Goal: Download file/media: Obtain a digital file from the website

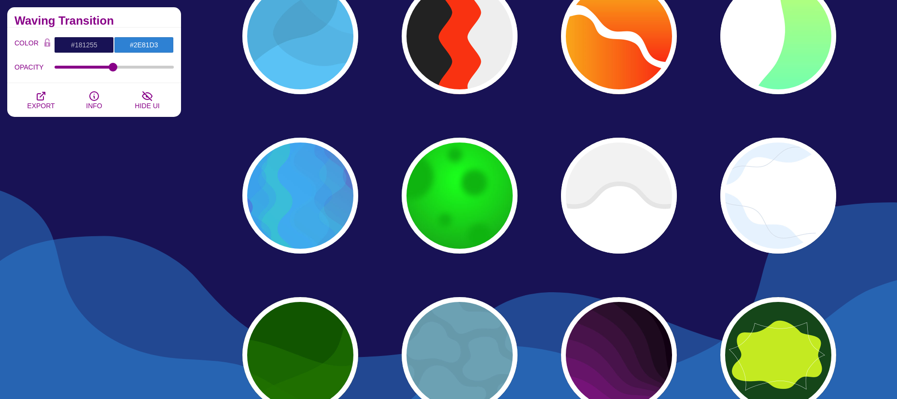
scroll to position [290, 0]
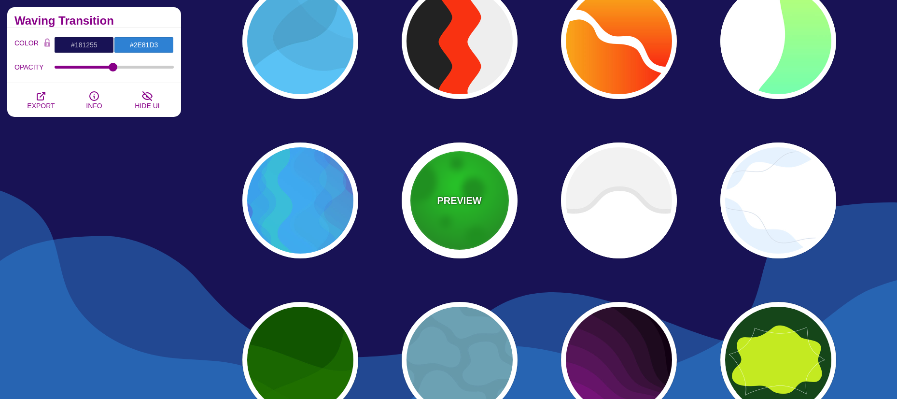
click at [455, 182] on div "PREVIEW" at bounding box center [460, 200] width 116 height 116
type input "#00B000"
type input "#00FF00"
type input "#195C17"
type input "50"
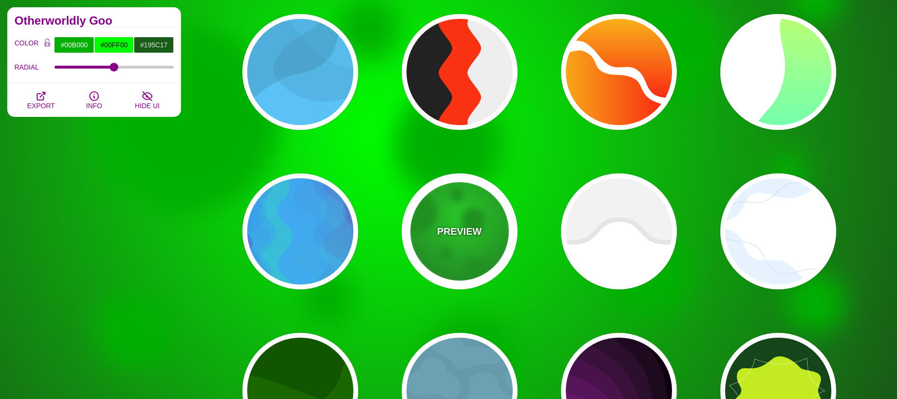
scroll to position [241, 0]
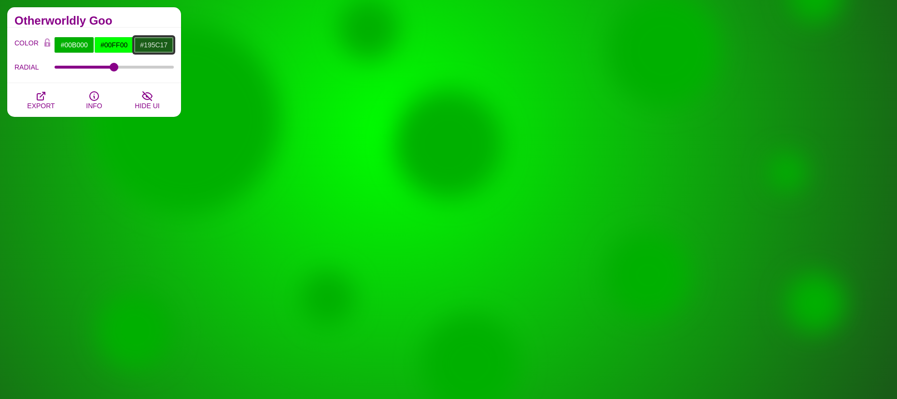
click at [151, 42] on input "#195C17" at bounding box center [154, 45] width 40 height 16
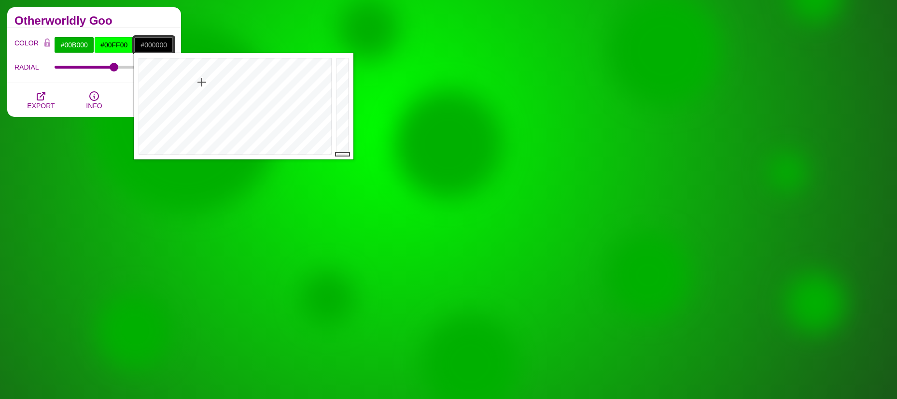
drag, startPoint x: 343, startPoint y: 119, endPoint x: 193, endPoint y: 67, distance: 159.2
type input "#000100"
click at [332, 154] on div "Close" at bounding box center [244, 106] width 220 height 106
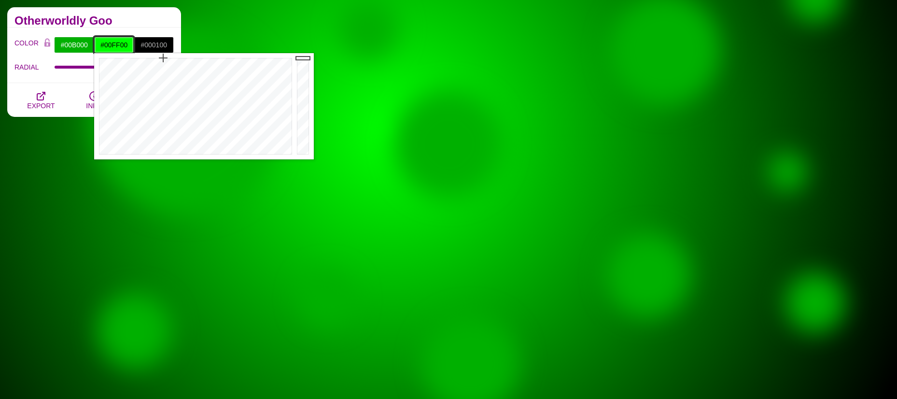
click at [103, 46] on input "#00FF00" at bounding box center [114, 45] width 40 height 16
type input "#6040FF"
drag, startPoint x: 220, startPoint y: 96, endPoint x: 233, endPoint y: 82, distance: 19.1
click at [233, 82] on div at bounding box center [194, 106] width 200 height 106
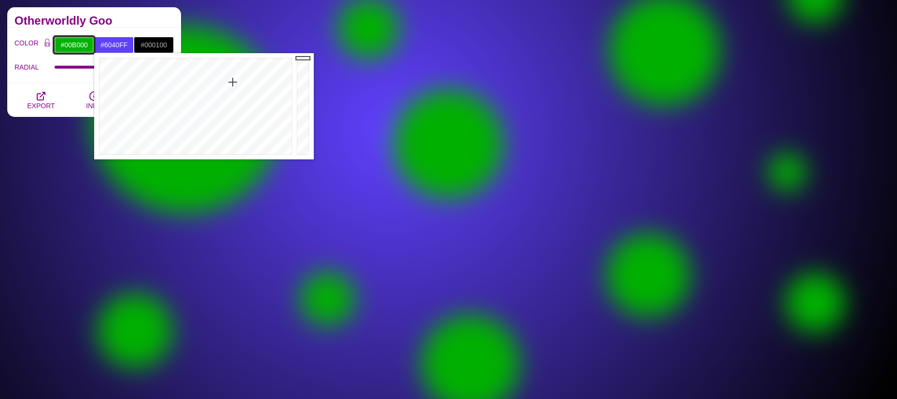
click at [74, 45] on input "#00B000" at bounding box center [74, 45] width 40 height 16
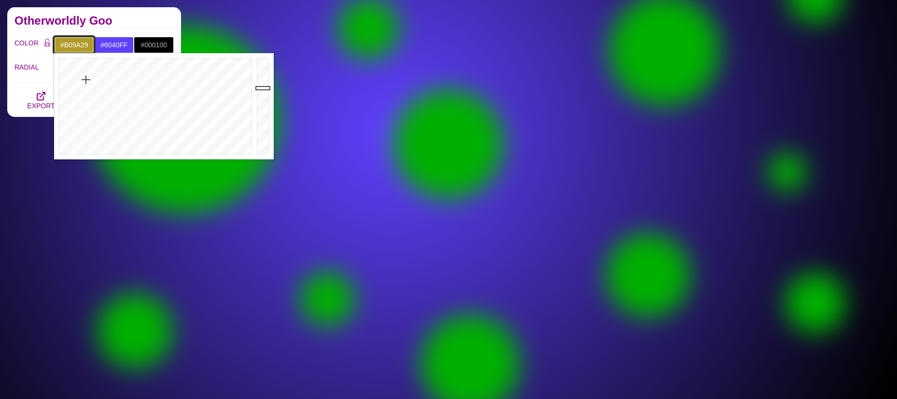
drag, startPoint x: 124, startPoint y: 85, endPoint x: 86, endPoint y: 80, distance: 38.5
click at [86, 80] on div at bounding box center [154, 106] width 200 height 106
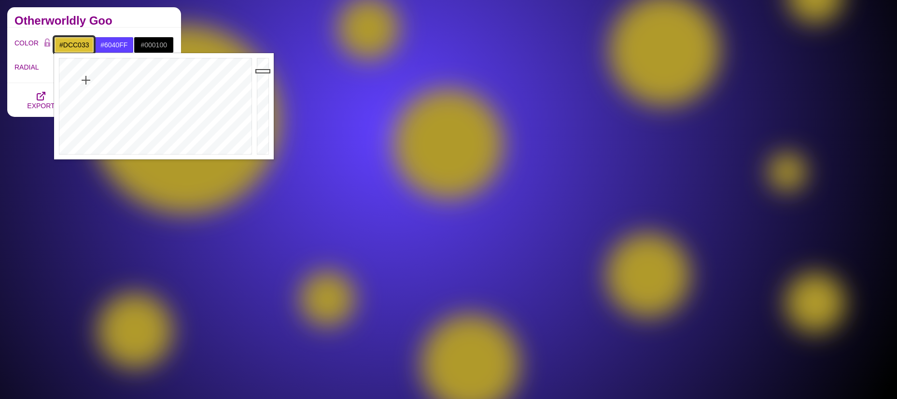
drag, startPoint x: 259, startPoint y: 87, endPoint x: 260, endPoint y: 71, distance: 16.0
click at [260, 71] on div at bounding box center [264, 106] width 19 height 106
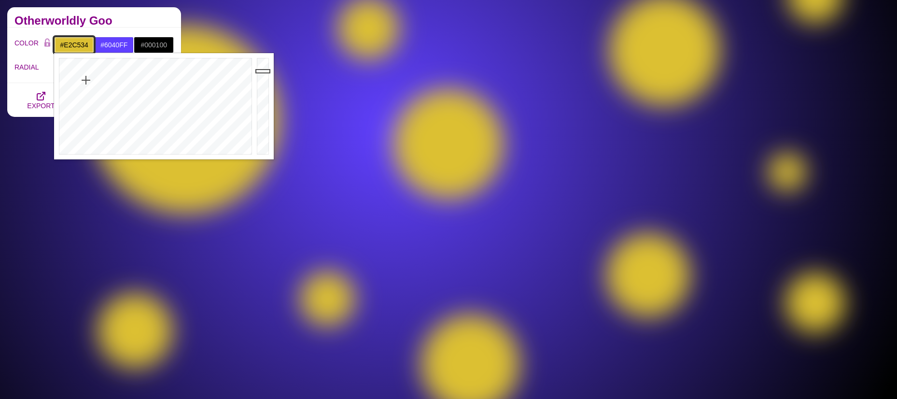
type input "#E3C634"
click at [262, 69] on div at bounding box center [264, 106] width 19 height 106
click at [42, 79] on div "COLOR #E3C634 #6040FF #000100 #444444 #555555 #666666 #777777 #888888 #999999 B…" at bounding box center [94, 56] width 174 height 56
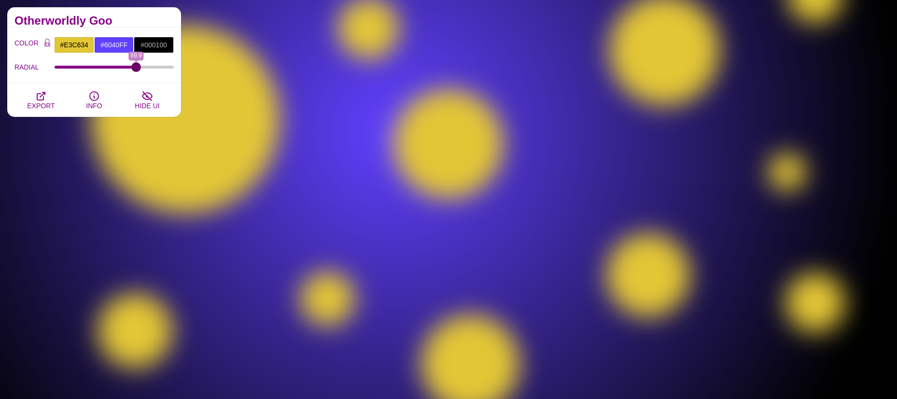
drag, startPoint x: 116, startPoint y: 67, endPoint x: 136, endPoint y: 70, distance: 20.5
type input "69.9"
click at [136, 69] on input "RADIAL" at bounding box center [115, 67] width 120 height 4
click at [36, 97] on icon "button" at bounding box center [41, 96] width 12 height 12
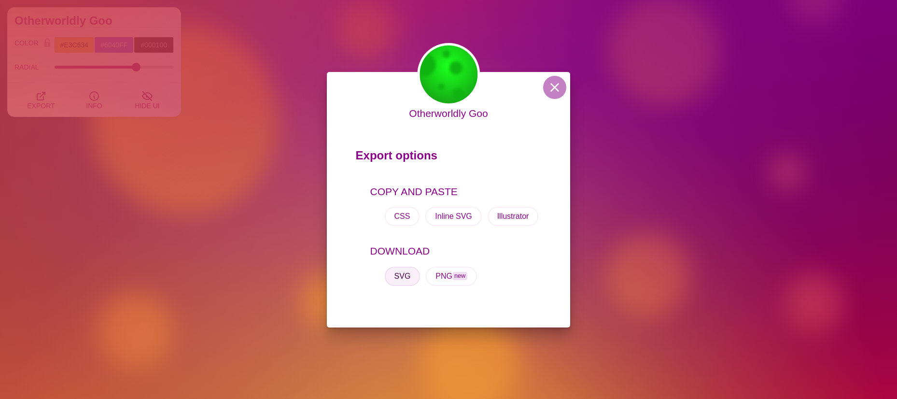
click at [404, 274] on button "SVG" at bounding box center [403, 276] width 36 height 19
click at [554, 81] on button at bounding box center [554, 87] width 23 height 23
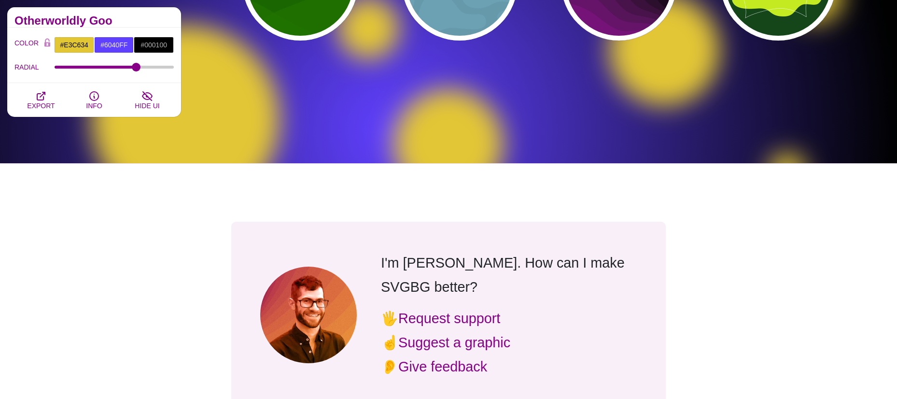
scroll to position [676, 0]
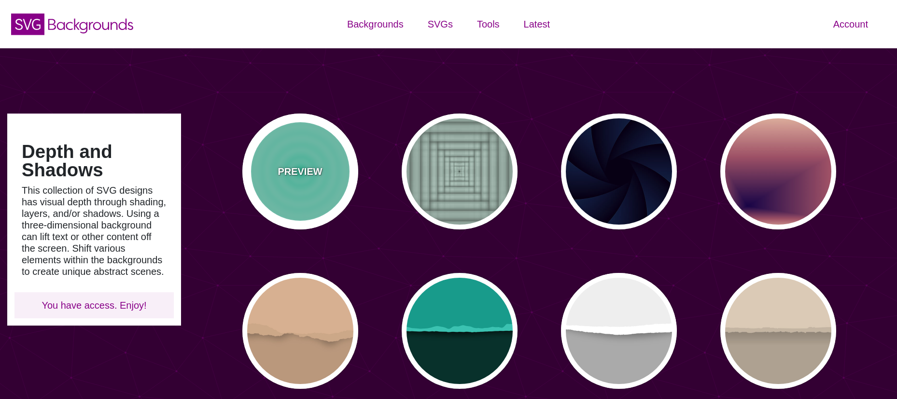
click at [300, 173] on p "PREVIEW" at bounding box center [300, 171] width 44 height 14
type input "#11DDAA"
type input "0"
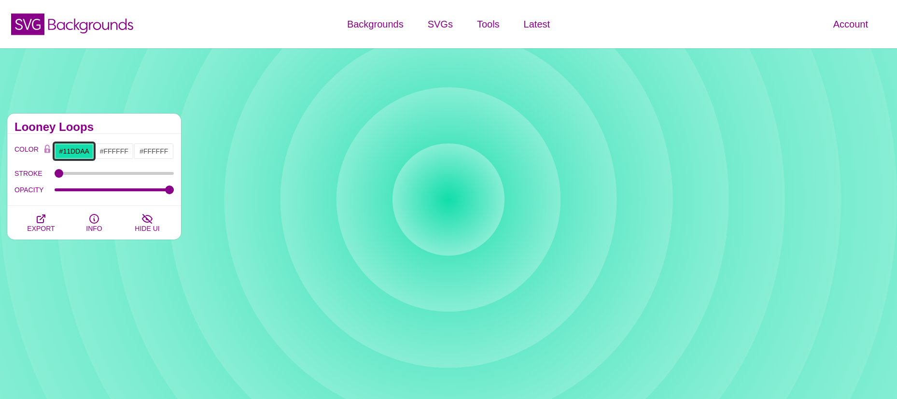
click at [86, 152] on input "#11DDAA" at bounding box center [74, 151] width 40 height 16
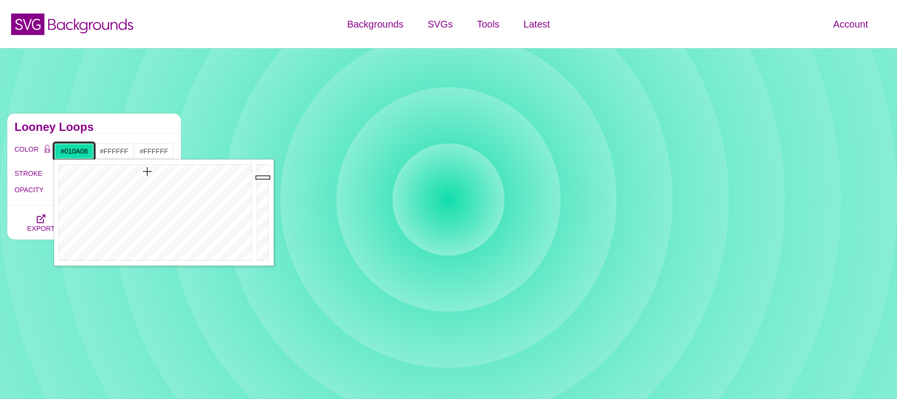
type input "#000000"
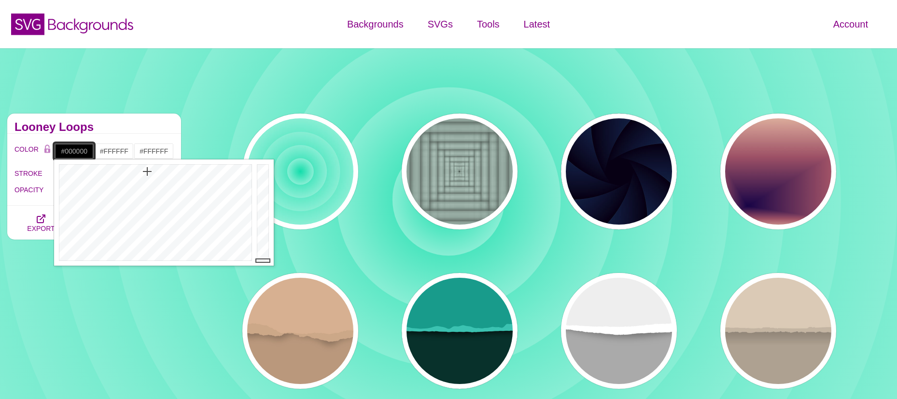
drag, startPoint x: 264, startPoint y: 177, endPoint x: 254, endPoint y: 280, distance: 103.4
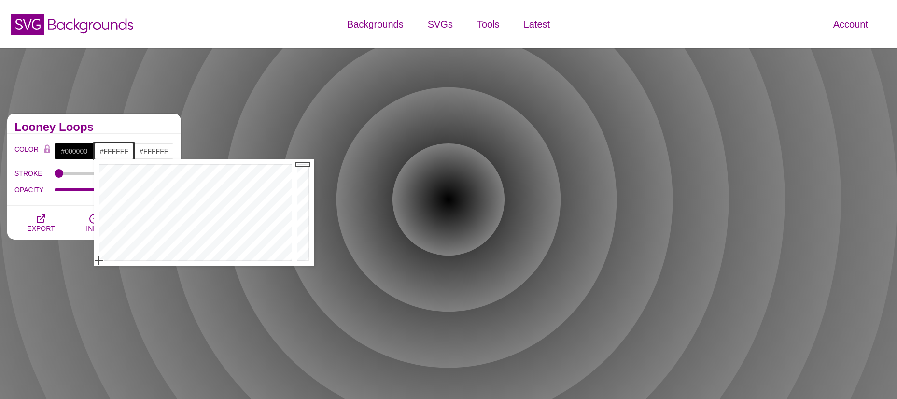
click at [116, 153] on input "#FFFFFF" at bounding box center [114, 151] width 40 height 16
drag, startPoint x: 126, startPoint y: 192, endPoint x: 107, endPoint y: 182, distance: 21.2
click at [107, 182] on div at bounding box center [194, 212] width 200 height 106
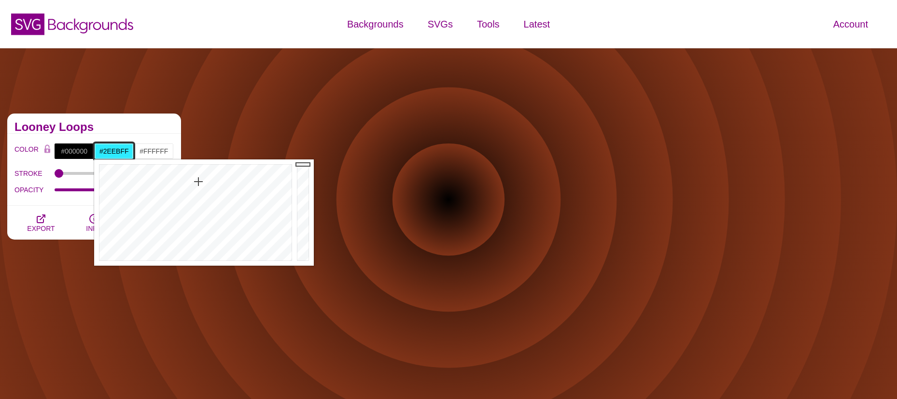
drag, startPoint x: 107, startPoint y: 182, endPoint x: 198, endPoint y: 182, distance: 91.3
click at [198, 182] on div at bounding box center [194, 212] width 200 height 106
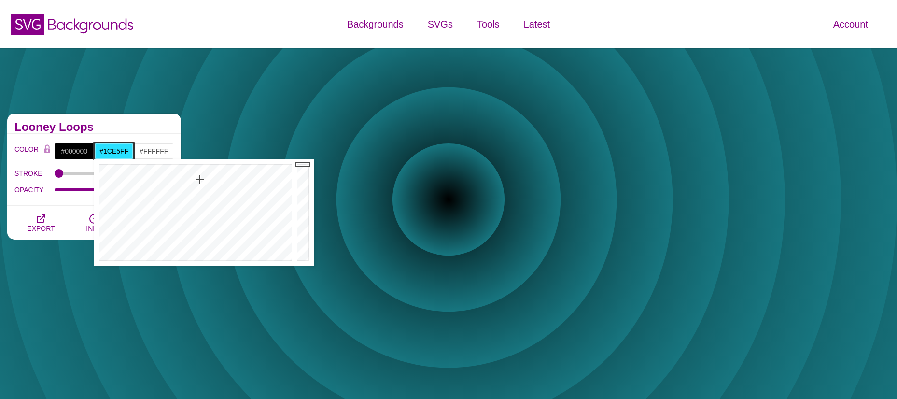
type input "#1BE5FF"
drag, startPoint x: 198, startPoint y: 182, endPoint x: 199, endPoint y: 174, distance: 7.3
click at [199, 174] on div at bounding box center [194, 212] width 200 height 106
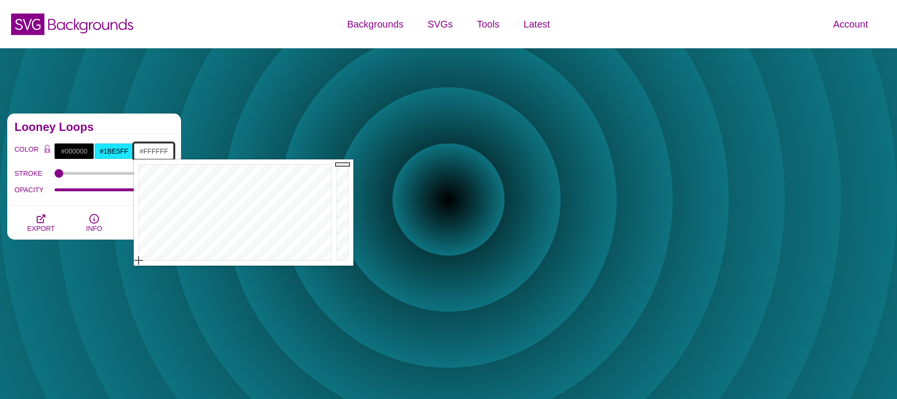
click at [153, 149] on input "#FFFFFF" at bounding box center [154, 151] width 40 height 16
drag, startPoint x: 212, startPoint y: 175, endPoint x: 239, endPoint y: 190, distance: 30.5
click at [239, 190] on div at bounding box center [234, 212] width 200 height 106
drag, startPoint x: 235, startPoint y: 191, endPoint x: 170, endPoint y: 182, distance: 65.8
click at [170, 182] on div at bounding box center [234, 212] width 200 height 106
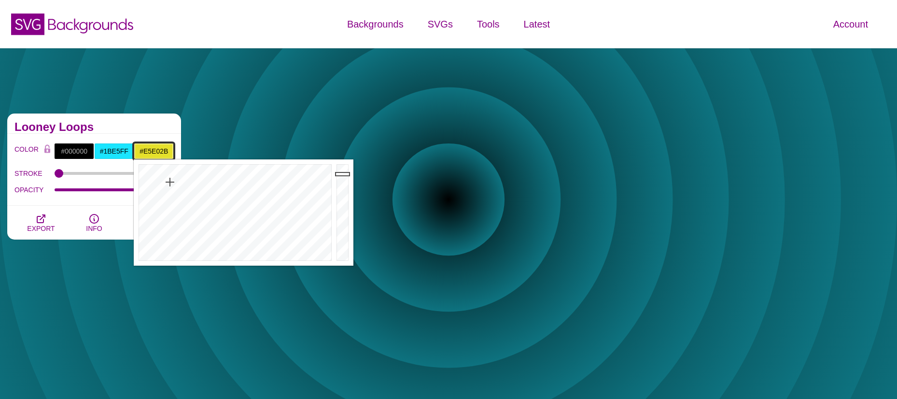
drag, startPoint x: 340, startPoint y: 166, endPoint x: 334, endPoint y: 175, distance: 11.8
click at [340, 174] on div at bounding box center [343, 212] width 19 height 106
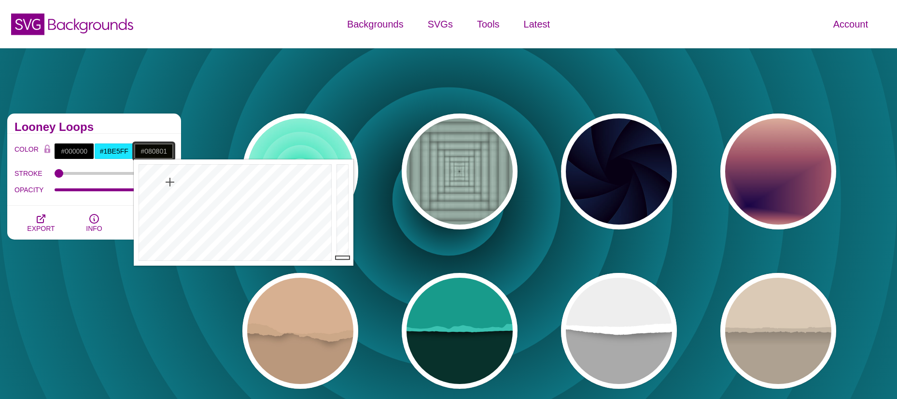
drag, startPoint x: 343, startPoint y: 176, endPoint x: 337, endPoint y: 257, distance: 81.9
click at [337, 257] on div at bounding box center [343, 212] width 19 height 106
type input "#FFF92F"
drag, startPoint x: 337, startPoint y: 257, endPoint x: 342, endPoint y: 160, distance: 97.7
click at [342, 160] on div at bounding box center [343, 212] width 19 height 106
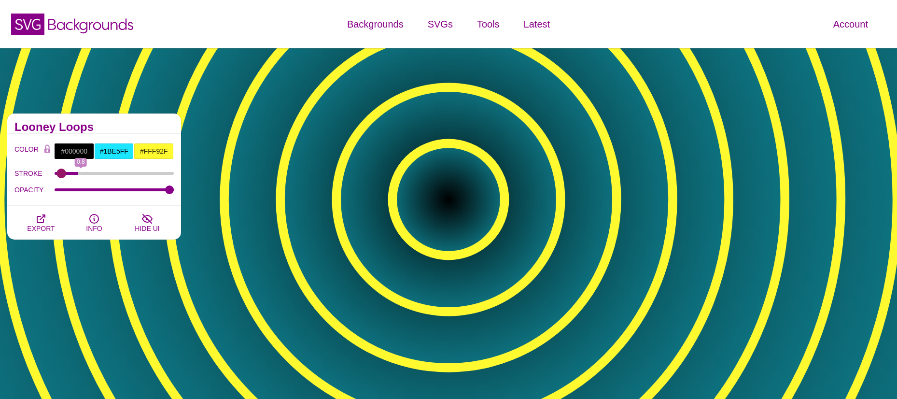
type input "0"
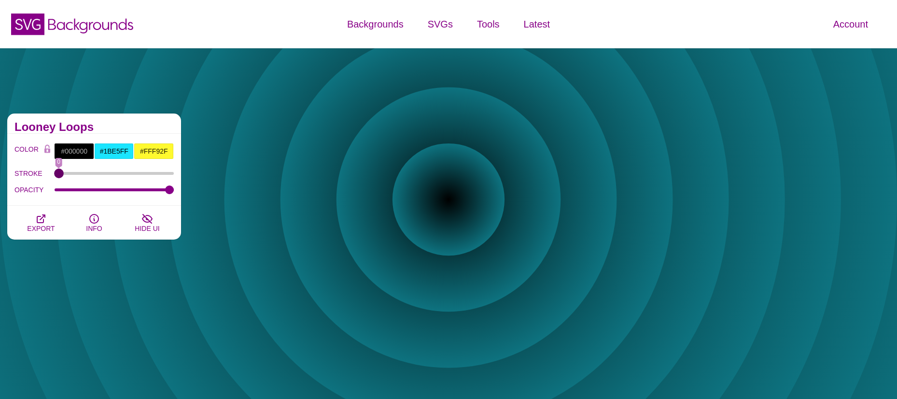
drag, startPoint x: 59, startPoint y: 172, endPoint x: 45, endPoint y: 175, distance: 14.4
click at [55, 175] on input "STROKE" at bounding box center [115, 173] width 120 height 4
drag, startPoint x: 170, startPoint y: 192, endPoint x: 106, endPoint y: 192, distance: 63.3
click at [106, 192] on input "OPACITY" at bounding box center [115, 190] width 120 height 4
drag, startPoint x: 106, startPoint y: 192, endPoint x: 181, endPoint y: 192, distance: 74.9
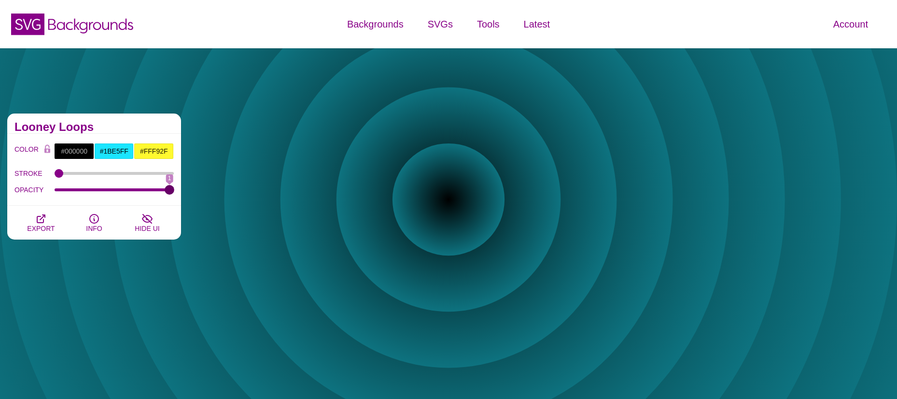
type input "1"
click at [174, 192] on input "OPACITY" at bounding box center [115, 190] width 120 height 4
click at [36, 219] on icon "button" at bounding box center [41, 219] width 12 height 12
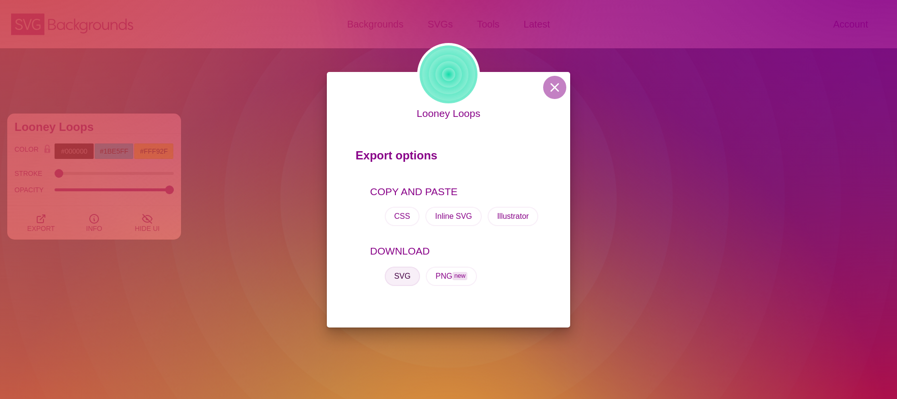
click at [407, 273] on button "SVG" at bounding box center [403, 276] width 36 height 19
click at [111, 152] on div "Looney Loops Export options COPY AND PASTE CSS Inline SVG Illustrator DOWNLOAD …" at bounding box center [448, 199] width 897 height 399
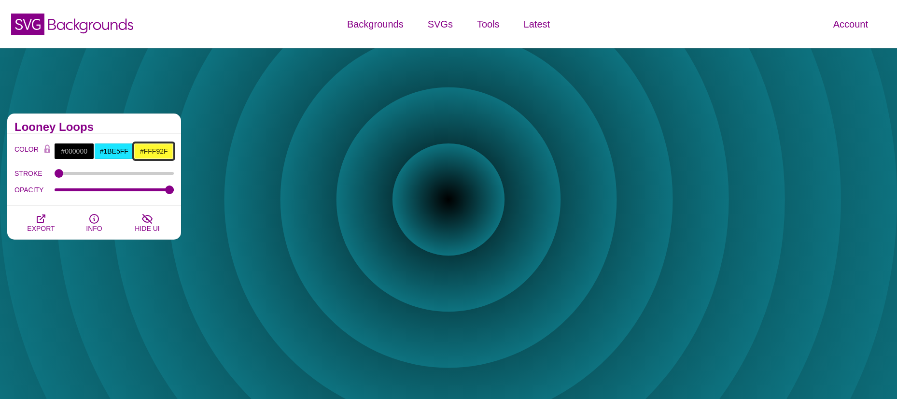
click at [157, 155] on input "#FFF92F" at bounding box center [154, 151] width 40 height 16
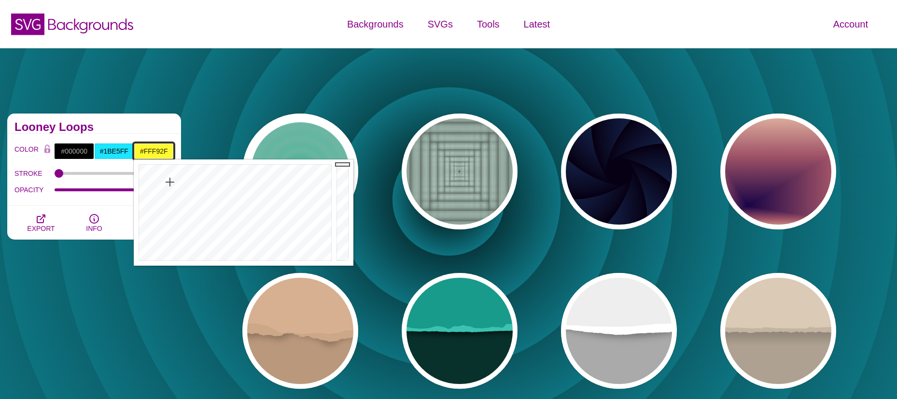
drag, startPoint x: 343, startPoint y: 165, endPoint x: 344, endPoint y: 156, distance: 8.7
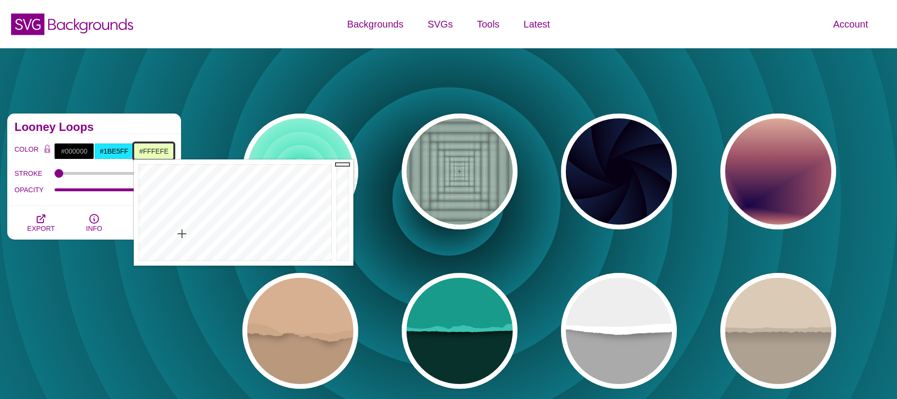
type input "#FFFFFF"
drag, startPoint x: 182, startPoint y: 234, endPoint x: 127, endPoint y: 262, distance: 62.4
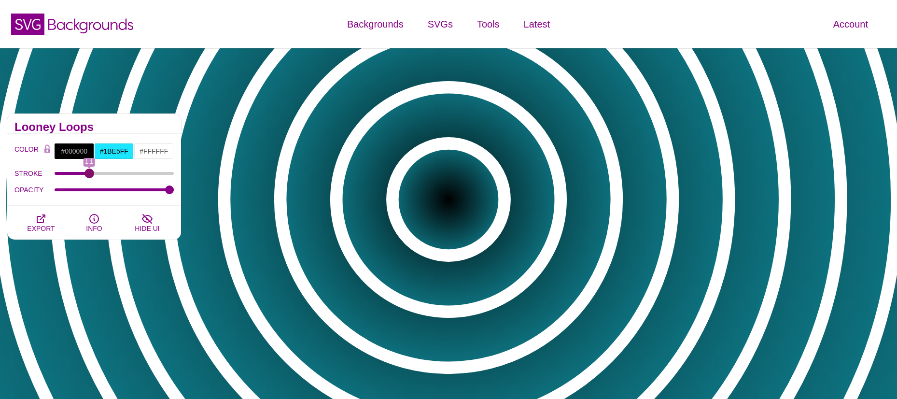
drag, startPoint x: 58, startPoint y: 174, endPoint x: 90, endPoint y: 176, distance: 31.5
type input "1.1"
click at [90, 175] on input "STROKE" at bounding box center [115, 173] width 120 height 4
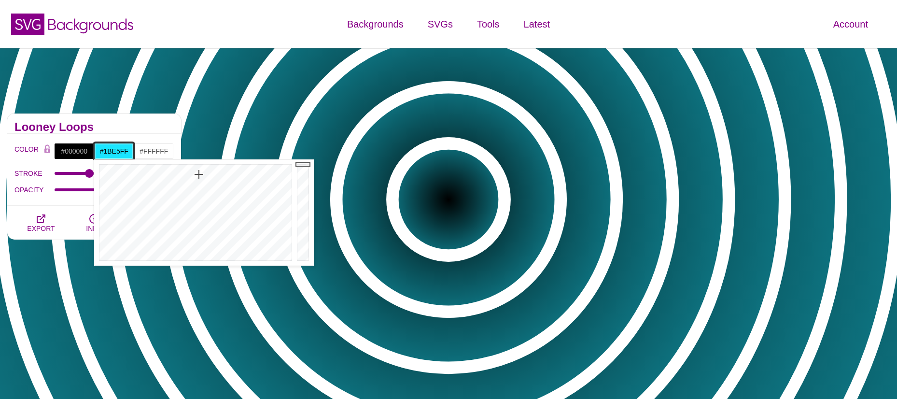
click at [117, 147] on input "#1BE5FF" at bounding box center [114, 151] width 40 height 16
type input "#FFFFFF"
drag, startPoint x: 116, startPoint y: 218, endPoint x: 124, endPoint y: 189, distance: 29.9
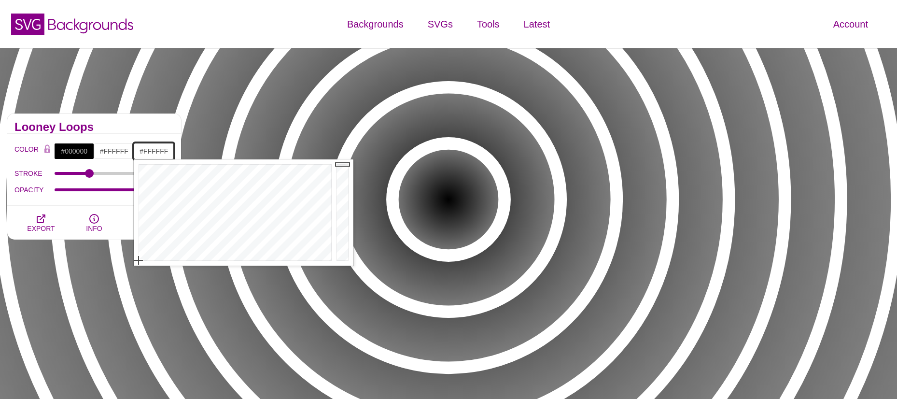
click at [152, 148] on input "#FFFFFF" at bounding box center [154, 151] width 40 height 16
type input "#000000"
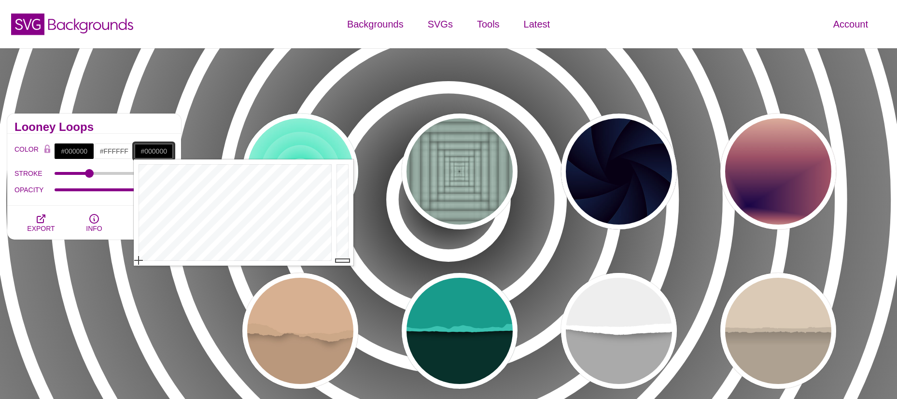
drag, startPoint x: 343, startPoint y: 165, endPoint x: 332, endPoint y: 279, distance: 114.9
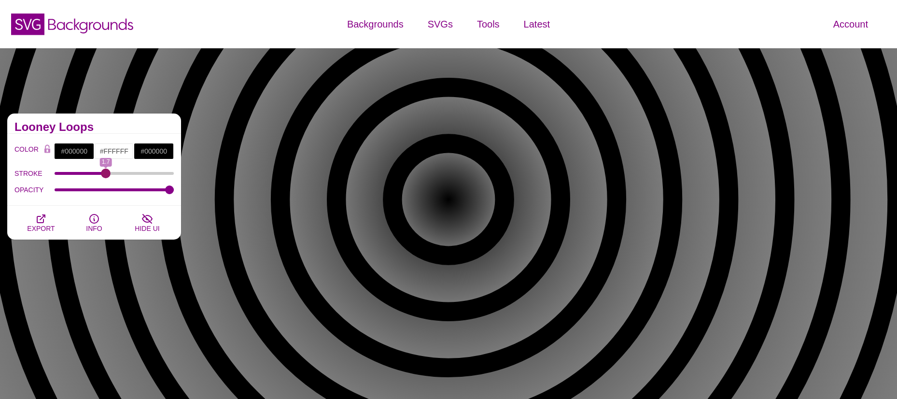
drag, startPoint x: 89, startPoint y: 172, endPoint x: 106, endPoint y: 180, distance: 18.6
type input "1.7"
click at [106, 175] on input "STROKE" at bounding box center [115, 173] width 120 height 4
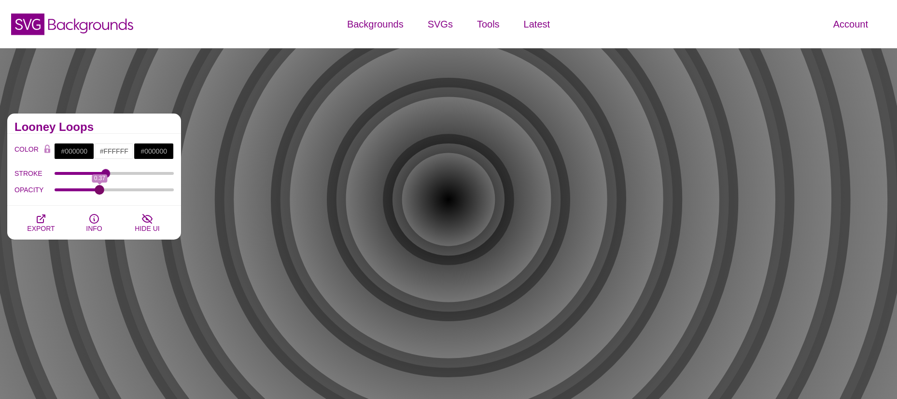
drag, startPoint x: 166, startPoint y: 190, endPoint x: 99, endPoint y: 189, distance: 66.6
type input "0.37"
click at [99, 189] on input "OPACITY" at bounding box center [115, 190] width 120 height 4
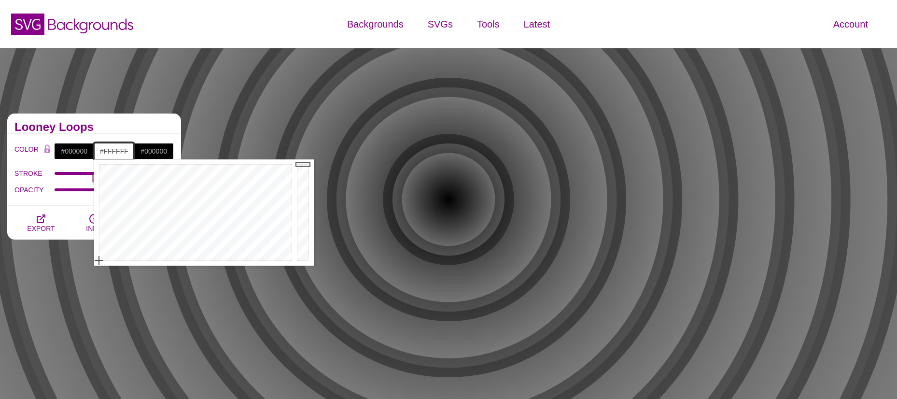
click at [112, 151] on input "#FFFFFF" at bounding box center [114, 151] width 40 height 16
type input "#000000"
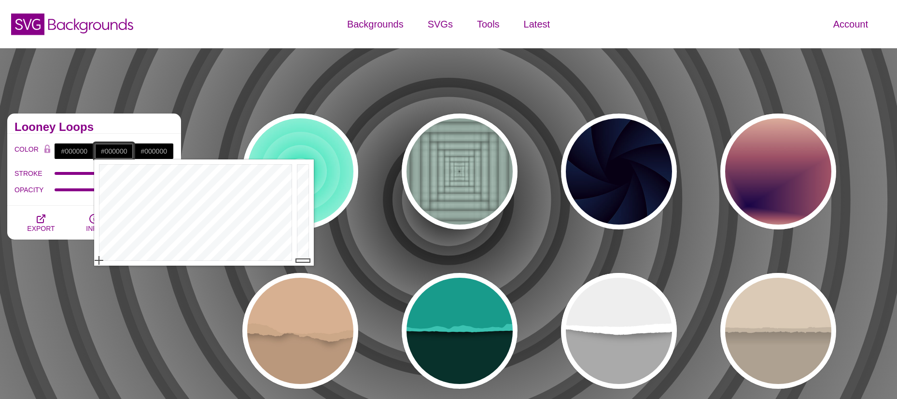
drag, startPoint x: 301, startPoint y: 182, endPoint x: 297, endPoint y: 266, distance: 84.1
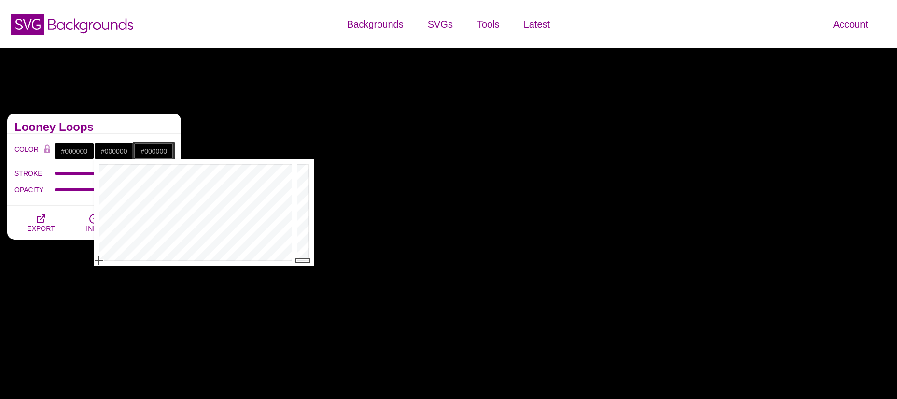
click at [160, 150] on input "#000000" at bounding box center [154, 151] width 40 height 16
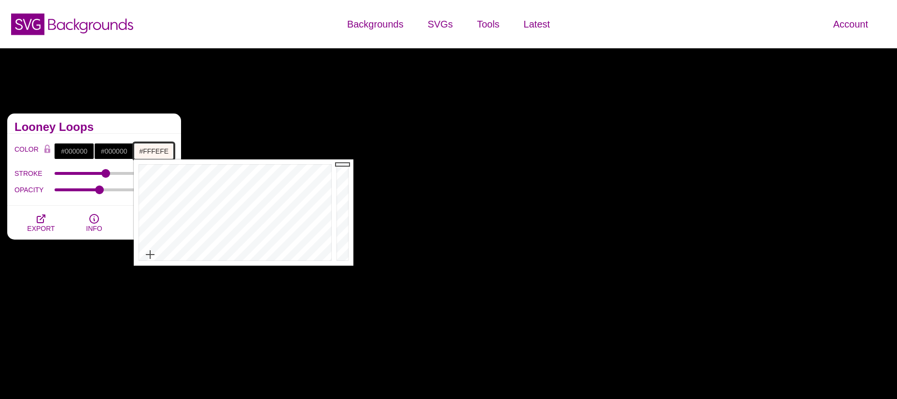
type input "#FFFFFF"
drag, startPoint x: 148, startPoint y: 237, endPoint x: 133, endPoint y: 265, distance: 31.3
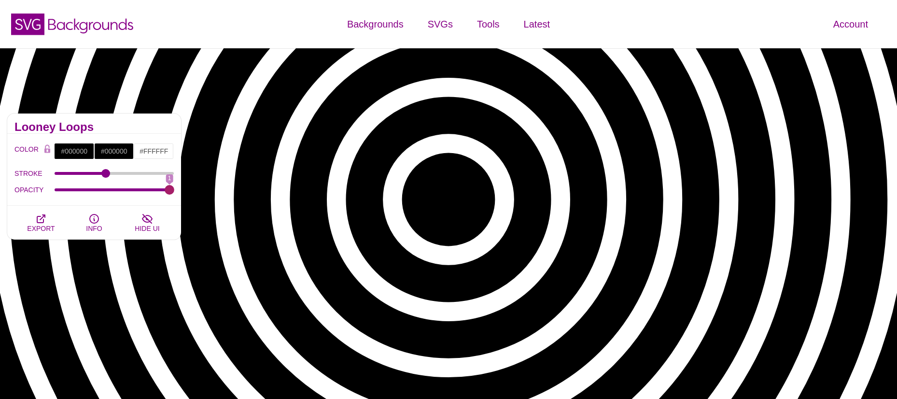
drag, startPoint x: 100, startPoint y: 189, endPoint x: 192, endPoint y: 189, distance: 91.8
type input "1"
click at [174, 189] on input "OPACITY" at bounding box center [115, 190] width 120 height 4
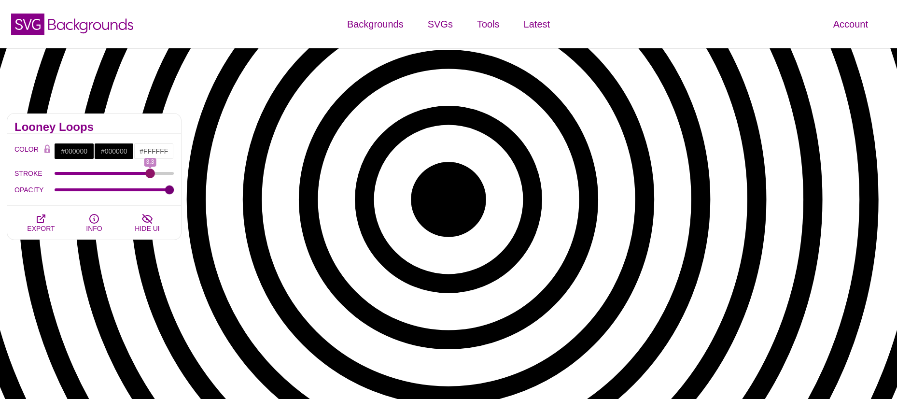
drag, startPoint x: 104, startPoint y: 174, endPoint x: 150, endPoint y: 175, distance: 46.4
type input "3.3"
click at [150, 175] on input "STROKE" at bounding box center [115, 173] width 120 height 4
click at [54, 225] on button "EXPORT" at bounding box center [40, 223] width 53 height 34
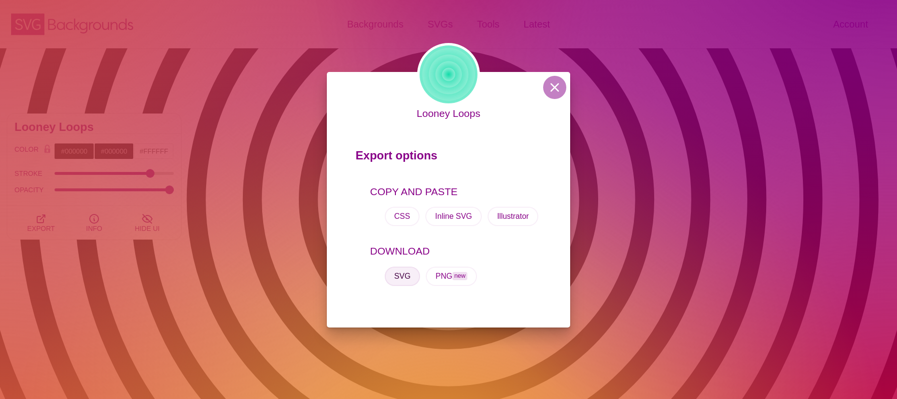
click at [404, 279] on button "SVG" at bounding box center [403, 276] width 36 height 19
click at [556, 87] on button at bounding box center [554, 87] width 23 height 23
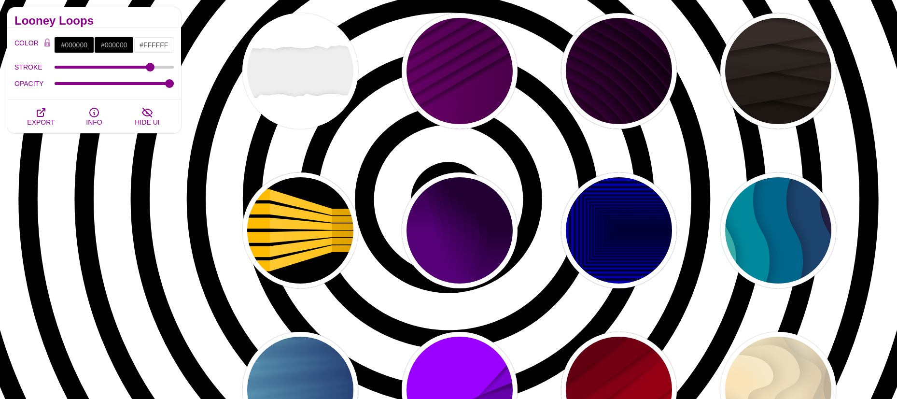
scroll to position [483, 0]
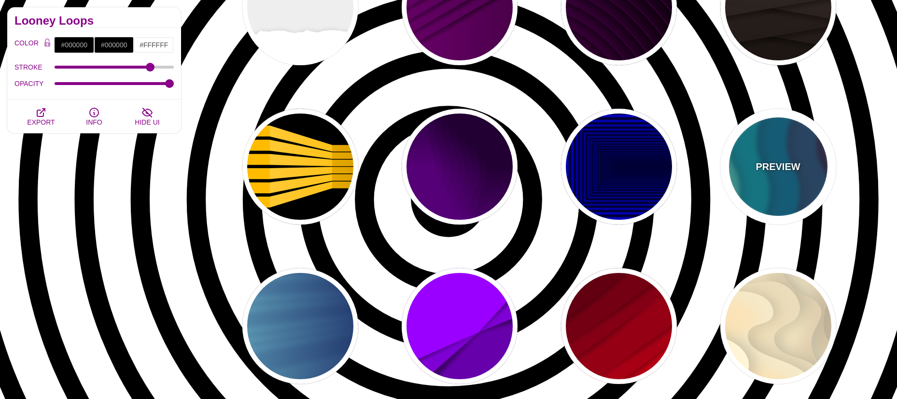
click at [770, 175] on div "PREVIEW" at bounding box center [779, 167] width 116 height 116
type input "#220022"
type input "#77CCAA"
type input "0"
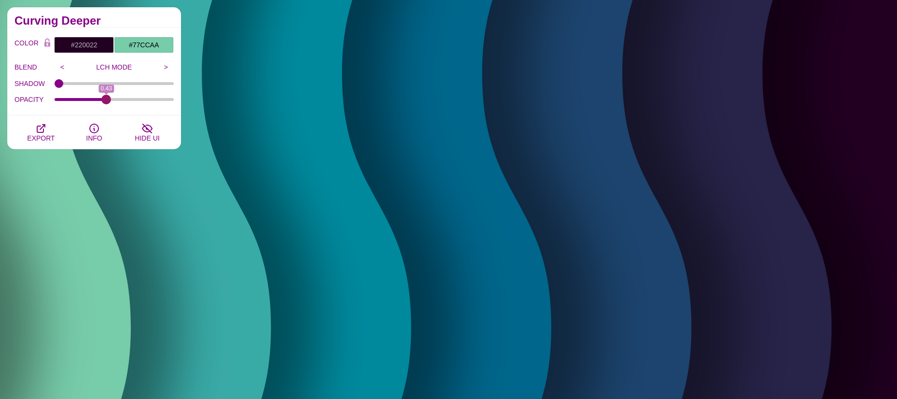
drag, startPoint x: 91, startPoint y: 99, endPoint x: 107, endPoint y: 101, distance: 16.1
type input "0.43"
click at [107, 101] on input "OPACITY" at bounding box center [115, 100] width 120 height 4
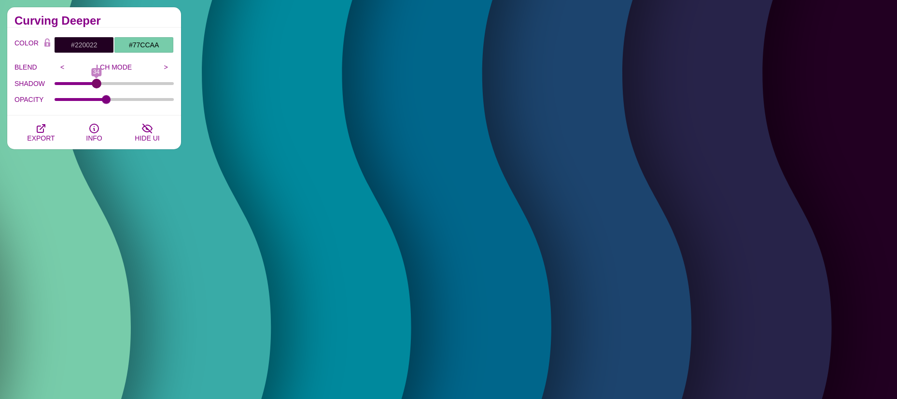
drag, startPoint x: 57, startPoint y: 83, endPoint x: 97, endPoint y: 88, distance: 40.4
type input "34"
click at [97, 85] on input "SHADOW" at bounding box center [115, 84] width 120 height 4
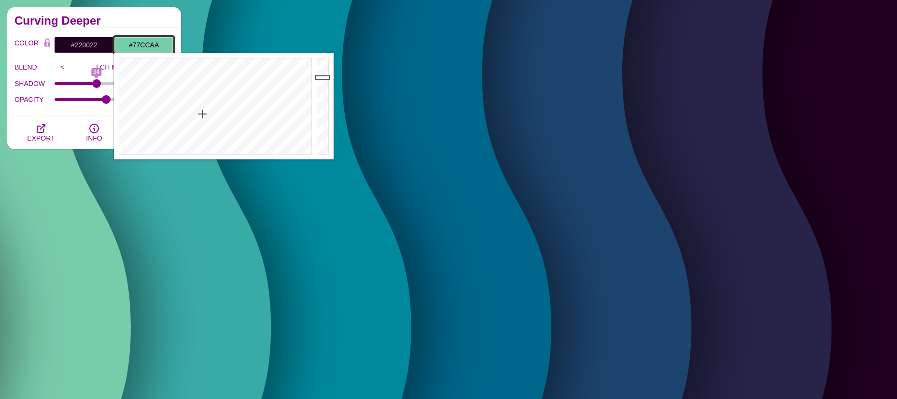
click at [149, 45] on input "#77CCAA" at bounding box center [144, 45] width 60 height 16
drag, startPoint x: 198, startPoint y: 110, endPoint x: 192, endPoint y: 85, distance: 25.5
click at [192, 85] on div at bounding box center [214, 106] width 200 height 106
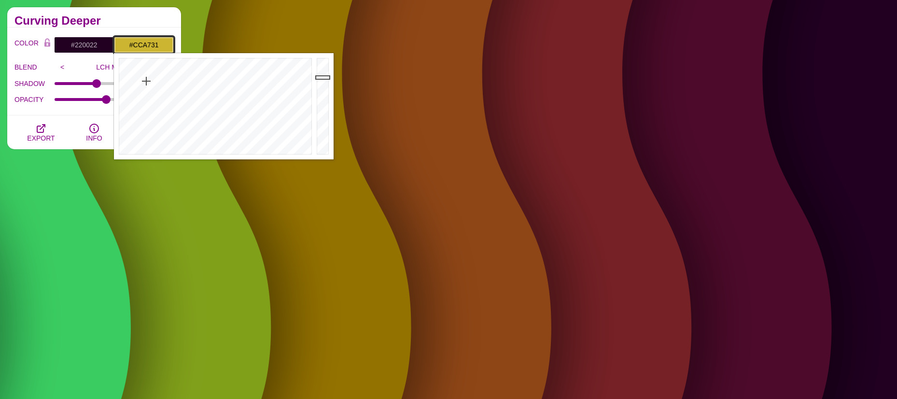
type input "#CCA531"
drag, startPoint x: 192, startPoint y: 85, endPoint x: 143, endPoint y: 81, distance: 49.0
click at [143, 81] on div at bounding box center [214, 106] width 200 height 106
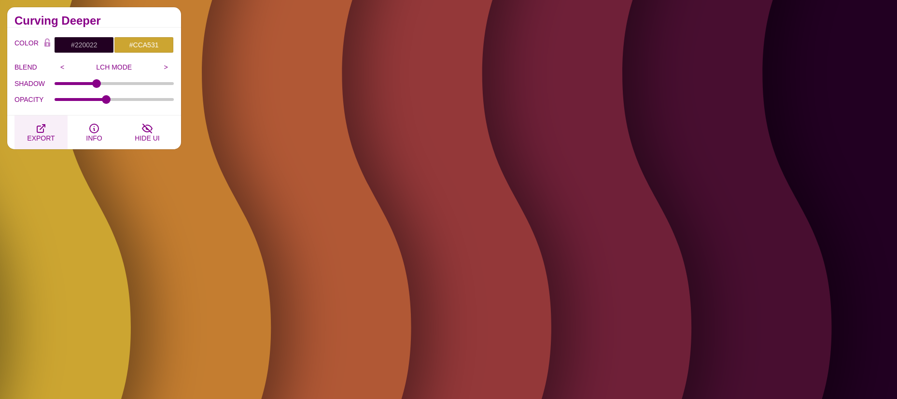
click at [42, 131] on icon "button" at bounding box center [41, 129] width 12 height 12
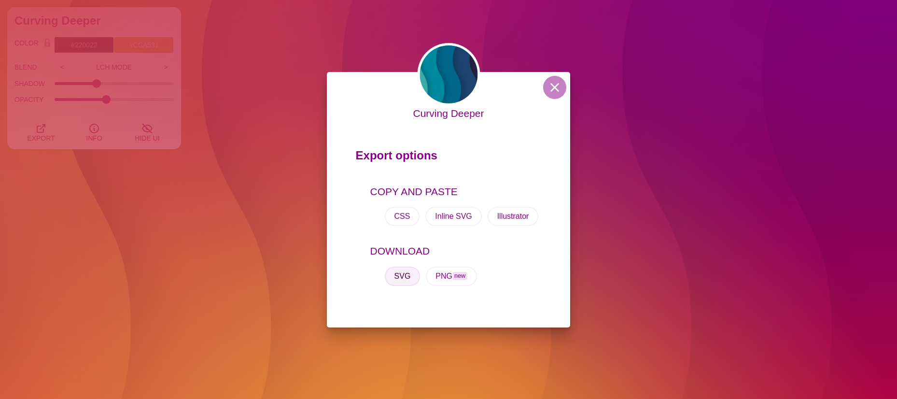
click at [394, 272] on button "SVG" at bounding box center [403, 276] width 36 height 19
click at [552, 87] on button at bounding box center [554, 87] width 23 height 23
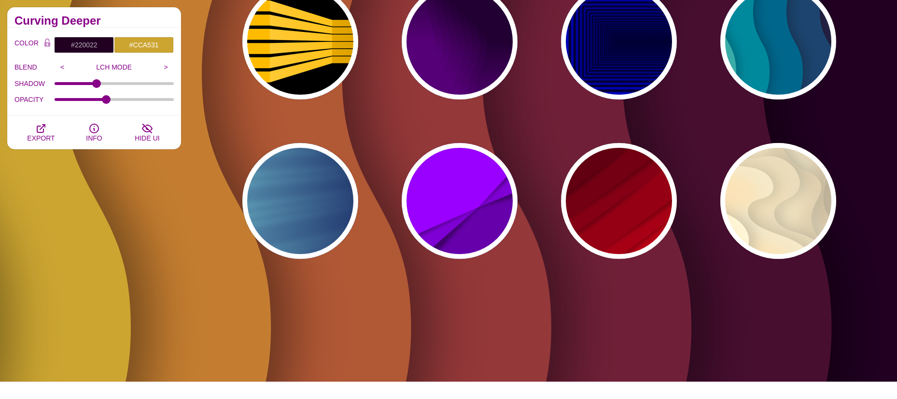
scroll to position [676, 0]
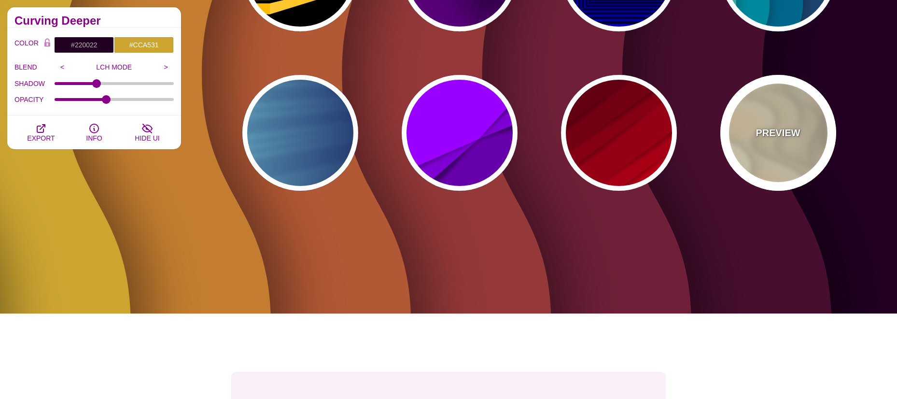
click at [787, 144] on div "PREVIEW" at bounding box center [779, 133] width 116 height 116
type input "#FFF7D7"
type input "#57250C"
type input "#FF8B28"
type input "0"
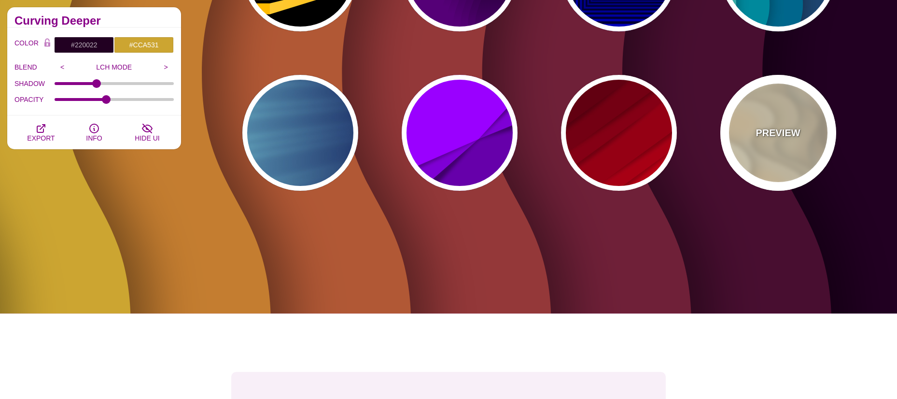
type input "0.7"
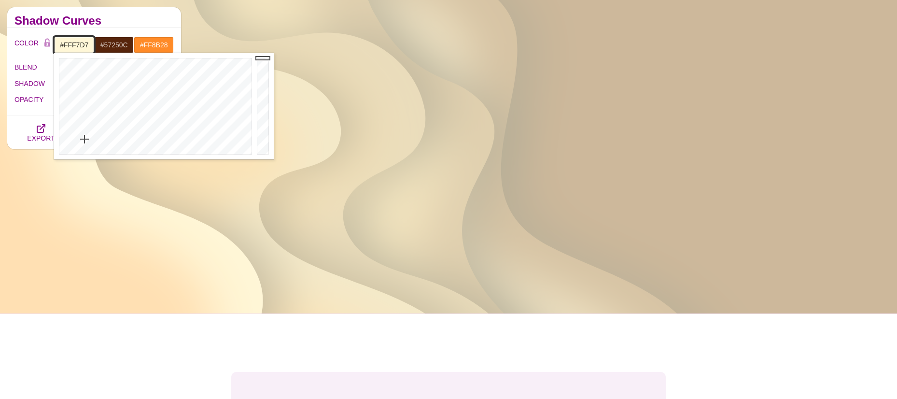
click at [67, 44] on input "#FFF7D7" at bounding box center [74, 45] width 40 height 16
drag, startPoint x: 152, startPoint y: 111, endPoint x: 157, endPoint y: 99, distance: 12.1
click at [157, 99] on div at bounding box center [154, 106] width 200 height 106
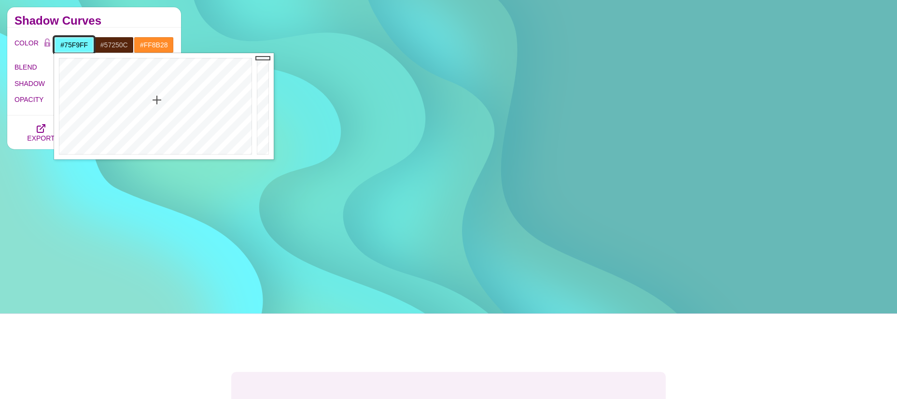
type input "#75FBFF"
click at [156, 102] on div at bounding box center [154, 106] width 200 height 106
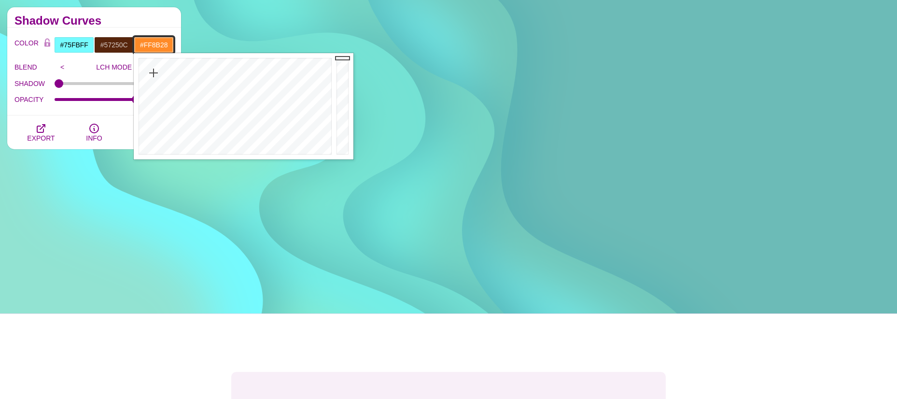
click at [150, 46] on input "#FF8B28" at bounding box center [154, 45] width 40 height 16
drag, startPoint x: 273, startPoint y: 91, endPoint x: 258, endPoint y: 68, distance: 27.6
click at [258, 68] on div at bounding box center [234, 106] width 200 height 106
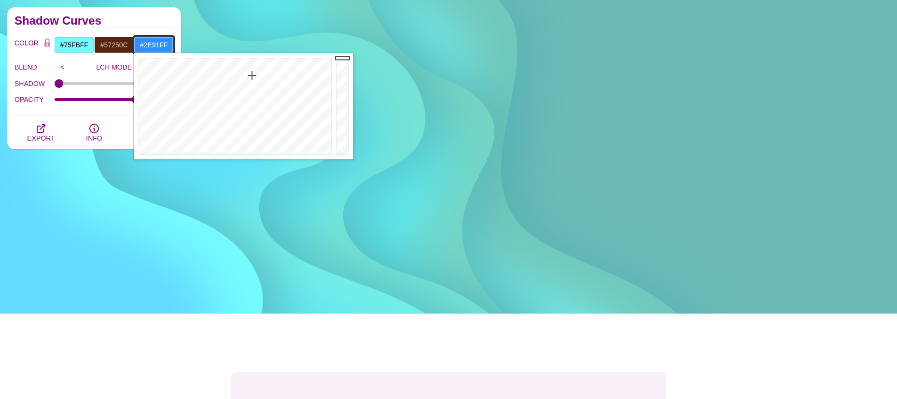
drag, startPoint x: 257, startPoint y: 71, endPoint x: 252, endPoint y: 75, distance: 6.6
click at [252, 75] on div at bounding box center [234, 106] width 200 height 106
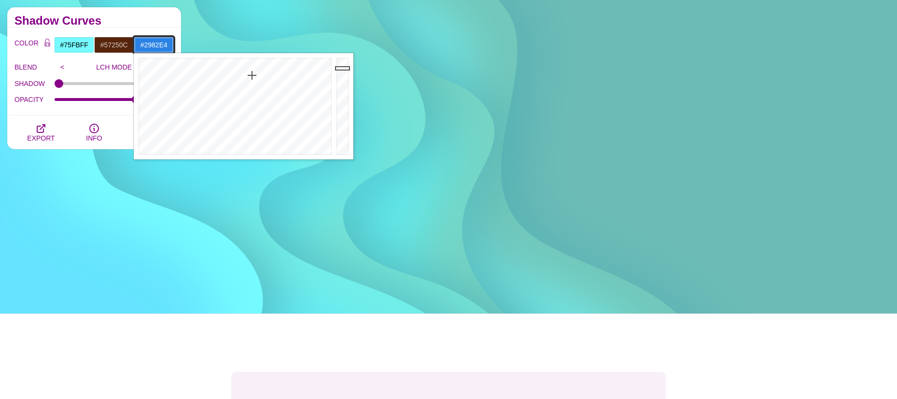
type input "#2981E3"
drag, startPoint x: 344, startPoint y: 58, endPoint x: 342, endPoint y: 69, distance: 10.9
click at [342, 69] on div at bounding box center [343, 106] width 19 height 106
click at [112, 44] on input "#57250C" at bounding box center [114, 45] width 40 height 16
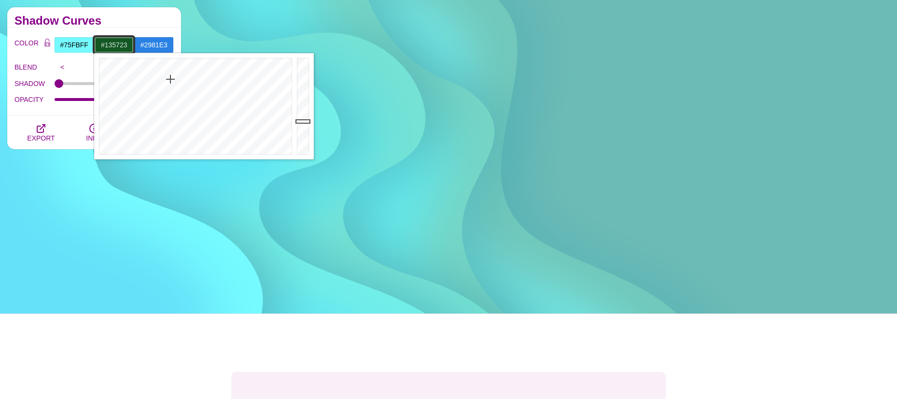
drag, startPoint x: 200, startPoint y: 90, endPoint x: 170, endPoint y: 79, distance: 31.5
click at [170, 79] on div at bounding box center [194, 106] width 200 height 106
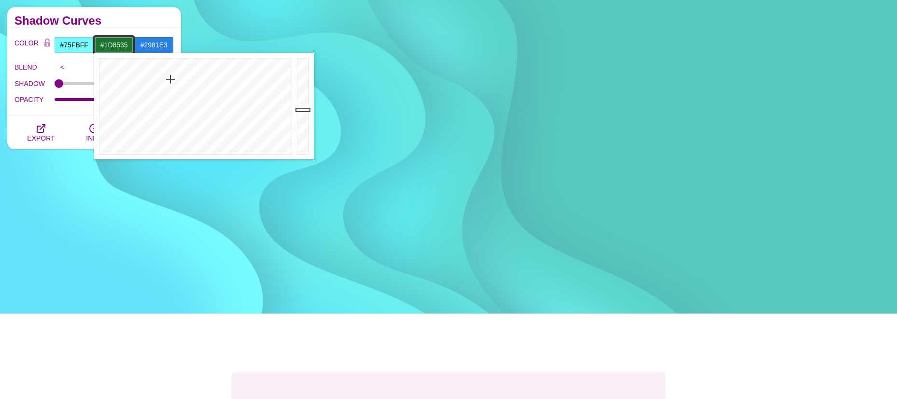
drag, startPoint x: 304, startPoint y: 122, endPoint x: 304, endPoint y: 104, distance: 18.4
click at [304, 104] on div at bounding box center [304, 106] width 19 height 106
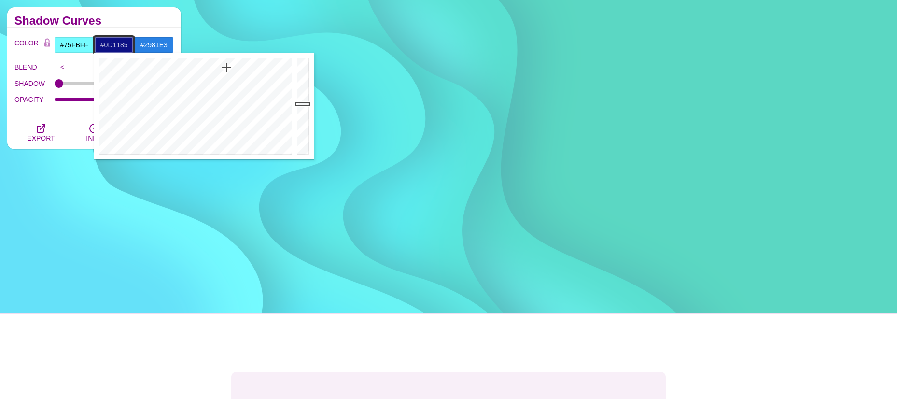
drag, startPoint x: 177, startPoint y: 78, endPoint x: 227, endPoint y: 68, distance: 50.8
click at [227, 68] on div at bounding box center [194, 106] width 200 height 106
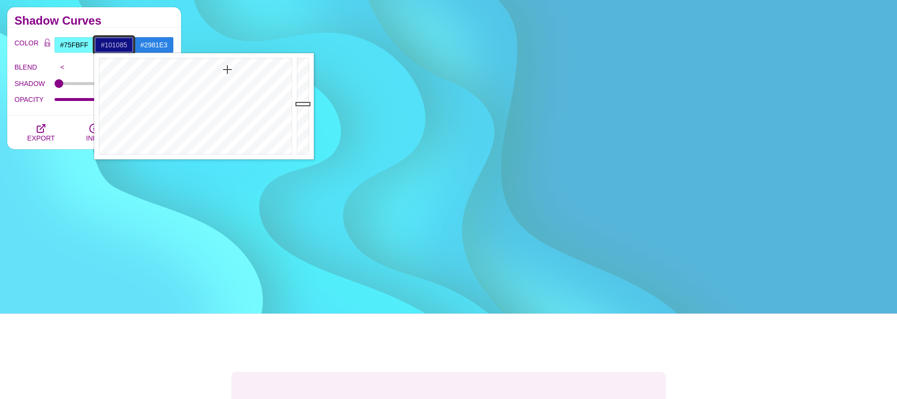
click at [227, 70] on div at bounding box center [194, 106] width 200 height 106
type input "#0C0C67"
drag, startPoint x: 300, startPoint y: 103, endPoint x: 299, endPoint y: 115, distance: 12.1
click at [299, 115] on div at bounding box center [304, 106] width 19 height 106
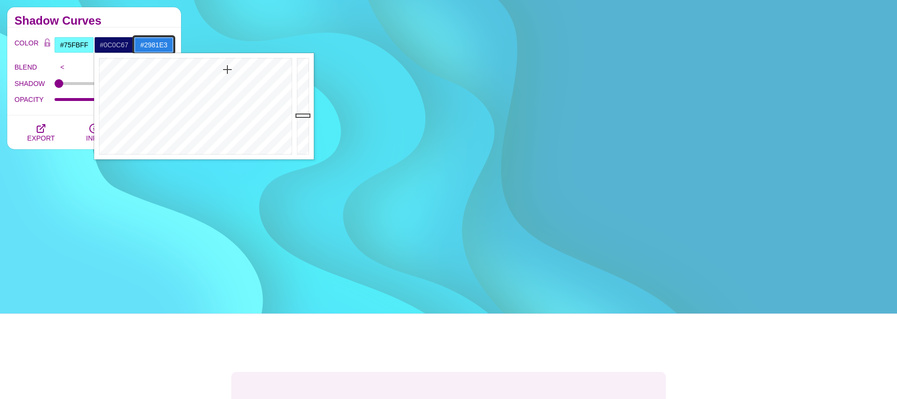
click at [151, 46] on input "#2981E3" at bounding box center [154, 45] width 40 height 16
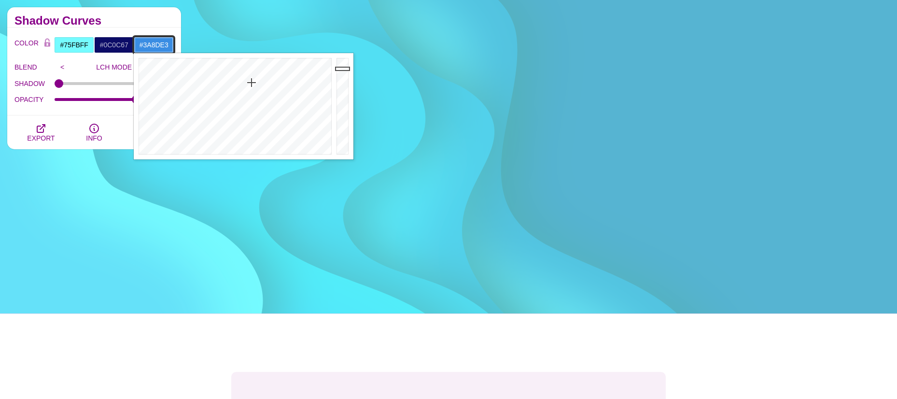
drag, startPoint x: 252, startPoint y: 74, endPoint x: 328, endPoint y: 85, distance: 77.0
click at [251, 83] on div at bounding box center [234, 106] width 200 height 106
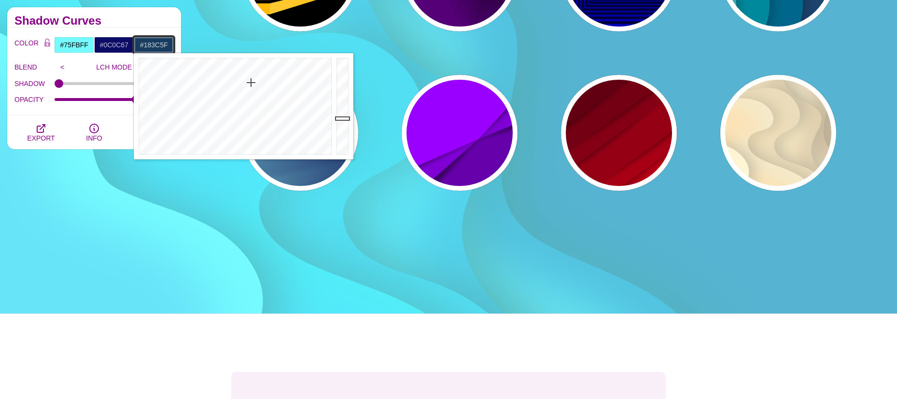
drag, startPoint x: 343, startPoint y: 66, endPoint x: 336, endPoint y: 118, distance: 52.7
click at [336, 118] on div at bounding box center [343, 106] width 19 height 106
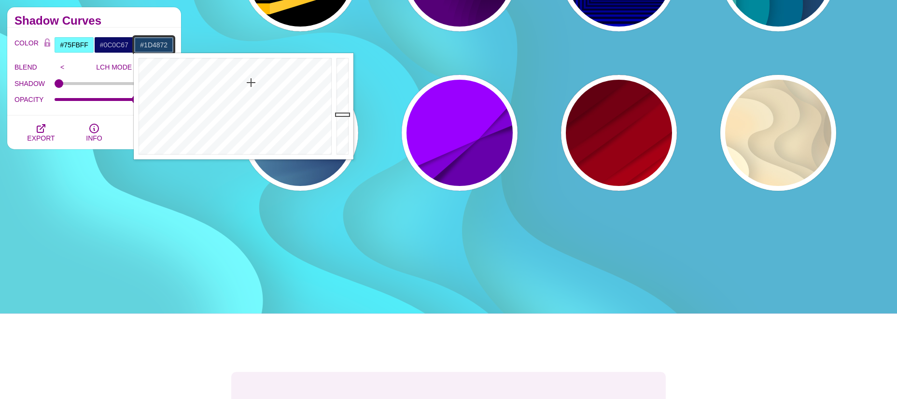
type input "#1E4A75"
drag, startPoint x: 337, startPoint y: 118, endPoint x: 338, endPoint y: 110, distance: 8.2
click at [338, 110] on div at bounding box center [343, 106] width 19 height 106
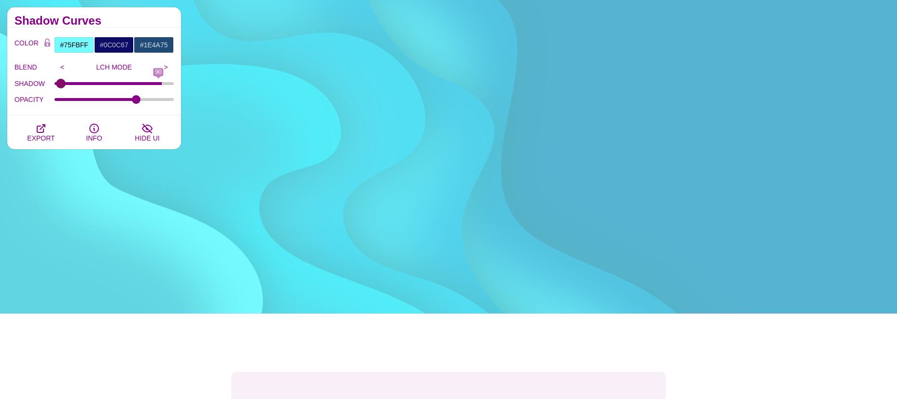
type input "0"
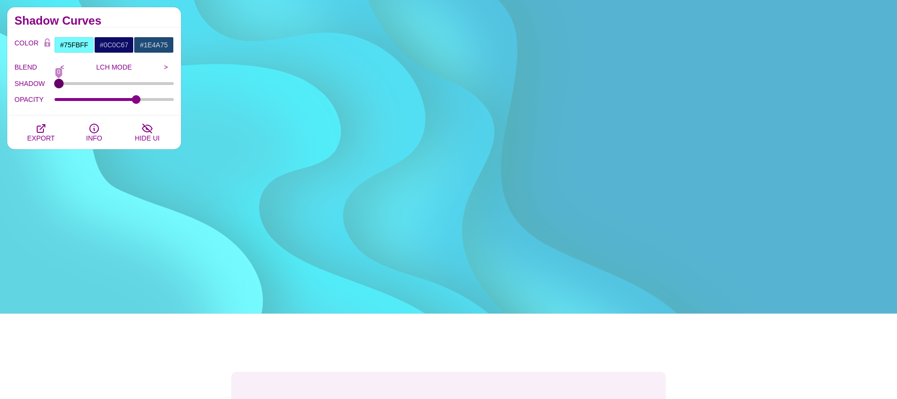
drag, startPoint x: 59, startPoint y: 85, endPoint x: 40, endPoint y: 84, distance: 19.4
click at [55, 84] on input "SHADOW" at bounding box center [115, 84] width 120 height 4
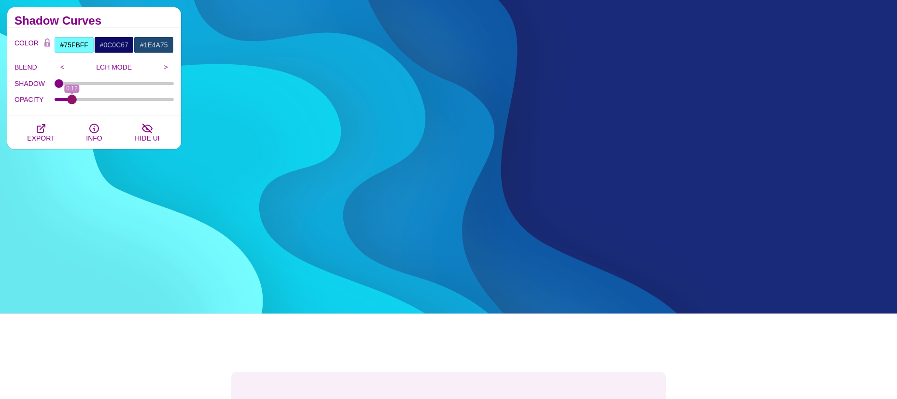
drag, startPoint x: 137, startPoint y: 99, endPoint x: 72, endPoint y: 101, distance: 64.8
type input "0.12"
click at [72, 101] on input "OPACITY" at bounding box center [115, 100] width 120 height 4
click at [41, 134] on span "EXPORT" at bounding box center [41, 138] width 28 height 8
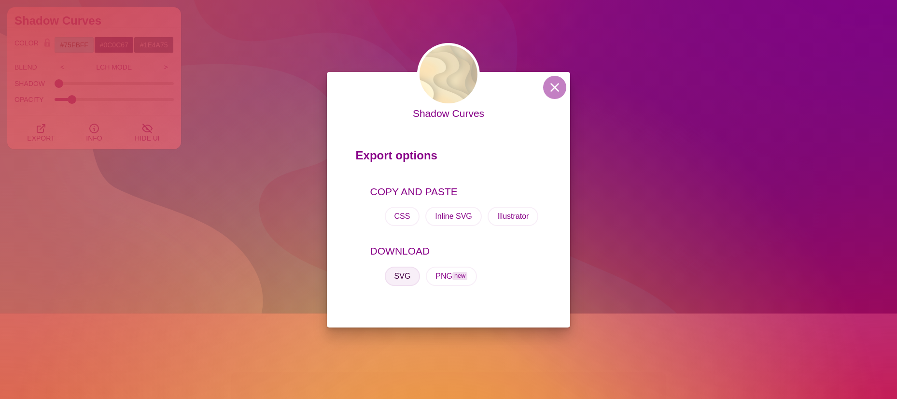
click at [410, 279] on button "SVG" at bounding box center [403, 276] width 36 height 19
drag, startPoint x: 547, startPoint y: 85, endPoint x: 553, endPoint y: 85, distance: 6.8
click at [547, 85] on button at bounding box center [554, 87] width 23 height 23
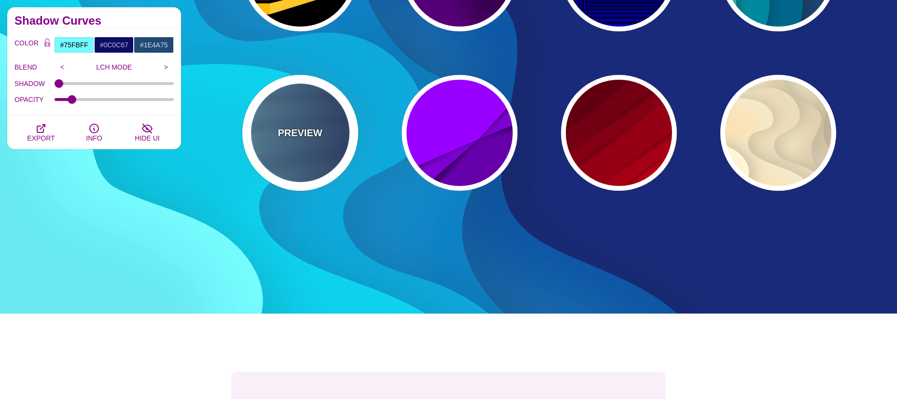
click at [324, 142] on div "PREVIEW" at bounding box center [300, 133] width 116 height 116
type input "#000044"
type input "#99FFFF"
type input "1"
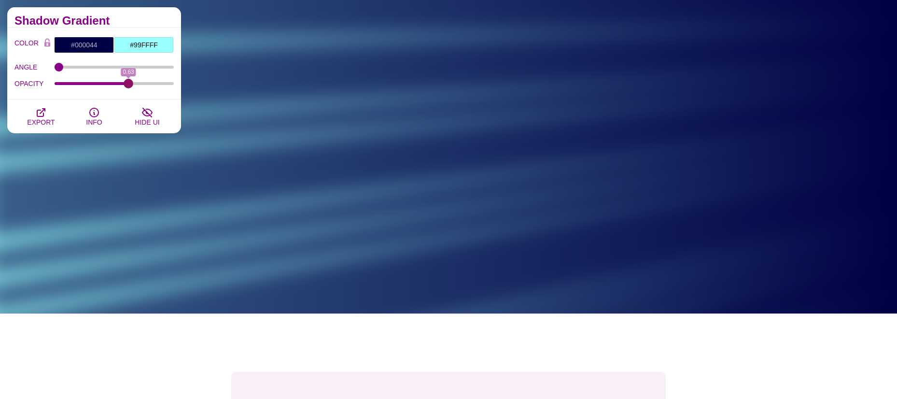
drag, startPoint x: 89, startPoint y: 86, endPoint x: 128, endPoint y: 86, distance: 39.6
type input "0.63"
click at [128, 85] on input "OPACITY" at bounding box center [115, 84] width 120 height 4
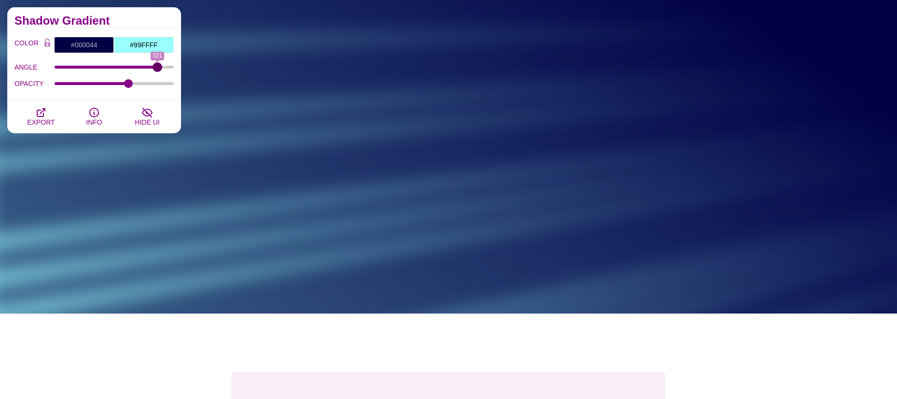
drag, startPoint x: 61, startPoint y: 67, endPoint x: 157, endPoint y: 73, distance: 96.8
type input "321"
click at [157, 69] on input "ANGLE" at bounding box center [115, 67] width 120 height 4
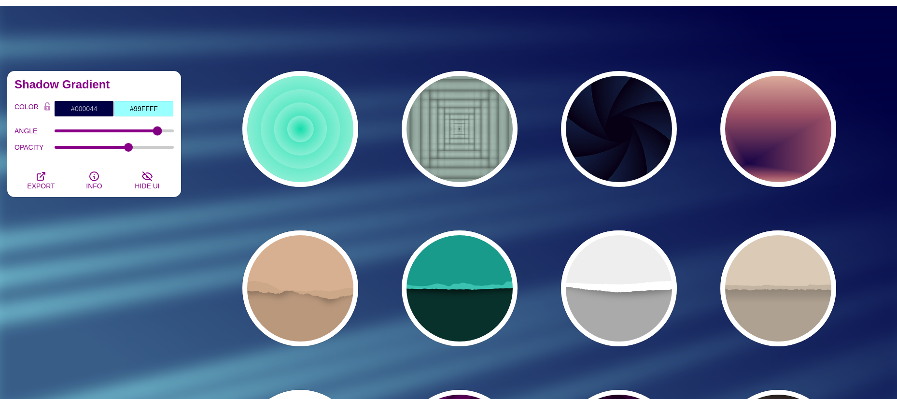
scroll to position [0, 0]
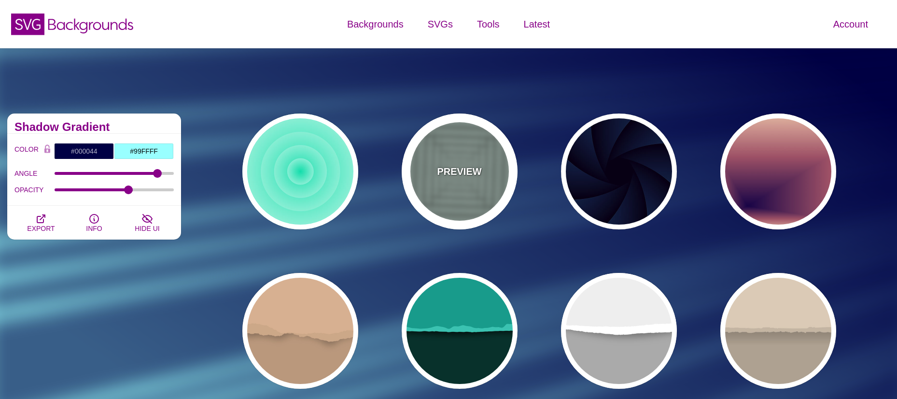
click at [452, 142] on div "PREVIEW" at bounding box center [460, 171] width 116 height 116
type input "#ABC3B9"
type input "0"
type input "0.5"
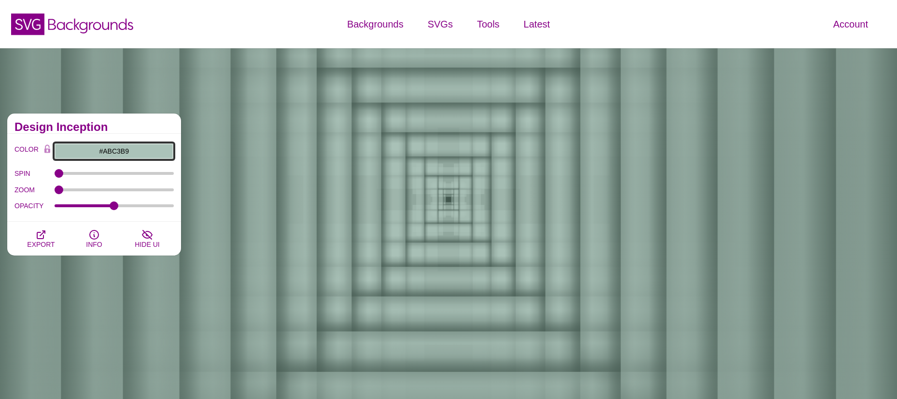
click at [95, 151] on input "#ABC3B9" at bounding box center [114, 151] width 120 height 16
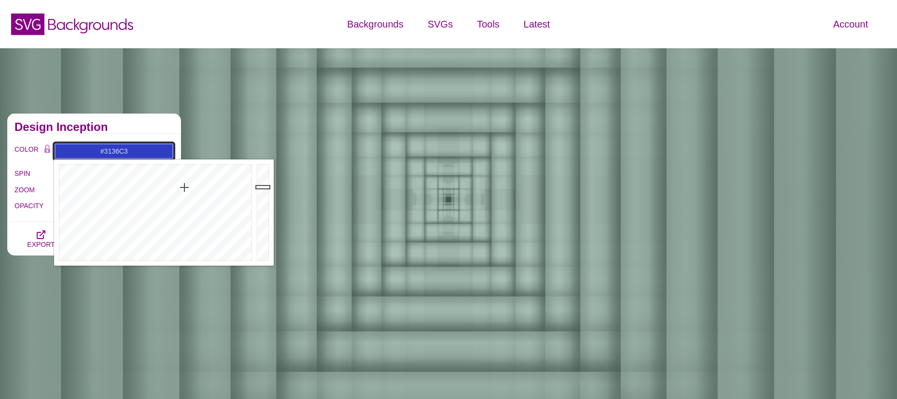
type input "#3637C3"
drag, startPoint x: 164, startPoint y: 198, endPoint x: 187, endPoint y: 191, distance: 24.9
click at [187, 191] on div at bounding box center [154, 212] width 200 height 106
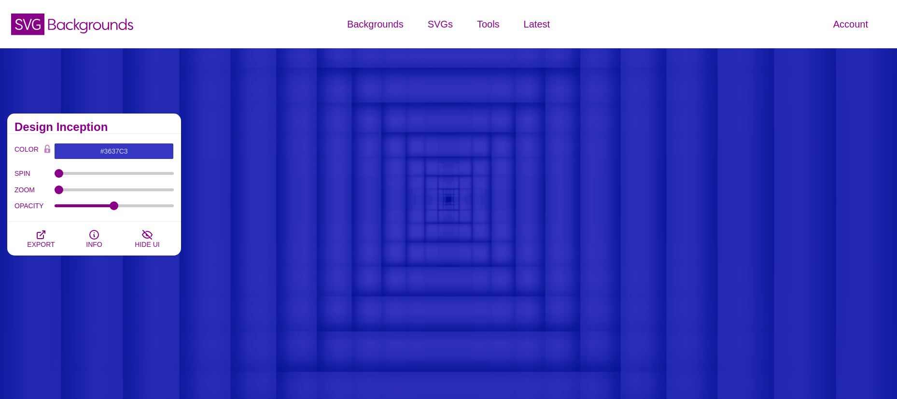
click at [33, 165] on div "SPIN 321" at bounding box center [93, 173] width 159 height 16
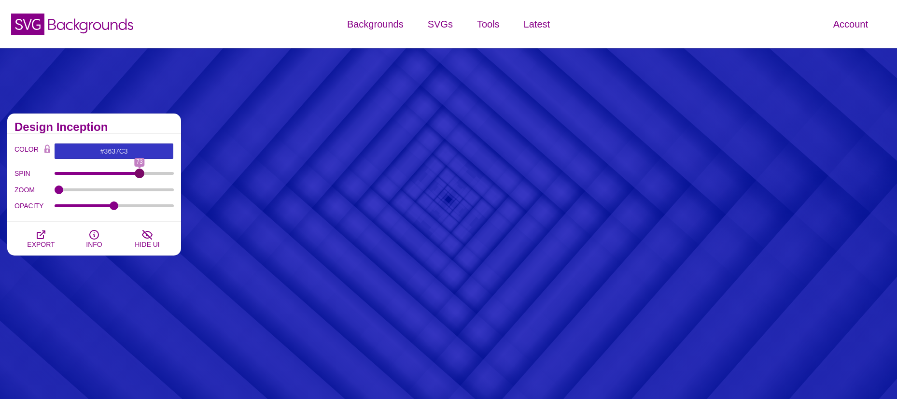
drag, startPoint x: 61, startPoint y: 173, endPoint x: 140, endPoint y: 182, distance: 78.7
type input "73"
click at [140, 175] on input "SPIN" at bounding box center [115, 173] width 120 height 4
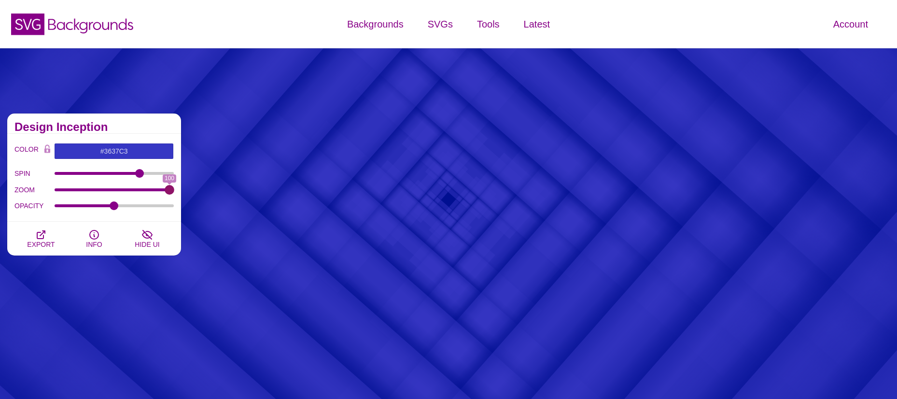
drag, startPoint x: 57, startPoint y: 190, endPoint x: 185, endPoint y: 198, distance: 128.2
type input "100"
click at [174, 192] on input "ZOOM" at bounding box center [115, 190] width 120 height 4
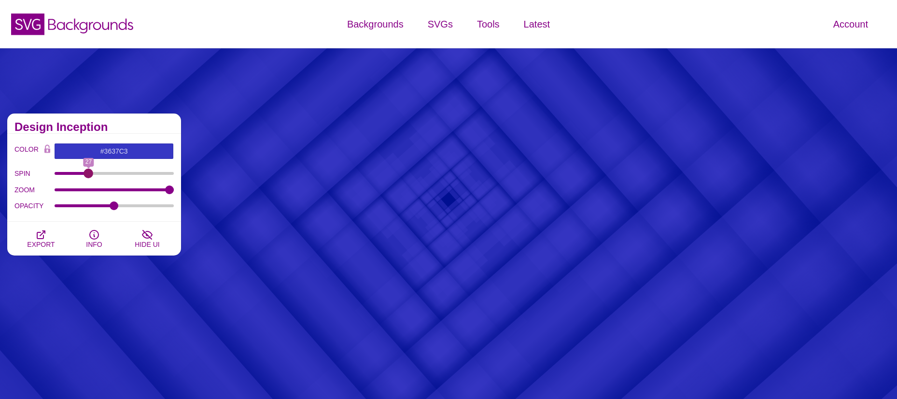
drag, startPoint x: 138, startPoint y: 173, endPoint x: 88, endPoint y: 176, distance: 49.3
type input "27"
click at [88, 175] on input "SPIN" at bounding box center [115, 173] width 120 height 4
type input "0.5"
click at [114, 204] on input "OPACITY" at bounding box center [115, 206] width 120 height 4
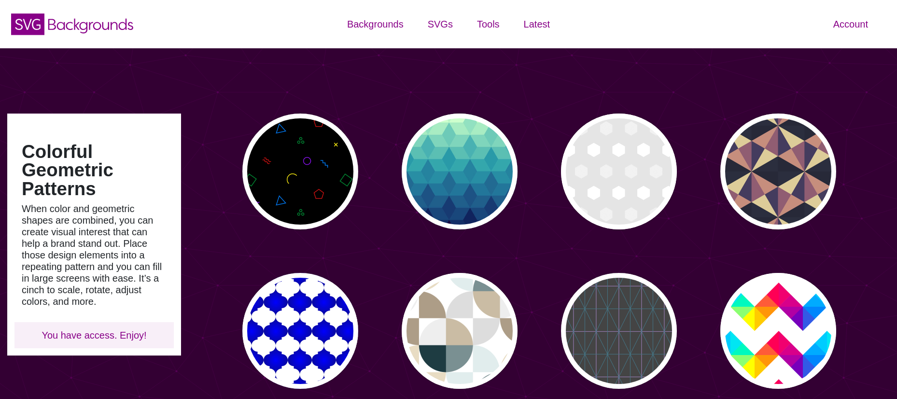
scroll to position [241, 0]
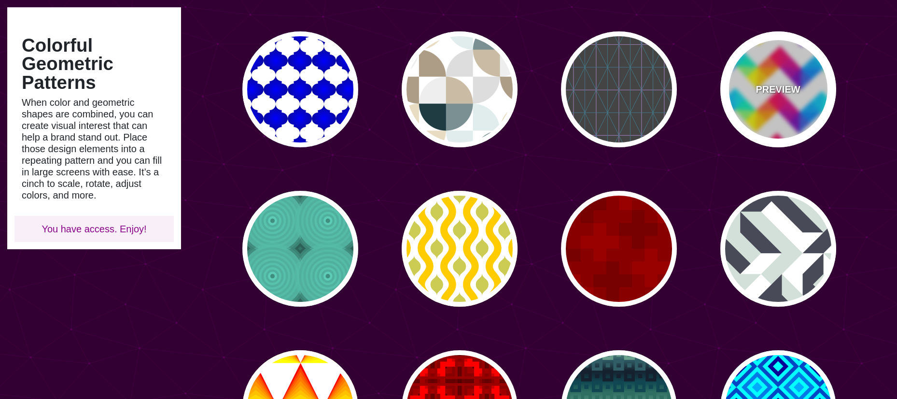
click at [756, 72] on div "PREVIEW" at bounding box center [779, 89] width 116 height 116
type input "#FFFFFF"
type input "#FF0055"
type input "#FFFF00"
type input "#00CCFF"
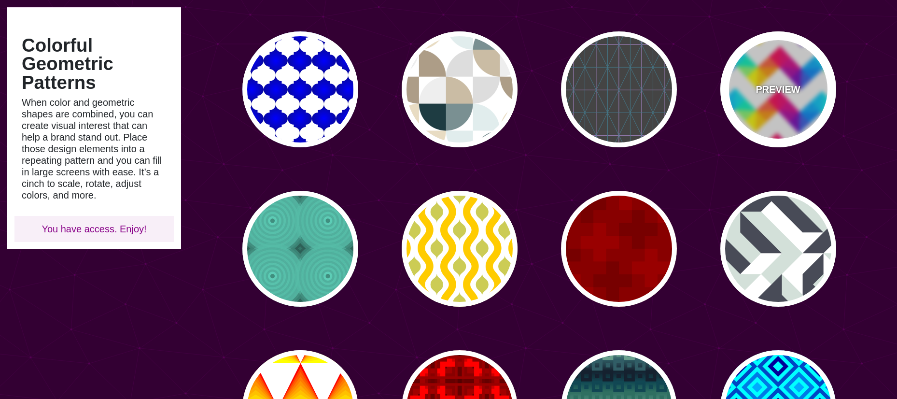
type input "#7700BB"
type input "0"
type input "400"
type input "0"
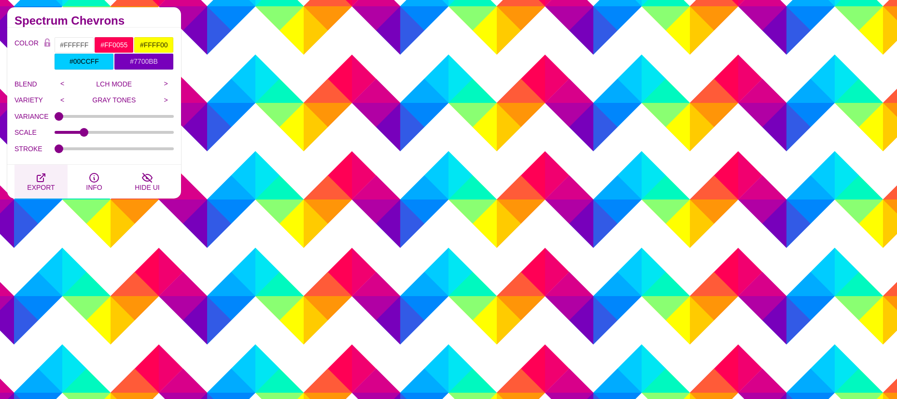
click at [48, 179] on button "EXPORT" at bounding box center [40, 182] width 53 height 34
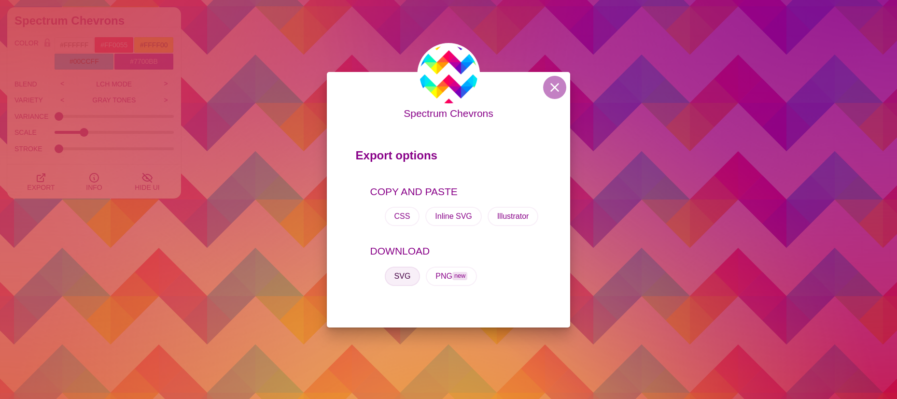
click at [407, 278] on button "SVG" at bounding box center [403, 276] width 36 height 19
drag, startPoint x: 554, startPoint y: 85, endPoint x: 545, endPoint y: 86, distance: 9.7
click at [554, 85] on button at bounding box center [554, 87] width 23 height 23
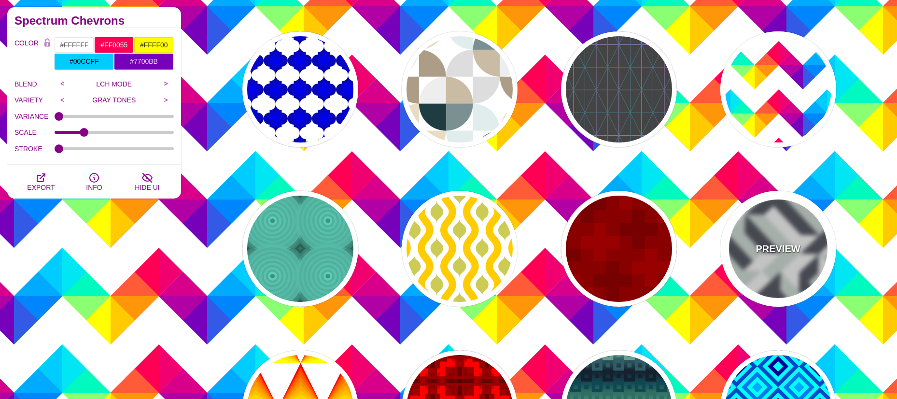
click at [772, 248] on p "PREVIEW" at bounding box center [778, 248] width 44 height 14
type input "#D3E0D9"
type input "#484B57"
type input "1"
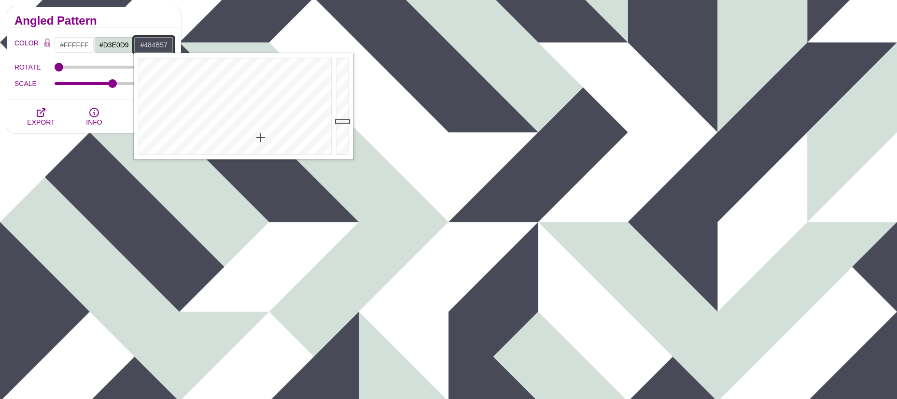
click at [149, 46] on input "#484B57" at bounding box center [154, 45] width 40 height 16
drag, startPoint x: 345, startPoint y: 119, endPoint x: 346, endPoint y: 100, distance: 18.8
click at [346, 100] on div at bounding box center [343, 106] width 19 height 106
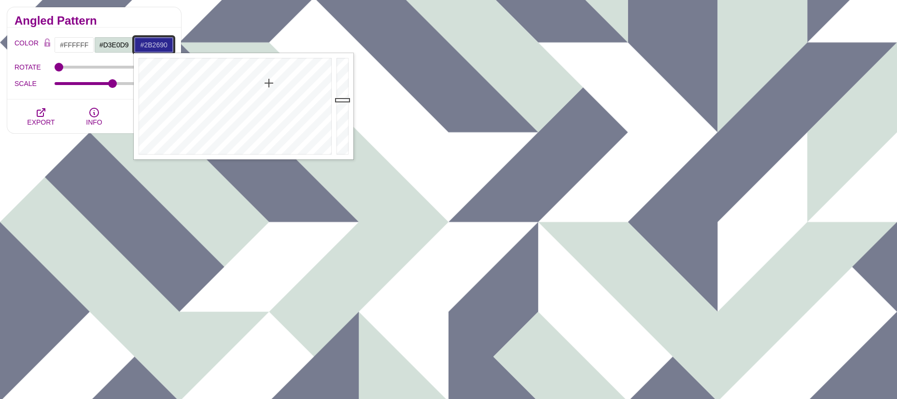
click at [269, 83] on div at bounding box center [234, 106] width 200 height 106
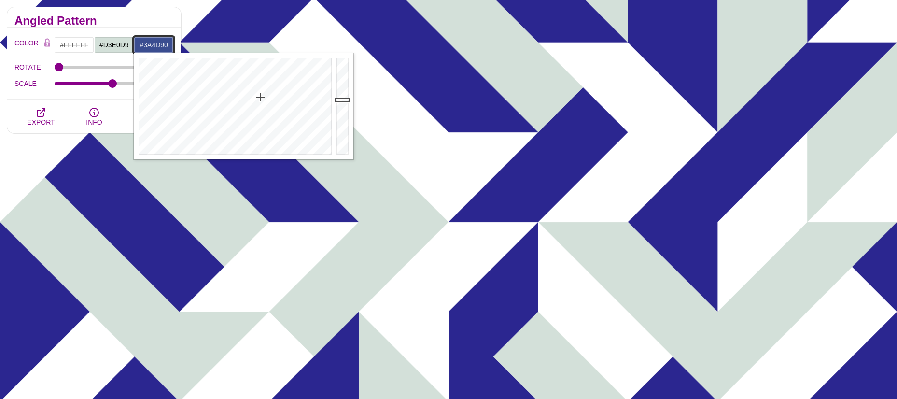
drag, startPoint x: 269, startPoint y: 84, endPoint x: 260, endPoint y: 97, distance: 16.1
click at [260, 97] on div at bounding box center [234, 106] width 200 height 106
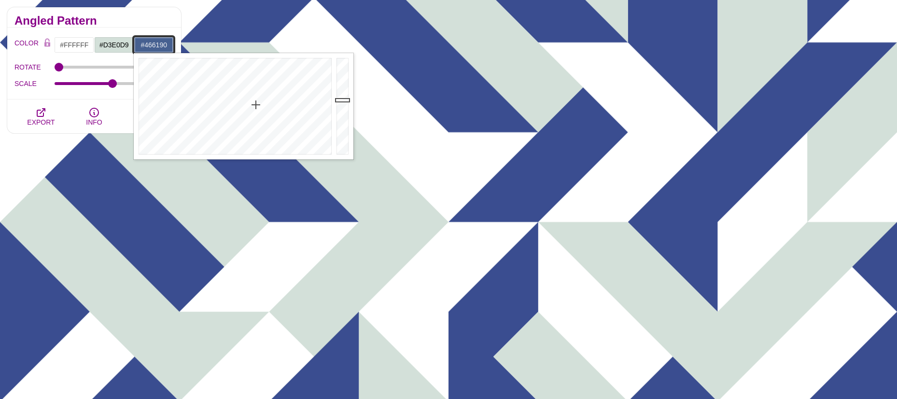
drag, startPoint x: 260, startPoint y: 97, endPoint x: 255, endPoint y: 105, distance: 9.1
click at [255, 105] on div at bounding box center [234, 106] width 200 height 106
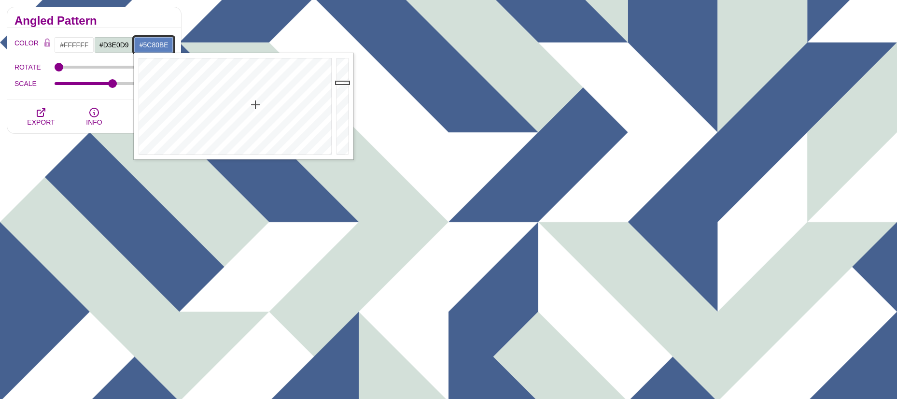
drag, startPoint x: 339, startPoint y: 99, endPoint x: 340, endPoint y: 83, distance: 16.0
click at [340, 83] on div at bounding box center [343, 106] width 19 height 106
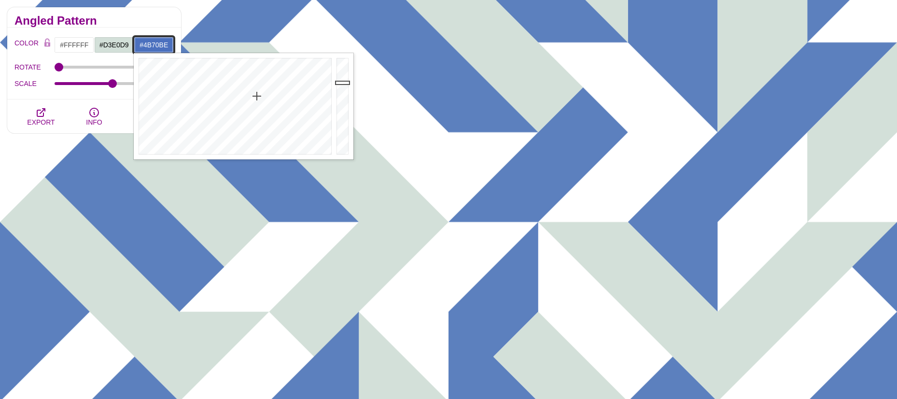
drag, startPoint x: 257, startPoint y: 105, endPoint x: 257, endPoint y: 96, distance: 8.7
click at [257, 96] on div at bounding box center [234, 106] width 200 height 106
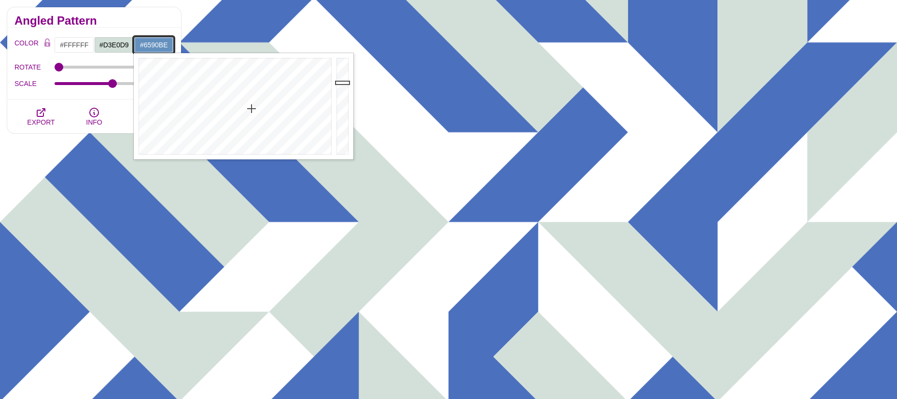
type input "#6691BE"
drag, startPoint x: 256, startPoint y: 96, endPoint x: 252, endPoint y: 110, distance: 14.4
click at [252, 110] on div at bounding box center [234, 106] width 200 height 106
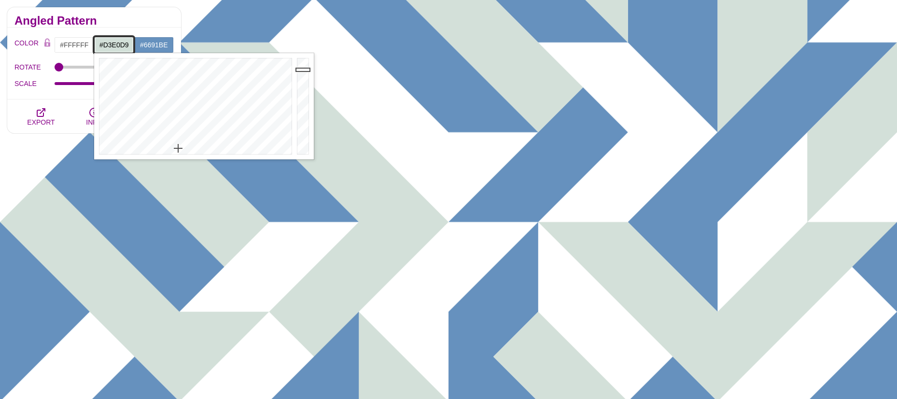
click at [122, 43] on input "#D3E0D9" at bounding box center [114, 45] width 40 height 16
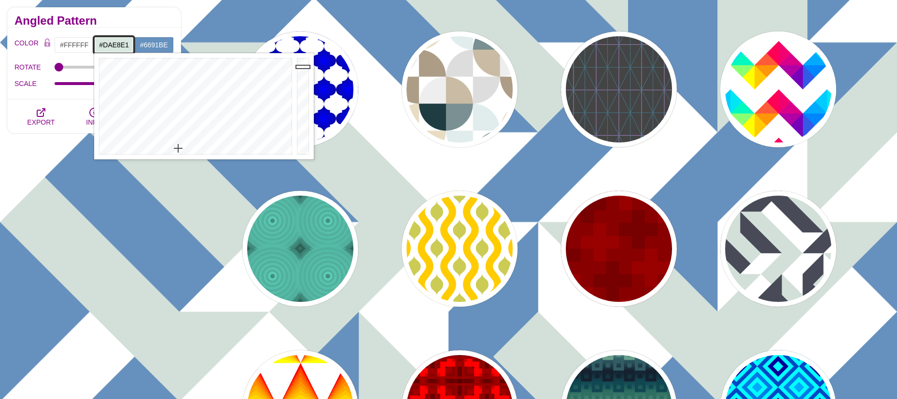
click at [303, 67] on div at bounding box center [304, 106] width 19 height 106
drag, startPoint x: 179, startPoint y: 148, endPoint x: 135, endPoint y: 148, distance: 43.5
click at [135, 148] on div at bounding box center [194, 106] width 200 height 106
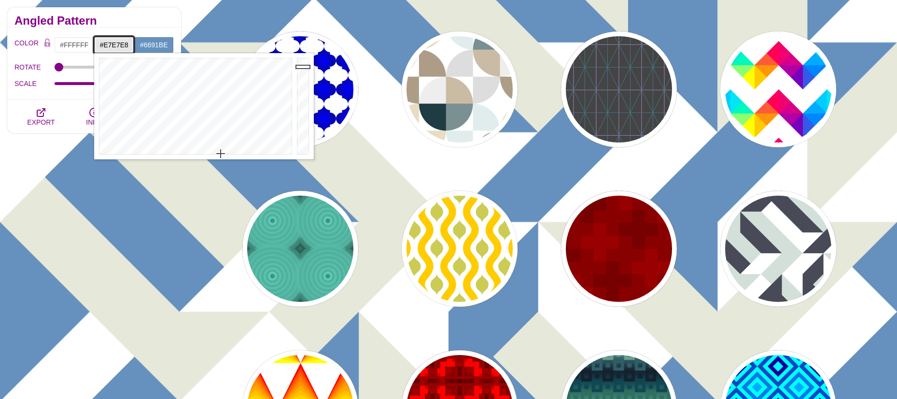
drag, startPoint x: 135, startPoint y: 148, endPoint x: 221, endPoint y: 154, distance: 85.6
click at [221, 154] on div at bounding box center [194, 106] width 200 height 106
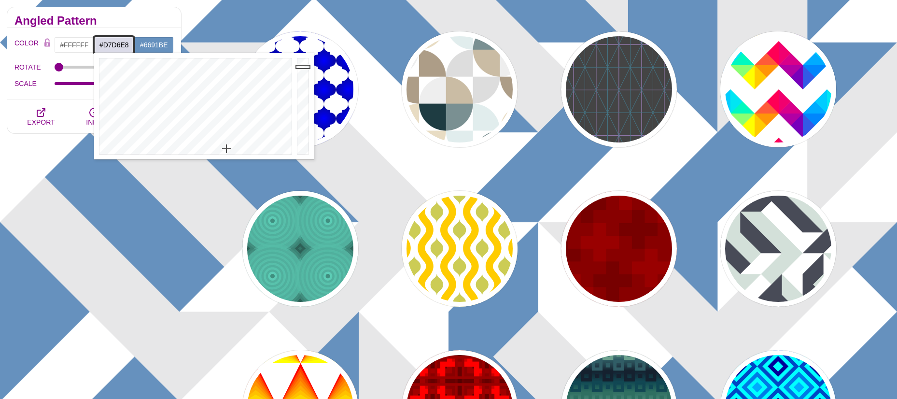
drag, startPoint x: 221, startPoint y: 153, endPoint x: 229, endPoint y: 147, distance: 10.0
click at [229, 147] on div at bounding box center [194, 106] width 200 height 106
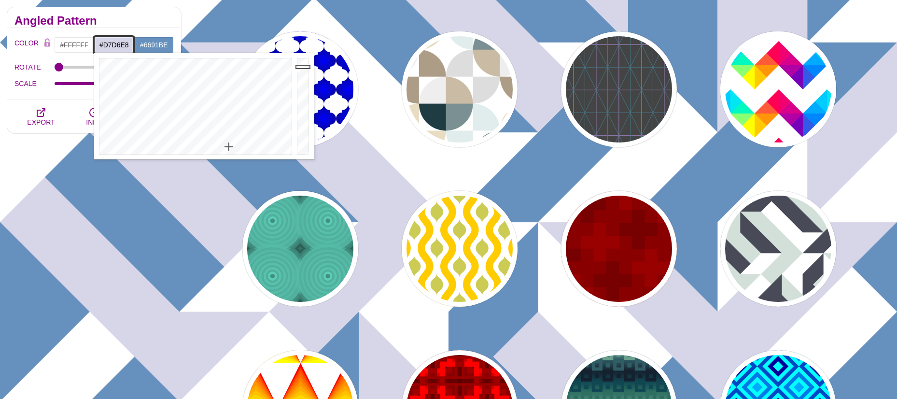
type input "#D8D8E8"
click at [229, 147] on div at bounding box center [194, 106] width 200 height 106
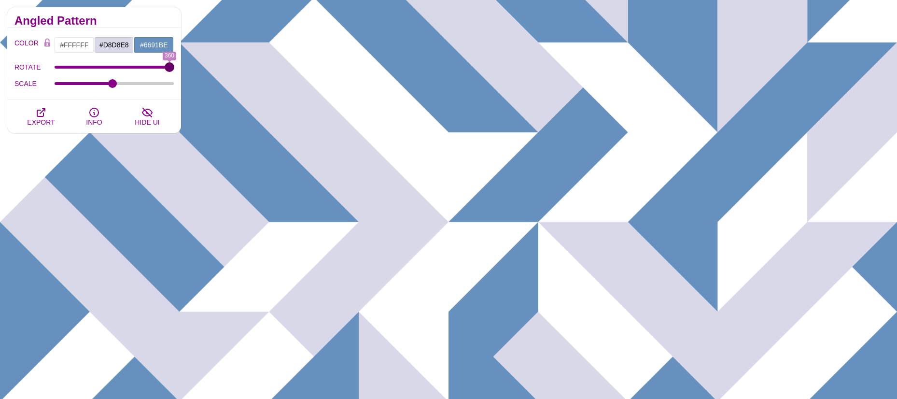
drag, startPoint x: 59, startPoint y: 69, endPoint x: 170, endPoint y: 68, distance: 111.1
type input "360"
click at [170, 68] on input "ROTATE" at bounding box center [115, 67] width 120 height 4
click at [46, 113] on icon "button" at bounding box center [41, 113] width 12 height 12
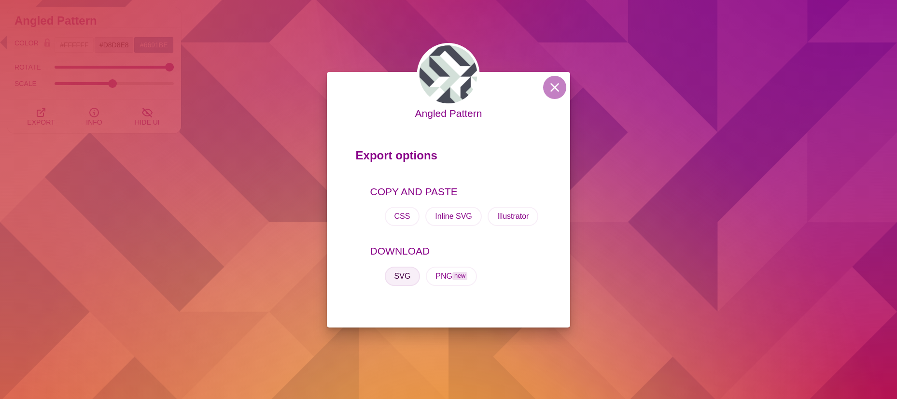
click at [407, 270] on button "SVG" at bounding box center [403, 276] width 36 height 19
click at [544, 86] on button at bounding box center [554, 87] width 23 height 23
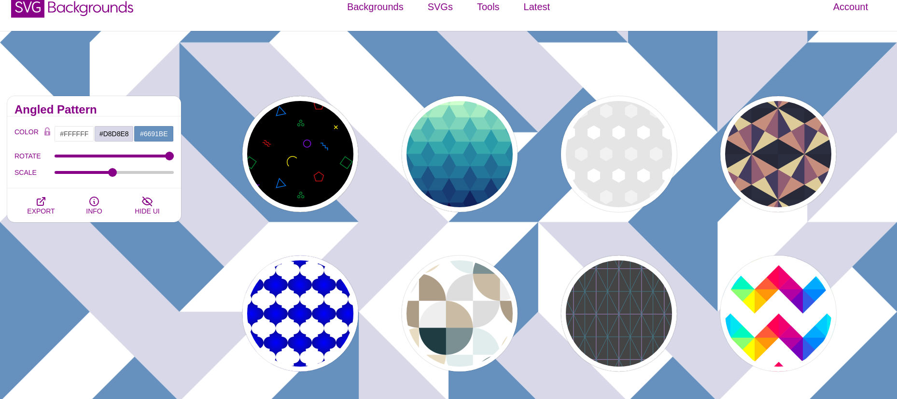
scroll to position [0, 0]
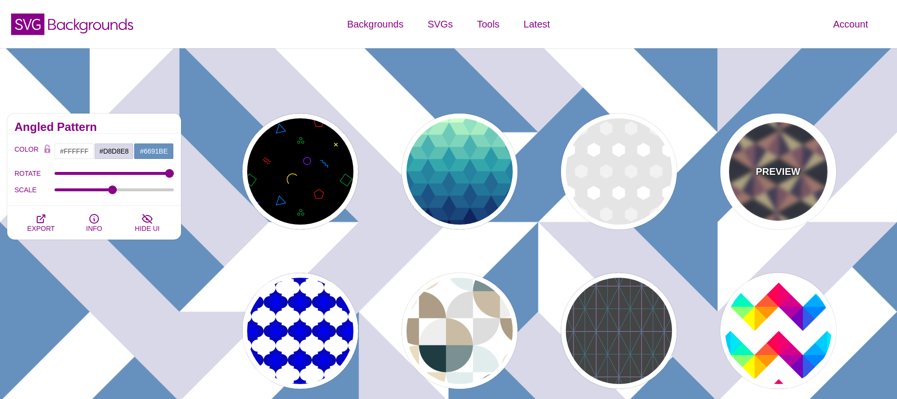
click at [779, 169] on p "PREVIEW" at bounding box center [778, 171] width 44 height 14
type input "#DDCC99"
type input "#443C5E"
type input "#272938"
type input "0"
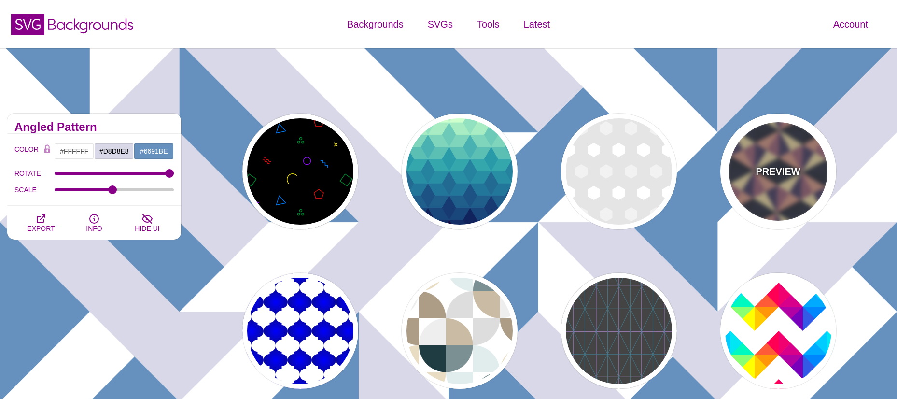
type input "0.25"
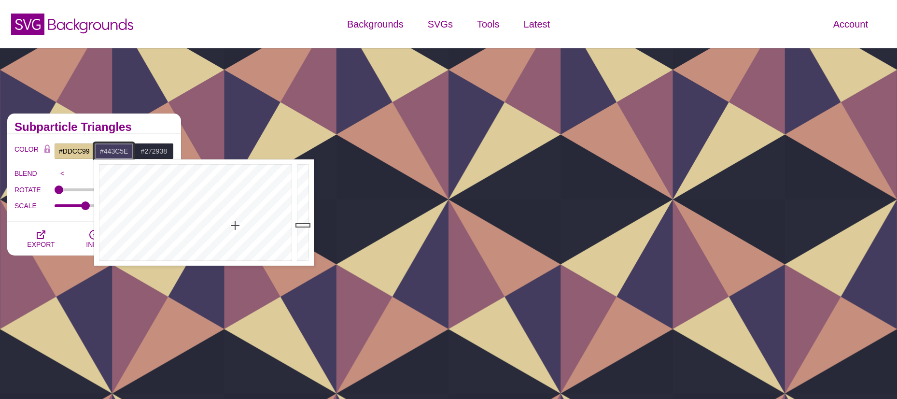
click at [120, 150] on input "#443C5E" at bounding box center [114, 151] width 40 height 16
drag, startPoint x: 211, startPoint y: 205, endPoint x: 203, endPoint y: 187, distance: 19.3
click at [203, 187] on div at bounding box center [194, 212] width 200 height 106
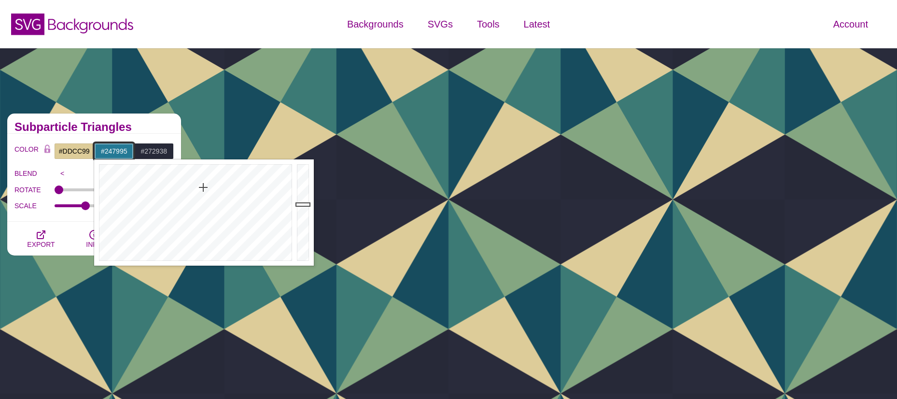
type input "#26819F"
drag, startPoint x: 303, startPoint y: 223, endPoint x: 307, endPoint y: 200, distance: 23.0
click at [307, 200] on div at bounding box center [304, 212] width 19 height 106
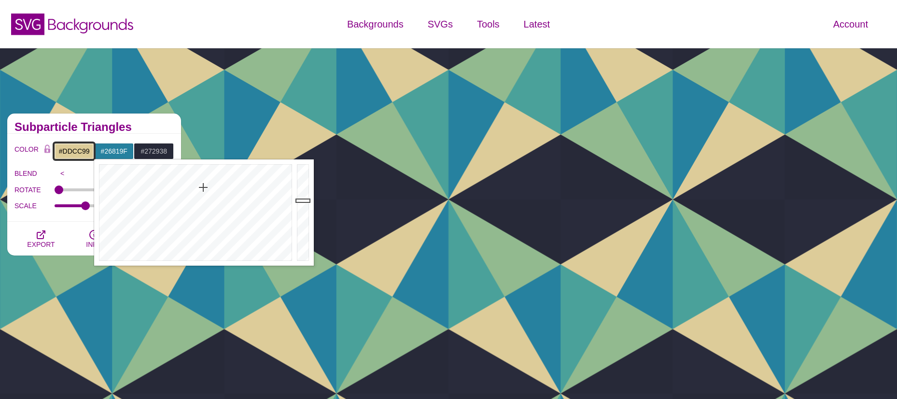
click at [74, 147] on input "#DDCC99" at bounding box center [74, 151] width 40 height 16
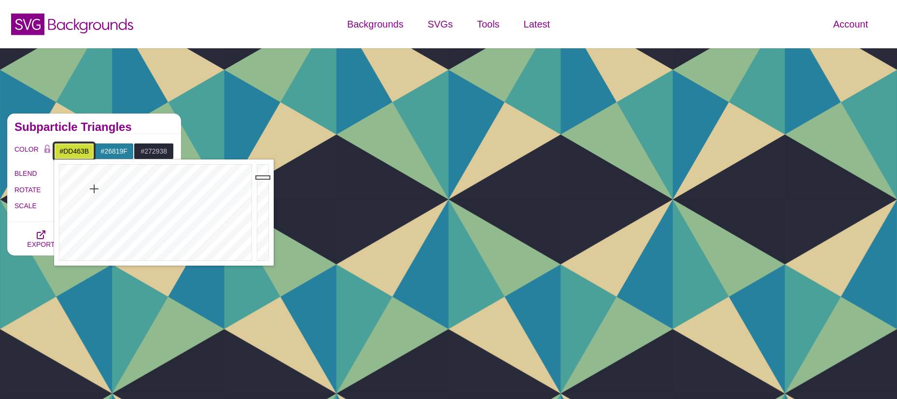
type input "#DD3333"
drag, startPoint x: 111, startPoint y: 196, endPoint x: 47, endPoint y: 186, distance: 64.5
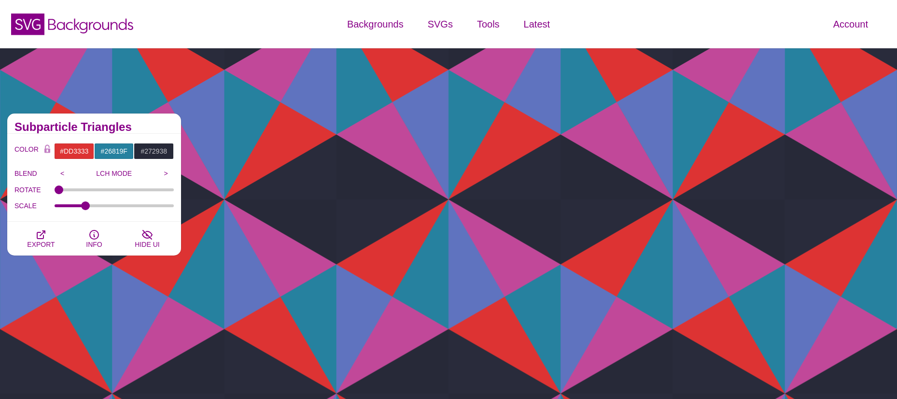
click at [30, 214] on div "SCALE" at bounding box center [93, 206] width 159 height 16
drag, startPoint x: 58, startPoint y: 188, endPoint x: 114, endPoint y: 190, distance: 56.1
type input "180"
click at [114, 190] on input "ROTATE" at bounding box center [115, 190] width 120 height 4
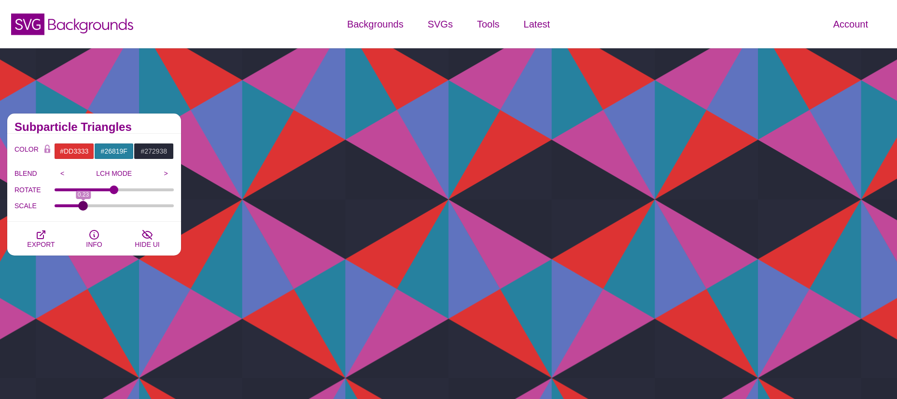
drag, startPoint x: 90, startPoint y: 207, endPoint x: 83, endPoint y: 207, distance: 6.8
type input "0.23"
click at [83, 207] on input "SCALE" at bounding box center [115, 206] width 120 height 4
click at [38, 232] on icon "button" at bounding box center [41, 235] width 8 height 8
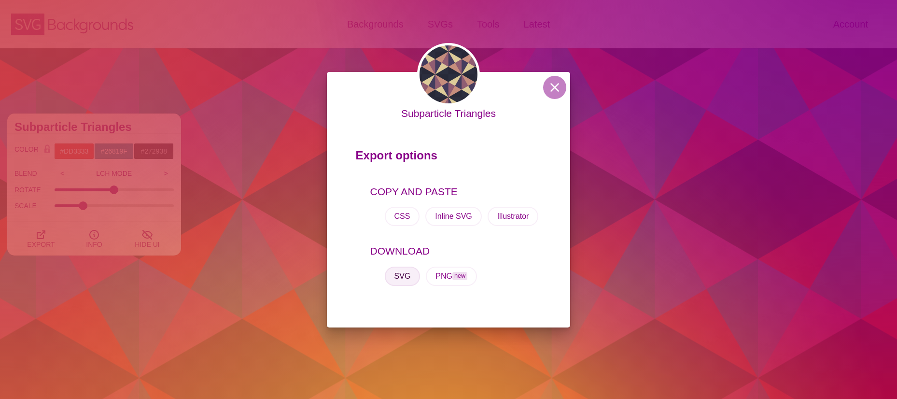
click at [394, 273] on button "SVG" at bounding box center [403, 276] width 36 height 19
click at [551, 86] on button at bounding box center [554, 87] width 23 height 23
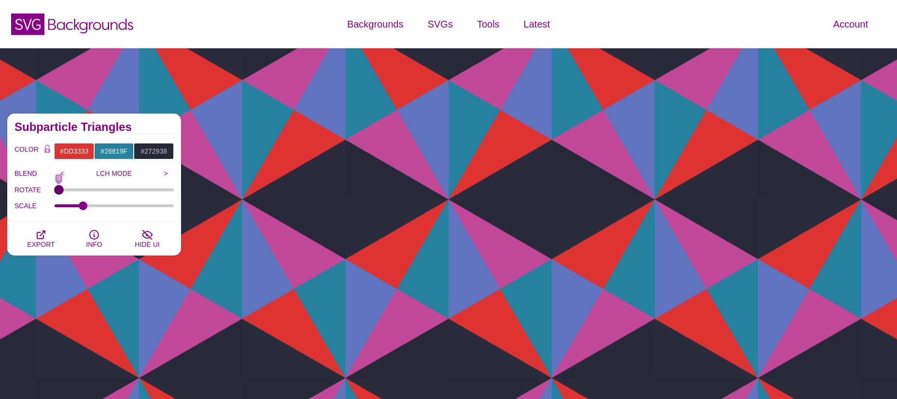
drag, startPoint x: 114, startPoint y: 190, endPoint x: 43, endPoint y: 189, distance: 71.5
type input "0"
click at [55, 189] on input "ROTATE" at bounding box center [115, 190] width 120 height 4
click at [146, 149] on input "#272938" at bounding box center [154, 151] width 40 height 16
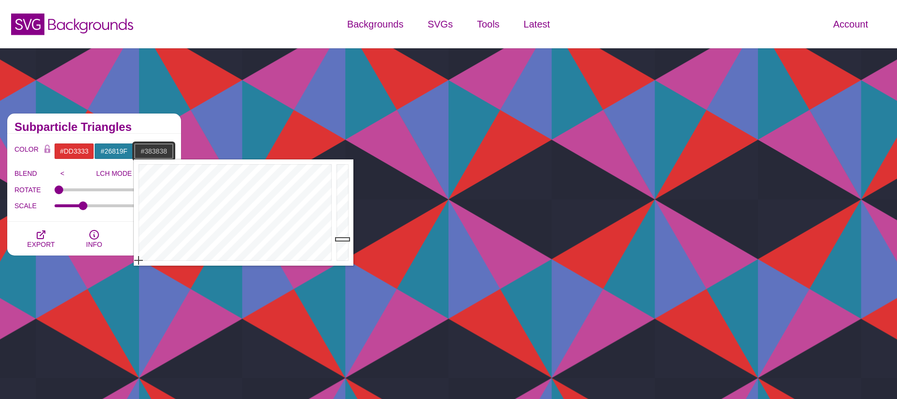
drag, startPoint x: 170, startPoint y: 225, endPoint x: 135, endPoint y: 272, distance: 58.1
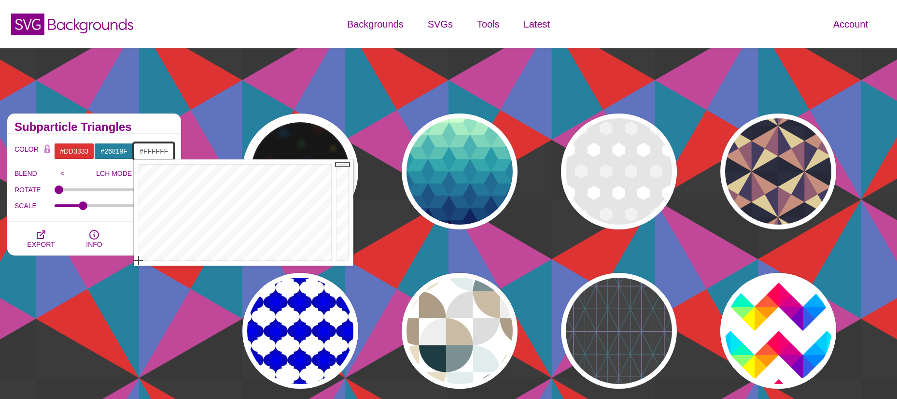
drag, startPoint x: 340, startPoint y: 238, endPoint x: 343, endPoint y: 149, distance: 88.4
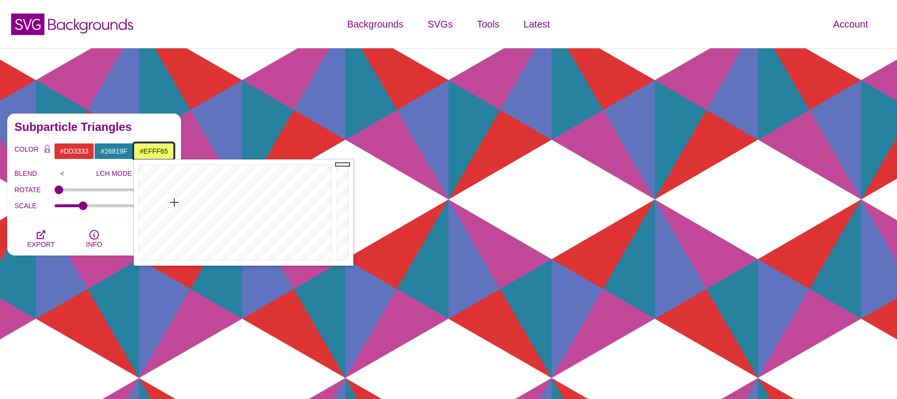
drag, startPoint x: 139, startPoint y: 258, endPoint x: 174, endPoint y: 202, distance: 66.2
click at [174, 202] on div at bounding box center [234, 212] width 200 height 106
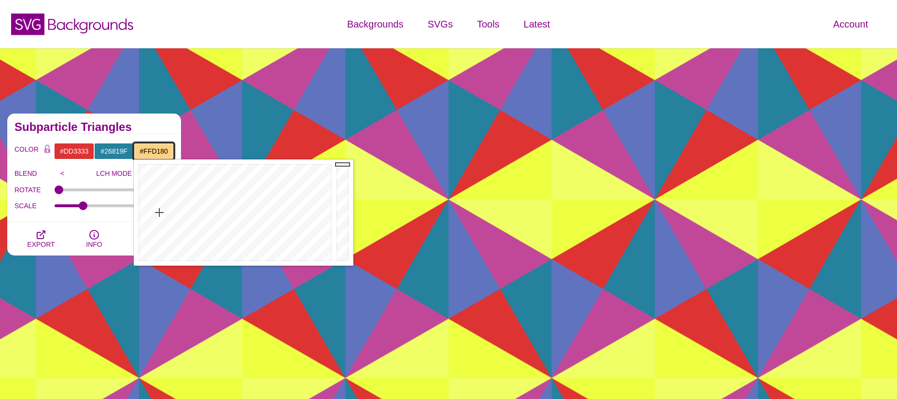
drag, startPoint x: 174, startPoint y: 203, endPoint x: 159, endPoint y: 212, distance: 17.8
click at [159, 212] on div at bounding box center [234, 212] width 200 height 106
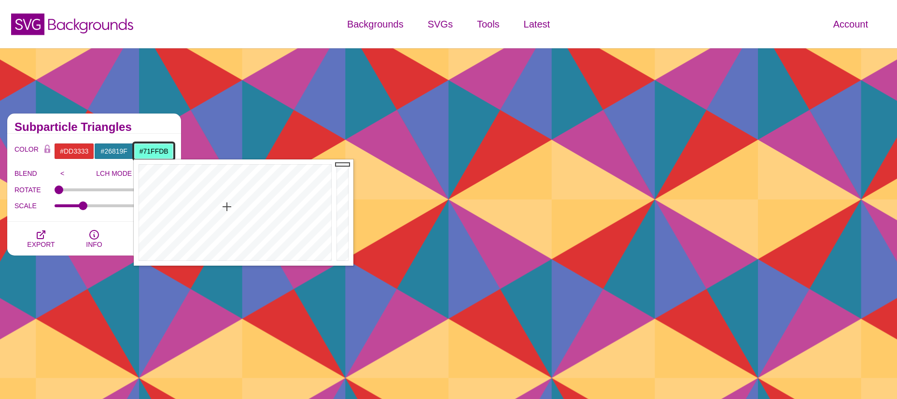
drag, startPoint x: 159, startPoint y: 212, endPoint x: 227, endPoint y: 207, distance: 67.9
click at [227, 207] on div at bounding box center [234, 212] width 200 height 106
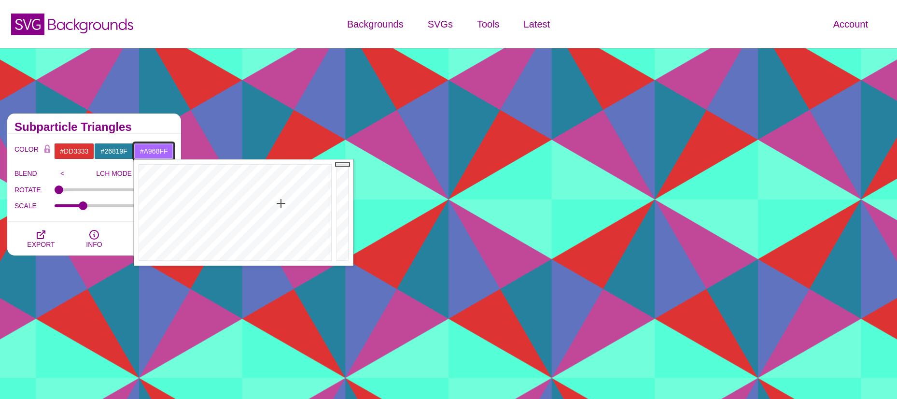
drag, startPoint x: 227, startPoint y: 207, endPoint x: 281, endPoint y: 203, distance: 54.2
click at [281, 203] on div at bounding box center [234, 212] width 200 height 106
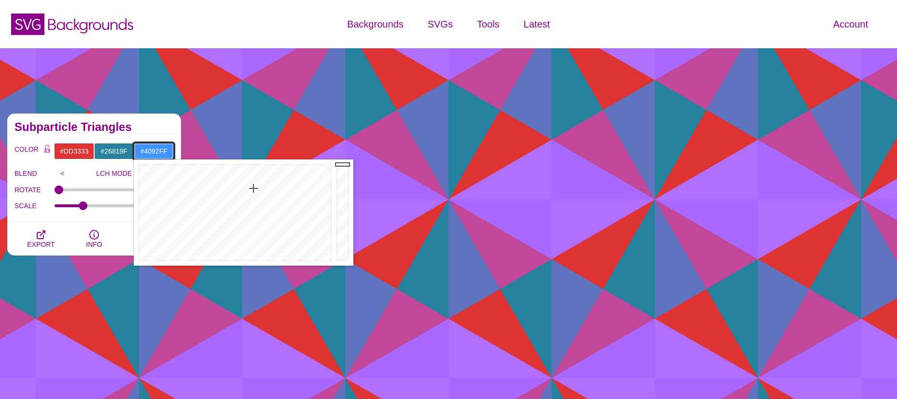
drag, startPoint x: 281, startPoint y: 203, endPoint x: 254, endPoint y: 188, distance: 31.3
click at [254, 188] on div at bounding box center [234, 212] width 200 height 106
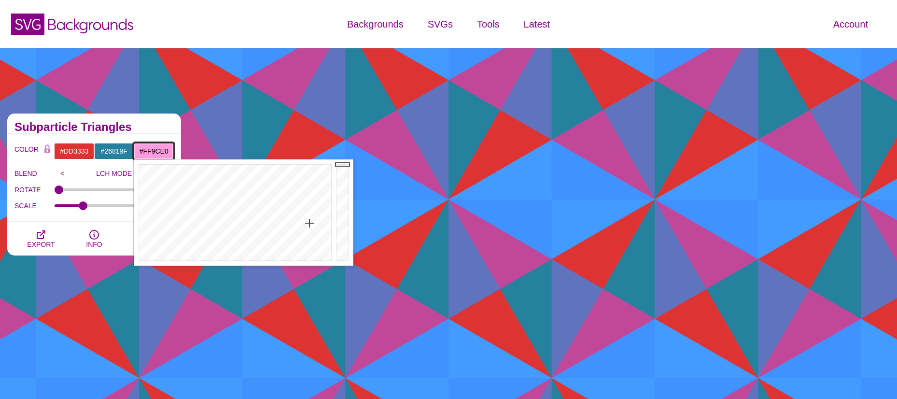
drag, startPoint x: 247, startPoint y: 208, endPoint x: 310, endPoint y: 223, distance: 64.7
click at [310, 223] on div at bounding box center [234, 212] width 200 height 106
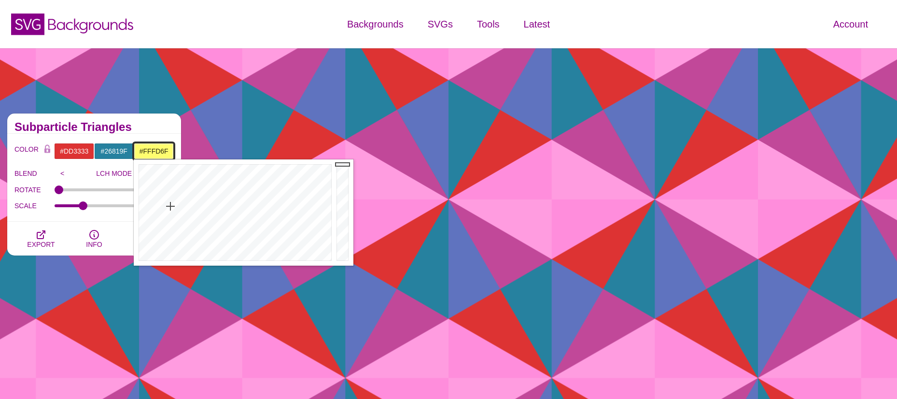
drag, startPoint x: 310, startPoint y: 223, endPoint x: 170, endPoint y: 206, distance: 140.1
click at [170, 206] on div at bounding box center [234, 212] width 200 height 106
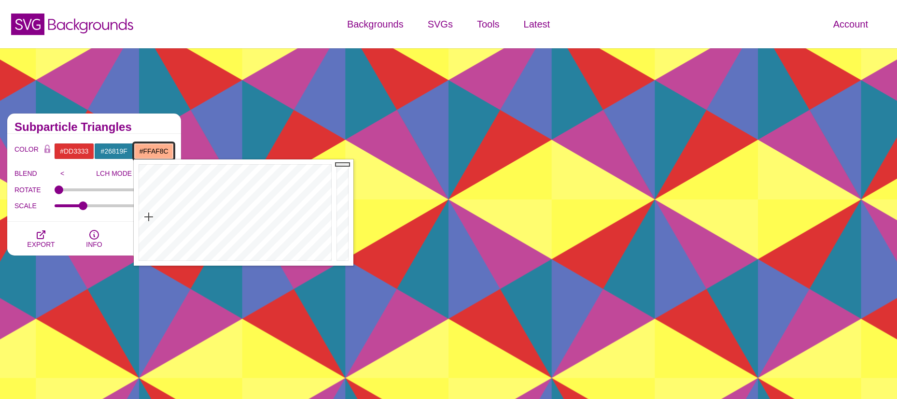
drag, startPoint x: 170, startPoint y: 206, endPoint x: 149, endPoint y: 217, distance: 24.2
click at [149, 217] on div at bounding box center [234, 212] width 200 height 106
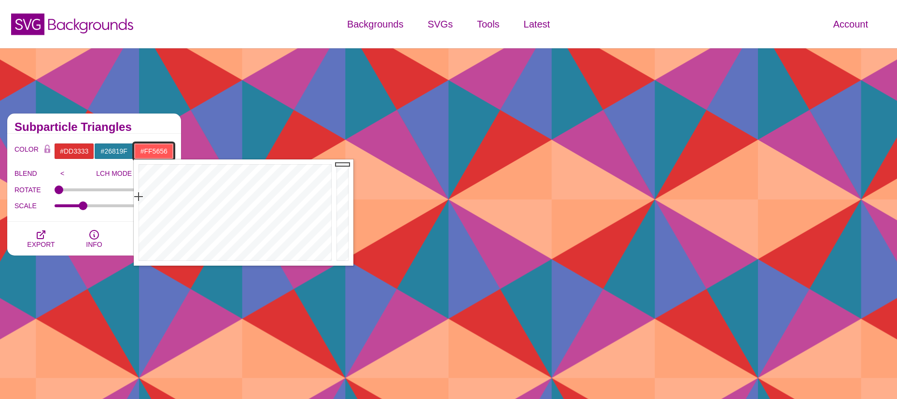
drag, startPoint x: 149, startPoint y: 217, endPoint x: 138, endPoint y: 197, distance: 23.1
click at [138, 197] on div at bounding box center [234, 212] width 200 height 106
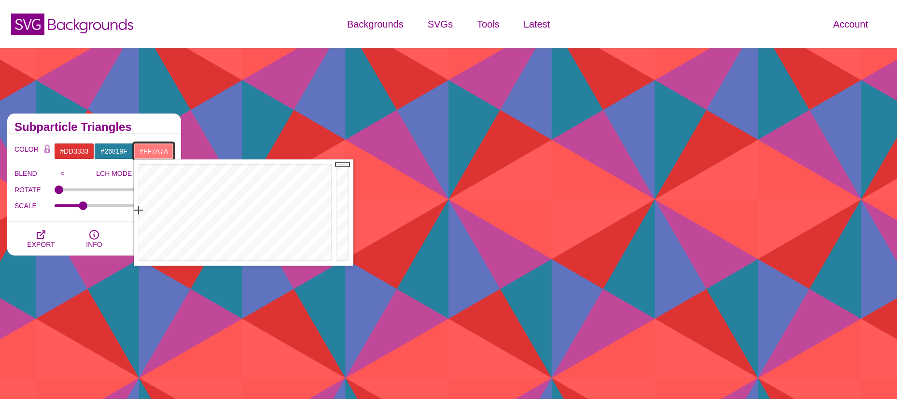
drag, startPoint x: 141, startPoint y: 198, endPoint x: 137, endPoint y: 210, distance: 12.7
click at [137, 210] on div at bounding box center [234, 212] width 200 height 106
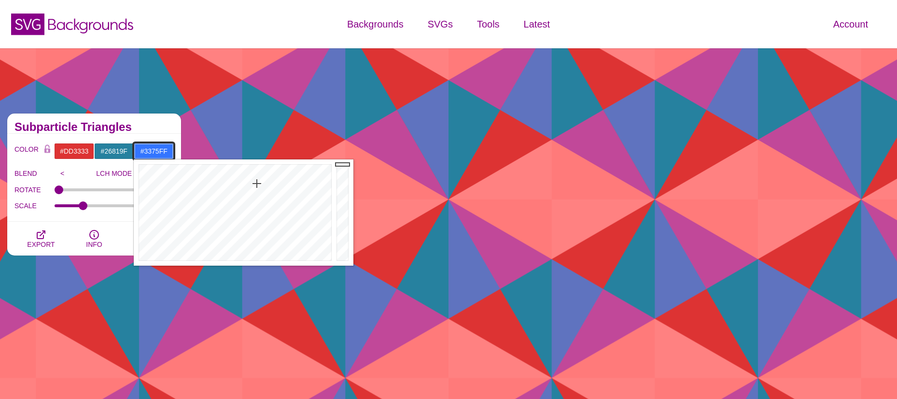
click at [257, 184] on div at bounding box center [234, 212] width 200 height 106
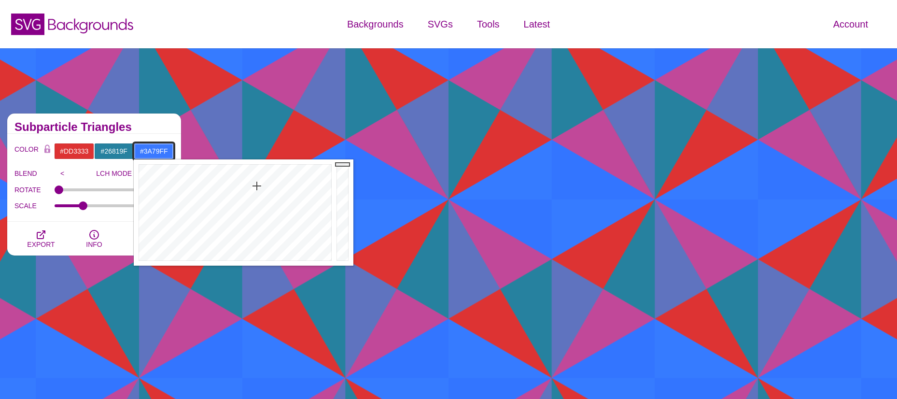
click at [257, 186] on div at bounding box center [234, 212] width 200 height 106
drag, startPoint x: 342, startPoint y: 165, endPoint x: 335, endPoint y: 192, distance: 28.5
click at [335, 192] on div at bounding box center [343, 212] width 19 height 106
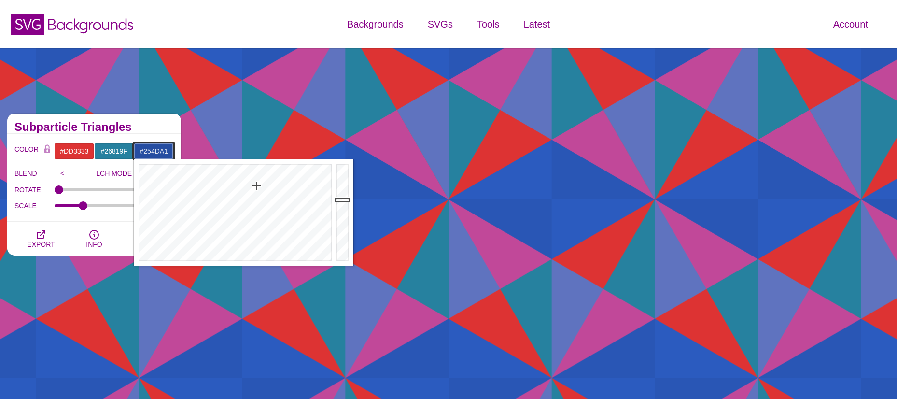
drag, startPoint x: 338, startPoint y: 192, endPoint x: 338, endPoint y: 199, distance: 7.2
click at [338, 199] on div at bounding box center [343, 212] width 19 height 106
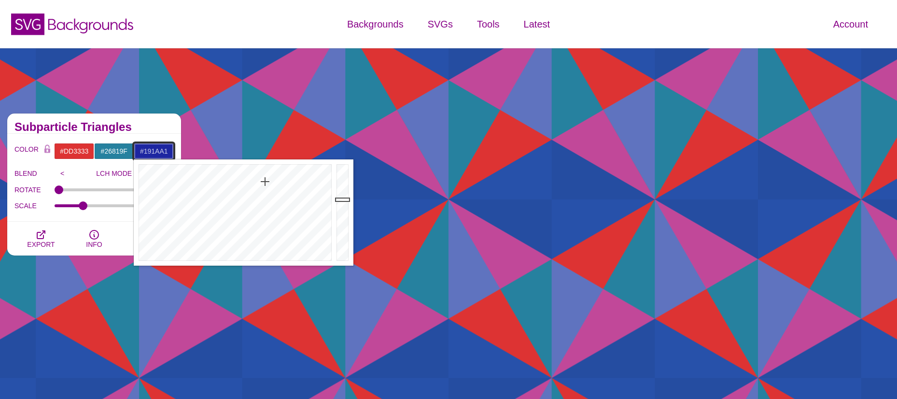
drag, startPoint x: 255, startPoint y: 187, endPoint x: 267, endPoint y: 179, distance: 13.9
click at [267, 179] on div at bounding box center [234, 212] width 200 height 106
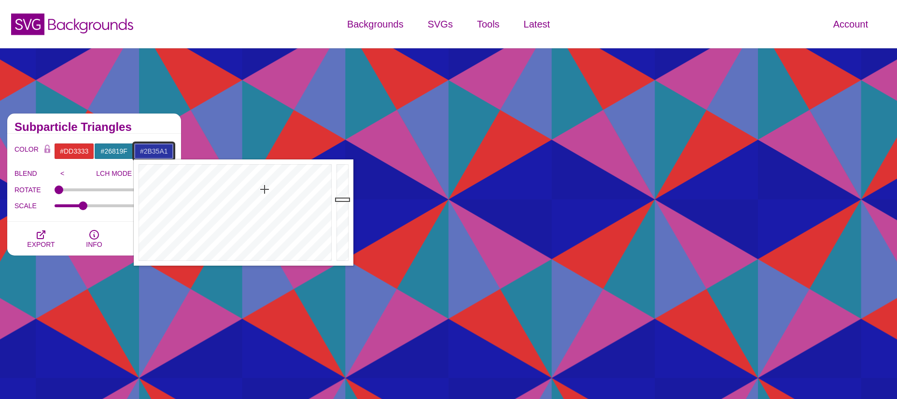
type input "#2C36A1"
drag, startPoint x: 267, startPoint y: 179, endPoint x: 265, endPoint y: 190, distance: 11.4
click at [265, 190] on div at bounding box center [234, 212] width 200 height 106
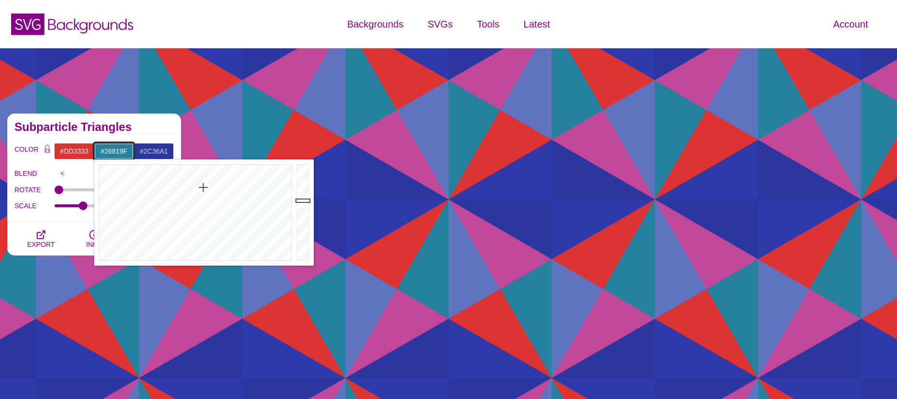
click at [105, 147] on input "#26819F" at bounding box center [114, 151] width 40 height 16
drag, startPoint x: 303, startPoint y: 199, endPoint x: 303, endPoint y: 185, distance: 14.0
click at [303, 185] on div at bounding box center [304, 212] width 19 height 106
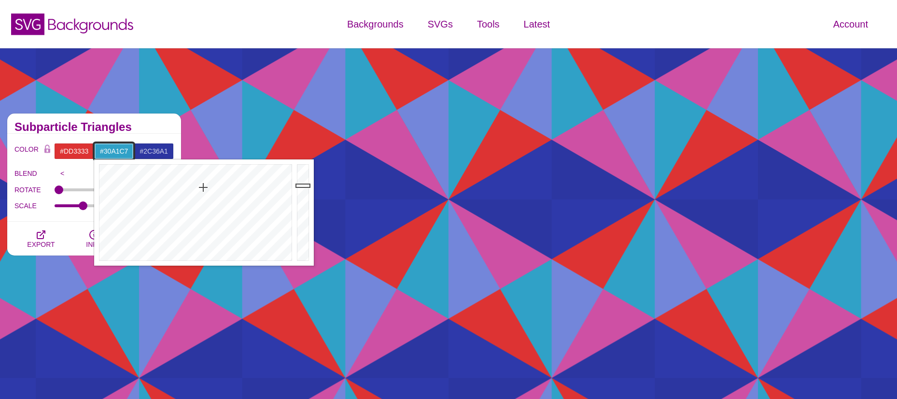
type input "#36B6E0"
drag, startPoint x: 303, startPoint y: 185, endPoint x: 306, endPoint y: 176, distance: 10.0
click at [306, 176] on div at bounding box center [304, 212] width 19 height 106
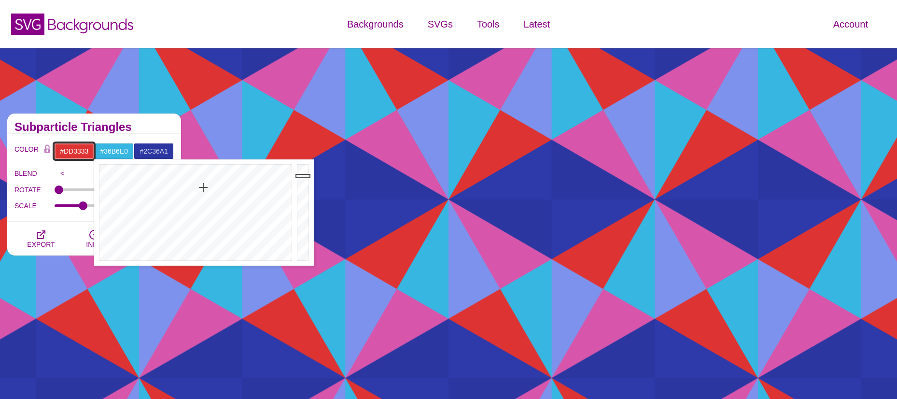
click at [74, 152] on input "#DD3333" at bounding box center [74, 151] width 40 height 16
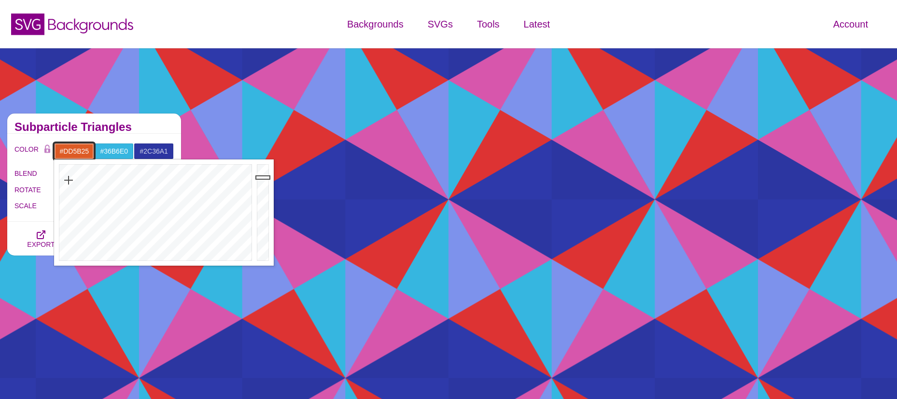
drag, startPoint x: 63, startPoint y: 184, endPoint x: 69, endPoint y: 180, distance: 6.9
click at [69, 180] on div at bounding box center [154, 212] width 200 height 106
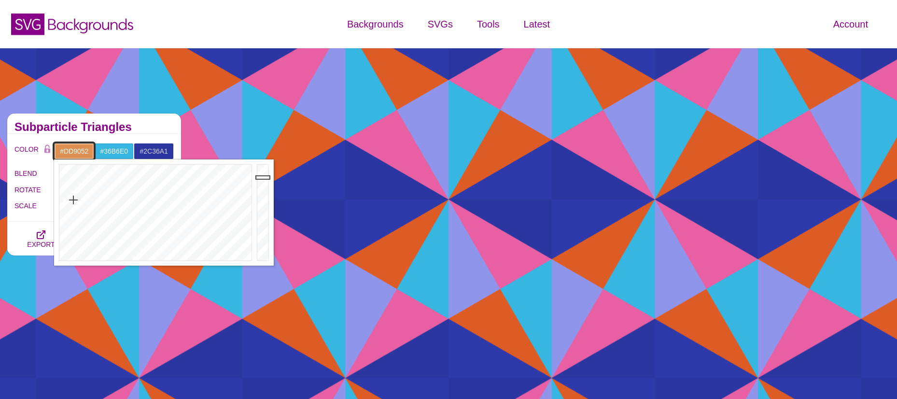
drag, startPoint x: 69, startPoint y: 180, endPoint x: 73, endPoint y: 200, distance: 20.4
click at [73, 200] on div at bounding box center [154, 212] width 200 height 106
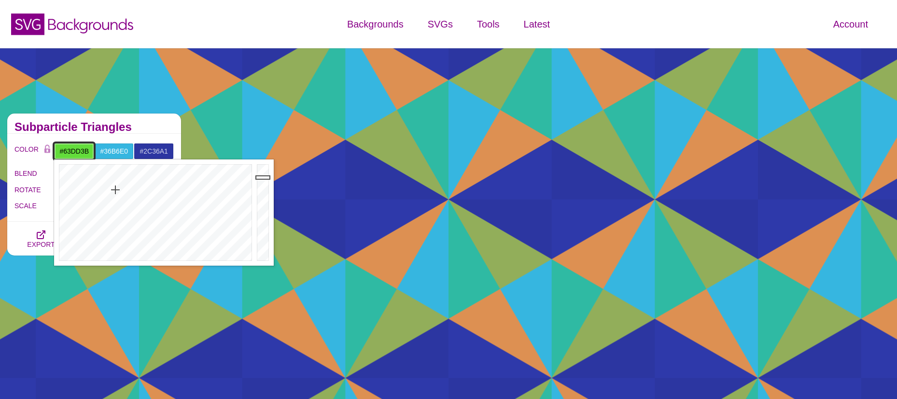
drag, startPoint x: 73, startPoint y: 199, endPoint x: 115, endPoint y: 190, distance: 43.0
click at [115, 190] on div at bounding box center [154, 212] width 200 height 106
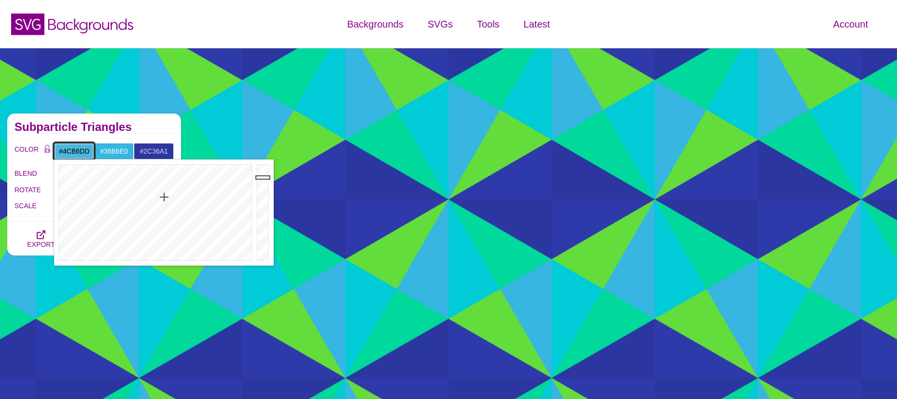
drag, startPoint x: 115, startPoint y: 190, endPoint x: 164, endPoint y: 197, distance: 49.3
click at [164, 197] on div at bounding box center [154, 212] width 200 height 106
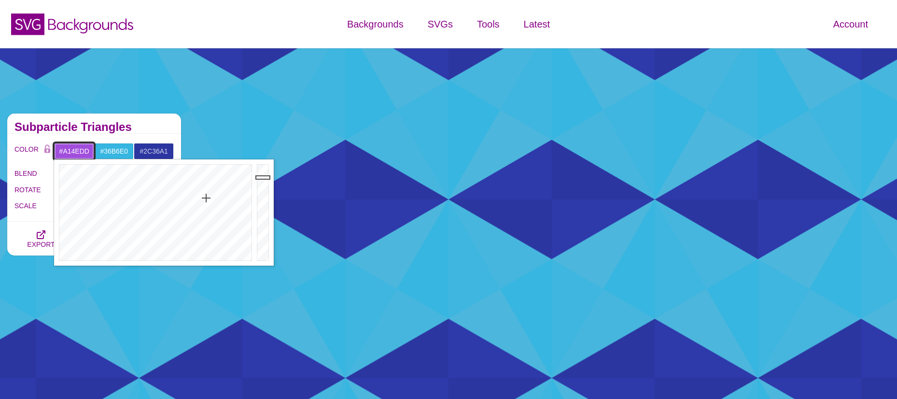
drag, startPoint x: 164, startPoint y: 197, endPoint x: 206, endPoint y: 198, distance: 42.0
click at [206, 198] on div at bounding box center [154, 212] width 200 height 106
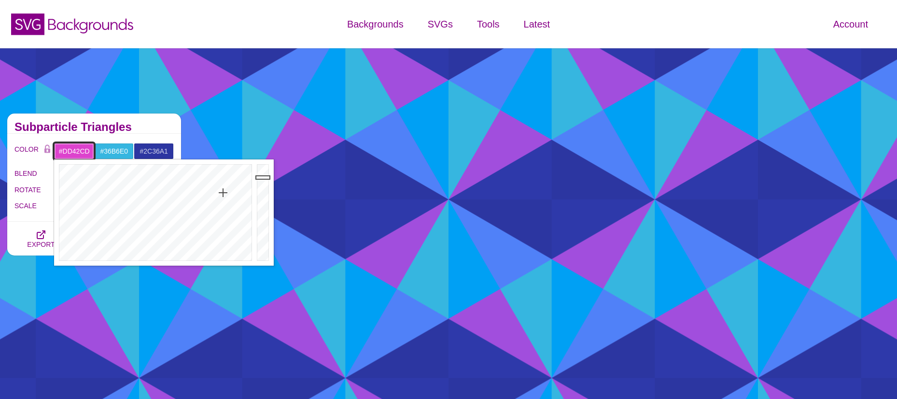
drag, startPoint x: 206, startPoint y: 198, endPoint x: 223, endPoint y: 193, distance: 17.7
click at [223, 193] on div at bounding box center [154, 212] width 200 height 106
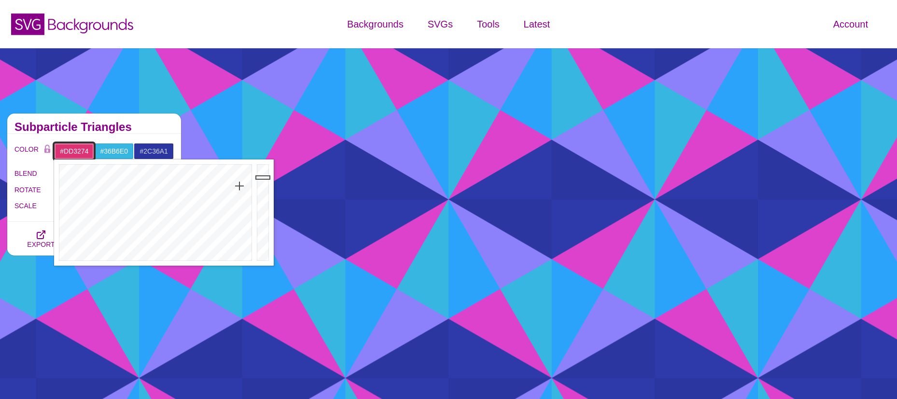
drag, startPoint x: 221, startPoint y: 193, endPoint x: 240, endPoint y: 186, distance: 20.0
click at [240, 186] on div at bounding box center [154, 212] width 200 height 106
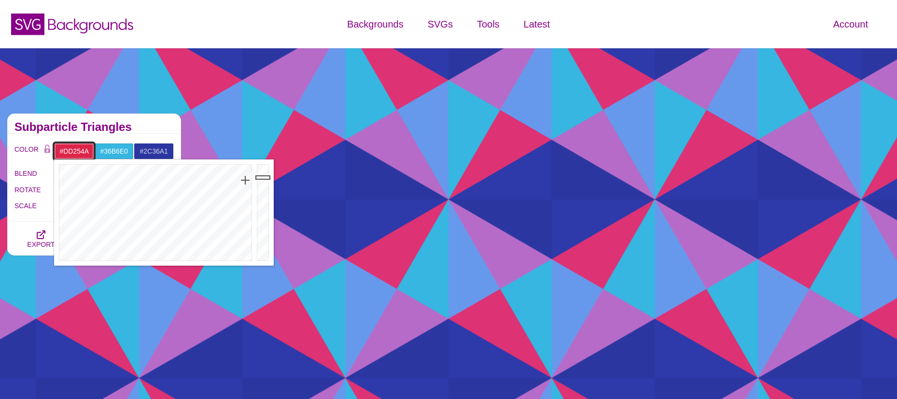
drag, startPoint x: 240, startPoint y: 186, endPoint x: 245, endPoint y: 180, distance: 8.2
click at [245, 180] on div at bounding box center [154, 212] width 200 height 106
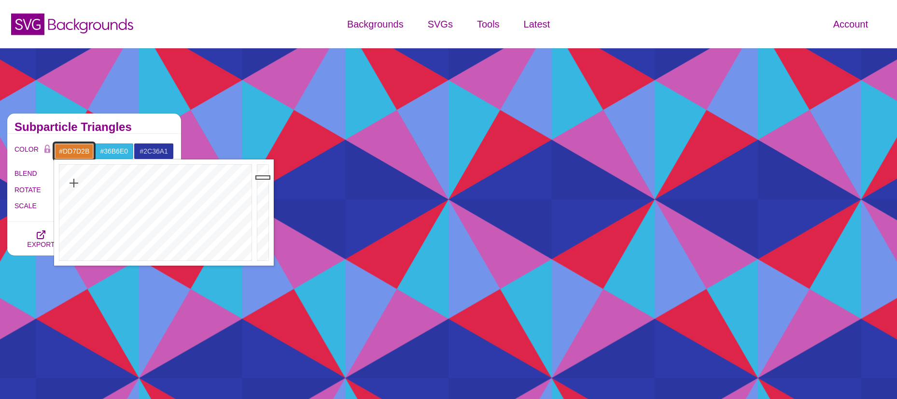
drag, startPoint x: 243, startPoint y: 181, endPoint x: 74, endPoint y: 183, distance: 169.5
click at [74, 183] on div at bounding box center [154, 212] width 200 height 106
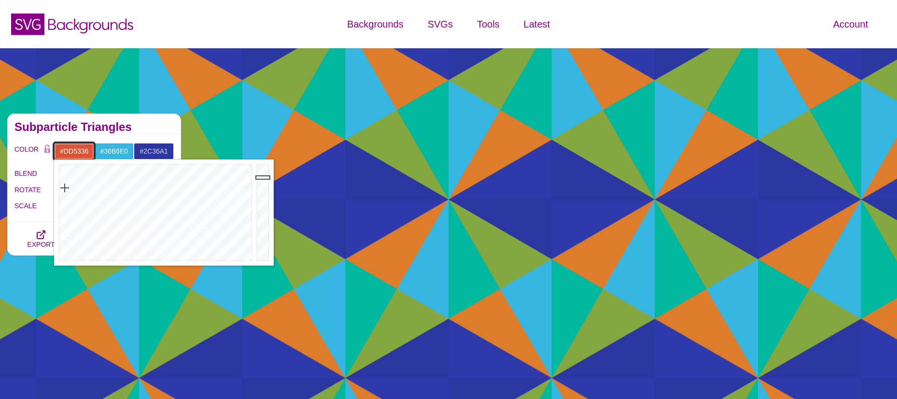
drag, startPoint x: 73, startPoint y: 183, endPoint x: 65, endPoint y: 188, distance: 9.9
click at [65, 188] on div at bounding box center [154, 212] width 200 height 106
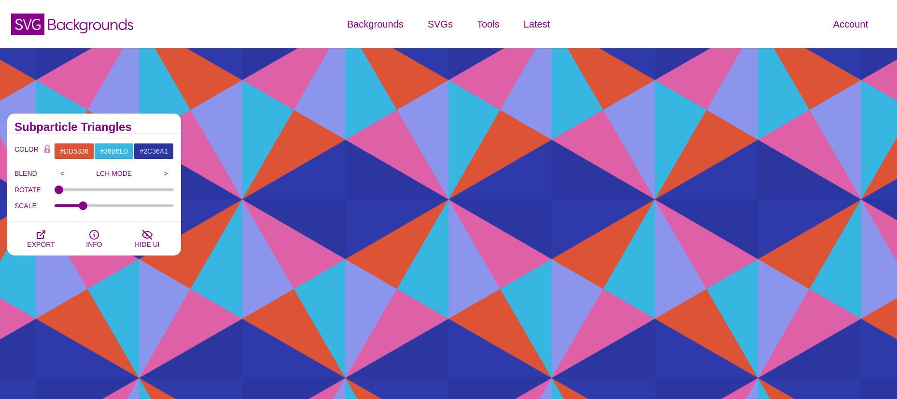
click at [16, 212] on label "SCALE" at bounding box center [34, 205] width 40 height 13
click at [55, 208] on input "SCALE" at bounding box center [115, 206] width 120 height 4
click at [42, 236] on icon "button" at bounding box center [41, 235] width 12 height 12
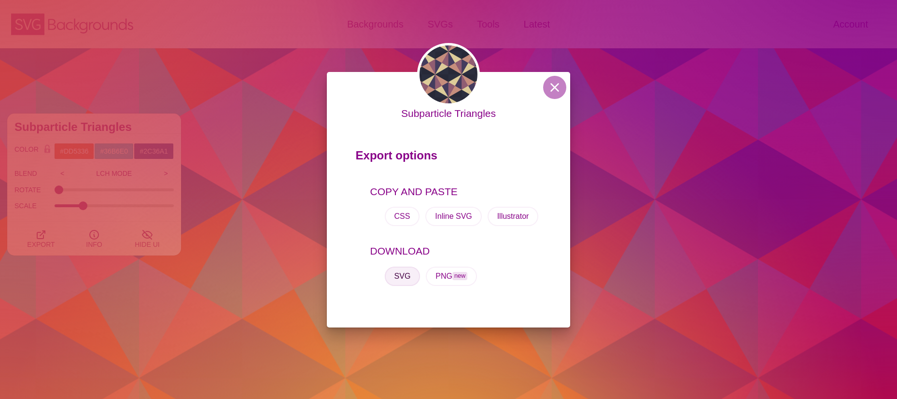
click at [403, 273] on button "SVG" at bounding box center [403, 276] width 36 height 19
drag, startPoint x: 552, startPoint y: 88, endPoint x: 557, endPoint y: 89, distance: 4.9
click at [552, 88] on button at bounding box center [554, 87] width 23 height 23
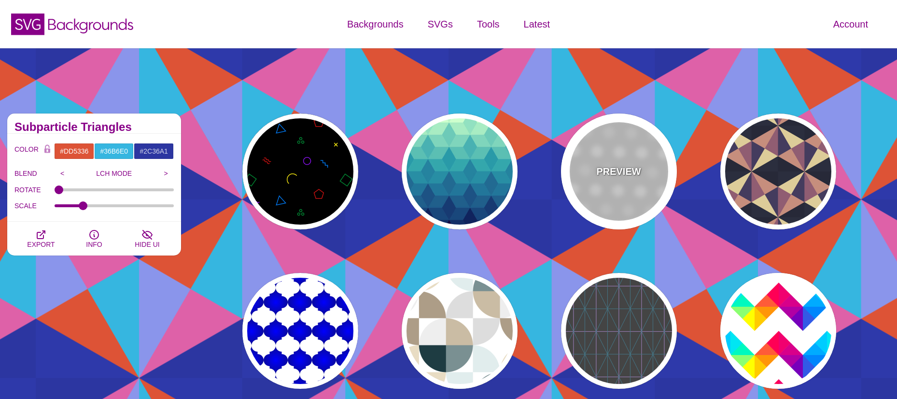
click at [612, 168] on p "PREVIEW" at bounding box center [618, 171] width 44 height 14
type input "#FFFFFF"
type input "#EEEEEE"
type input "#DDDDDD"
type input "100"
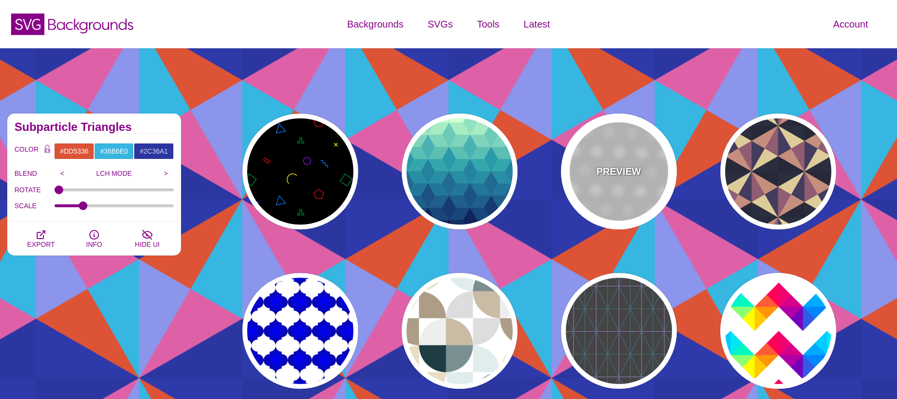
type input "1"
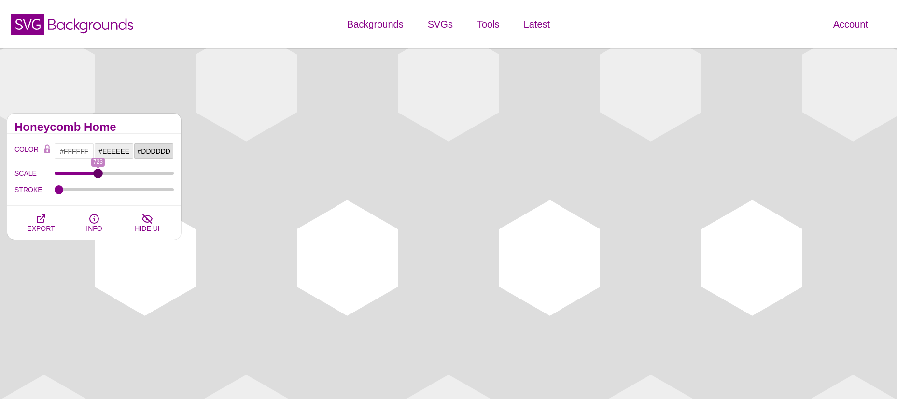
drag, startPoint x: 64, startPoint y: 172, endPoint x: 98, endPoint y: 177, distance: 34.6
type input "723"
click at [98, 175] on input "SCALE" at bounding box center [115, 173] width 120 height 4
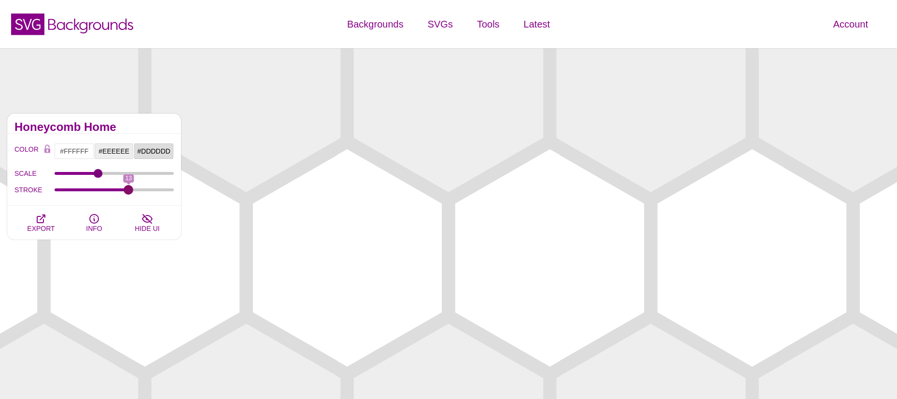
drag, startPoint x: 63, startPoint y: 187, endPoint x: 128, endPoint y: 195, distance: 66.2
type input "13"
click at [128, 192] on input "STROKE" at bounding box center [115, 190] width 120 height 4
click at [117, 151] on input "#EEEEEE" at bounding box center [114, 151] width 40 height 16
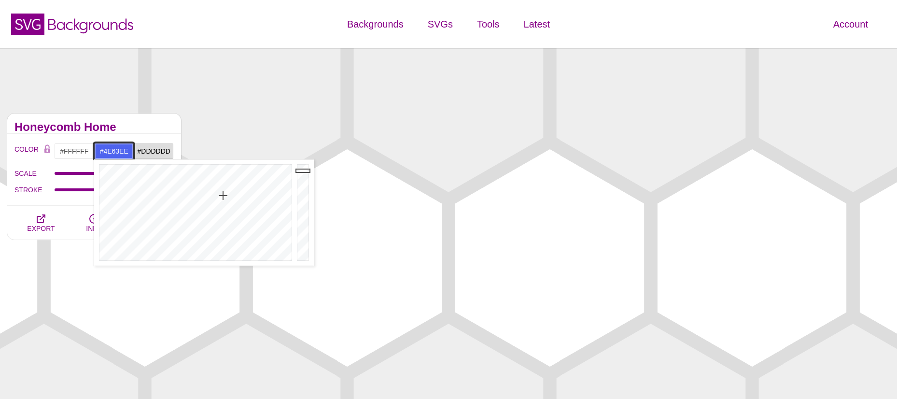
drag, startPoint x: 214, startPoint y: 199, endPoint x: 223, endPoint y: 196, distance: 9.5
click at [223, 196] on div at bounding box center [194, 212] width 200 height 106
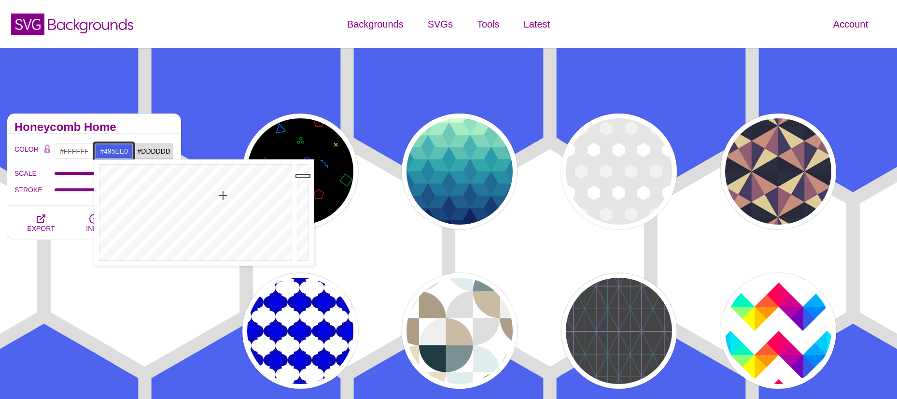
drag, startPoint x: 303, startPoint y: 171, endPoint x: 302, endPoint y: 176, distance: 5.0
click at [302, 176] on div at bounding box center [304, 212] width 19 height 106
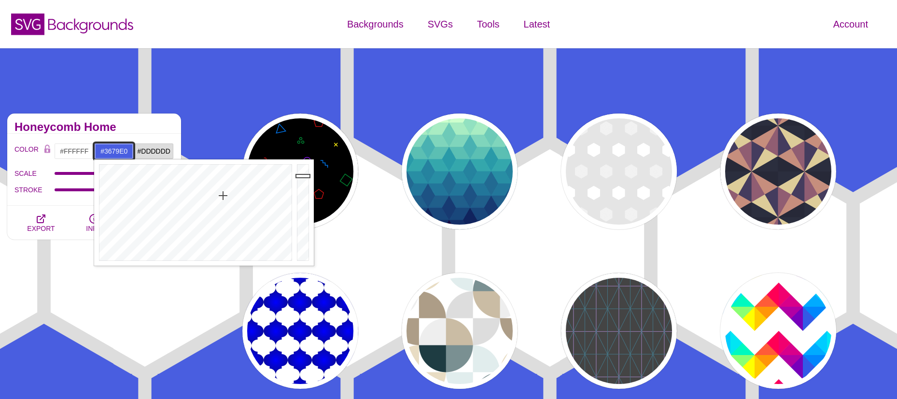
type input "#3578E0"
drag, startPoint x: 222, startPoint y: 196, endPoint x: 215, endPoint y: 187, distance: 11.3
click at [215, 187] on div at bounding box center [194, 212] width 200 height 106
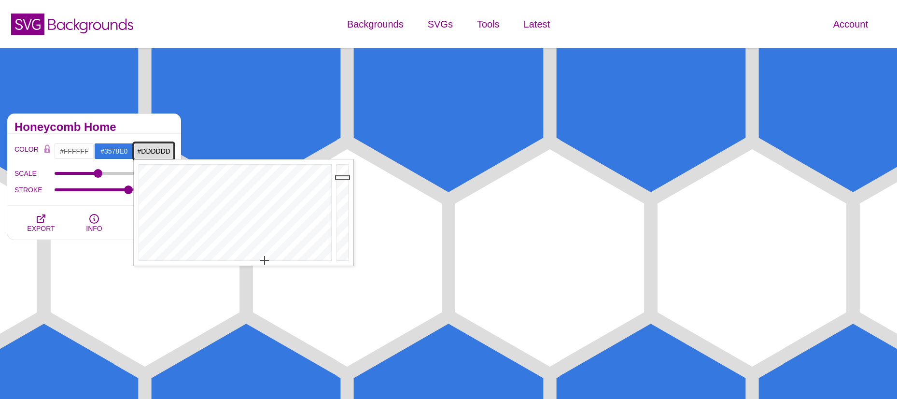
click at [142, 148] on input "#DDDDDD" at bounding box center [154, 151] width 40 height 16
drag, startPoint x: 245, startPoint y: 208, endPoint x: 286, endPoint y: 194, distance: 43.8
click at [240, 197] on div at bounding box center [234, 212] width 200 height 106
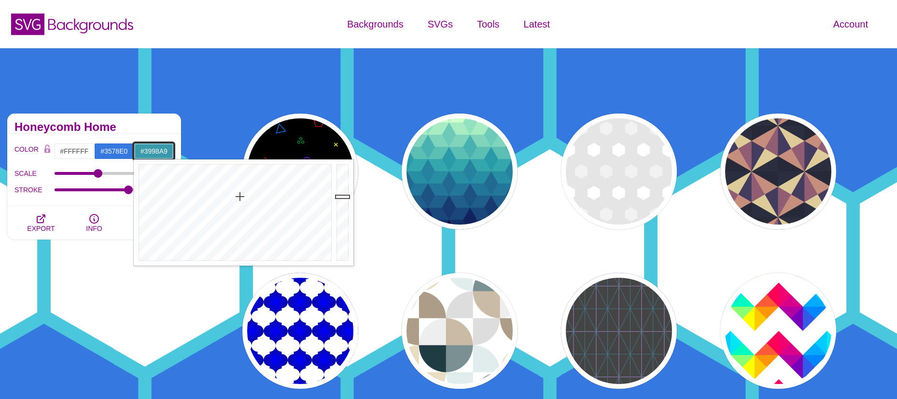
drag, startPoint x: 344, startPoint y: 178, endPoint x: 342, endPoint y: 197, distance: 18.5
click at [342, 197] on div at bounding box center [343, 212] width 19 height 106
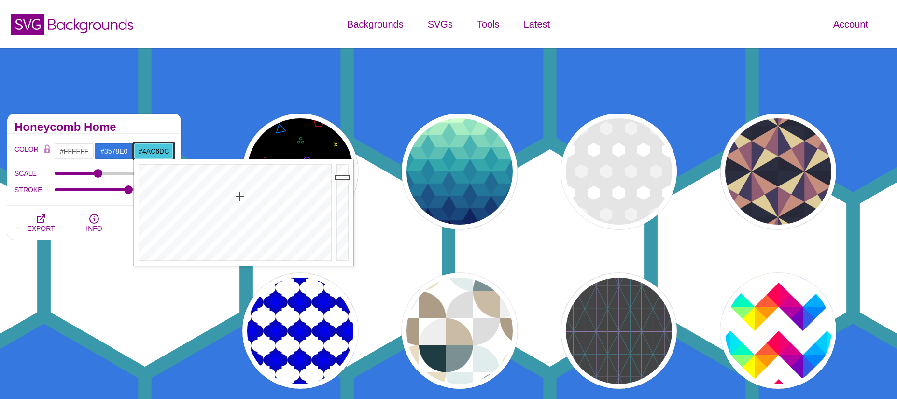
drag, startPoint x: 342, startPoint y: 196, endPoint x: 341, endPoint y: 177, distance: 18.9
click at [341, 177] on div at bounding box center [343, 212] width 19 height 106
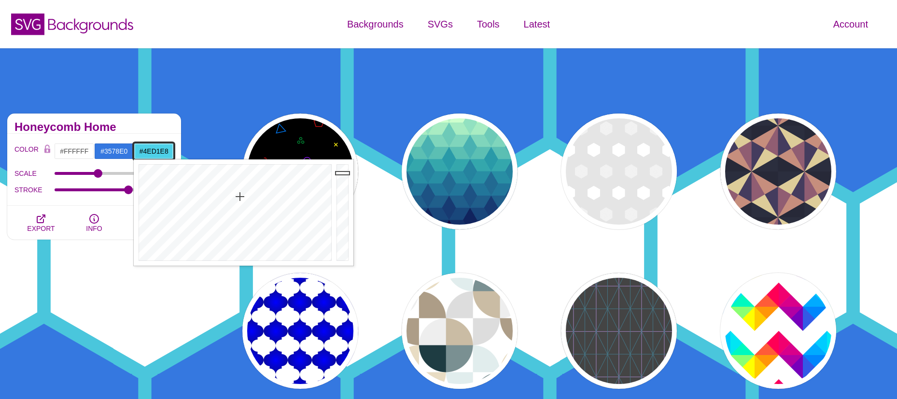
type input "#4FD2E9"
drag, startPoint x: 341, startPoint y: 177, endPoint x: 341, endPoint y: 172, distance: 4.9
click at [341, 172] on div at bounding box center [343, 212] width 19 height 106
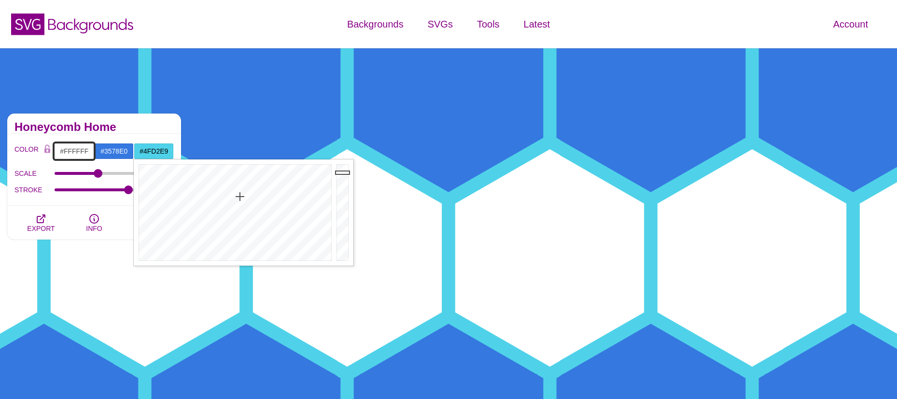
click at [71, 148] on input "#FFFFFF" at bounding box center [74, 151] width 40 height 16
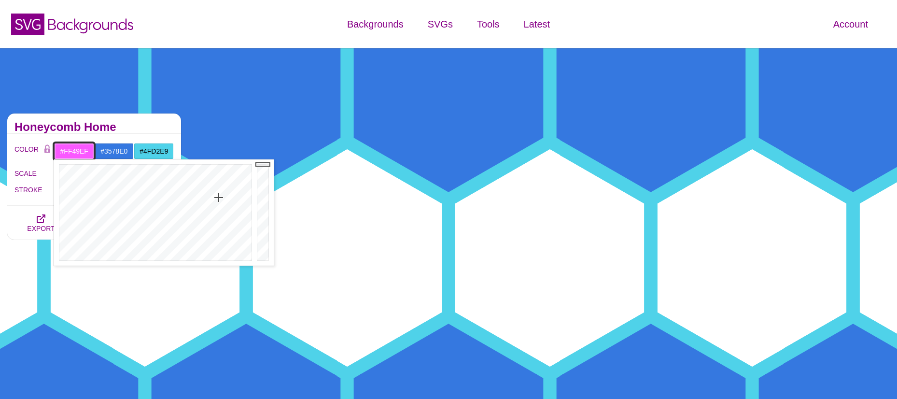
drag, startPoint x: 219, startPoint y: 198, endPoint x: 223, endPoint y: 192, distance: 7.0
click at [223, 192] on div at bounding box center [154, 212] width 200 height 106
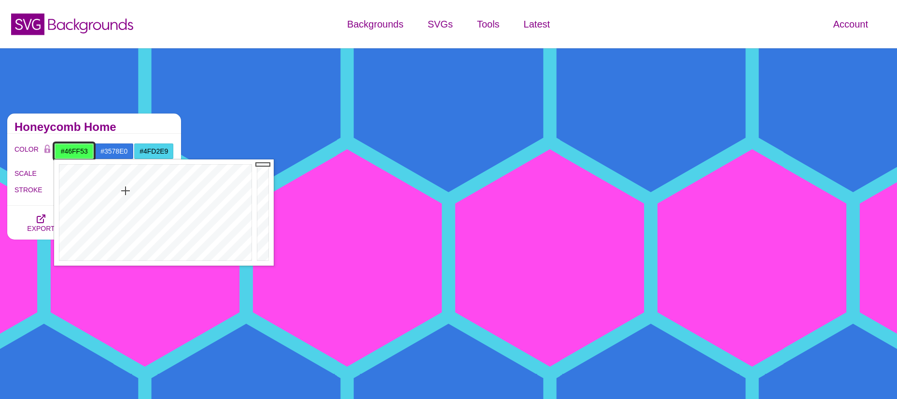
drag, startPoint x: 223, startPoint y: 192, endPoint x: 126, endPoint y: 191, distance: 97.1
click at [126, 191] on div at bounding box center [154, 212] width 200 height 106
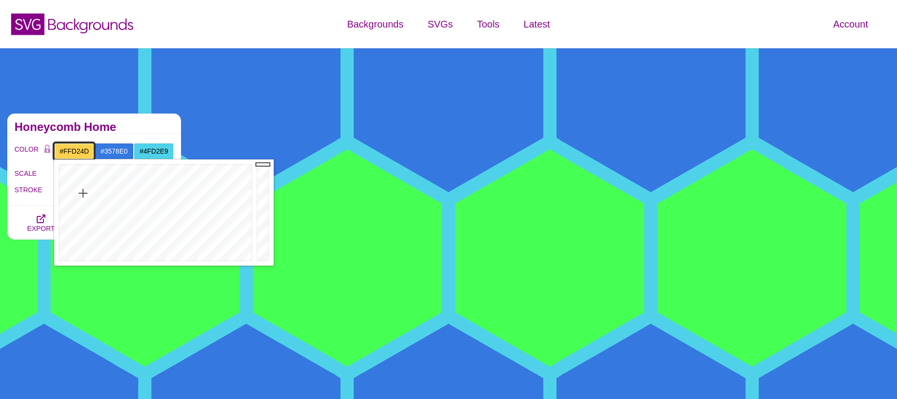
drag
click at [83, 193] on div at bounding box center [154, 212] width 200 height 106
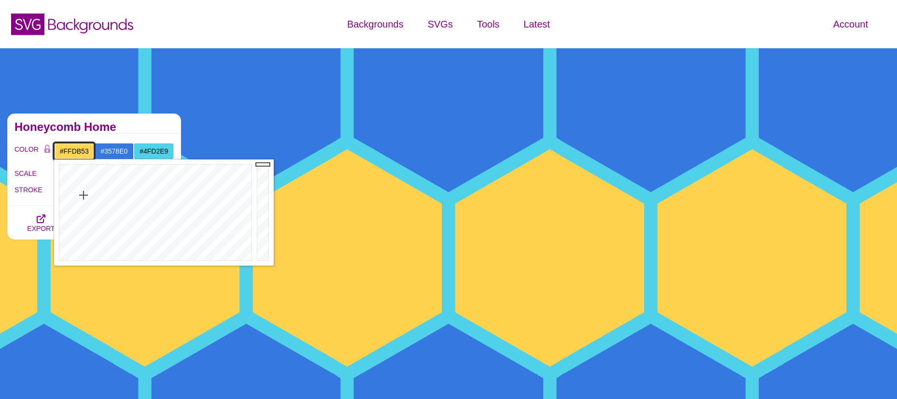
type input "#FFDB55"
click at [85, 196] on div at bounding box center [154, 212] width 200 height 106
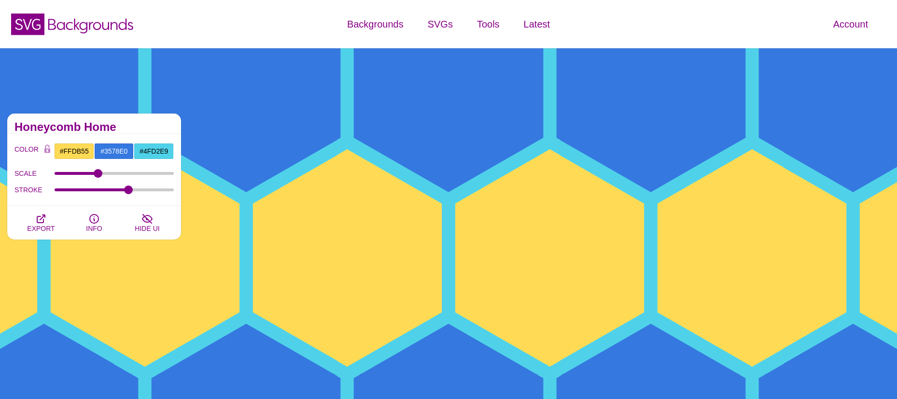
click at [16, 176] on label "SCALE" at bounding box center [34, 173] width 40 height 13
click at [55, 175] on input "SCALE" at bounding box center [115, 173] width 120 height 4
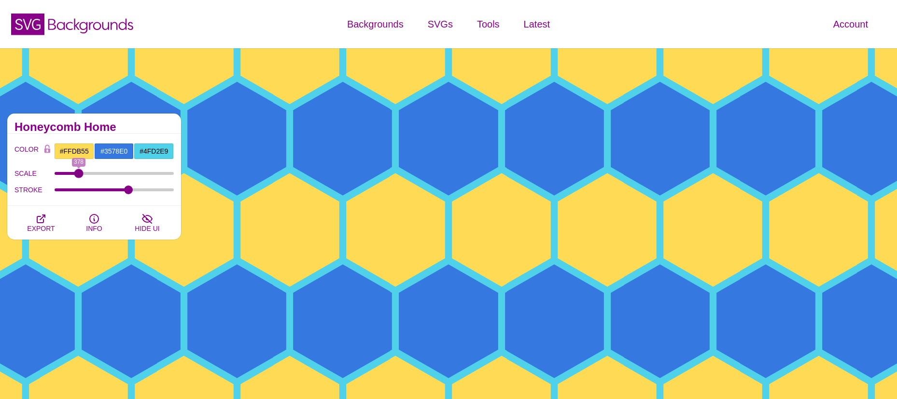
drag, startPoint x: 97, startPoint y: 175, endPoint x: 79, endPoint y: 181, distance: 19.4
type input "378"
click at [79, 175] on input "SCALE" at bounding box center [115, 173] width 120 height 4
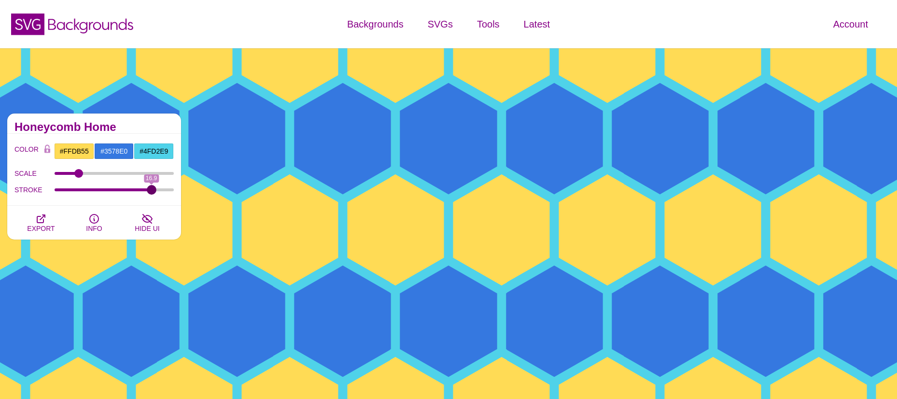
drag, startPoint x: 125, startPoint y: 188, endPoint x: 151, endPoint y: 190, distance: 26.2
type input "16.9"
click at [151, 190] on input "STROKE" at bounding box center [115, 190] width 120 height 4
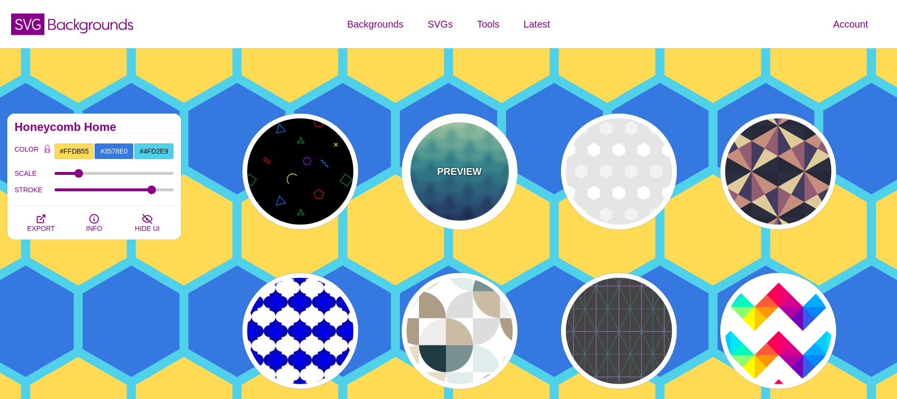
click at [451, 172] on p "PREVIEW" at bounding box center [459, 171] width 44 height 14
type input "#CCFFCC"
type input "#111144"
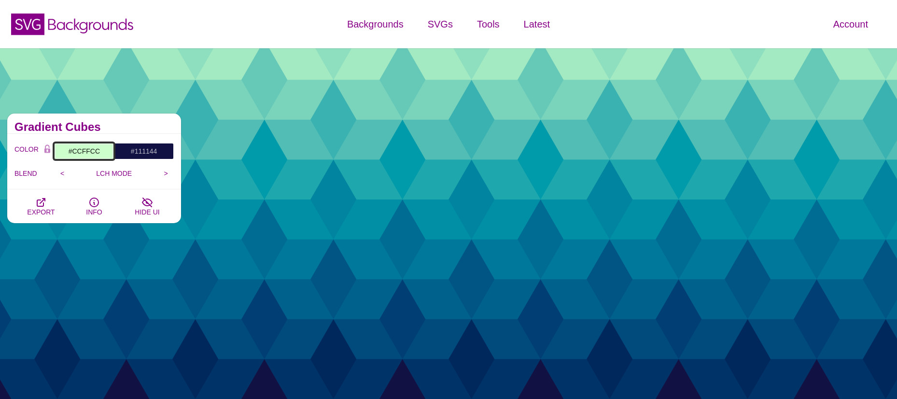
click at [90, 148] on input "#CCFFCC" at bounding box center [84, 151] width 60 height 16
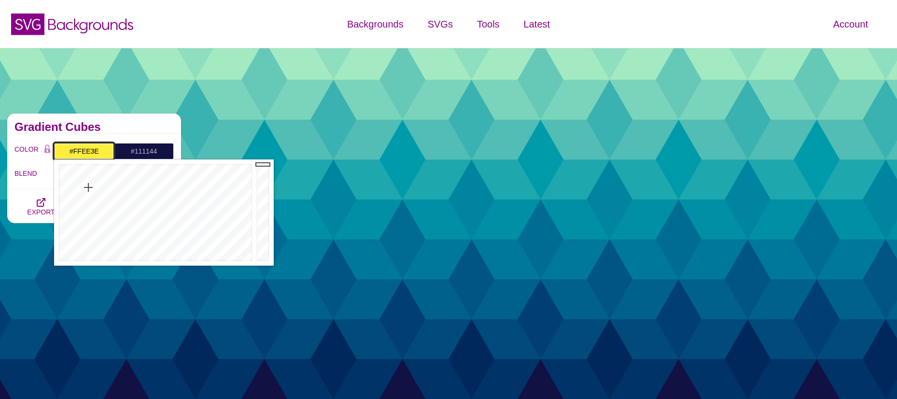
drag, startPoint x: 97, startPoint y: 192, endPoint x: 88, endPoint y: 187, distance: 9.7
click at [88, 187] on div at bounding box center [154, 212] width 200 height 106
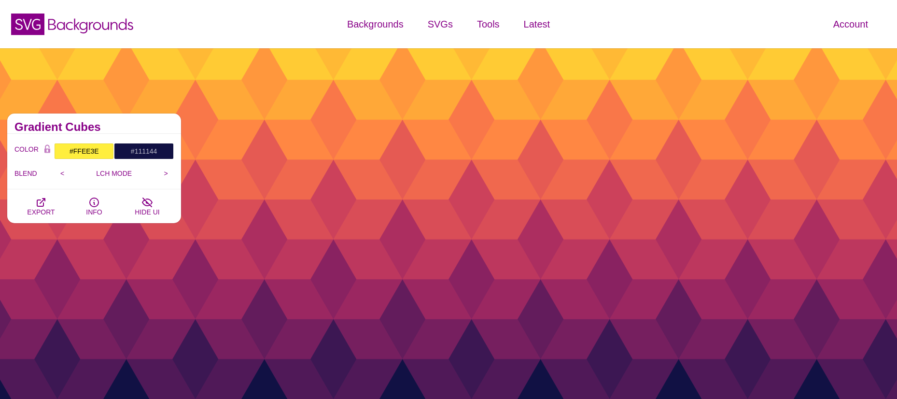
click at [27, 173] on label "BLEND" at bounding box center [34, 173] width 40 height 13
click at [42, 202] on icon "button" at bounding box center [41, 203] width 12 height 12
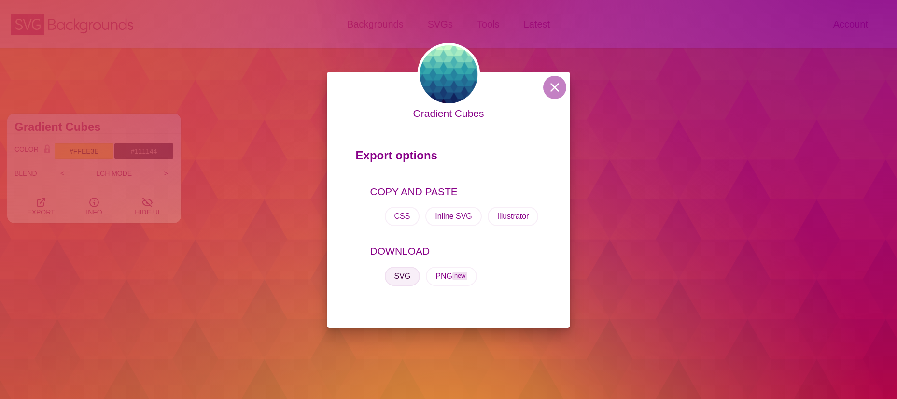
click at [408, 277] on button "SVG" at bounding box center [403, 276] width 36 height 19
click at [172, 173] on div "Gradient Cubes Export options COPY AND PASTE CSS Inline SVG Illustrator DOWNLOA…" at bounding box center [448, 199] width 897 height 399
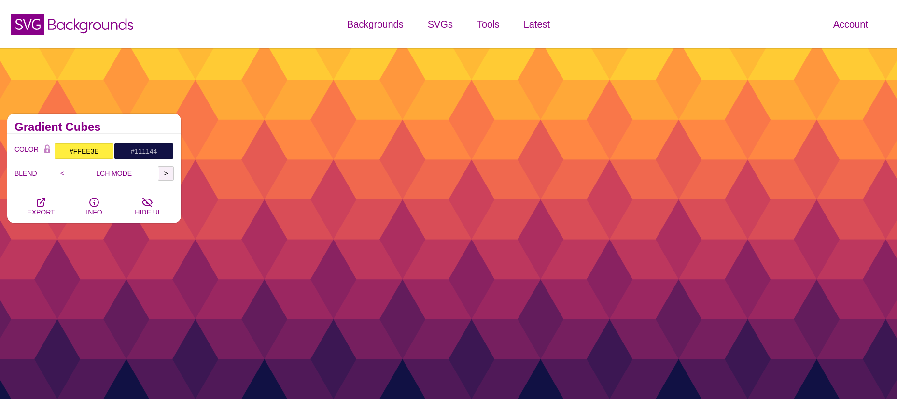
click at [166, 172] on input ">" at bounding box center [166, 173] width 16 height 14
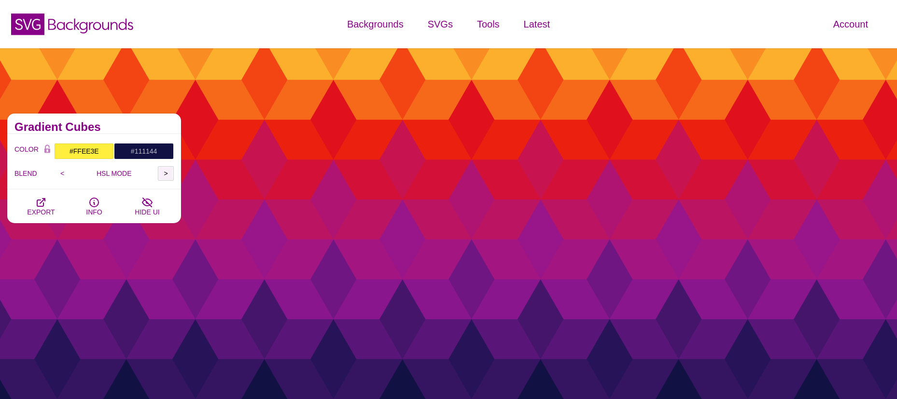
click at [166, 172] on input ">" at bounding box center [166, 173] width 16 height 14
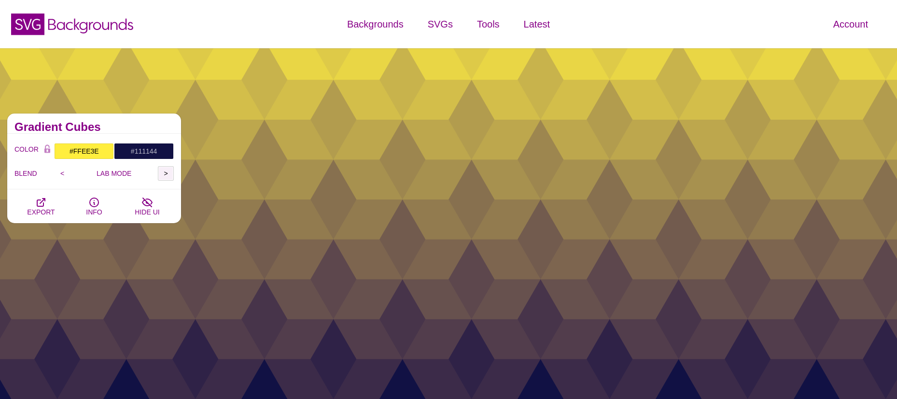
click at [166, 172] on input ">" at bounding box center [166, 173] width 16 height 14
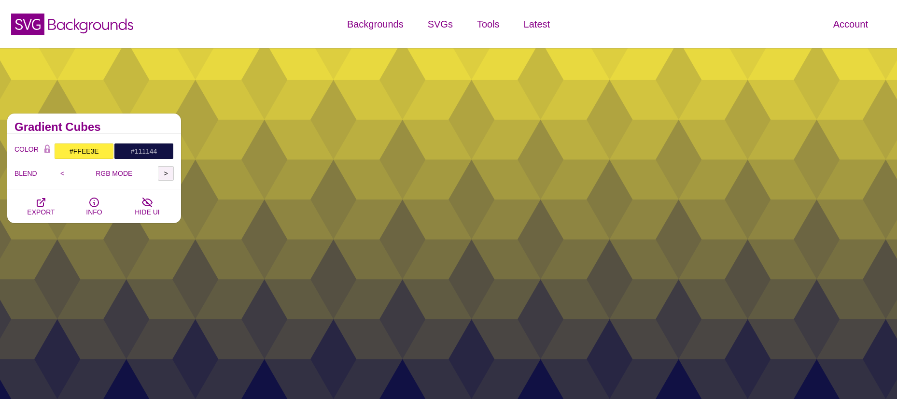
click at [166, 172] on input ">" at bounding box center [166, 173] width 16 height 14
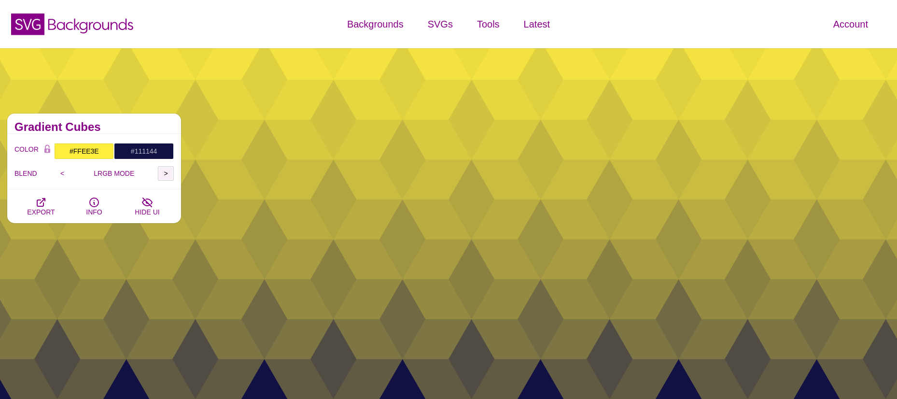
click at [166, 172] on input ">" at bounding box center [166, 173] width 16 height 14
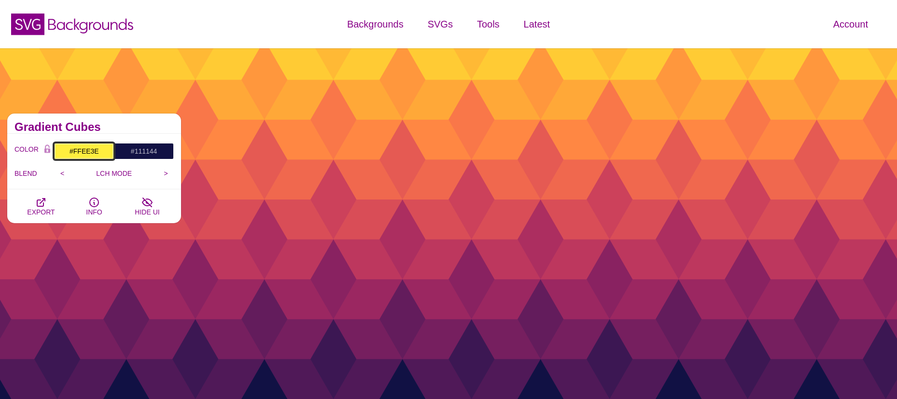
click at [98, 151] on input "#FFEE3E" at bounding box center [84, 151] width 60 height 16
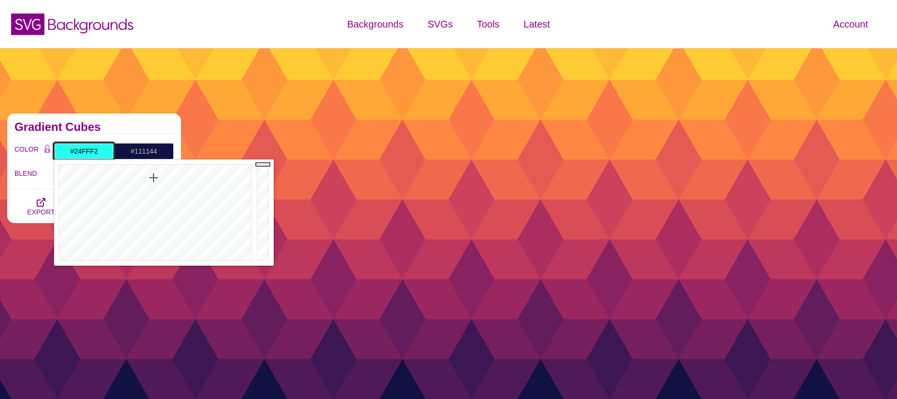
drag, startPoint x: 158, startPoint y: 185, endPoint x: 154, endPoint y: 178, distance: 8.4
click at [154, 178] on div at bounding box center [154, 212] width 200 height 106
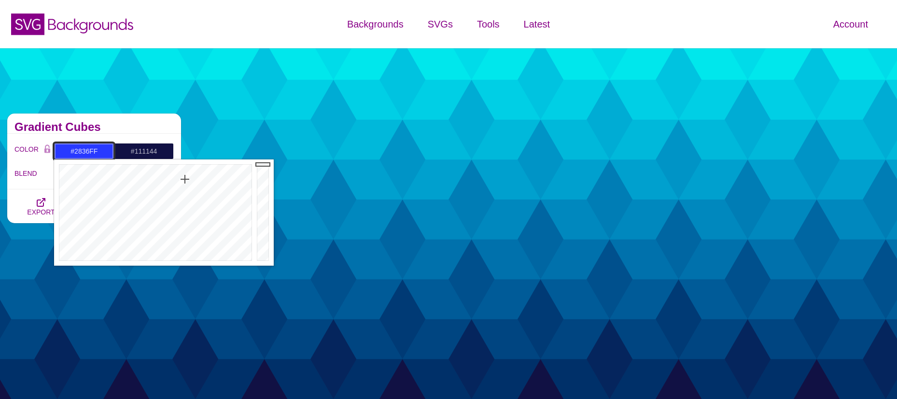
drag, startPoint x: 156, startPoint y: 178, endPoint x: 185, endPoint y: 179, distance: 30.0
click at [185, 179] on div at bounding box center [154, 212] width 200 height 106
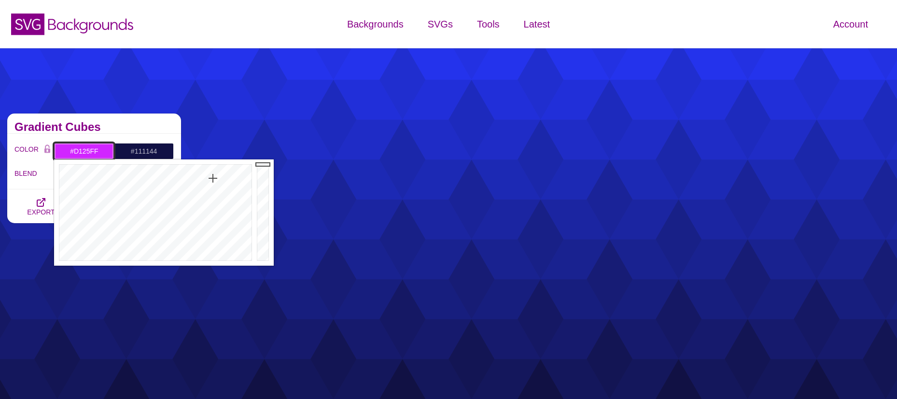
drag, startPoint x: 187, startPoint y: 180, endPoint x: 213, endPoint y: 178, distance: 26.2
click at [213, 178] on div at bounding box center [154, 212] width 200 height 106
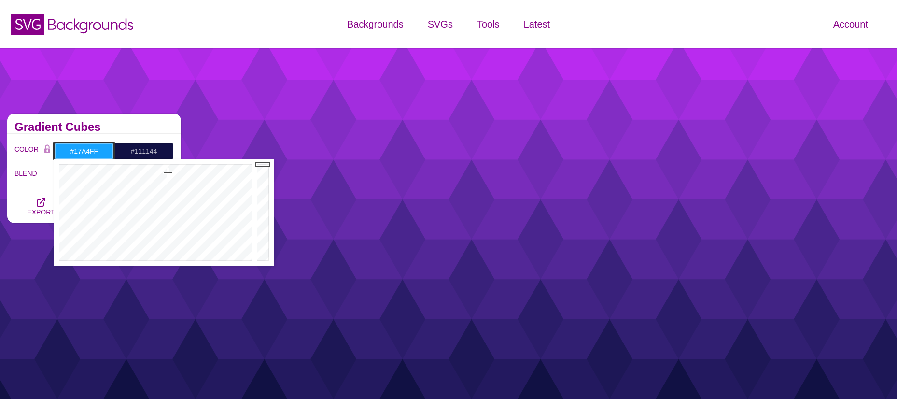
drag, startPoint x: 213, startPoint y: 178, endPoint x: 168, endPoint y: 173, distance: 45.2
click at [168, 173] on div at bounding box center [154, 212] width 200 height 106
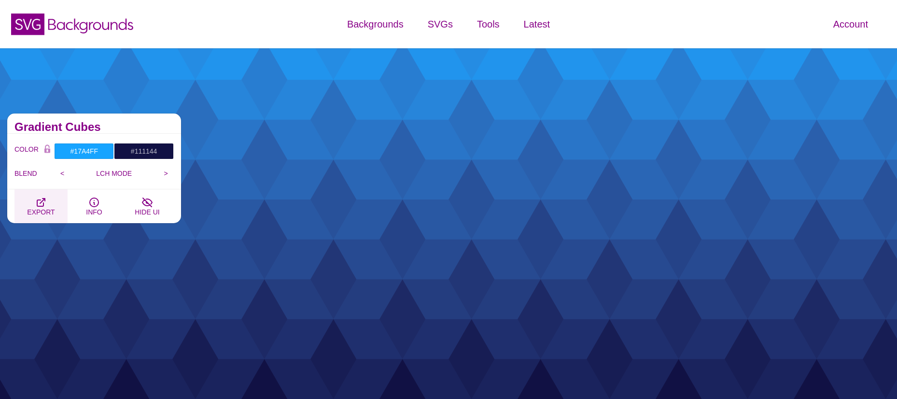
click at [38, 189] on button "EXPORT" at bounding box center [40, 206] width 53 height 34
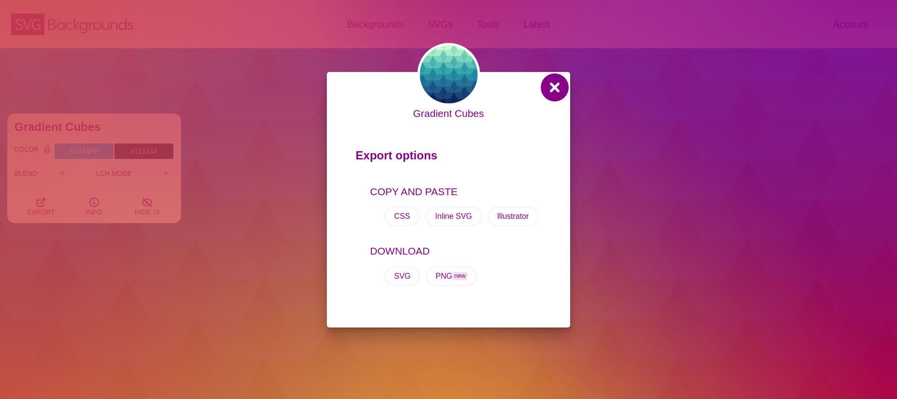
click at [551, 82] on button at bounding box center [554, 87] width 23 height 23
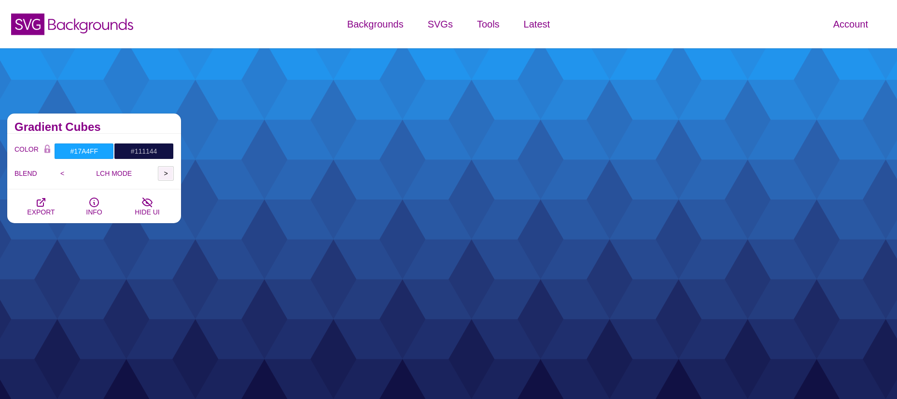
click at [163, 171] on input ">" at bounding box center [166, 173] width 16 height 14
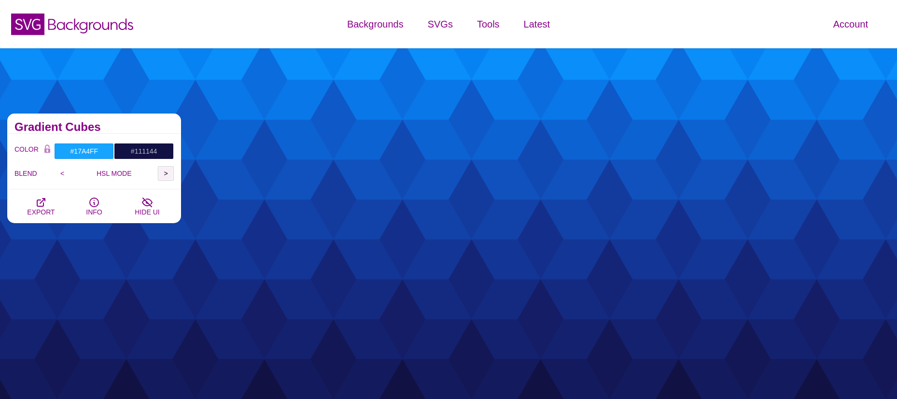
click at [163, 171] on input ">" at bounding box center [166, 173] width 16 height 14
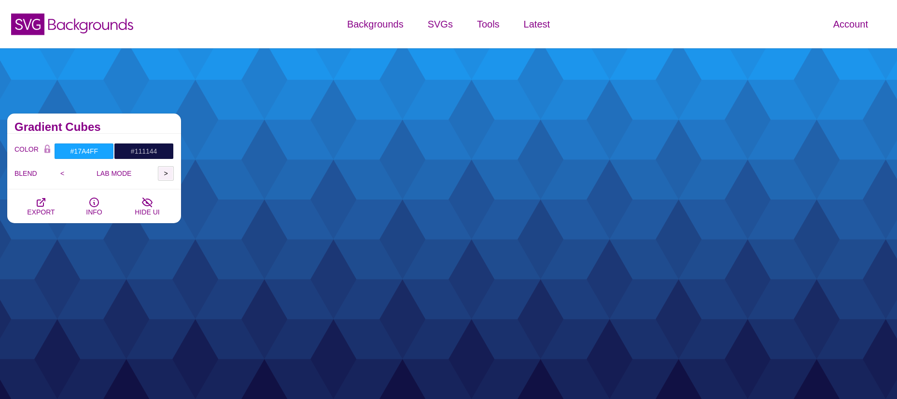
click at [163, 171] on input ">" at bounding box center [166, 173] width 16 height 14
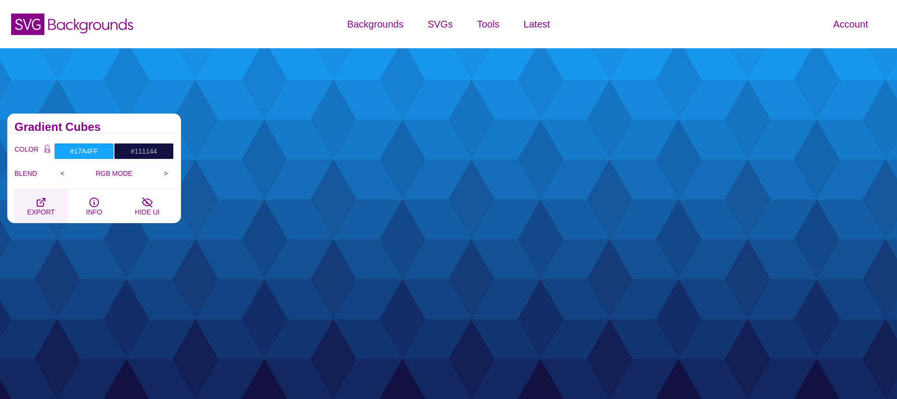
click at [47, 204] on button "EXPORT" at bounding box center [40, 206] width 53 height 34
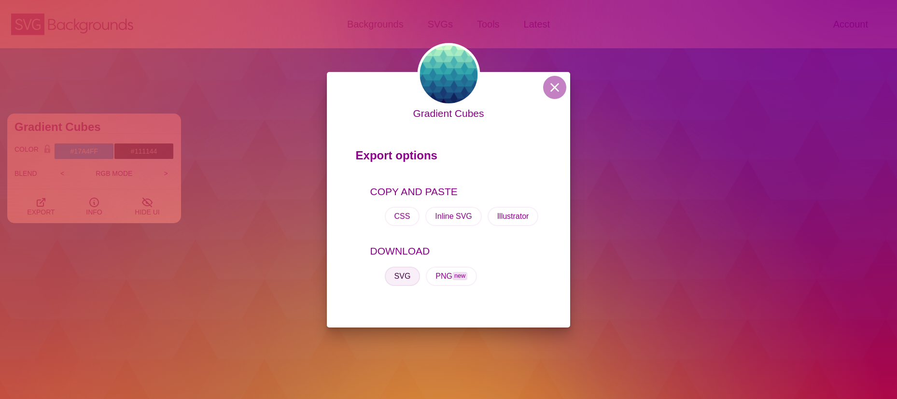
click at [402, 272] on button "SVG" at bounding box center [403, 276] width 36 height 19
click at [553, 84] on button at bounding box center [554, 87] width 23 height 23
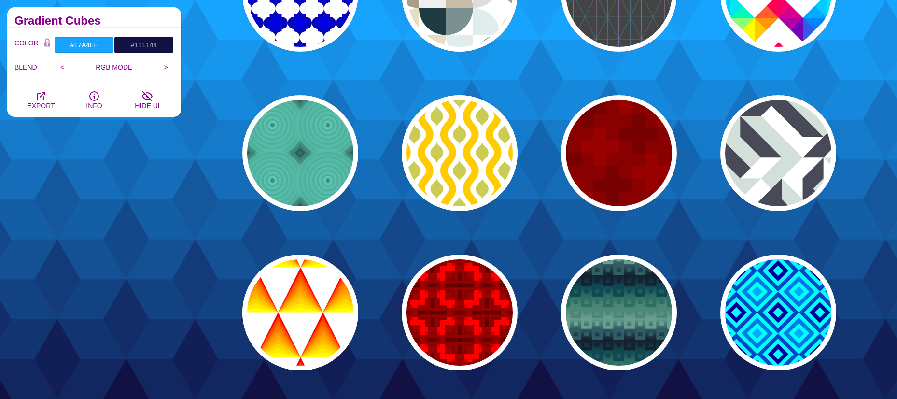
scroll to position [338, 0]
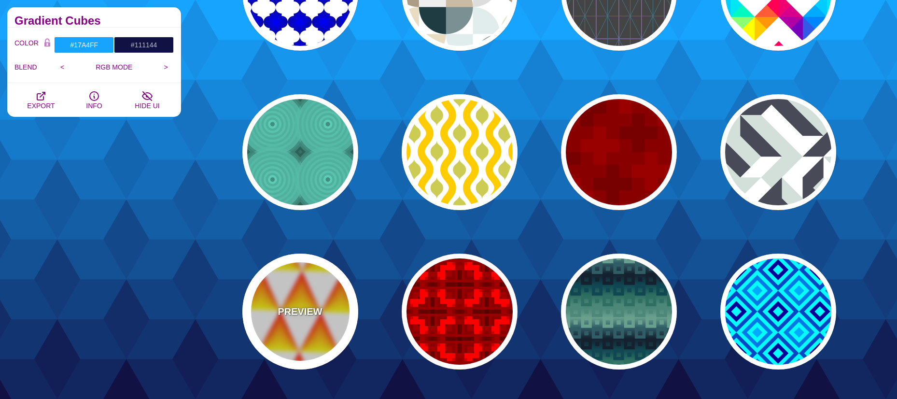
click at [285, 293] on div "PREVIEW" at bounding box center [300, 312] width 116 height 116
type input "#FFFFFF"
type input "#FF0000"
type input "#FFFF00"
type input "#000000"
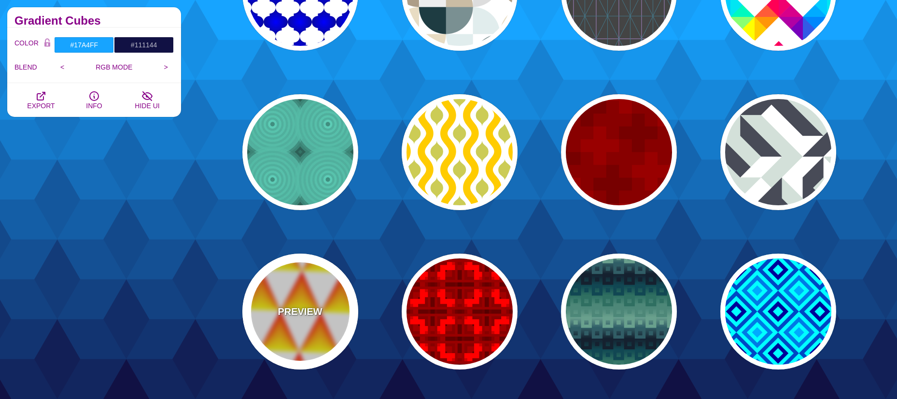
type input "0"
type input "0.5"
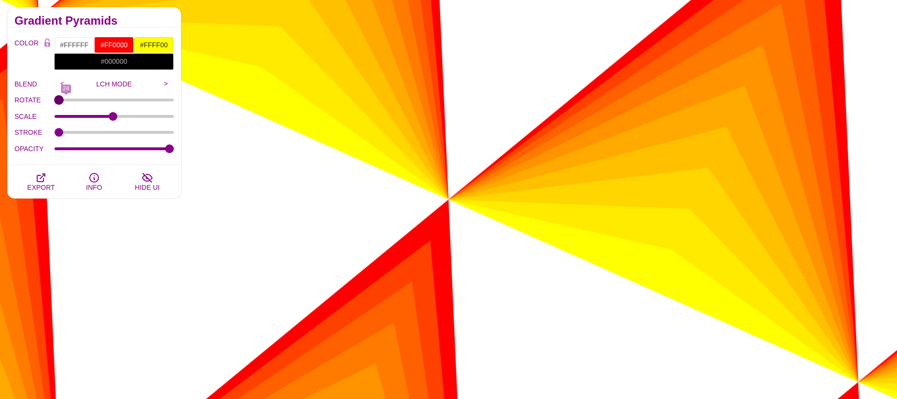
type input "0"
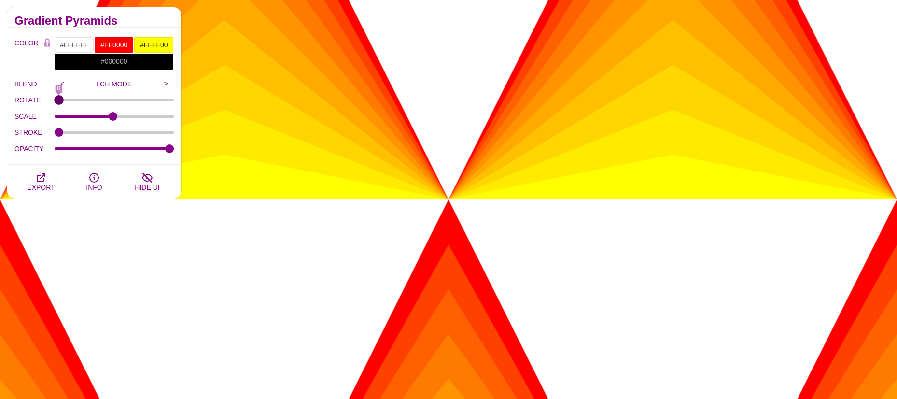
drag, startPoint x: 61, startPoint y: 100, endPoint x: 30, endPoint y: 103, distance: 31.0
click at [55, 102] on input "ROTATE" at bounding box center [115, 100] width 120 height 4
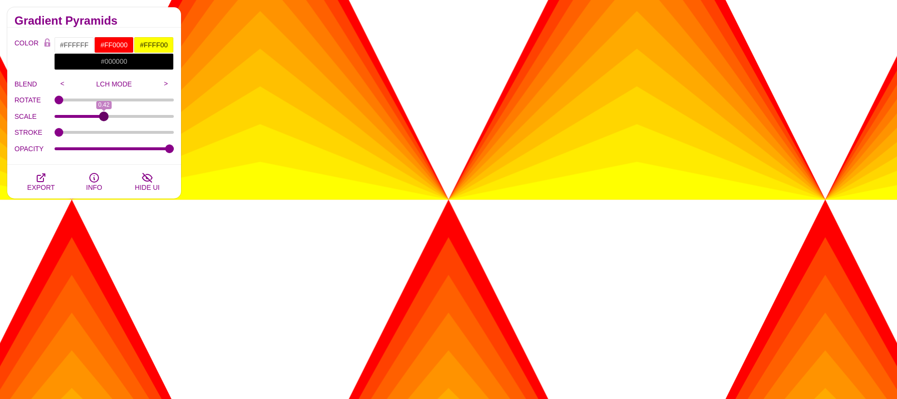
drag, startPoint x: 113, startPoint y: 117, endPoint x: 105, endPoint y: 120, distance: 8.3
type input "0.42"
click at [105, 118] on input "SCALE" at bounding box center [115, 116] width 120 height 4
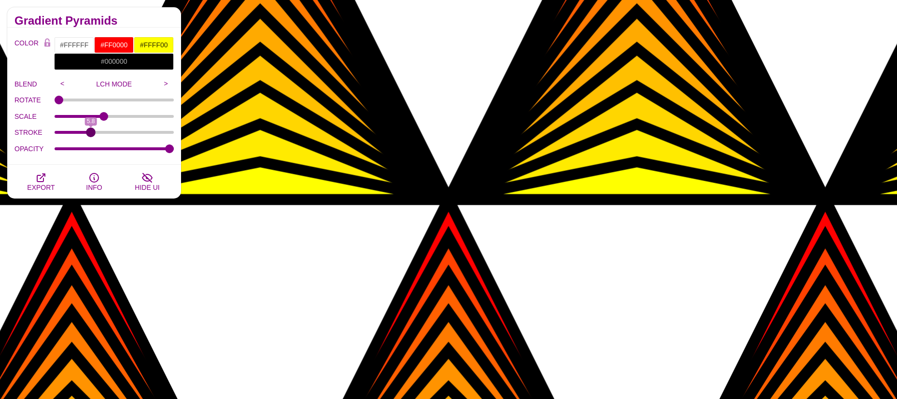
drag, startPoint x: 57, startPoint y: 132, endPoint x: 91, endPoint y: 137, distance: 34.1
type input "5.8"
click at [91, 134] on input "STROKE" at bounding box center [115, 132] width 120 height 4
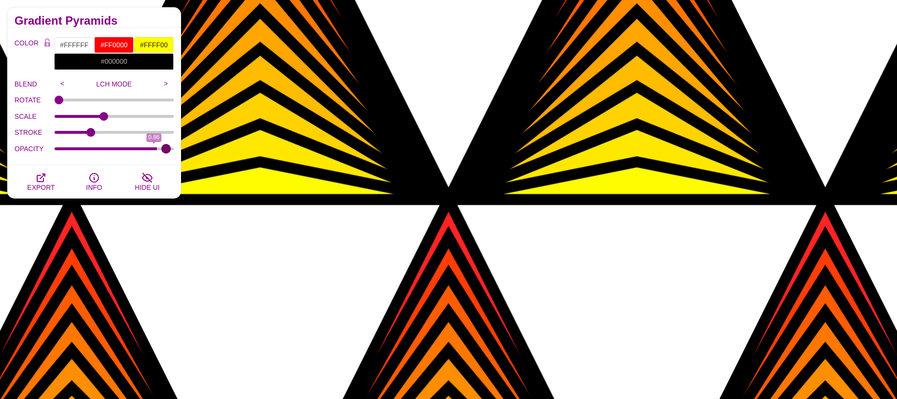
type input "1"
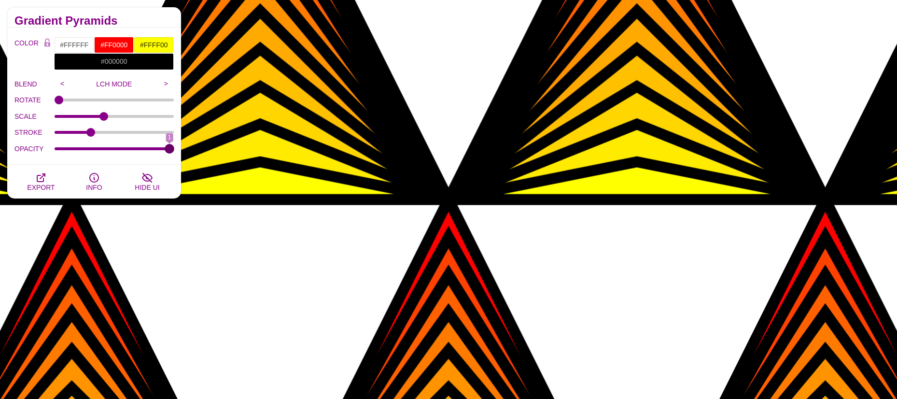
drag, startPoint x: 166, startPoint y: 151, endPoint x: 185, endPoint y: 159, distance: 20.8
click at [174, 151] on input "OPACITY" at bounding box center [115, 149] width 120 height 4
click at [165, 84] on input ">" at bounding box center [166, 83] width 16 height 14
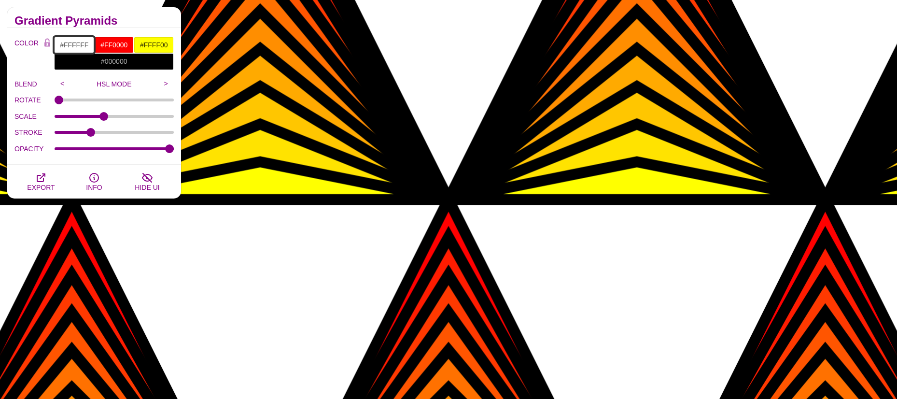
click at [73, 44] on input "#FFFFFF" at bounding box center [74, 45] width 40 height 16
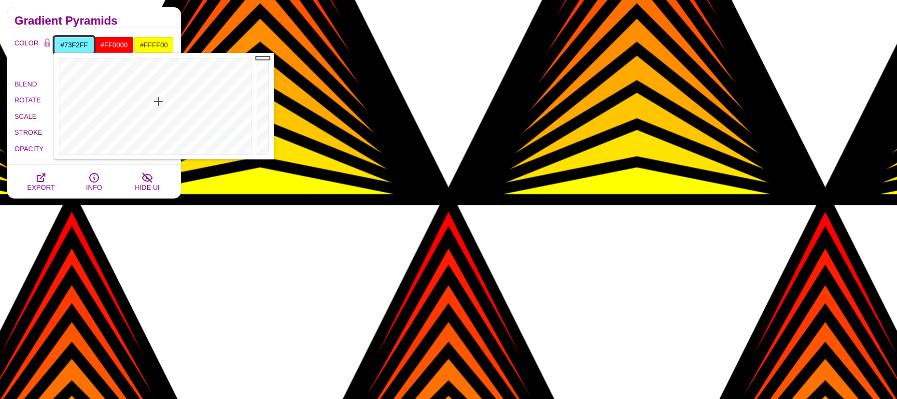
click at [158, 101] on div at bounding box center [154, 106] width 200 height 106
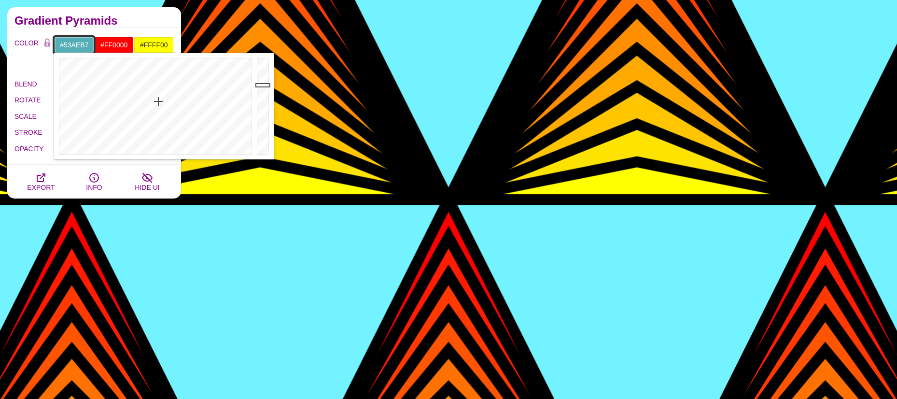
drag, startPoint x: 261, startPoint y: 60, endPoint x: 261, endPoint y: 85, distance: 24.6
click at [261, 85] on div at bounding box center [264, 106] width 19 height 106
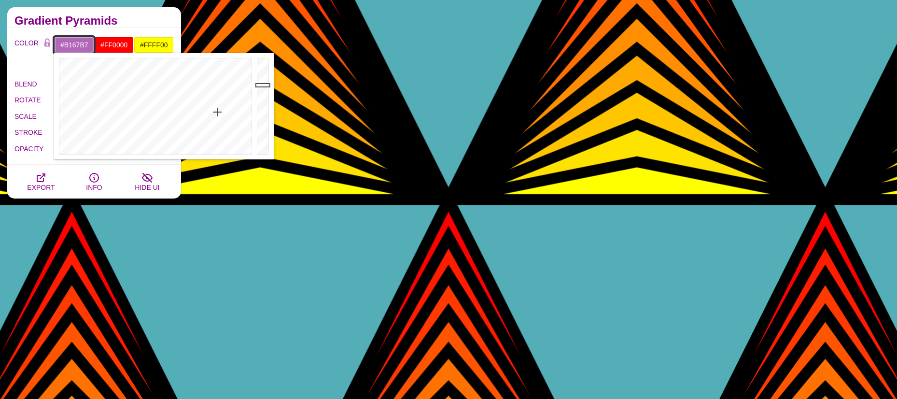
drag, startPoint x: 202, startPoint y: 99, endPoint x: 217, endPoint y: 112, distance: 20.2
click at [217, 112] on div at bounding box center [154, 106] width 200 height 106
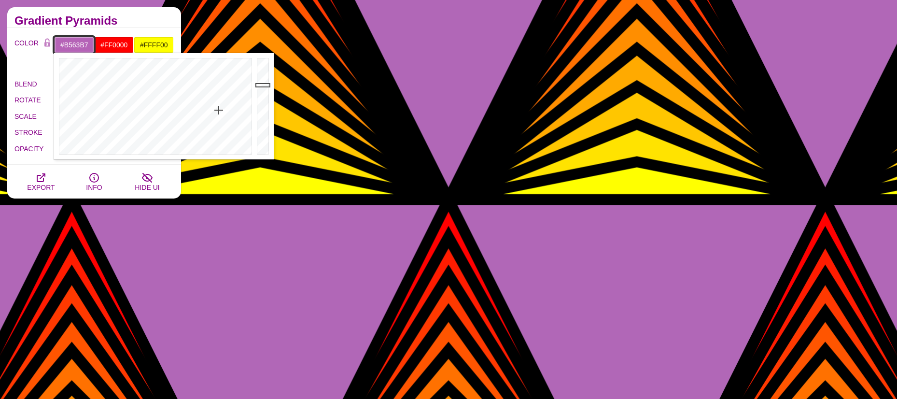
click at [219, 110] on div at bounding box center [154, 106] width 200 height 106
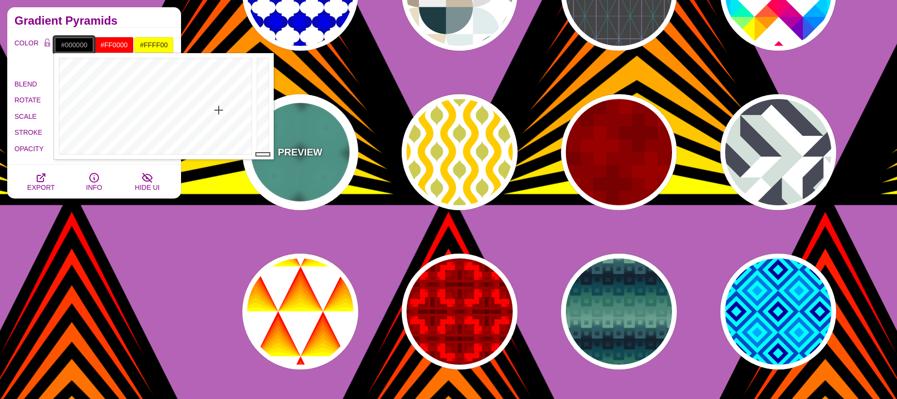
drag, startPoint x: 263, startPoint y: 85, endPoint x: 248, endPoint y: 173, distance: 89.2
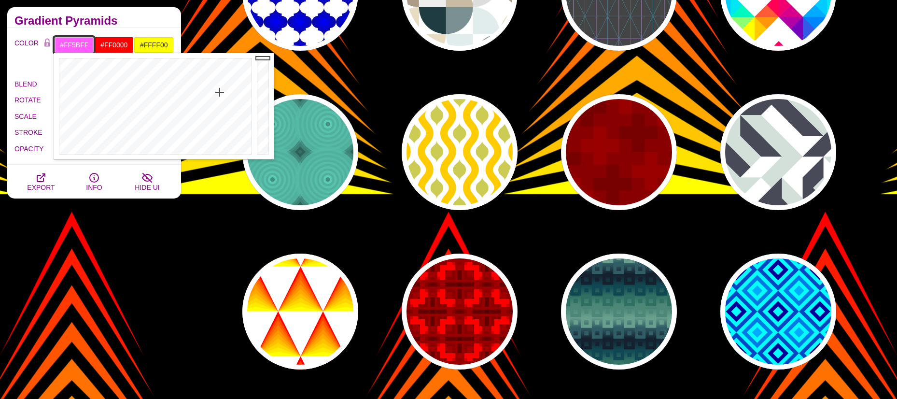
drag, startPoint x: 218, startPoint y: 109, endPoint x: 220, endPoint y: 92, distance: 17.0
click at [220, 92] on div at bounding box center [154, 106] width 200 height 106
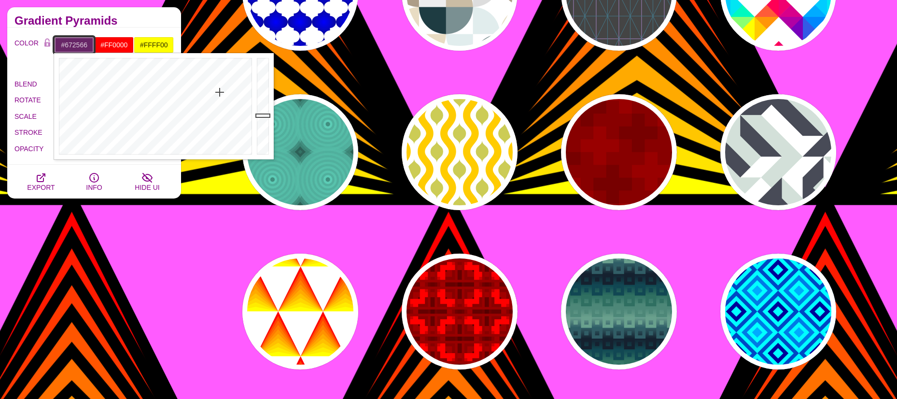
drag, startPoint x: 263, startPoint y: 87, endPoint x: 262, endPoint y: 115, distance: 28.0
click at [262, 115] on div at bounding box center [264, 106] width 19 height 106
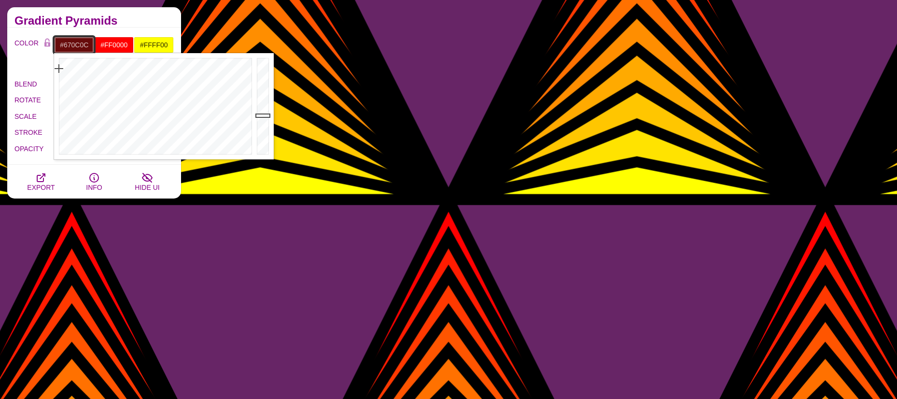
drag, startPoint x: 68, startPoint y: 87, endPoint x: 39, endPoint y: 69, distance: 33.6
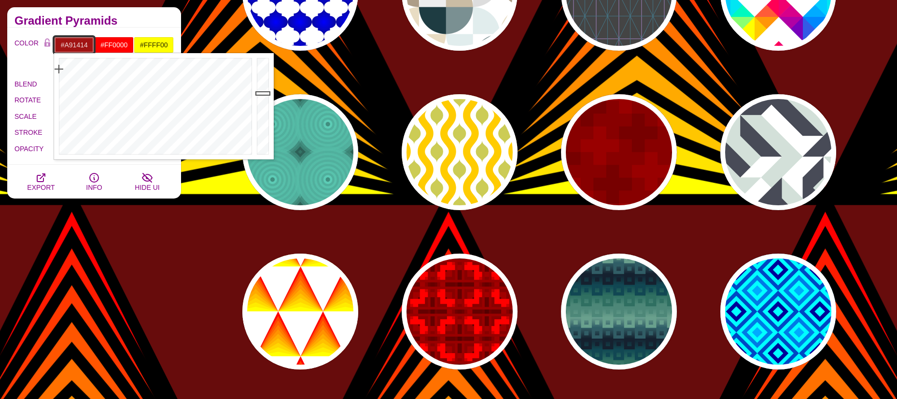
type input "#AC1414"
drag, startPoint x: 262, startPoint y: 112, endPoint x: 260, endPoint y: 89, distance: 22.7
click at [260, 89] on div at bounding box center [264, 106] width 19 height 106
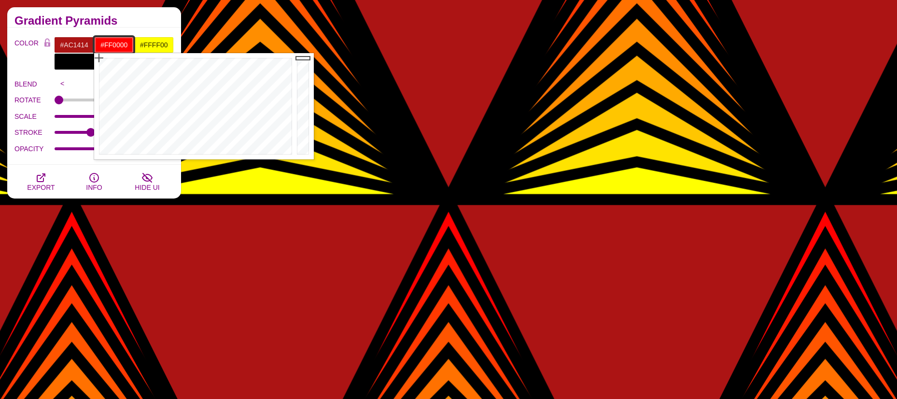
click at [123, 46] on input "#FF0000" at bounding box center [114, 45] width 40 height 16
type input "#49A1FF"
drag, startPoint x: 134, startPoint y: 85, endPoint x: 212, endPoint y: 85, distance: 77.8
click at [212, 85] on div at bounding box center [194, 106] width 200 height 106
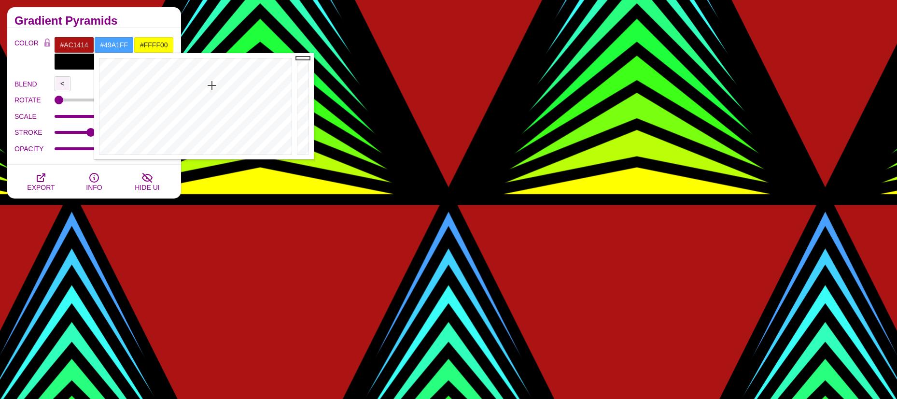
click at [60, 81] on input "<" at bounding box center [63, 83] width 16 height 14
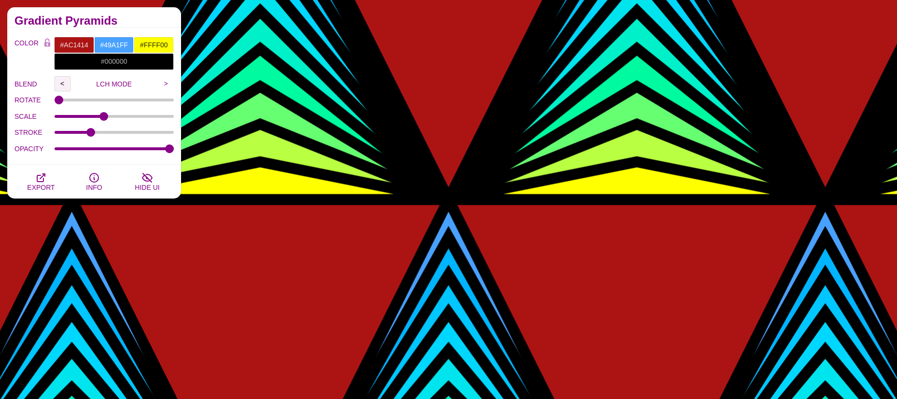
click at [60, 81] on input "<" at bounding box center [63, 83] width 16 height 14
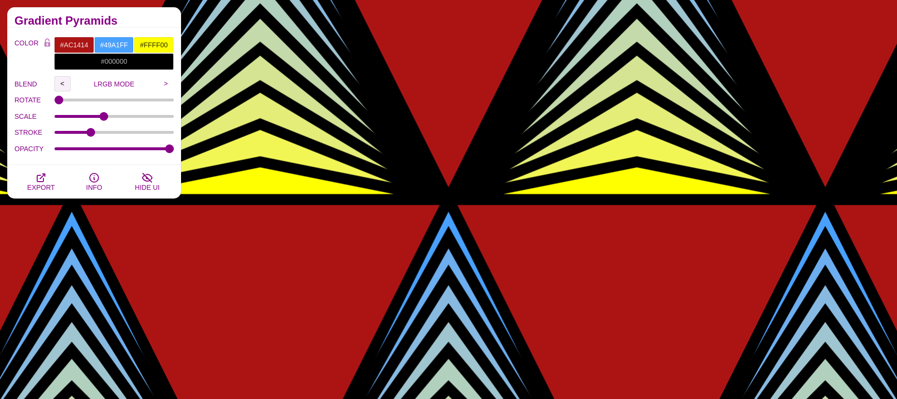
click at [60, 81] on input "<" at bounding box center [63, 83] width 16 height 14
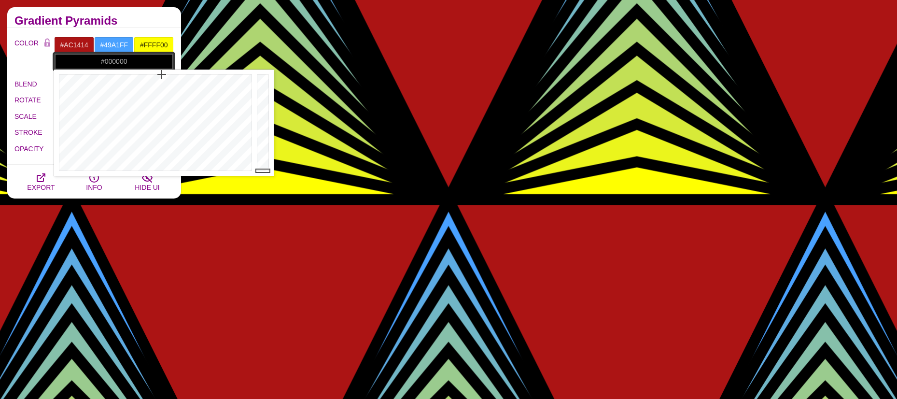
click at [116, 60] on input "#000000" at bounding box center [114, 61] width 120 height 16
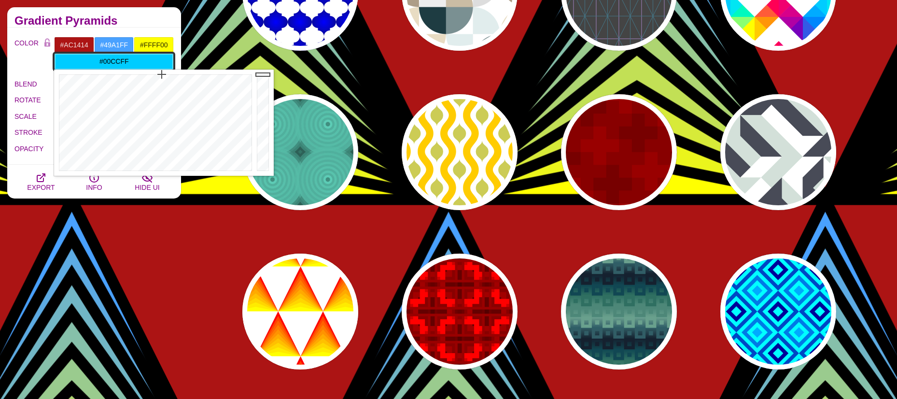
drag, startPoint x: 261, startPoint y: 167, endPoint x: 260, endPoint y: 72, distance: 95.1
click at [260, 72] on div at bounding box center [264, 123] width 19 height 106
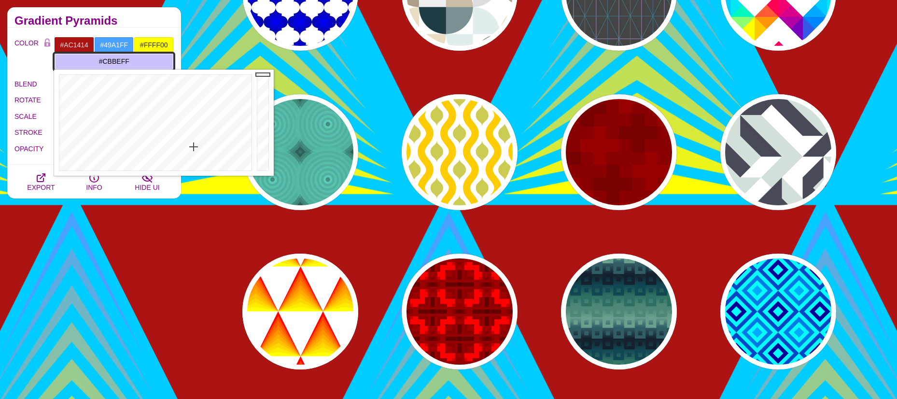
drag, startPoint x: 169, startPoint y: 124, endPoint x: 194, endPoint y: 146, distance: 33.2
click at [194, 146] on div at bounding box center [154, 123] width 200 height 106
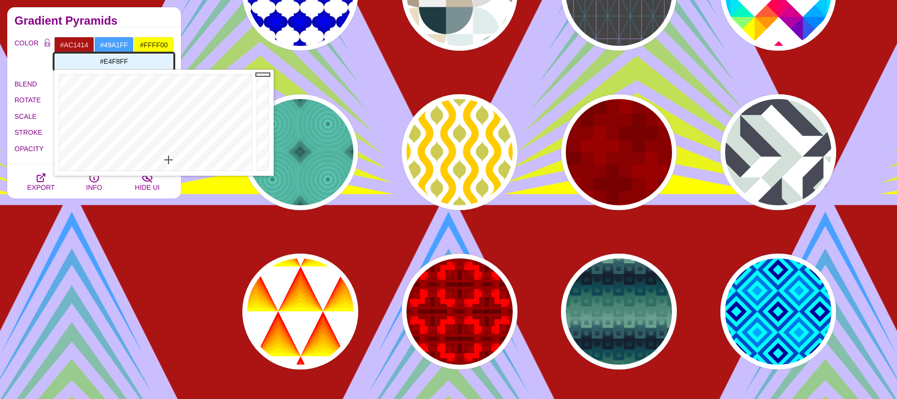
drag, startPoint x: 194, startPoint y: 147, endPoint x: 164, endPoint y: 160, distance: 32.2
click at [164, 160] on div at bounding box center [154, 123] width 200 height 106
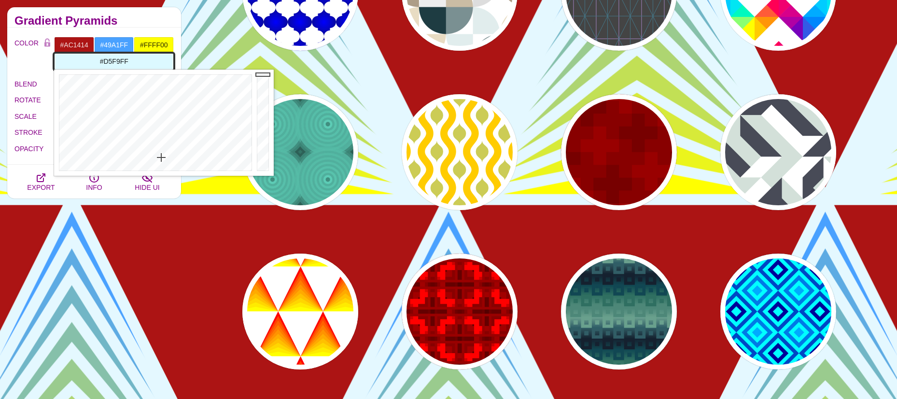
type input "#D4F9FF"
drag, startPoint x: 165, startPoint y: 160, endPoint x: 160, endPoint y: 155, distance: 6.9
click at [160, 155] on div at bounding box center [154, 123] width 200 height 106
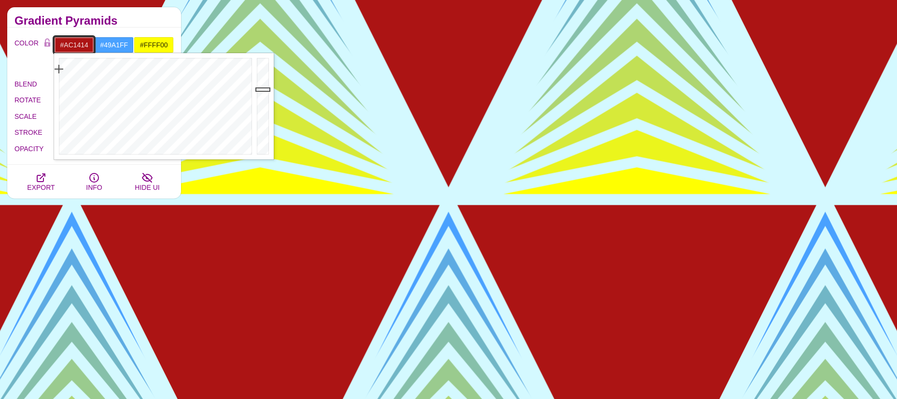
click at [77, 44] on input "#AC1414" at bounding box center [74, 45] width 40 height 16
drag, startPoint x: 106, startPoint y: 113, endPoint x: 54, endPoint y: 160, distance: 70.8
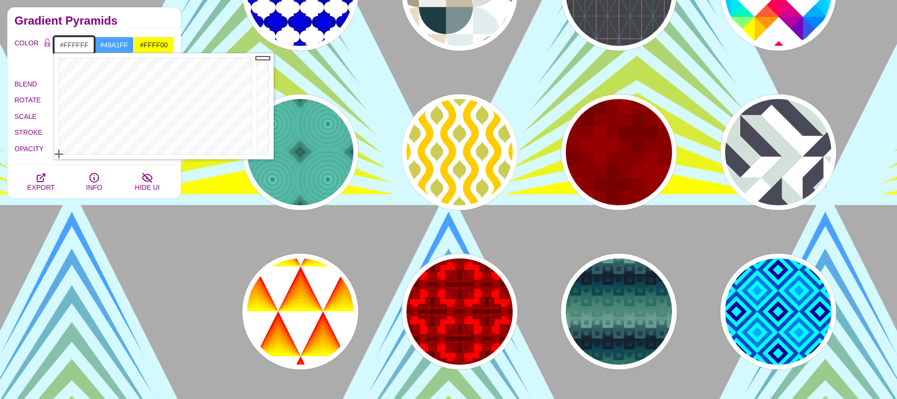
drag, startPoint x: 264, startPoint y: 89, endPoint x: 266, endPoint y: 53, distance: 35.8
click at [266, 53] on div at bounding box center [264, 106] width 19 height 106
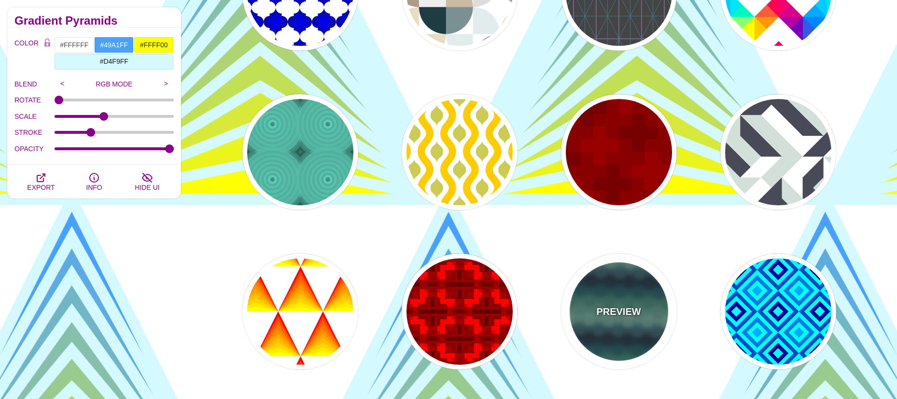
click at [623, 306] on p "PREVIEW" at bounding box center [618, 311] width 44 height 14
type input "#699F8D"
type input "#15212E"
type input "#2E6F61"
type input "1"
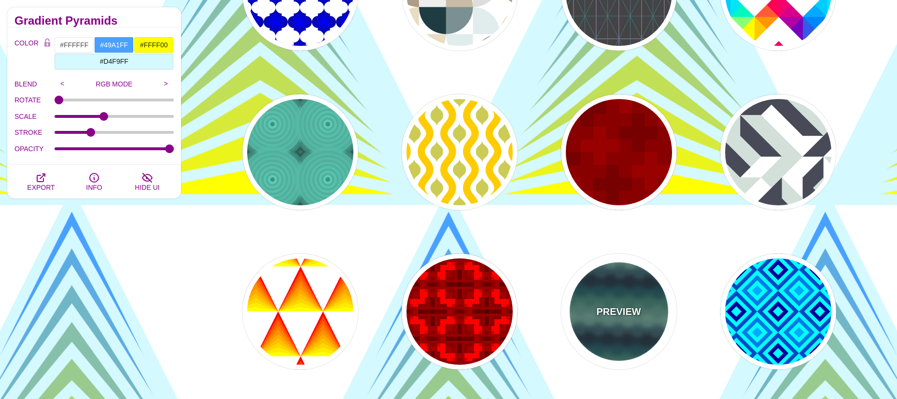
type input "1"
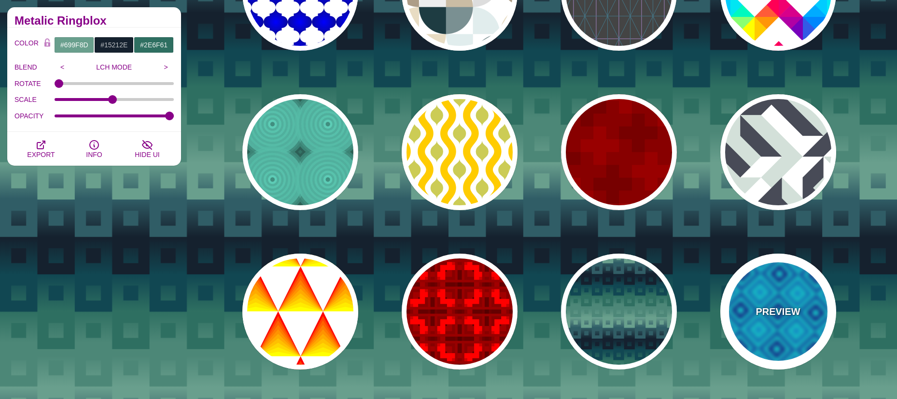
click at [792, 312] on p "PREVIEW" at bounding box center [778, 311] width 44 height 14
type input "#00FFFF"
type input "#000099"
type input "#00AAFF"
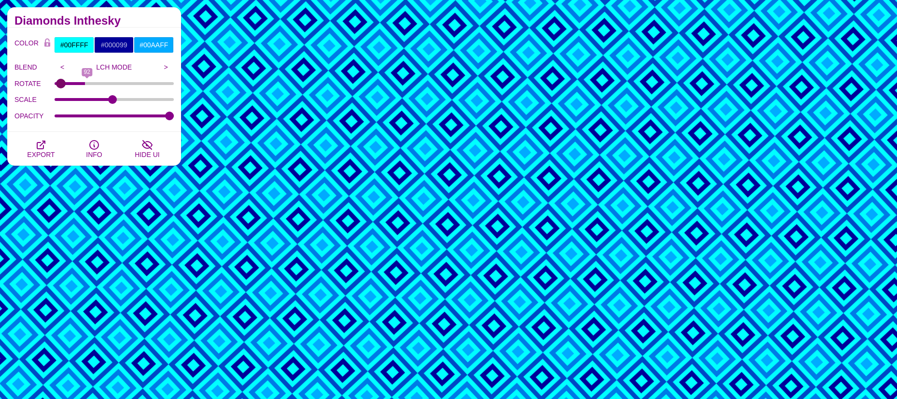
type input "0"
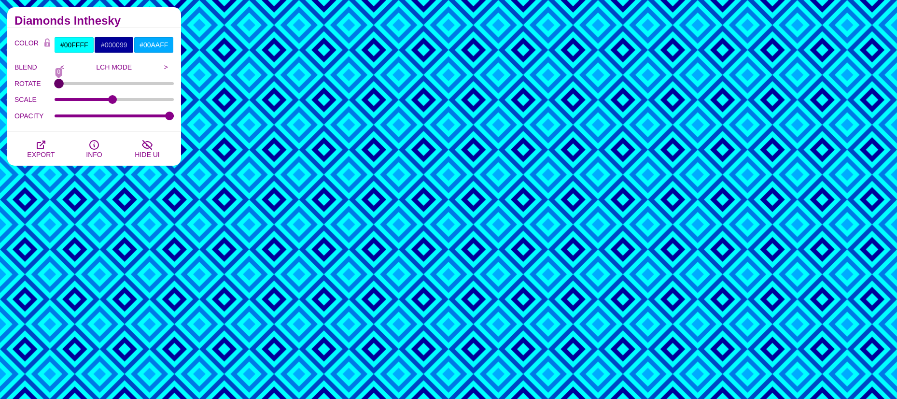
drag, startPoint x: 60, startPoint y: 83, endPoint x: 45, endPoint y: 85, distance: 15.6
click at [55, 85] on input "ROTATE" at bounding box center [115, 84] width 120 height 4
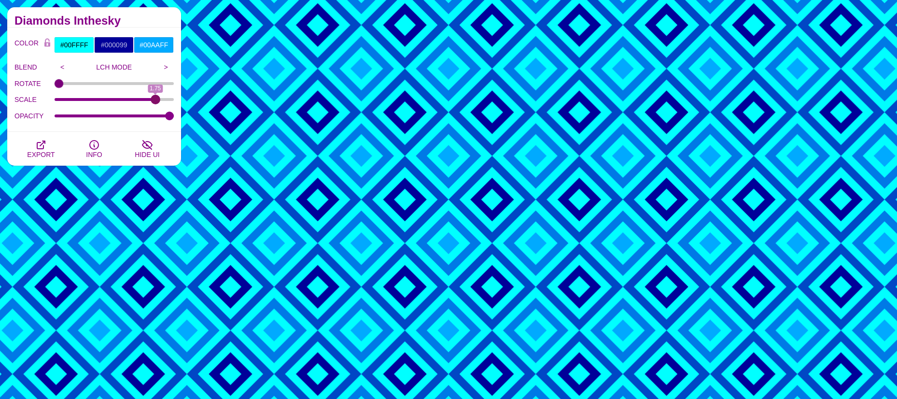
drag, startPoint x: 111, startPoint y: 99, endPoint x: 156, endPoint y: 98, distance: 45.9
type input "1.75"
click at [156, 98] on input "SCALE" at bounding box center [115, 100] width 120 height 4
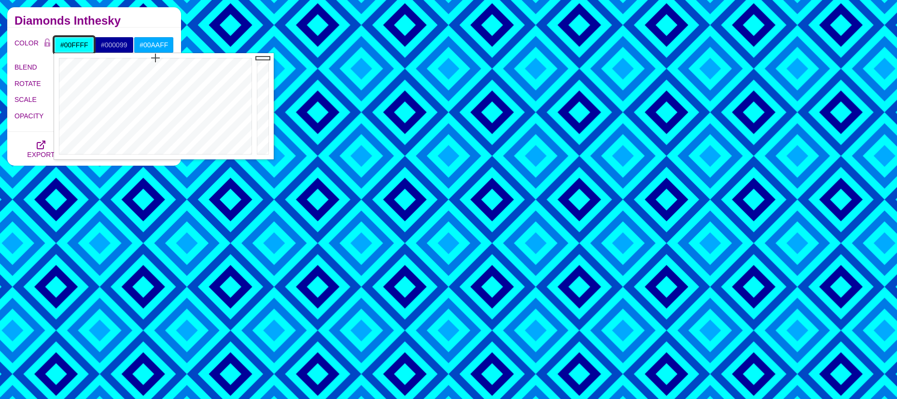
click at [68, 41] on input "#00FFFF" at bounding box center [74, 45] width 40 height 16
click at [208, 95] on div at bounding box center [154, 106] width 200 height 106
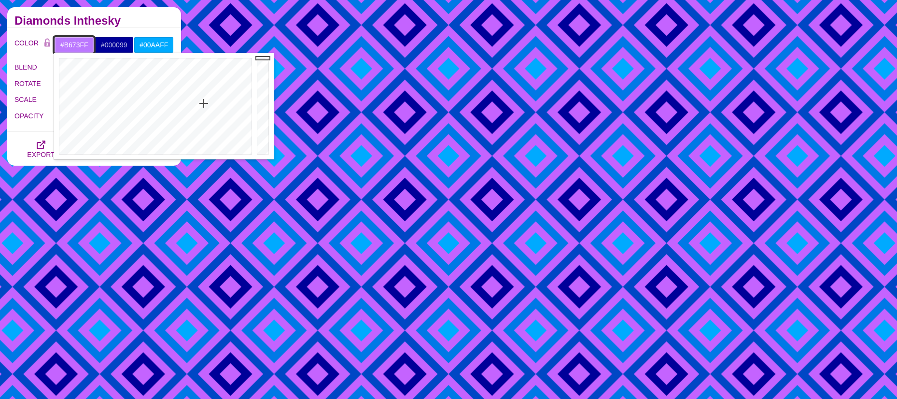
type input "#B572FF"
drag, startPoint x: 208, startPoint y: 95, endPoint x: 203, endPoint y: 101, distance: 7.5
click at [203, 101] on div at bounding box center [154, 106] width 200 height 106
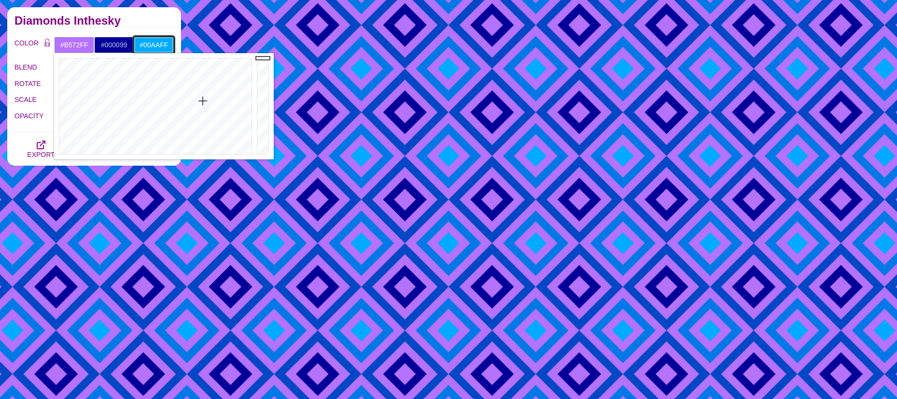
click at [144, 43] on input "#00AAFF" at bounding box center [154, 45] width 40 height 16
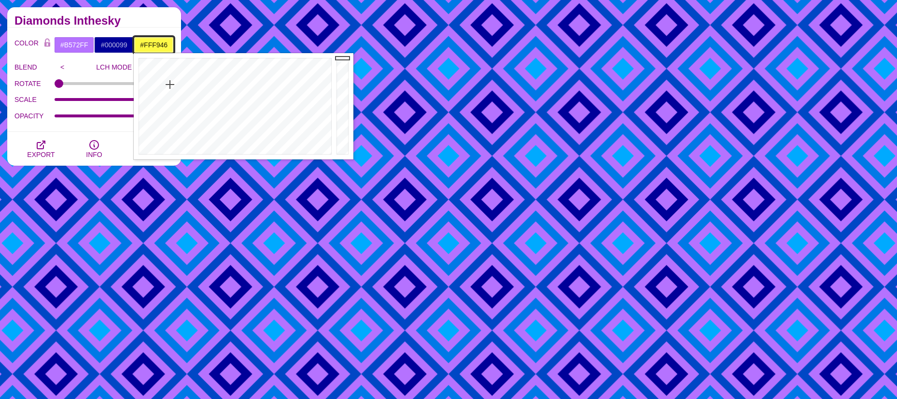
drag, startPoint x: 180, startPoint y: 82, endPoint x: 170, endPoint y: 85, distance: 10.1
click at [170, 85] on div at bounding box center [234, 106] width 200 height 106
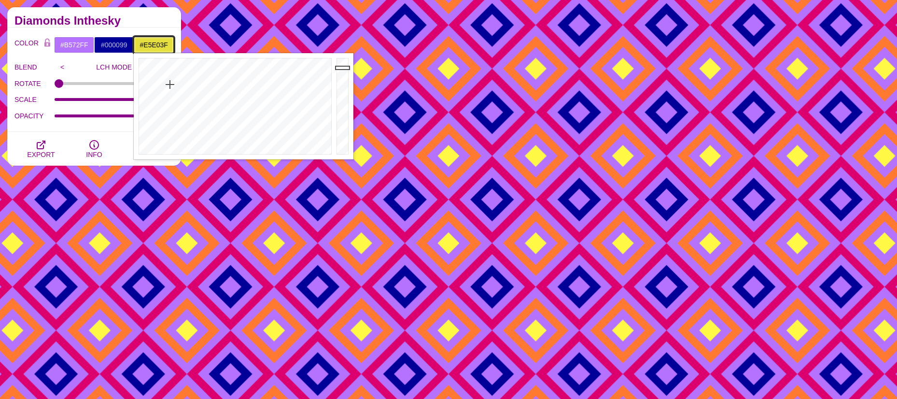
drag, startPoint x: 340, startPoint y: 60, endPoint x: 340, endPoint y: 68, distance: 7.2
click at [340, 68] on div at bounding box center [343, 106] width 19 height 106
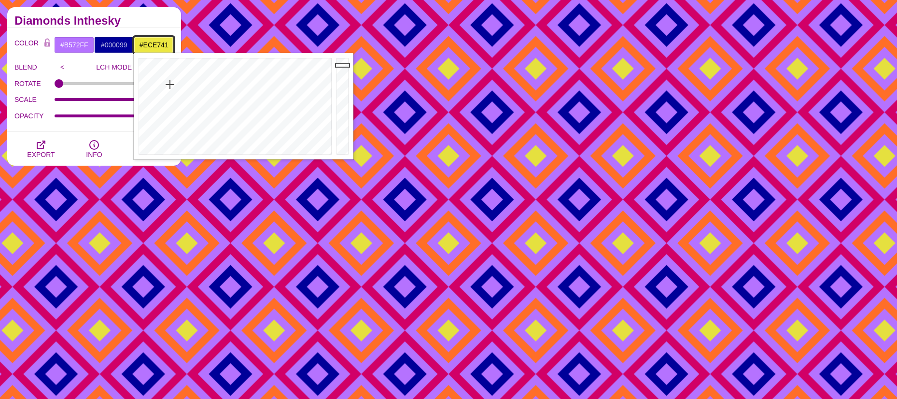
click at [340, 65] on div at bounding box center [343, 106] width 19 height 106
type input "#ECC13B"
drag, startPoint x: 170, startPoint y: 84, endPoint x: 163, endPoint y: 82, distance: 6.9
click at [163, 82] on div at bounding box center [234, 106] width 200 height 106
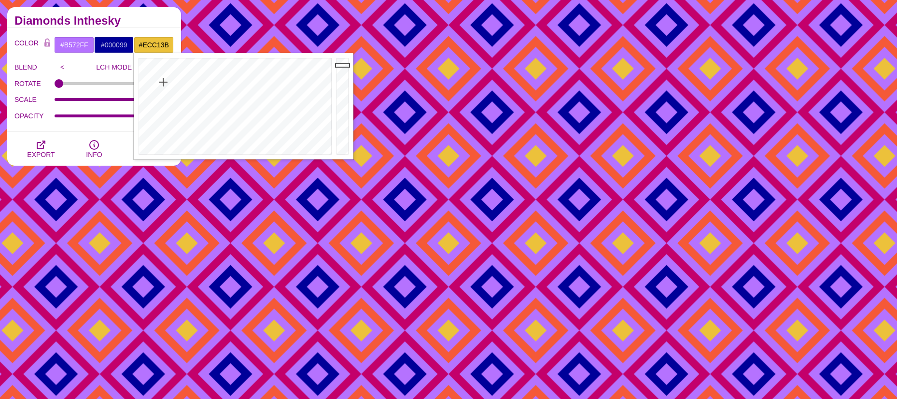
click at [87, 92] on div "SCALE 1.75" at bounding box center [93, 100] width 159 height 16
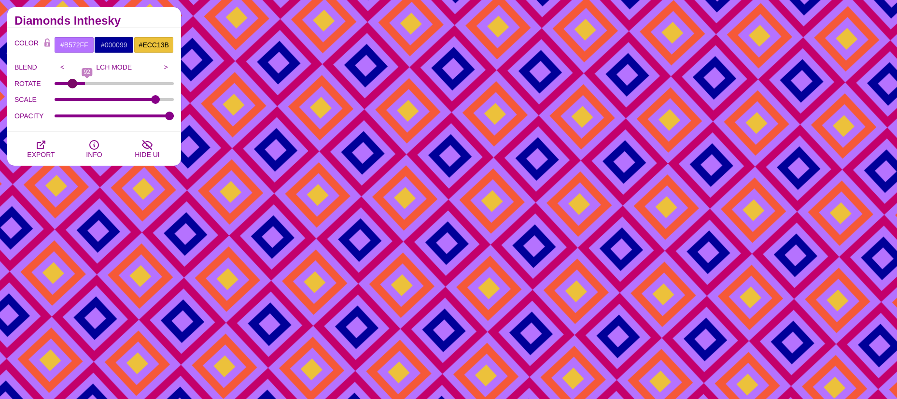
type input "0"
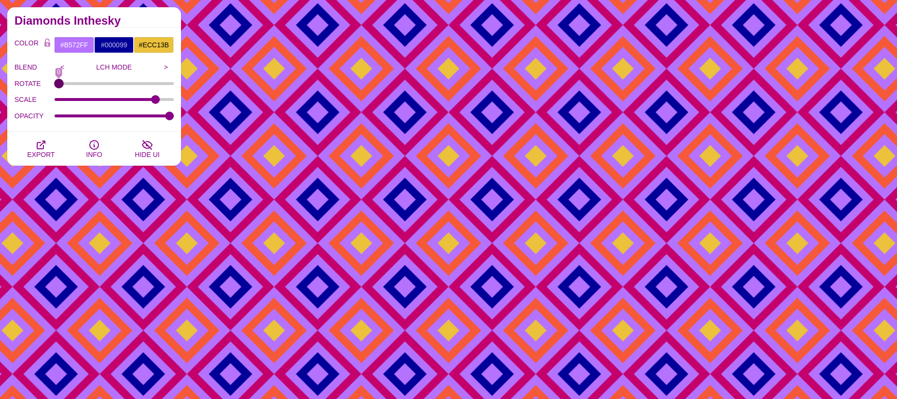
drag, startPoint x: 61, startPoint y: 83, endPoint x: 38, endPoint y: 84, distance: 22.7
click at [55, 84] on input "ROTATE" at bounding box center [115, 84] width 120 height 4
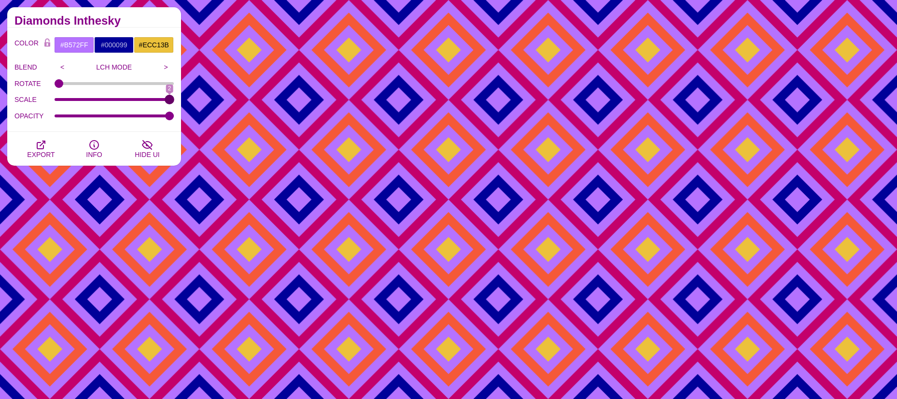
drag, startPoint x: 154, startPoint y: 97, endPoint x: 179, endPoint y: 97, distance: 24.6
type input "2"
click at [174, 98] on input "SCALE" at bounding box center [115, 100] width 120 height 4
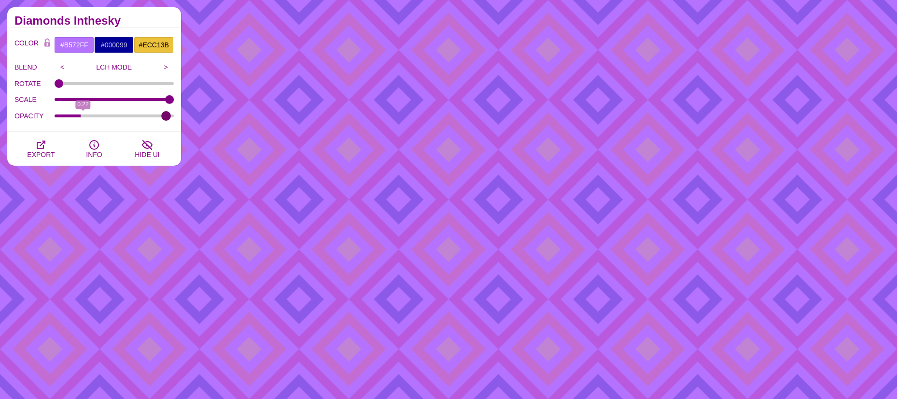
type input "1"
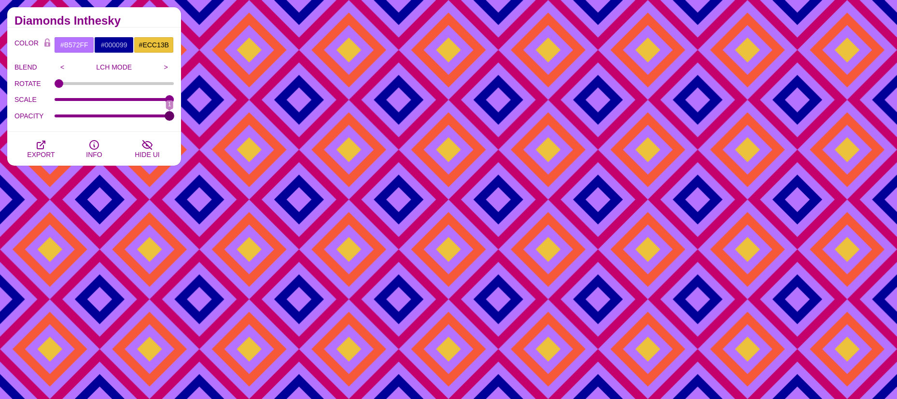
drag, startPoint x: 165, startPoint y: 116, endPoint x: 180, endPoint y: 122, distance: 16.1
click at [174, 118] on input "OPACITY" at bounding box center [115, 116] width 120 height 4
click at [35, 142] on icon "button" at bounding box center [41, 145] width 12 height 12
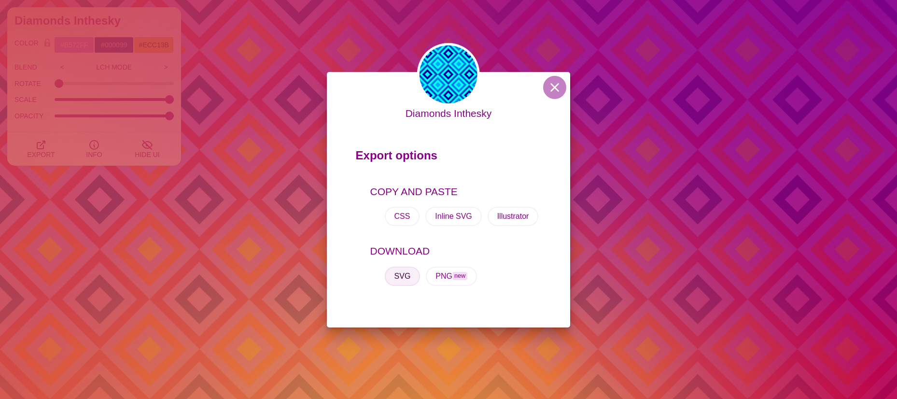
click at [398, 276] on button "SVG" at bounding box center [403, 276] width 36 height 19
click at [552, 83] on button at bounding box center [554, 87] width 23 height 23
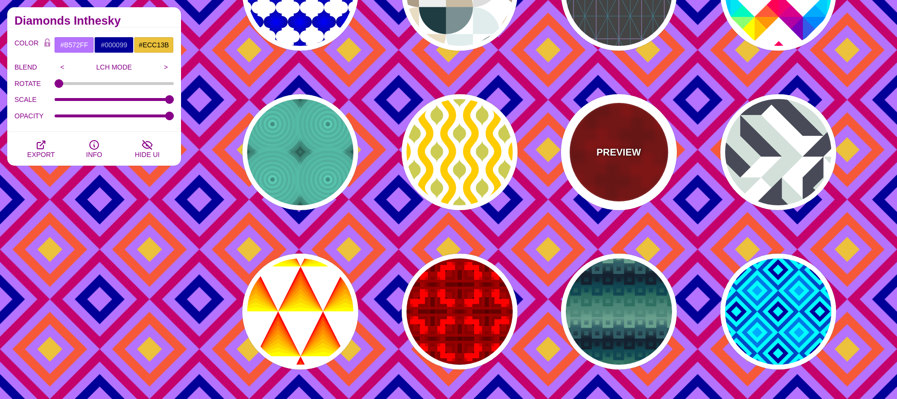
click at [610, 147] on p "PREVIEW" at bounding box center [618, 152] width 44 height 14
type input "#880000"
type input "#990000"
type input "#770000"
type input "1000"
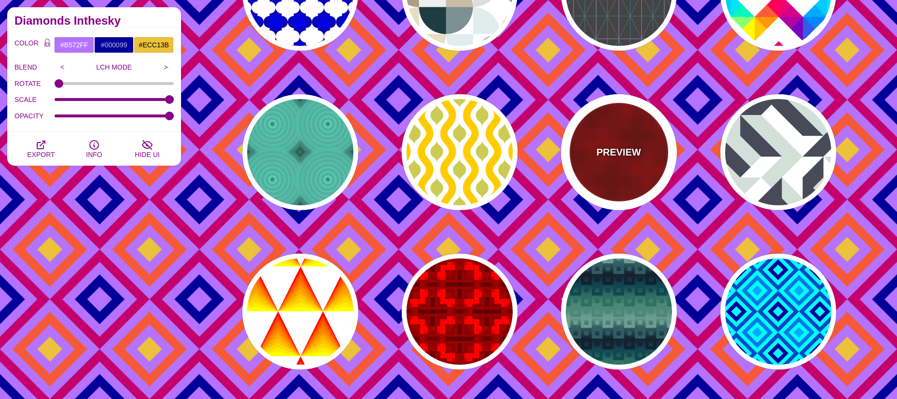
type input "1"
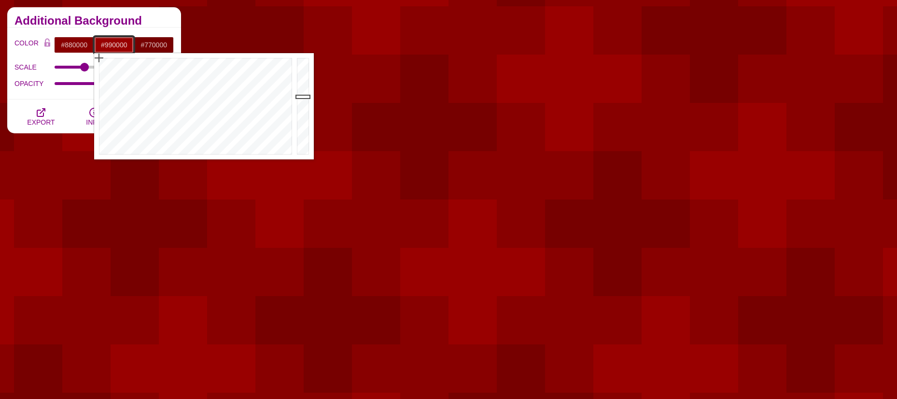
click at [116, 43] on input "#990000" at bounding box center [114, 45] width 40 height 16
drag, startPoint x: 258, startPoint y: 95, endPoint x: 285, endPoint y: 73, distance: 34.4
click at [285, 73] on div at bounding box center [194, 106] width 200 height 106
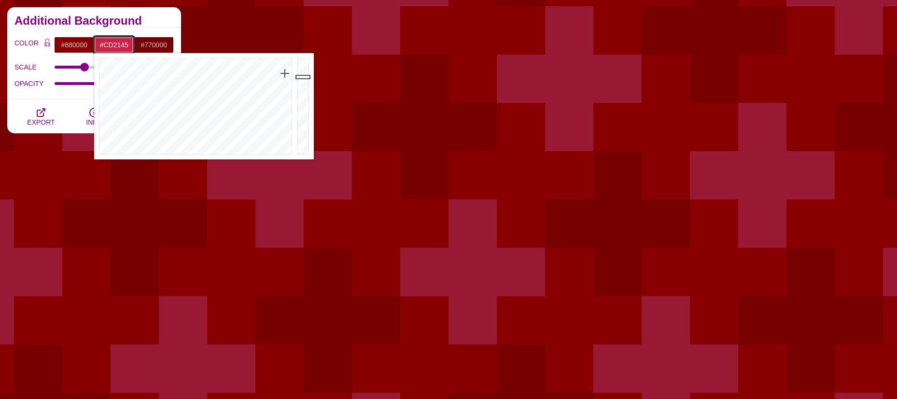
type input "#CE2146"
drag, startPoint x: 305, startPoint y: 96, endPoint x: 303, endPoint y: 76, distance: 19.4
click at [303, 76] on div at bounding box center [304, 106] width 19 height 106
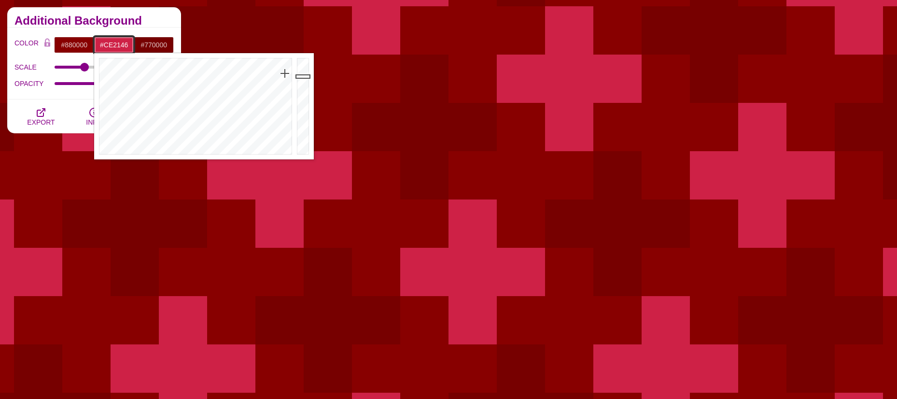
click at [303, 76] on div at bounding box center [304, 106] width 19 height 106
click at [157, 44] on input "#770000" at bounding box center [154, 45] width 40 height 16
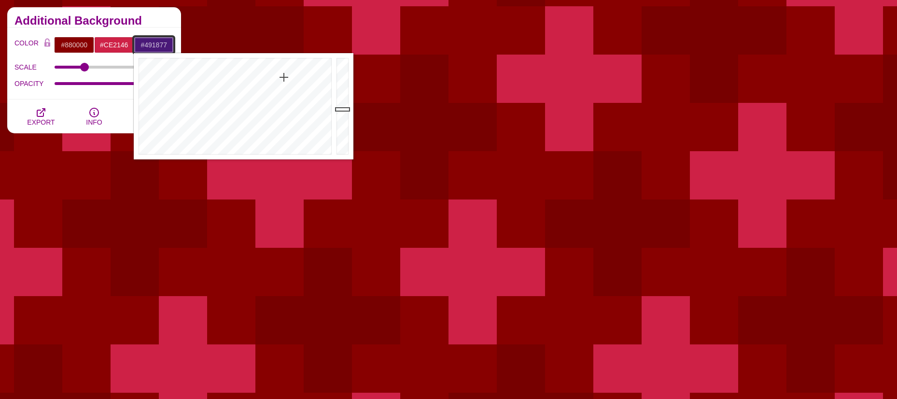
drag, startPoint x: 175, startPoint y: 80, endPoint x: 284, endPoint y: 77, distance: 109.2
click at [284, 77] on div at bounding box center [234, 106] width 200 height 106
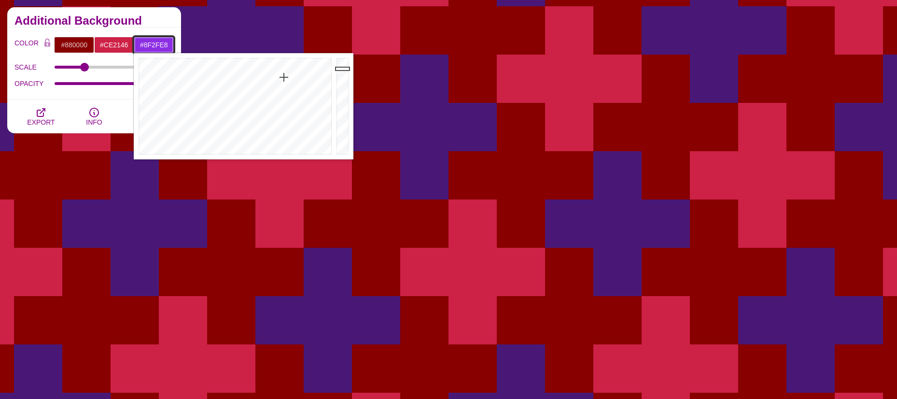
drag, startPoint x: 343, startPoint y: 108, endPoint x: 344, endPoint y: 67, distance: 41.6
click at [344, 67] on div at bounding box center [343, 106] width 19 height 106
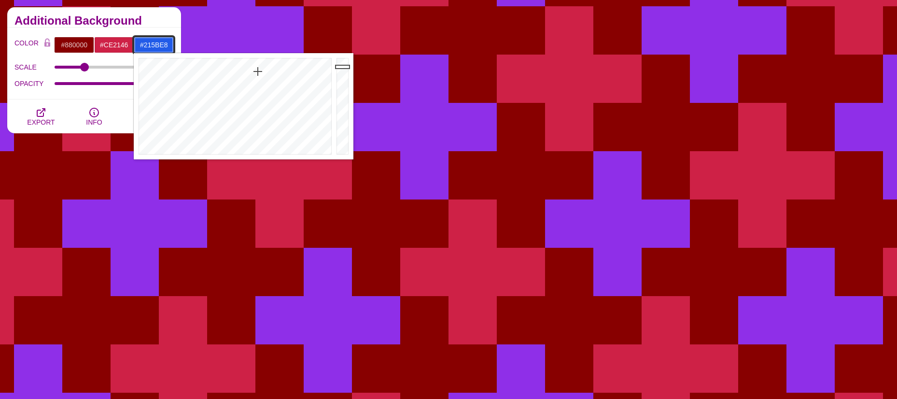
drag, startPoint x: 281, startPoint y: 79, endPoint x: 258, endPoint y: 71, distance: 24.4
click at [258, 71] on div at bounding box center [234, 106] width 200 height 106
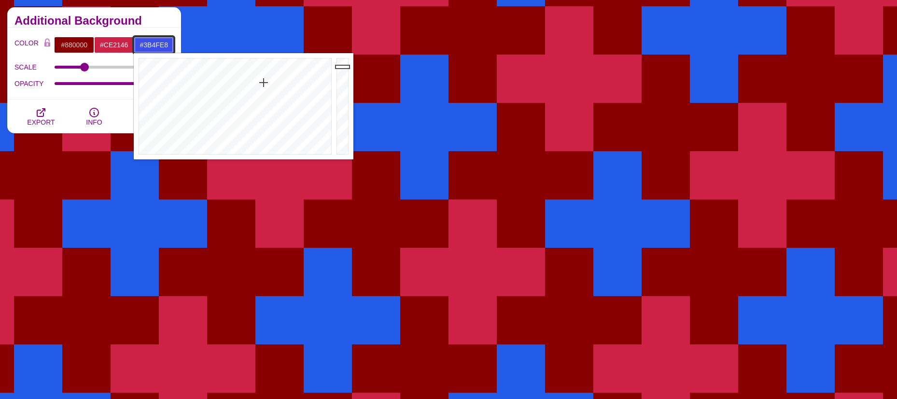
drag, startPoint x: 258, startPoint y: 71, endPoint x: 264, endPoint y: 83, distance: 12.3
click at [264, 83] on div at bounding box center [234, 106] width 200 height 106
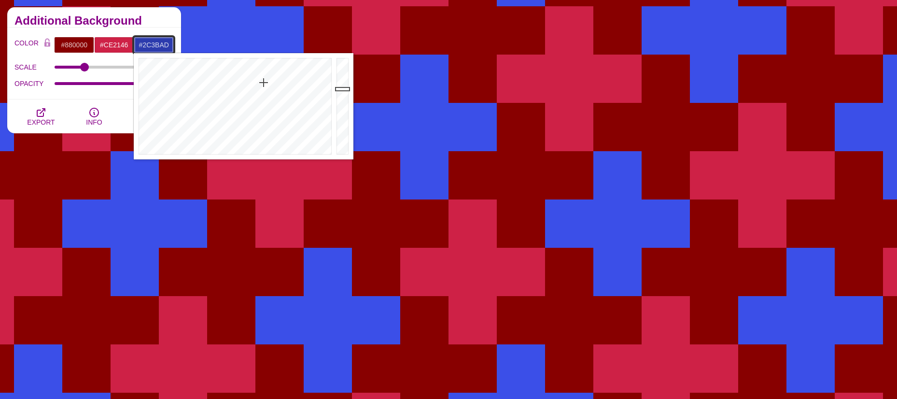
drag, startPoint x: 342, startPoint y: 66, endPoint x: 341, endPoint y: 89, distance: 23.2
click at [341, 89] on div at bounding box center [343, 106] width 19 height 106
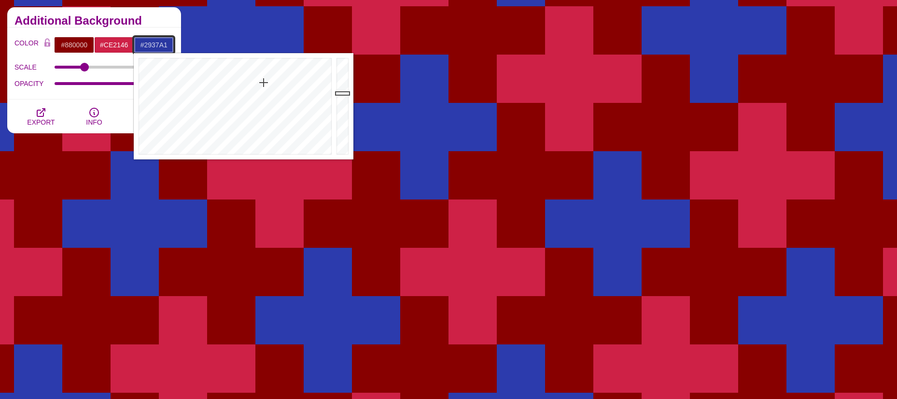
type input "#29369F"
drag, startPoint x: 340, startPoint y: 88, endPoint x: 340, endPoint y: 94, distance: 6.3
click at [340, 94] on div at bounding box center [343, 106] width 19 height 106
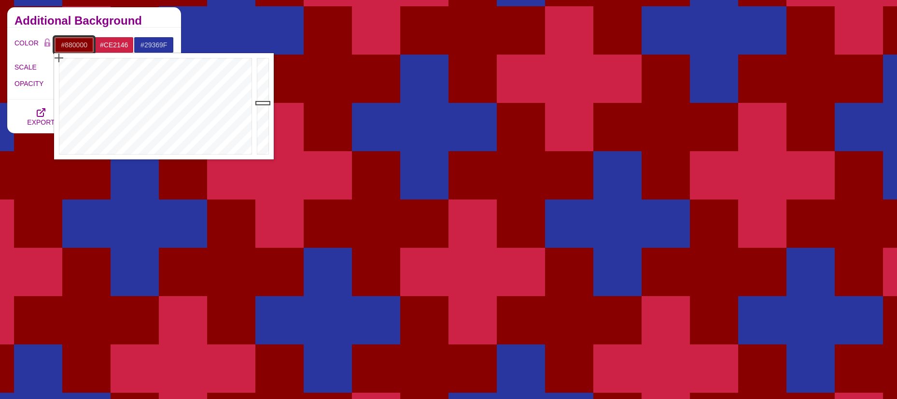
click at [70, 44] on input "#880000" at bounding box center [74, 45] width 40 height 16
drag, startPoint x: 85, startPoint y: 78, endPoint x: 89, endPoint y: 73, distance: 6.2
click at [89, 73] on div at bounding box center [154, 106] width 200 height 106
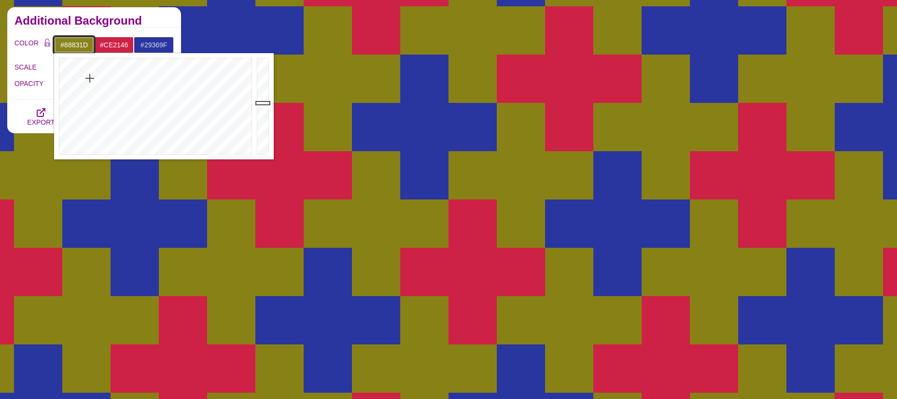
drag, startPoint x: 89, startPoint y: 73, endPoint x: 90, endPoint y: 79, distance: 5.3
click at [90, 79] on div at bounding box center [154, 106] width 200 height 106
drag, startPoint x: 264, startPoint y: 103, endPoint x: 266, endPoint y: 74, distance: 29.5
click at [266, 74] on div at bounding box center [264, 106] width 19 height 106
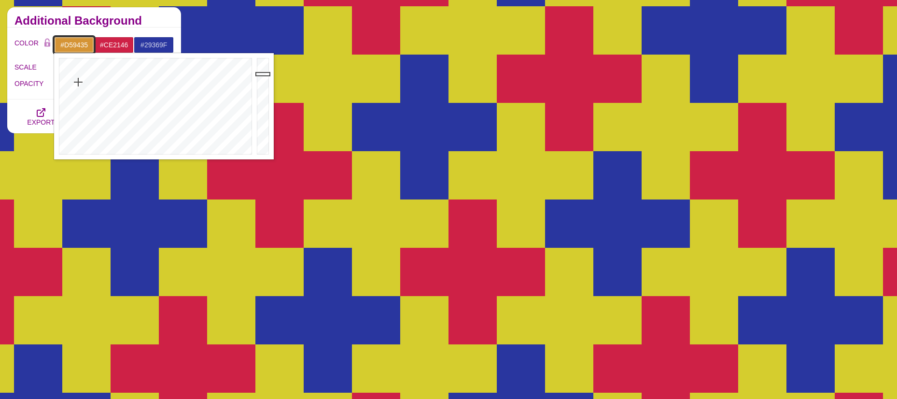
drag, startPoint x: 91, startPoint y: 77, endPoint x: 78, endPoint y: 82, distance: 13.9
click at [78, 82] on div at bounding box center [154, 106] width 200 height 106
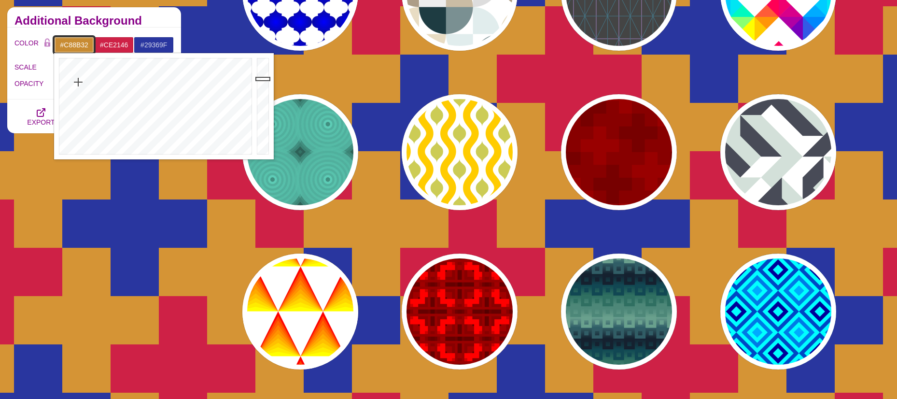
drag, startPoint x: 265, startPoint y: 73, endPoint x: 265, endPoint y: 79, distance: 5.3
click at [265, 79] on div at bounding box center [264, 106] width 19 height 106
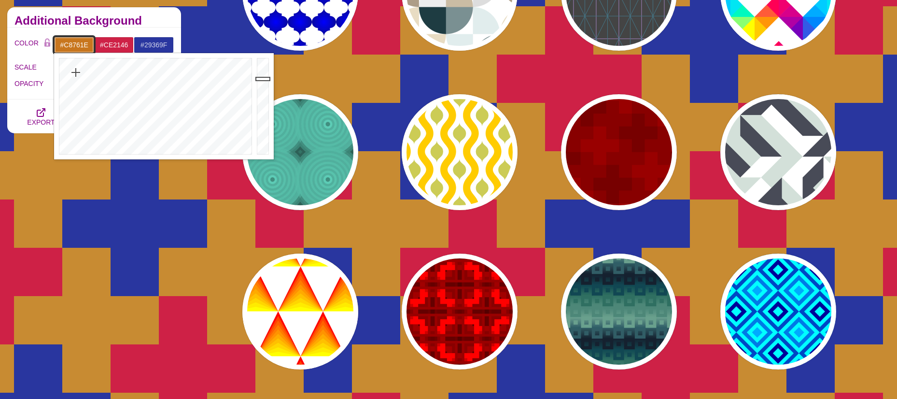
drag, startPoint x: 77, startPoint y: 79, endPoint x: 76, endPoint y: 72, distance: 6.4
click at [76, 72] on div at bounding box center [154, 106] width 200 height 106
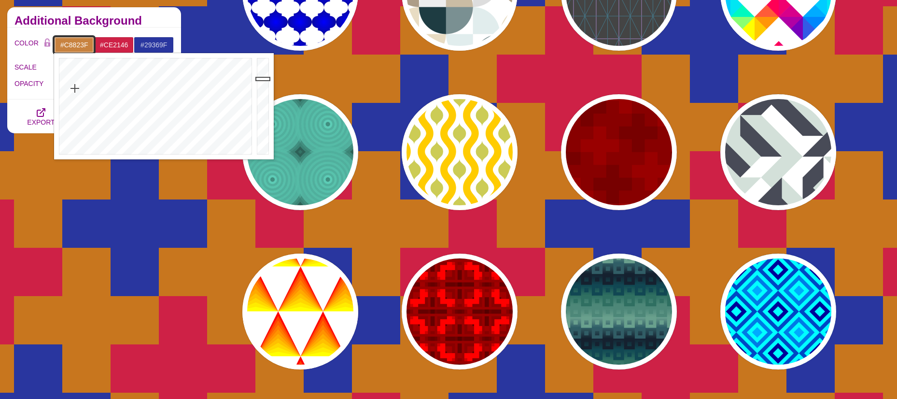
click at [75, 88] on div at bounding box center [154, 106] width 200 height 106
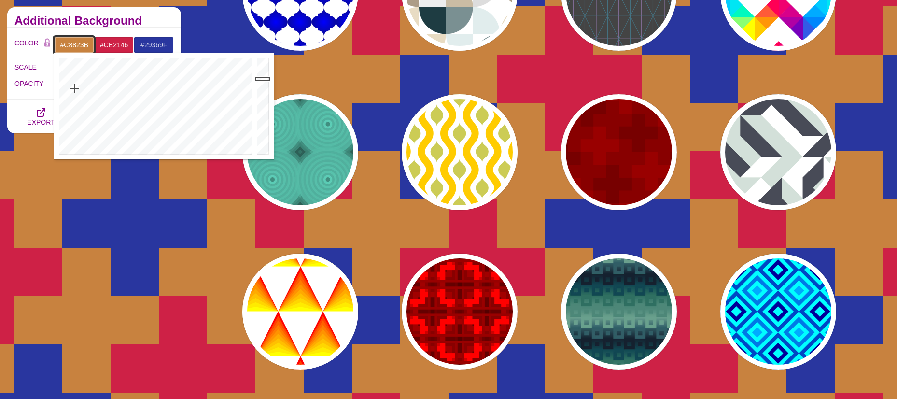
type input "#C8823A"
click at [75, 86] on div at bounding box center [154, 106] width 200 height 106
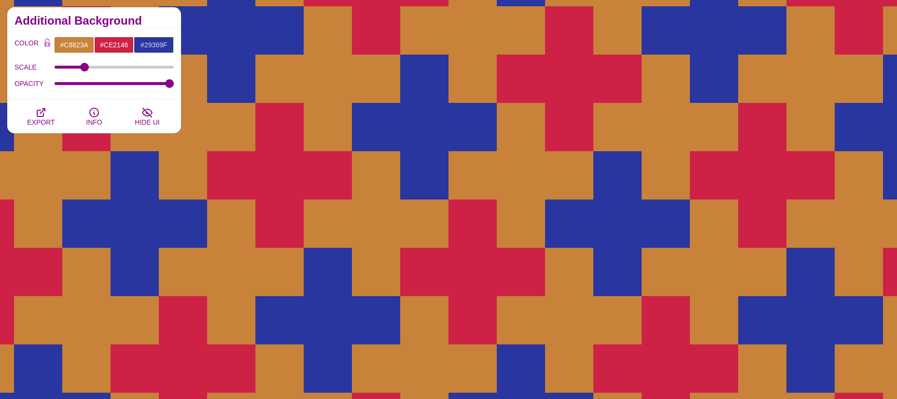
drag, startPoint x: 14, startPoint y: 91, endPoint x: 93, endPoint y: 88, distance: 78.3
click at [14, 90] on div "OPACITY 2" at bounding box center [93, 83] width 159 height 16
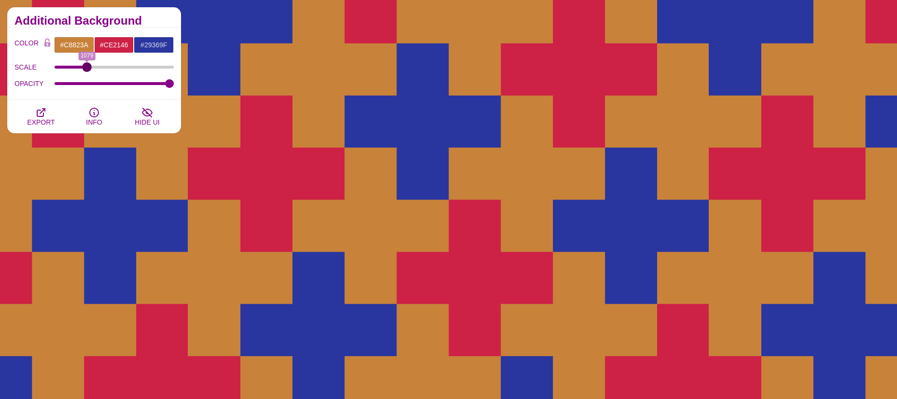
drag, startPoint x: 89, startPoint y: 67, endPoint x: 87, endPoint y: 72, distance: 5.4
type input "1079"
click at [87, 69] on input "SCALE" at bounding box center [115, 67] width 120 height 4
click at [44, 115] on icon "button" at bounding box center [41, 113] width 12 height 12
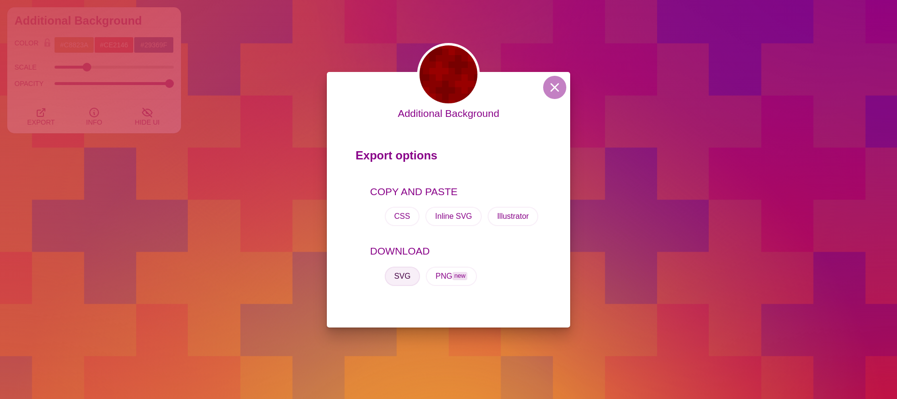
click at [402, 276] on button "SVG" at bounding box center [403, 276] width 36 height 19
click at [551, 85] on button at bounding box center [554, 87] width 23 height 23
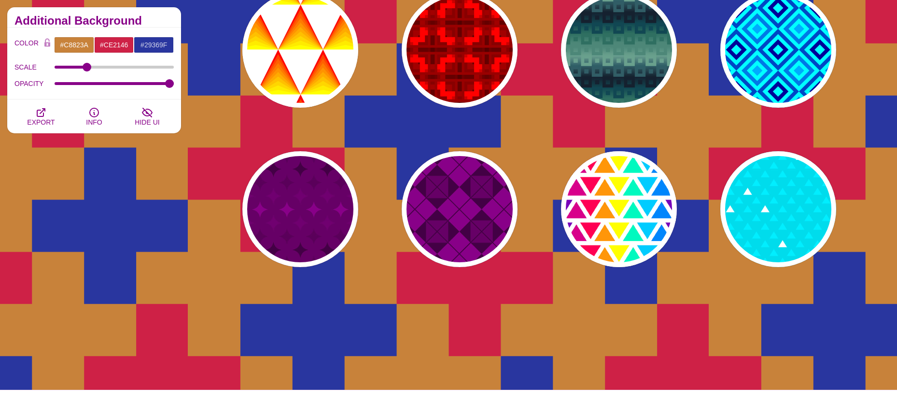
scroll to position [628, 0]
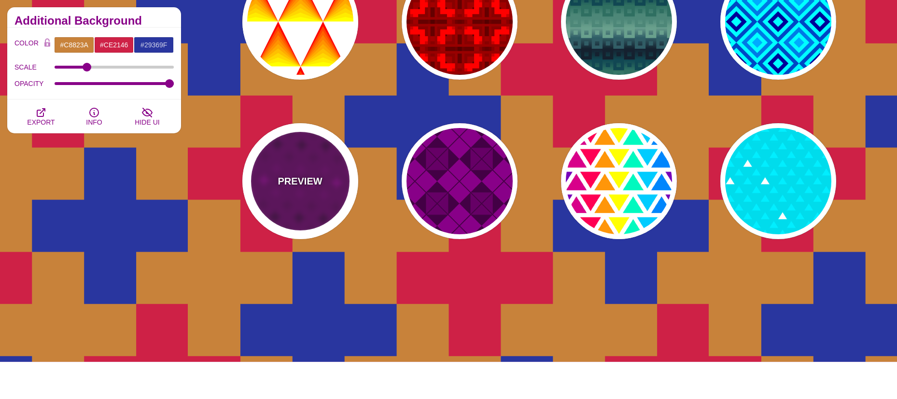
click at [297, 174] on p "PREVIEW" at bounding box center [300, 181] width 44 height 14
type input "#660066"
type input "#880088"
type input "#440044"
type input "0"
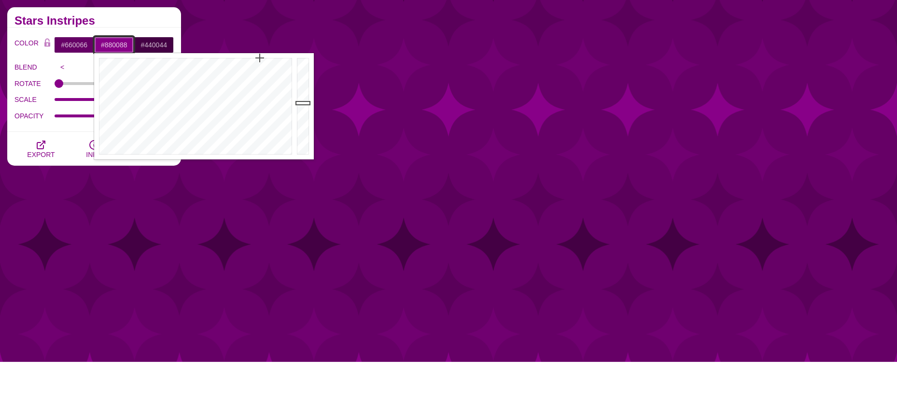
click at [108, 43] on input "#880088" at bounding box center [114, 45] width 40 height 16
drag, startPoint x: 218, startPoint y: 85, endPoint x: 200, endPoint y: 85, distance: 17.9
click at [200, 85] on div at bounding box center [194, 106] width 200 height 106
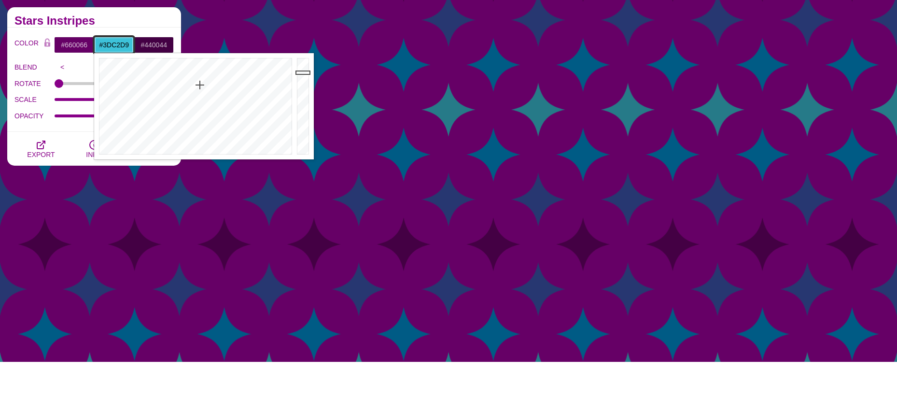
drag, startPoint x: 301, startPoint y: 95, endPoint x: 303, endPoint y: 72, distance: 22.8
click at [303, 72] on div at bounding box center [304, 106] width 19 height 106
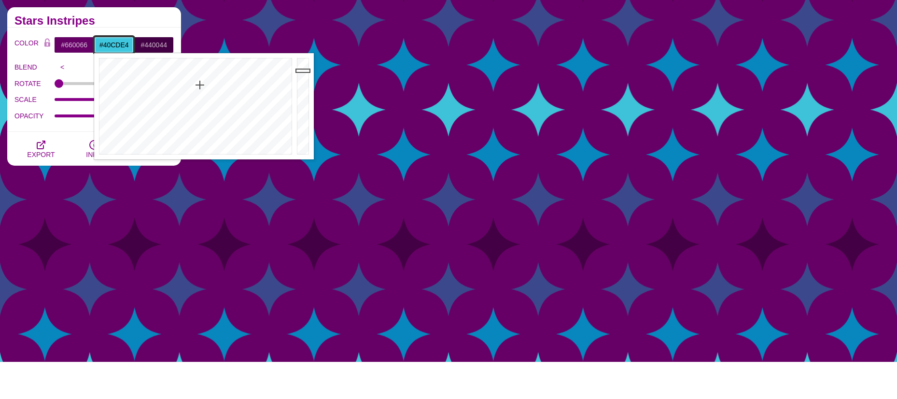
type input "#41CEE5"
drag, startPoint x: 303, startPoint y: 72, endPoint x: 305, endPoint y: 68, distance: 5.0
click at [305, 68] on div at bounding box center [304, 106] width 19 height 106
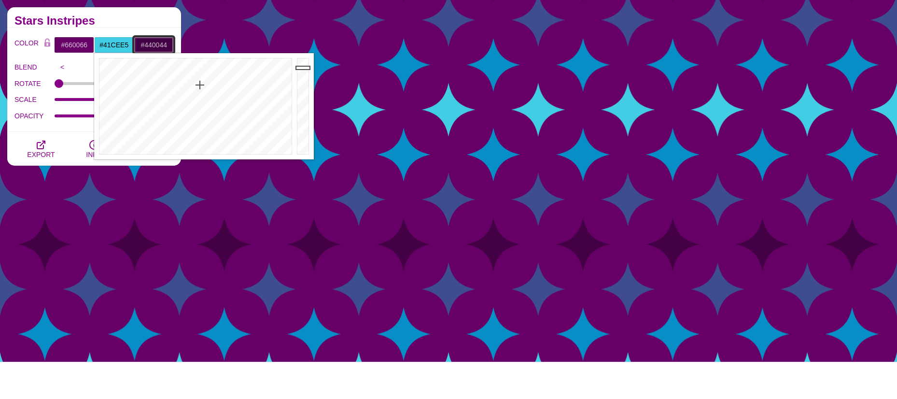
click at [158, 43] on input "#440044" at bounding box center [154, 45] width 40 height 16
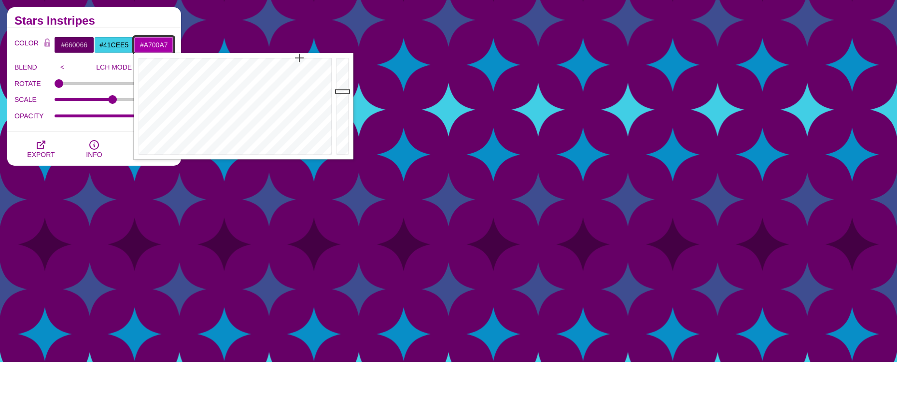
drag, startPoint x: 343, startPoint y: 127, endPoint x: 344, endPoint y: 91, distance: 35.8
click at [344, 91] on div at bounding box center [343, 106] width 19 height 106
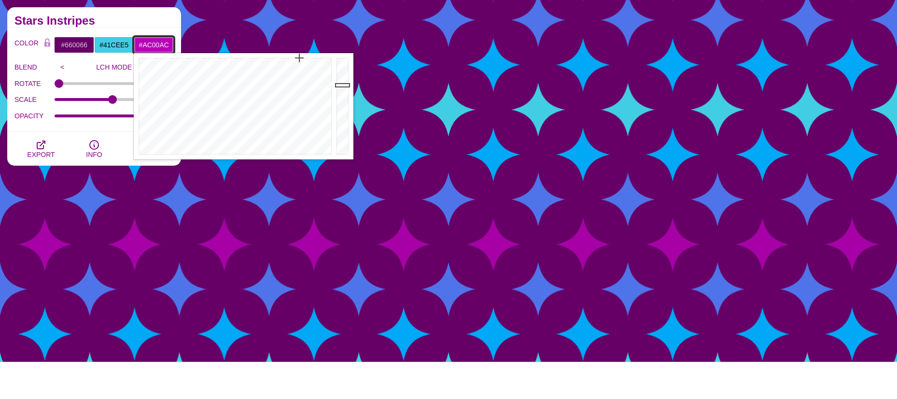
type input "#AA00AA"
click at [343, 90] on div at bounding box center [343, 106] width 19 height 106
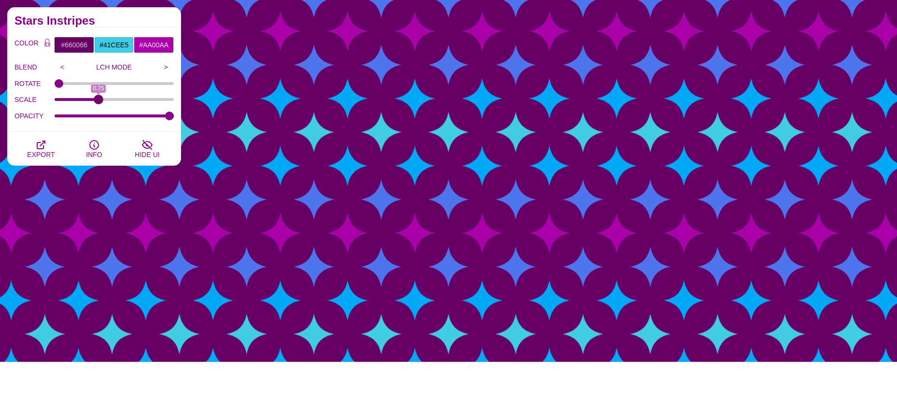
drag, startPoint x: 110, startPoint y: 99, endPoint x: 99, endPoint y: 100, distance: 11.1
type input "0.75"
click at [99, 100] on input "SCALE" at bounding box center [115, 100] width 120 height 4
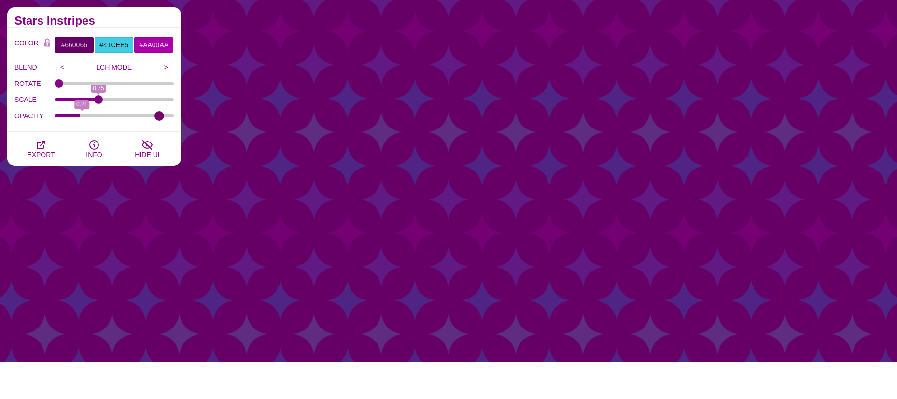
type input "1"
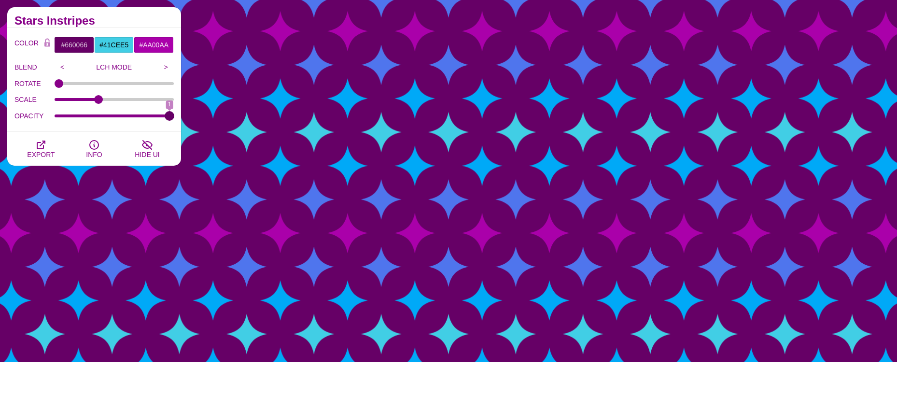
drag, startPoint x: 170, startPoint y: 116, endPoint x: 193, endPoint y: 115, distance: 22.7
click at [174, 115] on input "OPACITY" at bounding box center [115, 116] width 120 height 4
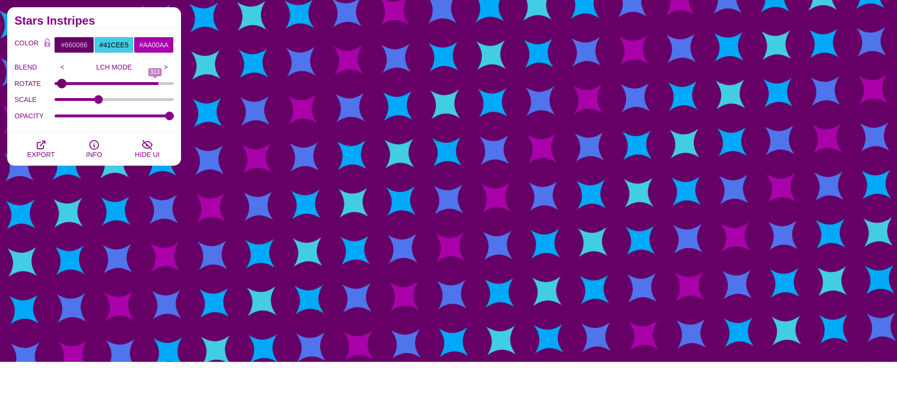
type input "0"
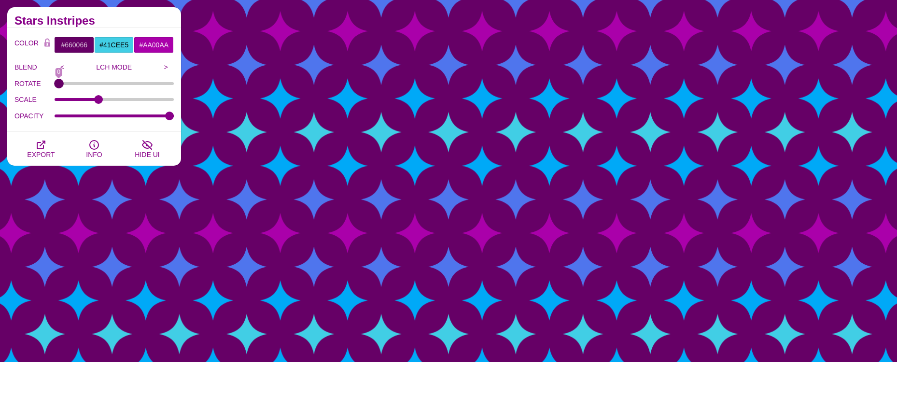
drag, startPoint x: 58, startPoint y: 85, endPoint x: 54, endPoint y: 85, distance: 4.9
click at [55, 85] on input "ROTATE" at bounding box center [115, 84] width 120 height 4
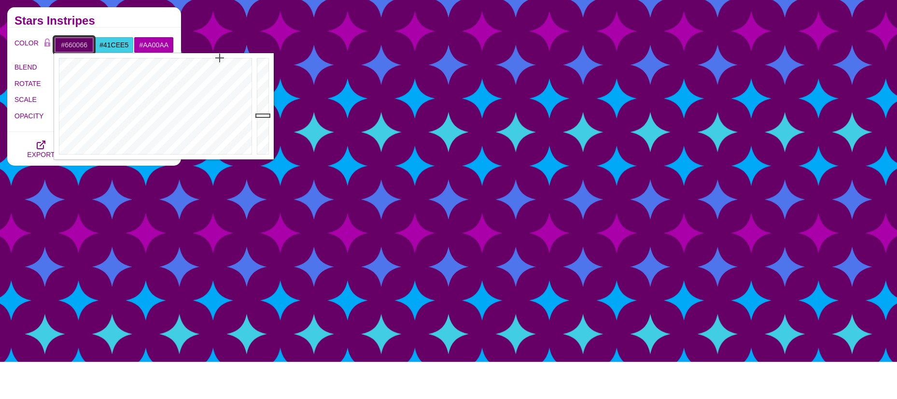
click at [77, 44] on input "#660066" at bounding box center [74, 45] width 40 height 16
drag, startPoint x: 264, startPoint y: 115, endPoint x: 263, endPoint y: 77, distance: 38.2
click at [263, 77] on div at bounding box center [264, 106] width 19 height 106
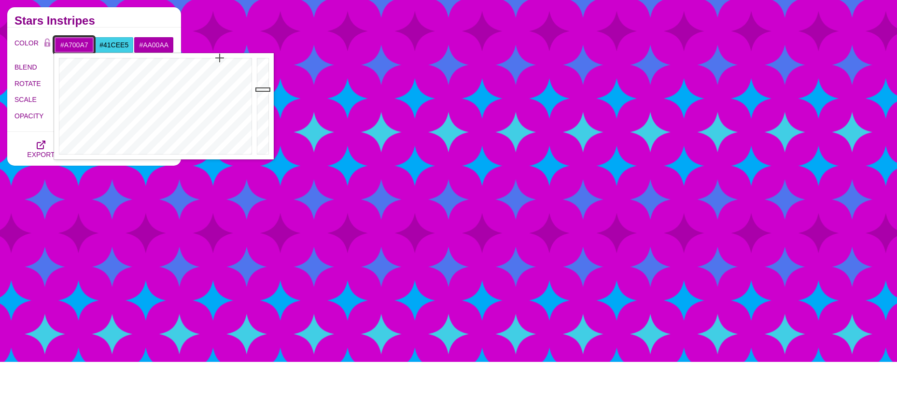
drag, startPoint x: 263, startPoint y: 77, endPoint x: 261, endPoint y: 91, distance: 14.7
click at [261, 91] on div at bounding box center [264, 106] width 19 height 106
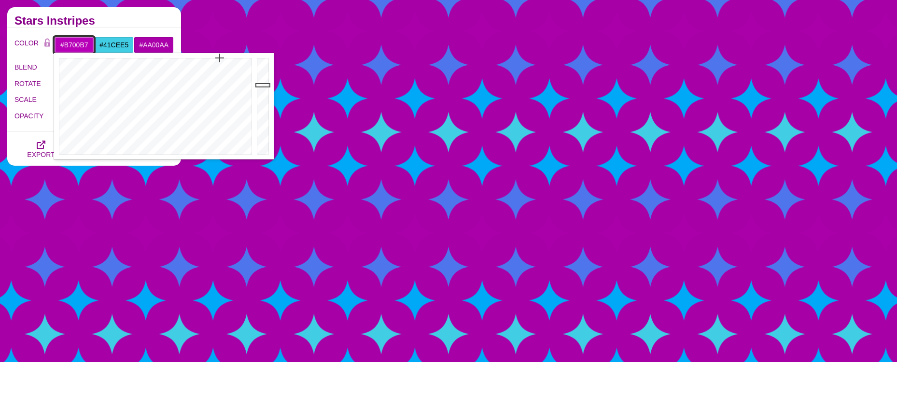
drag, startPoint x: 260, startPoint y: 91, endPoint x: 261, endPoint y: 85, distance: 5.9
click at [261, 85] on div at bounding box center [264, 106] width 19 height 106
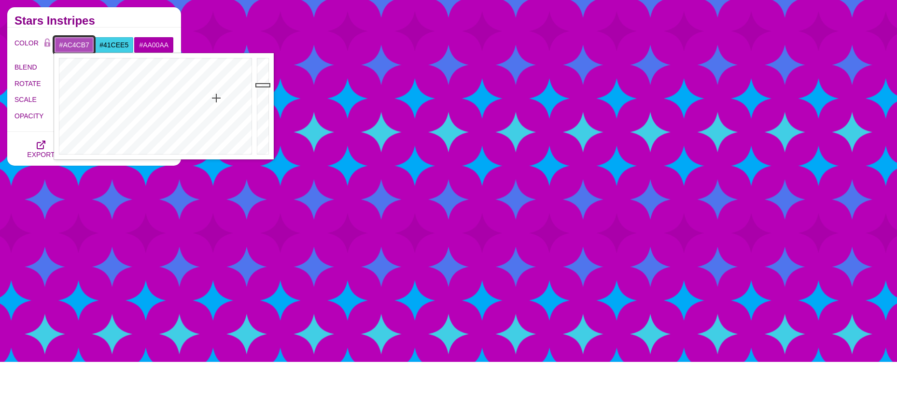
click at [216, 98] on div at bounding box center [154, 106] width 200 height 106
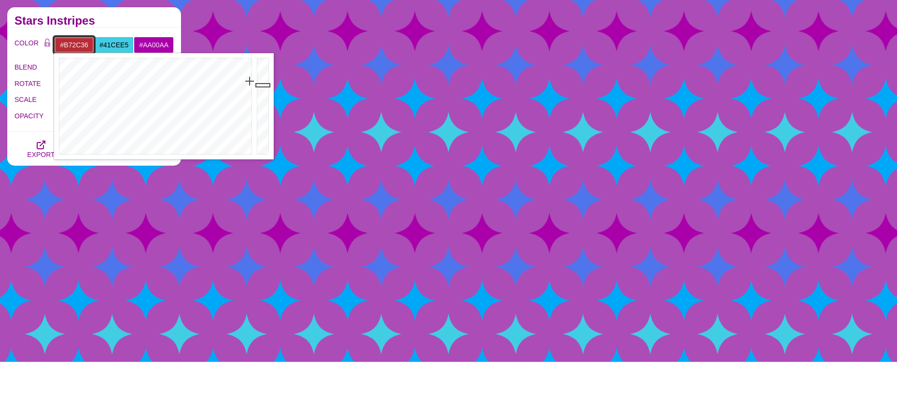
drag, startPoint x: 222, startPoint y: 97, endPoint x: 250, endPoint y: 81, distance: 31.8
click at [250, 81] on div at bounding box center [154, 106] width 200 height 106
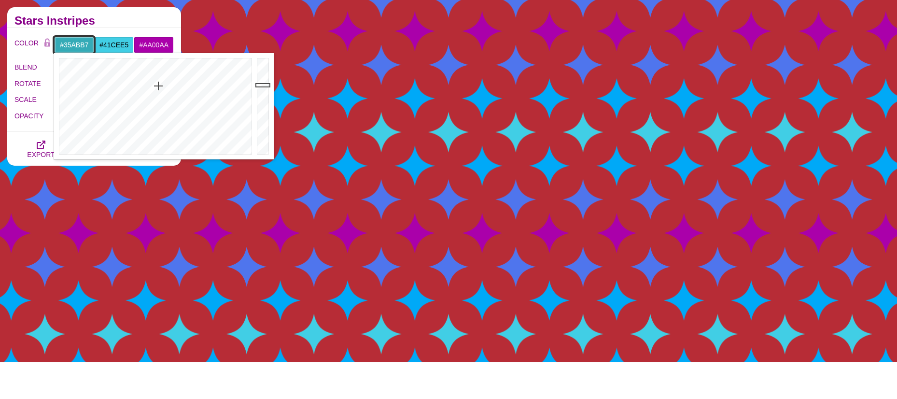
drag, startPoint x: 249, startPoint y: 81, endPoint x: 158, endPoint y: 86, distance: 90.9
click at [158, 86] on div at bounding box center [154, 106] width 200 height 106
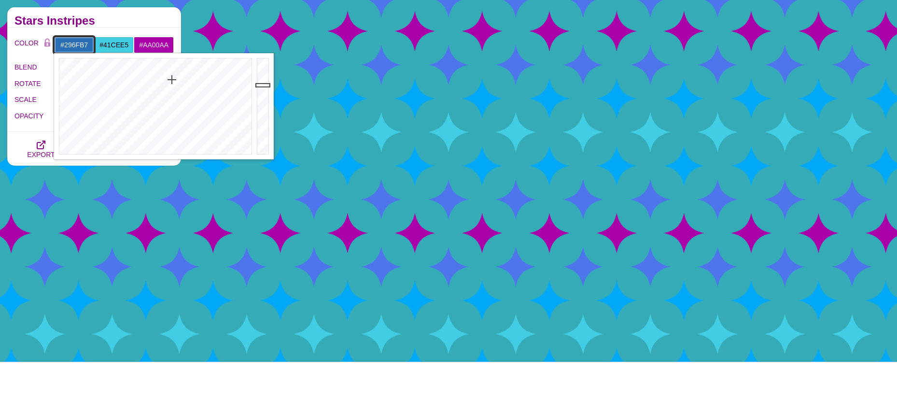
drag, startPoint x: 158, startPoint y: 86, endPoint x: 172, endPoint y: 80, distance: 14.9
click at [172, 80] on div at bounding box center [154, 106] width 200 height 106
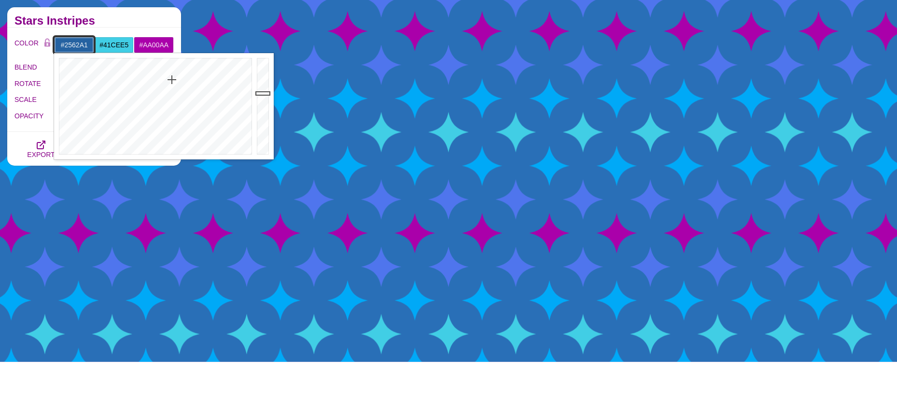
drag, startPoint x: 260, startPoint y: 86, endPoint x: 261, endPoint y: 93, distance: 7.3
click at [261, 93] on div at bounding box center [264, 106] width 19 height 106
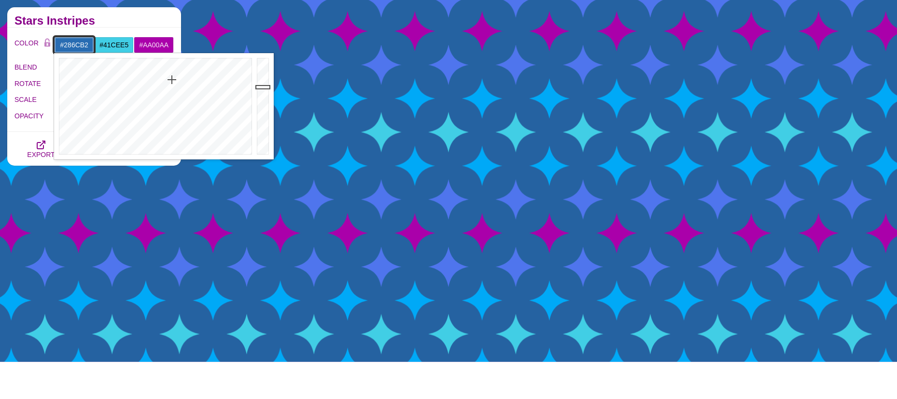
drag, startPoint x: 261, startPoint y: 93, endPoint x: 262, endPoint y: 87, distance: 6.0
click at [262, 87] on div at bounding box center [264, 106] width 19 height 106
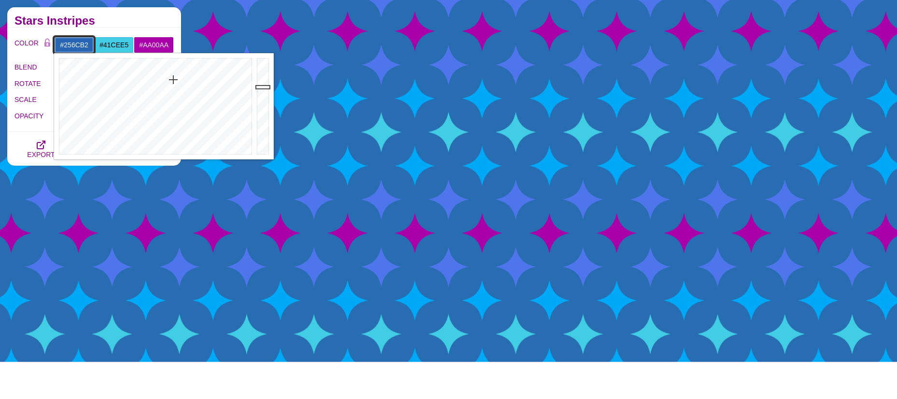
type input "#256EB2"
drag, startPoint x: 174, startPoint y: 82, endPoint x: 171, endPoint y: 78, distance: 5.1
click at [171, 78] on div at bounding box center [154, 106] width 200 height 106
click at [138, 20] on h2 "Stars Instripes" at bounding box center [93, 21] width 159 height 8
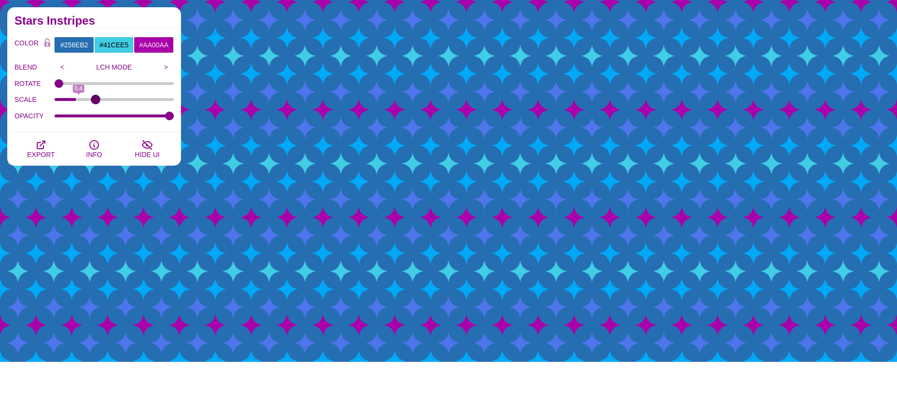
type input "0.75"
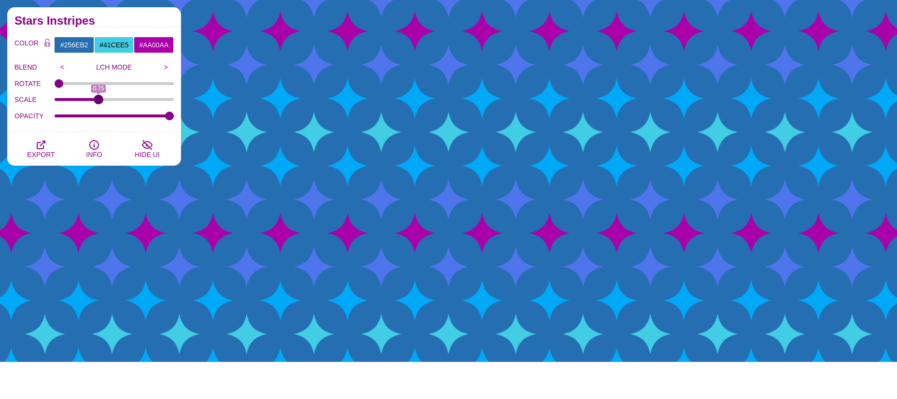
drag, startPoint x: 126, startPoint y: 99, endPoint x: 97, endPoint y: 101, distance: 28.6
click at [97, 101] on input "SCALE" at bounding box center [115, 100] width 120 height 4
click at [159, 68] on input ">" at bounding box center [166, 67] width 16 height 14
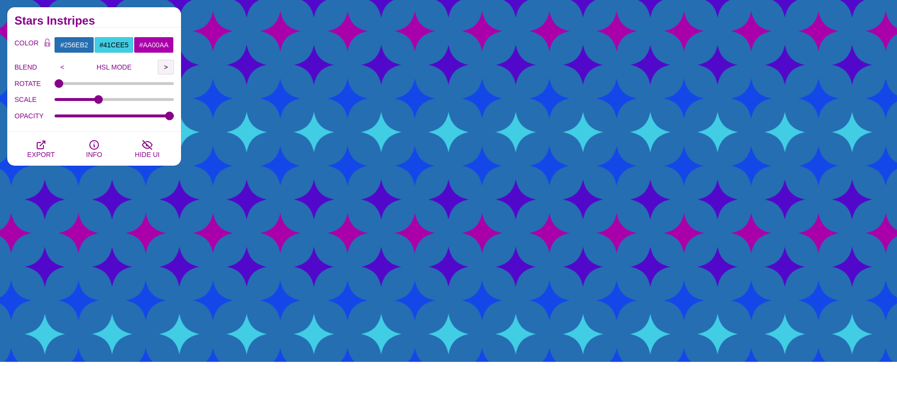
click at [166, 68] on input ">" at bounding box center [166, 67] width 16 height 14
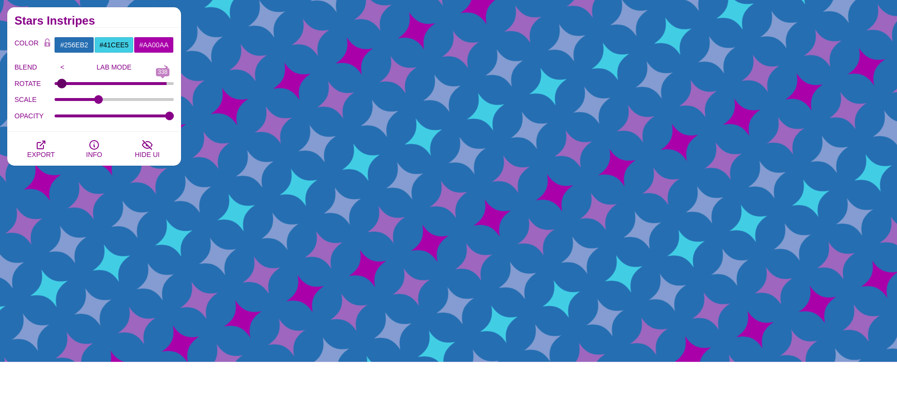
type input "0"
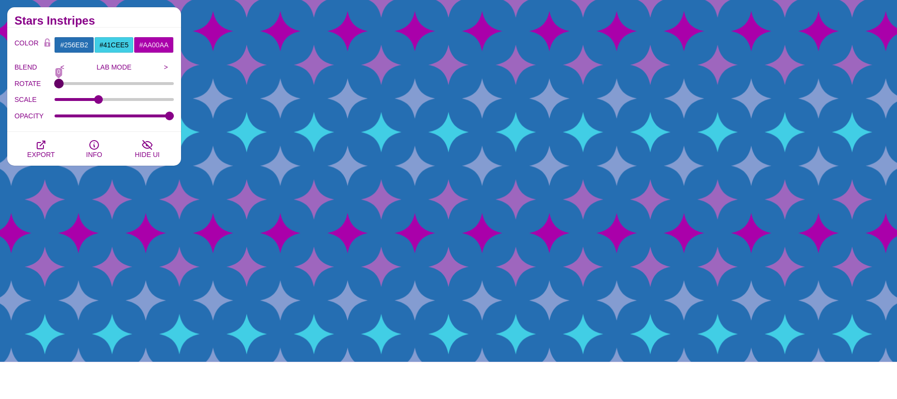
drag, startPoint x: 60, startPoint y: 85, endPoint x: 40, endPoint y: 85, distance: 19.8
click at [55, 85] on input "ROTATE" at bounding box center [115, 84] width 120 height 4
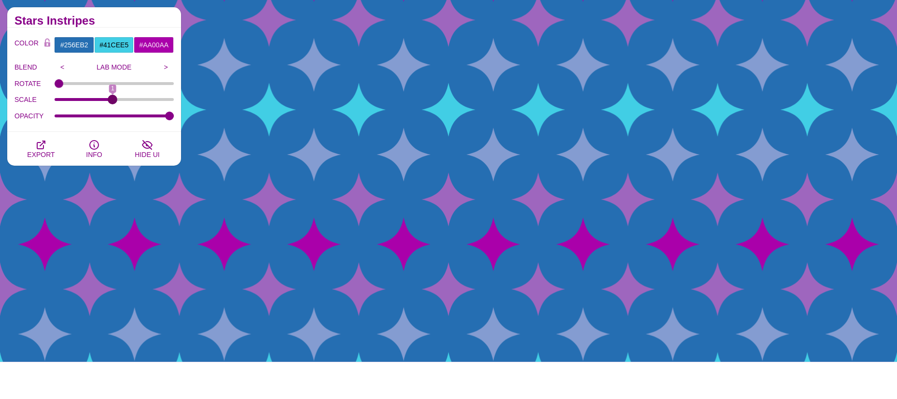
drag, startPoint x: 97, startPoint y: 99, endPoint x: 113, endPoint y: 99, distance: 16.4
type input "1"
click at [113, 99] on input "SCALE" at bounding box center [115, 100] width 120 height 4
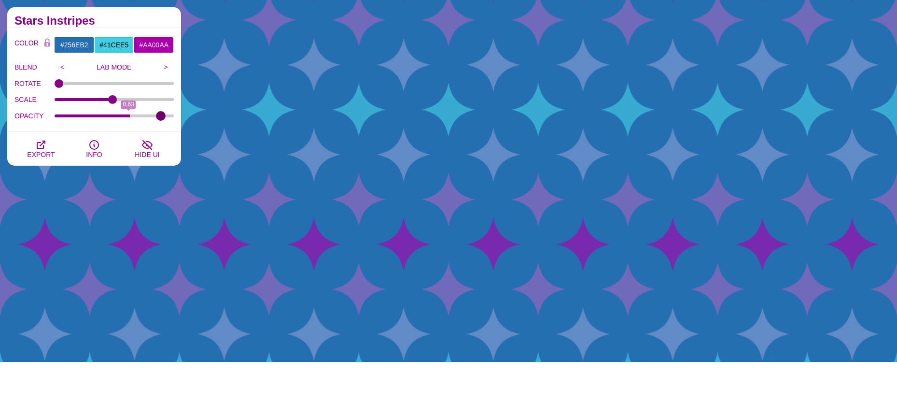
type input "1"
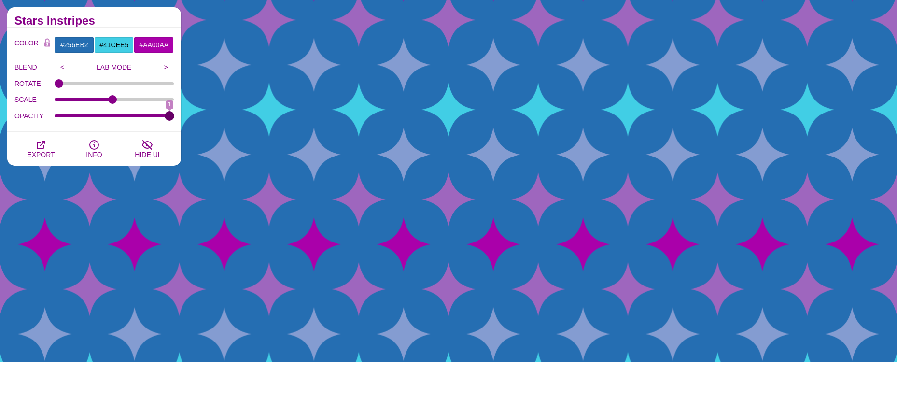
drag, startPoint x: 164, startPoint y: 117, endPoint x: 191, endPoint y: 118, distance: 26.6
click at [174, 118] on input "OPACITY" at bounding box center [115, 116] width 120 height 4
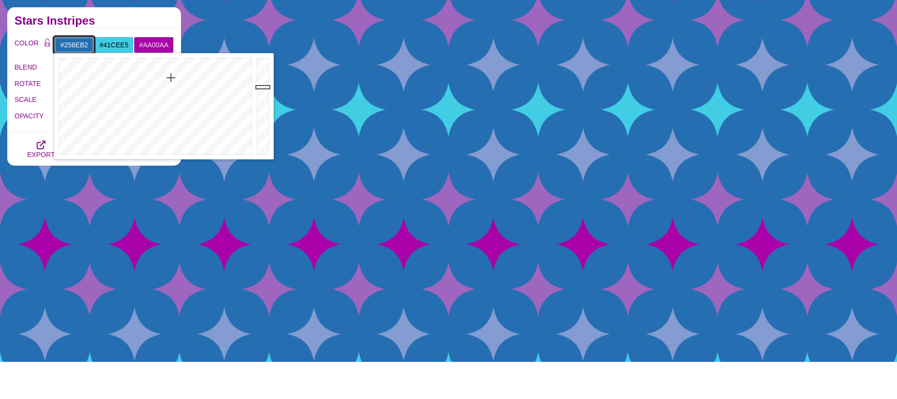
click at [72, 43] on input "#256EB2" at bounding box center [74, 45] width 40 height 16
drag, startPoint x: 102, startPoint y: 94, endPoint x: 77, endPoint y: 84, distance: 27.1
click at [77, 84] on div at bounding box center [154, 106] width 200 height 106
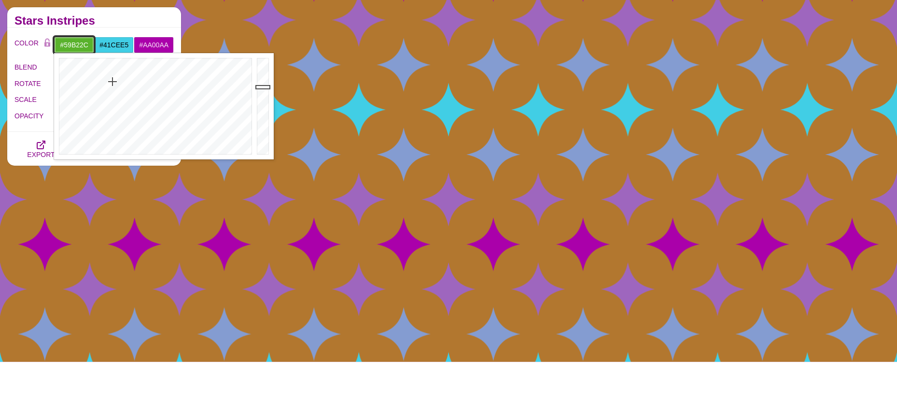
drag, startPoint x: 76, startPoint y: 83, endPoint x: 113, endPoint y: 82, distance: 36.2
click at [113, 82] on div at bounding box center [154, 106] width 200 height 106
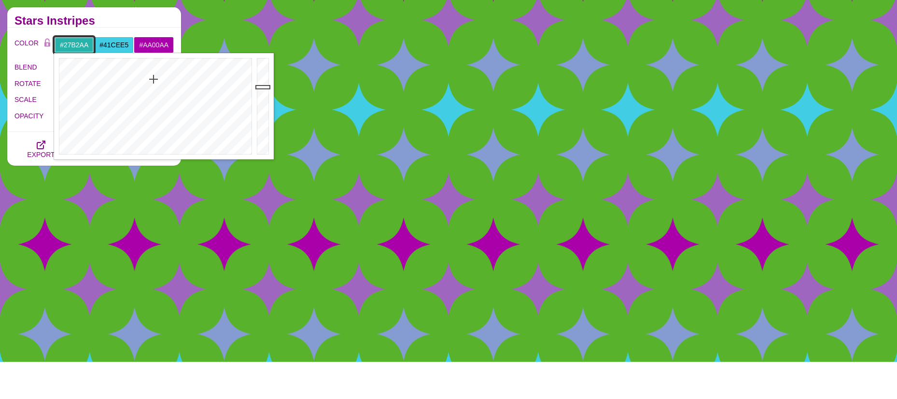
drag, startPoint x: 113, startPoint y: 82, endPoint x: 154, endPoint y: 79, distance: 41.1
click at [154, 79] on div at bounding box center [154, 106] width 200 height 106
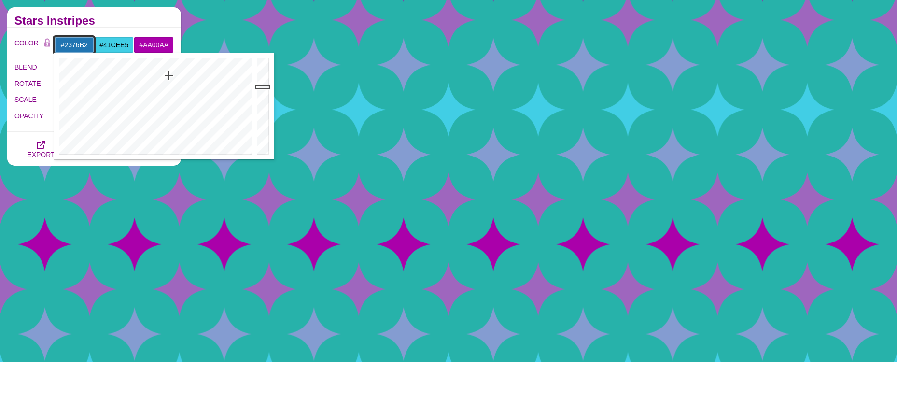
type input "#2476B2"
drag, startPoint x: 154, startPoint y: 79, endPoint x: 169, endPoint y: 77, distance: 15.6
click at [169, 77] on div at bounding box center [154, 106] width 200 height 106
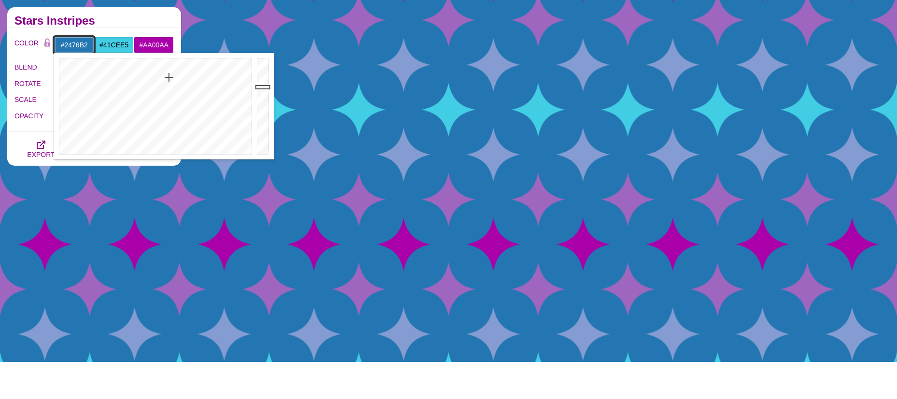
click at [261, 87] on div at bounding box center [264, 106] width 19 height 106
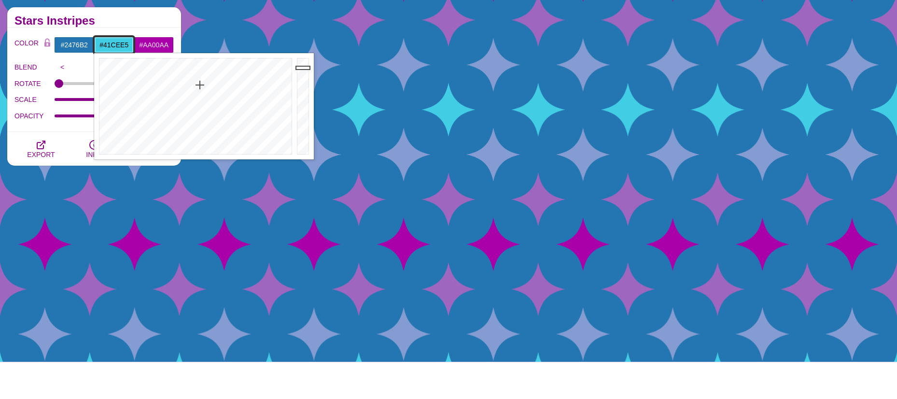
click at [118, 43] on input "#41CEE5" at bounding box center [114, 45] width 40 height 16
drag, startPoint x: 205, startPoint y: 82, endPoint x: 215, endPoint y: 84, distance: 10.7
click at [215, 84] on div at bounding box center [194, 106] width 200 height 106
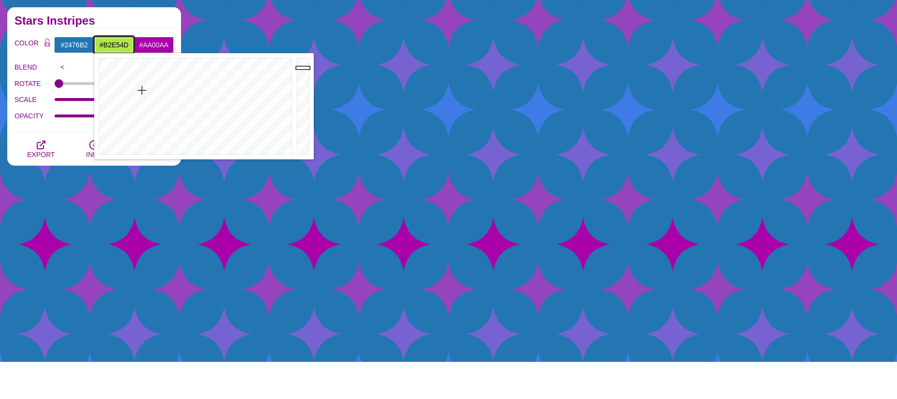
drag, startPoint x: 215, startPoint y: 84, endPoint x: 142, endPoint y: 90, distance: 73.7
click at [142, 90] on div at bounding box center [194, 106] width 200 height 106
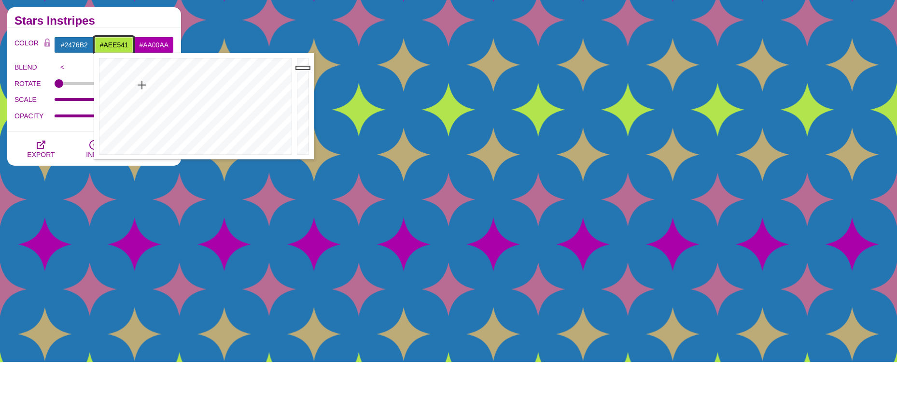
drag, startPoint x: 142, startPoint y: 90, endPoint x: 142, endPoint y: 85, distance: 5.3
click at [142, 85] on div at bounding box center [194, 106] width 200 height 106
click at [143, 85] on div at bounding box center [194, 106] width 200 height 106
type input "#D9E532"
drag, startPoint x: 143, startPoint y: 85, endPoint x: 133, endPoint y: 79, distance: 11.9
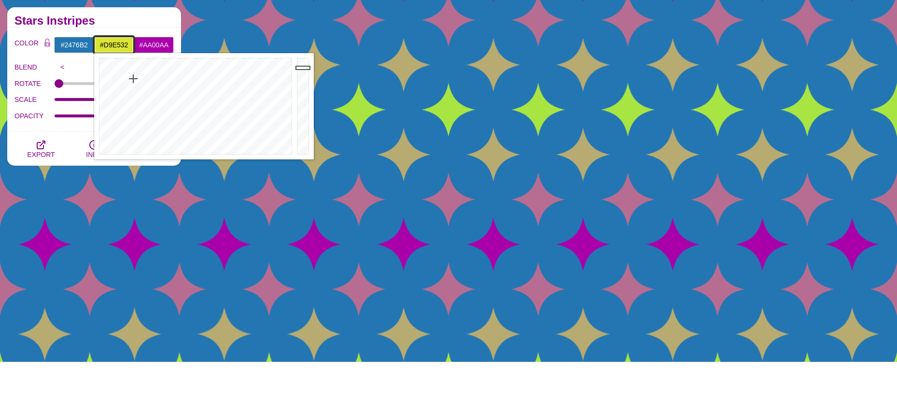
click at [133, 79] on div at bounding box center [194, 106] width 200 height 106
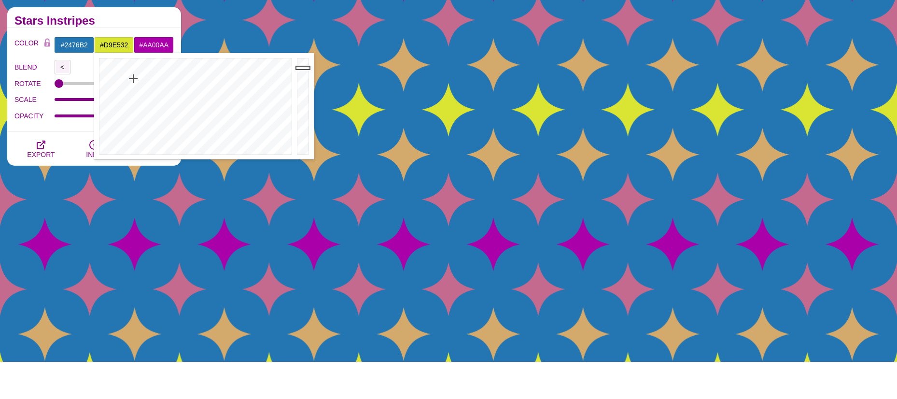
click at [65, 67] on input "<" at bounding box center [63, 67] width 16 height 14
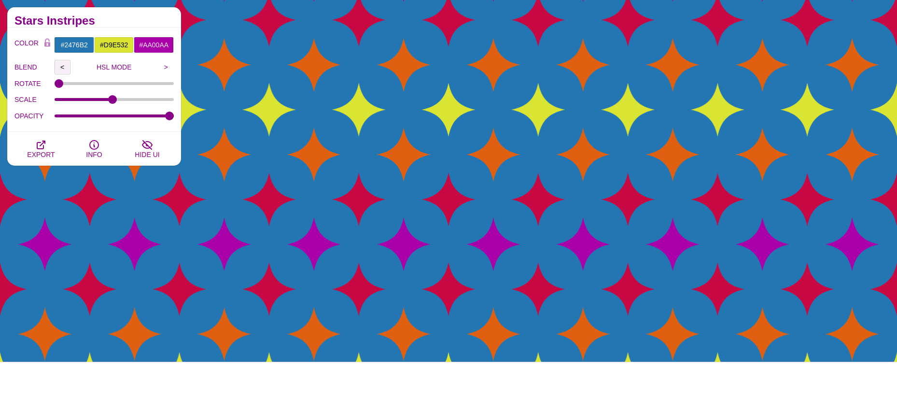
click at [65, 67] on input "<" at bounding box center [63, 67] width 16 height 14
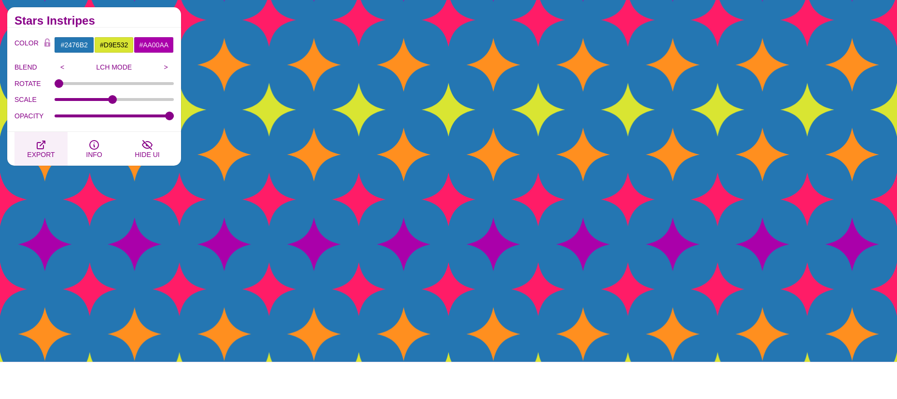
click at [39, 145] on icon "button" at bounding box center [41, 145] width 12 height 12
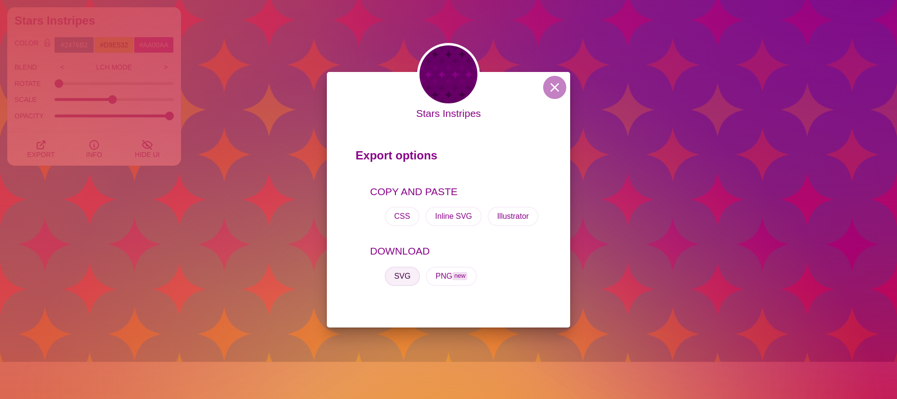
click at [407, 277] on button "SVG" at bounding box center [403, 276] width 36 height 19
click at [560, 85] on button at bounding box center [554, 87] width 23 height 23
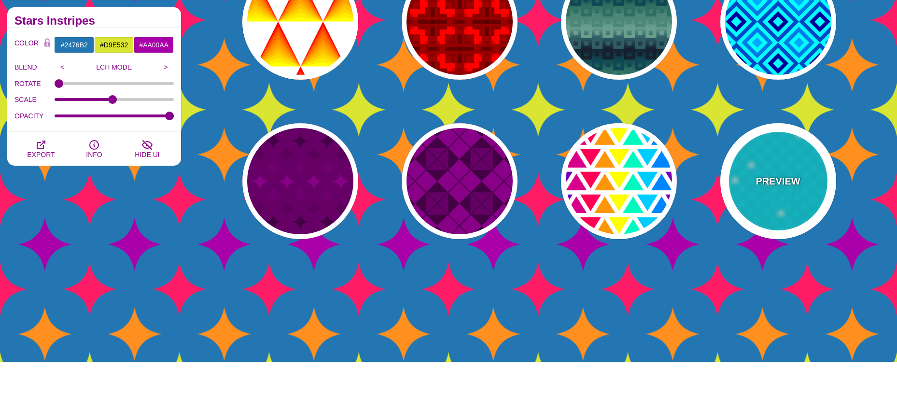
click at [767, 183] on p "PREVIEW" at bounding box center [778, 181] width 44 height 14
type input "#00DCEC"
type input "#00EEFF"
type input "#FFFFFF"
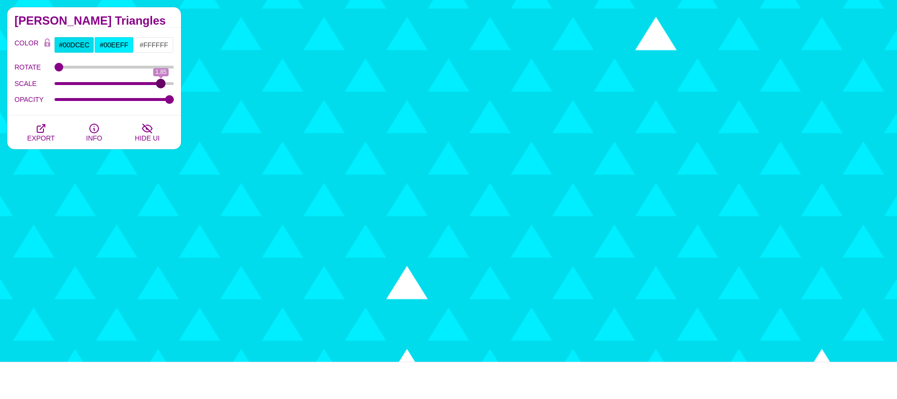
drag, startPoint x: 110, startPoint y: 80, endPoint x: 160, endPoint y: 79, distance: 50.2
type input "1.85"
click at [160, 82] on input "SCALE" at bounding box center [115, 84] width 120 height 4
type input "0"
drag, startPoint x: 65, startPoint y: 66, endPoint x: 42, endPoint y: 67, distance: 22.2
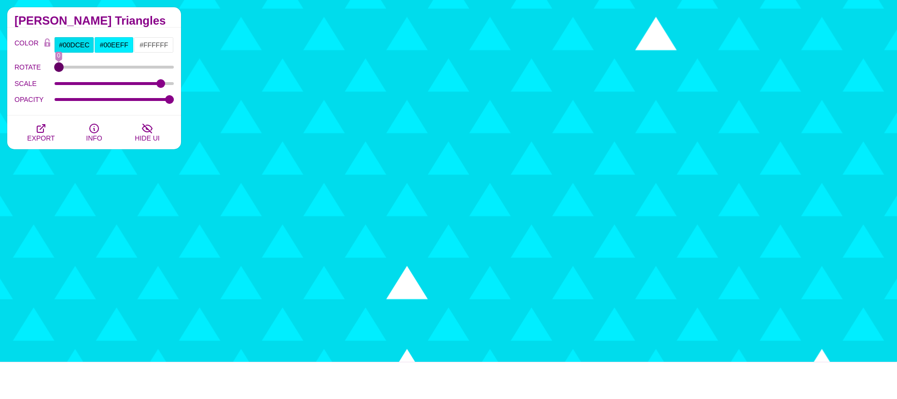
click at [55, 67] on input "ROTATE" at bounding box center [115, 67] width 120 height 4
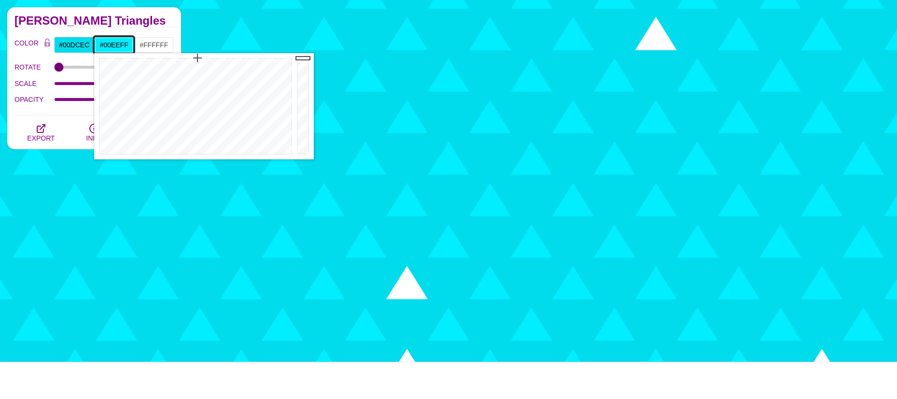
click at [113, 45] on input "#00EEFF" at bounding box center [114, 45] width 40 height 16
drag, startPoint x: 228, startPoint y: 84, endPoint x: 263, endPoint y: 86, distance: 34.4
click at [263, 86] on div at bounding box center [194, 106] width 200 height 106
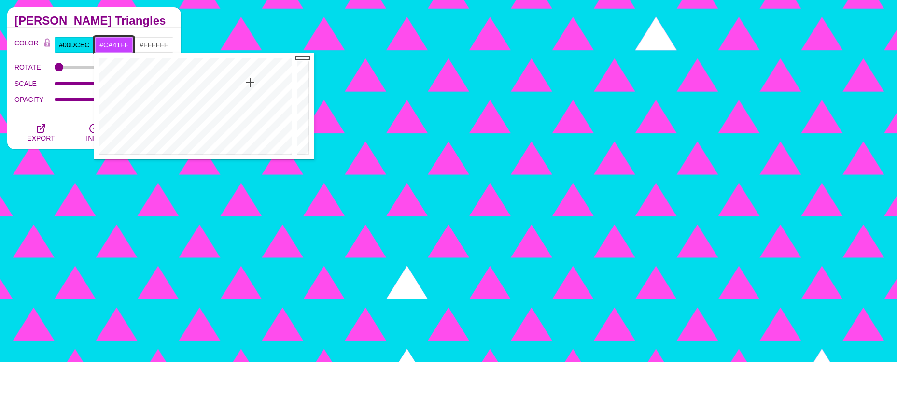
type input "#C741FF"
drag, startPoint x: 261, startPoint y: 87, endPoint x: 250, endPoint y: 83, distance: 11.9
click at [250, 83] on div at bounding box center [194, 106] width 200 height 106
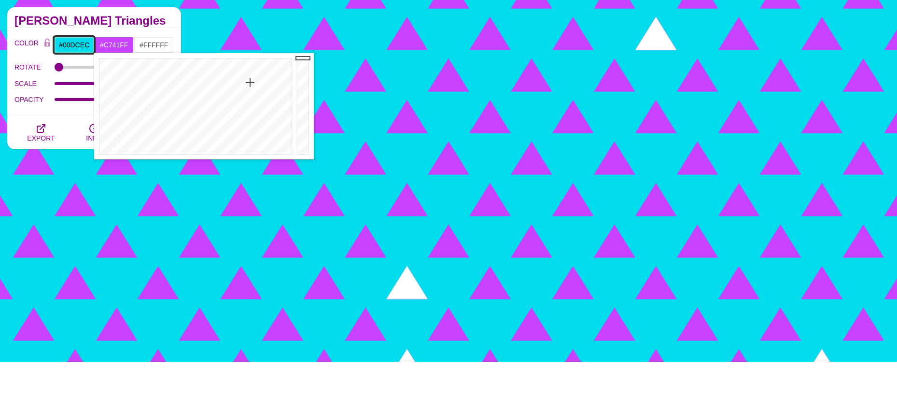
click at [74, 47] on input "#00DCEC" at bounding box center [74, 45] width 40 height 16
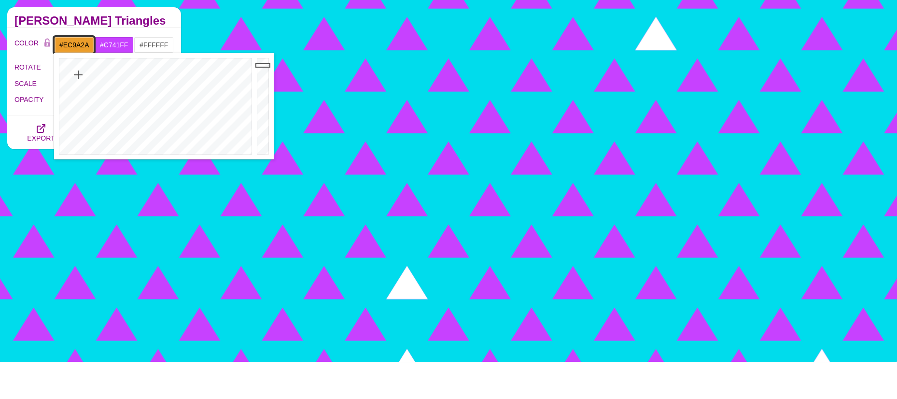
drag, startPoint x: 91, startPoint y: 77, endPoint x: 78, endPoint y: 75, distance: 13.2
click at [78, 75] on div at bounding box center [154, 106] width 200 height 106
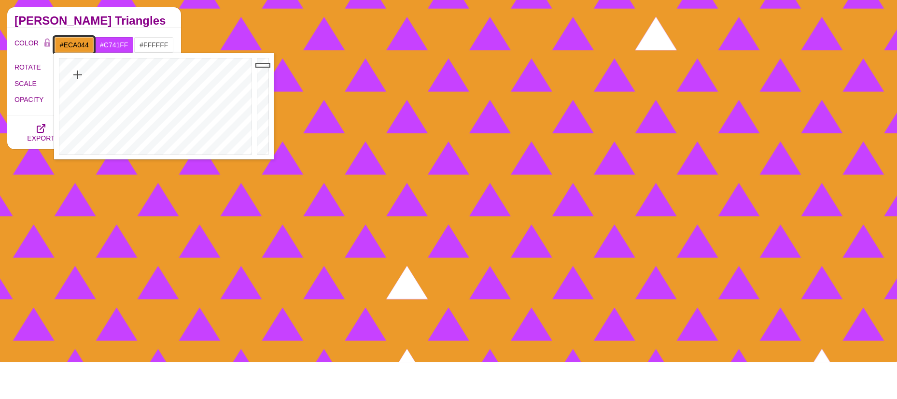
type input "#ECA145"
click at [77, 86] on div at bounding box center [154, 106] width 200 height 106
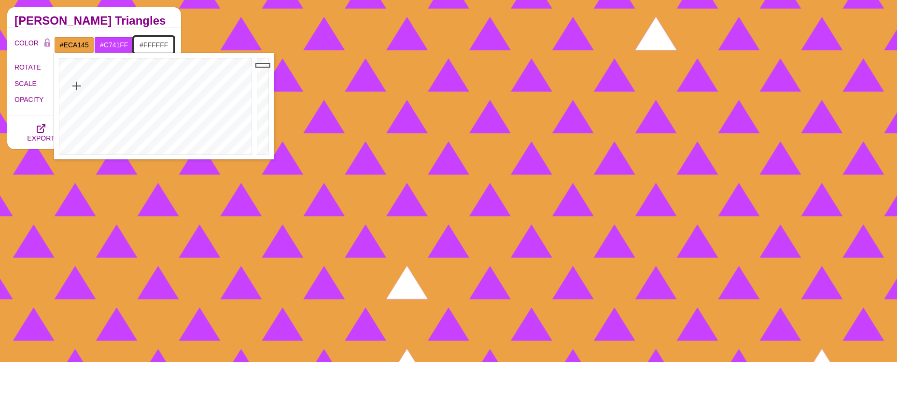
click at [158, 44] on input "#FFFFFF" at bounding box center [154, 45] width 40 height 16
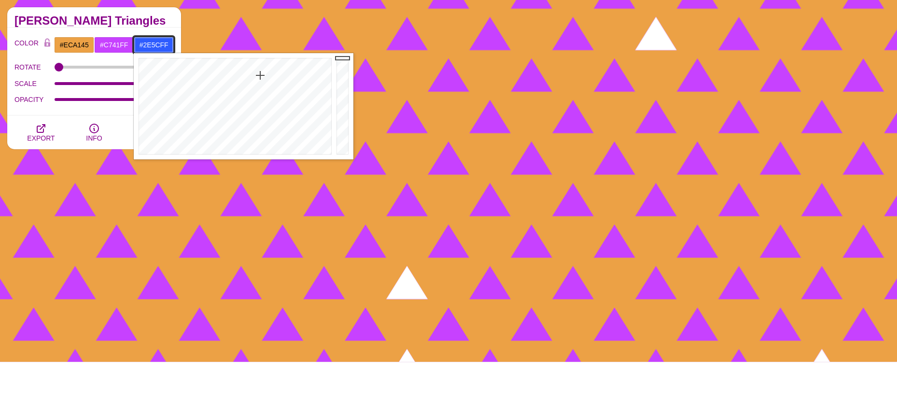
drag, startPoint x: 255, startPoint y: 77, endPoint x: 260, endPoint y: 75, distance: 5.7
click at [260, 75] on div at bounding box center [234, 106] width 200 height 106
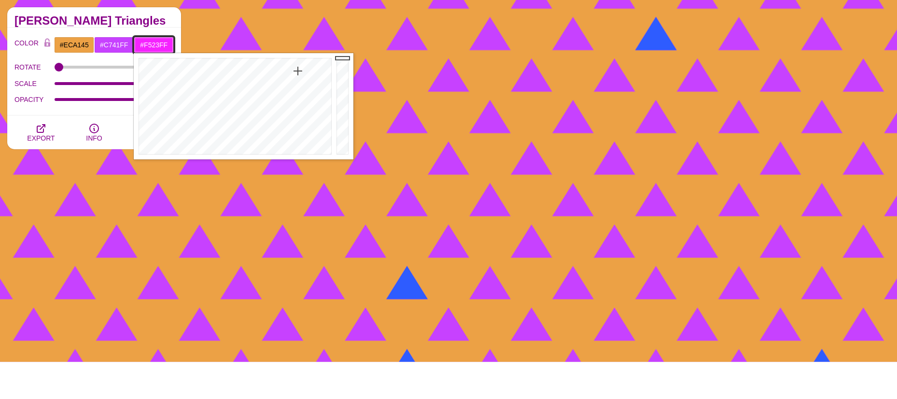
drag, startPoint x: 260, startPoint y: 75, endPoint x: 298, endPoint y: 71, distance: 37.9
click at [298, 71] on div at bounding box center [234, 106] width 200 height 106
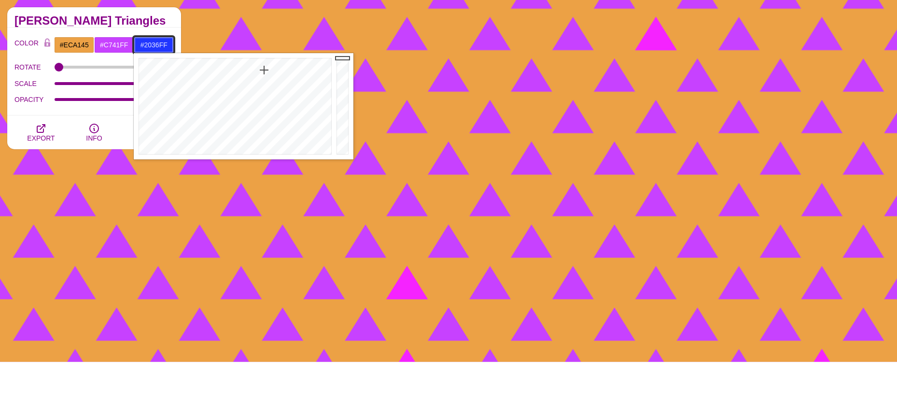
drag, startPoint x: 298, startPoint y: 71, endPoint x: 264, endPoint y: 70, distance: 33.8
click at [264, 70] on div at bounding box center [234, 106] width 200 height 106
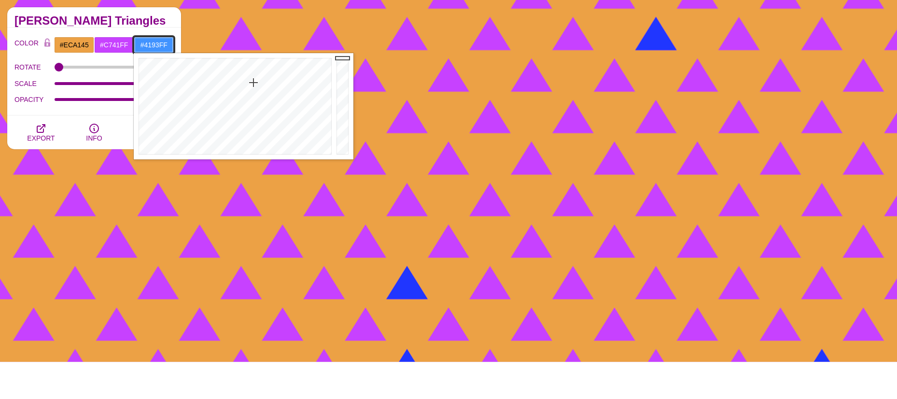
drag, startPoint x: 264, startPoint y: 70, endPoint x: 254, endPoint y: 83, distance: 16.4
click at [254, 83] on div at bounding box center [234, 106] width 200 height 106
type input "#244AFF"
drag, startPoint x: 254, startPoint y: 83, endPoint x: 262, endPoint y: 71, distance: 13.8
click at [262, 71] on div at bounding box center [234, 106] width 200 height 106
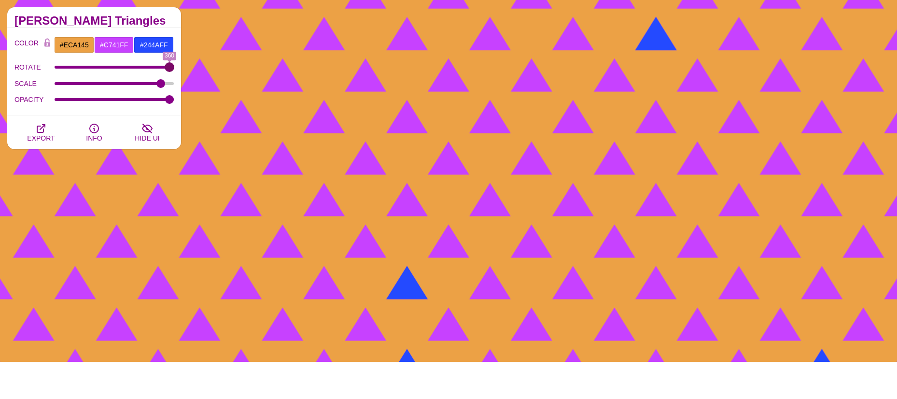
drag, startPoint x: 62, startPoint y: 67, endPoint x: 182, endPoint y: 75, distance: 120.5
type input "360"
click at [174, 69] on input "ROTATE" at bounding box center [115, 67] width 120 height 4
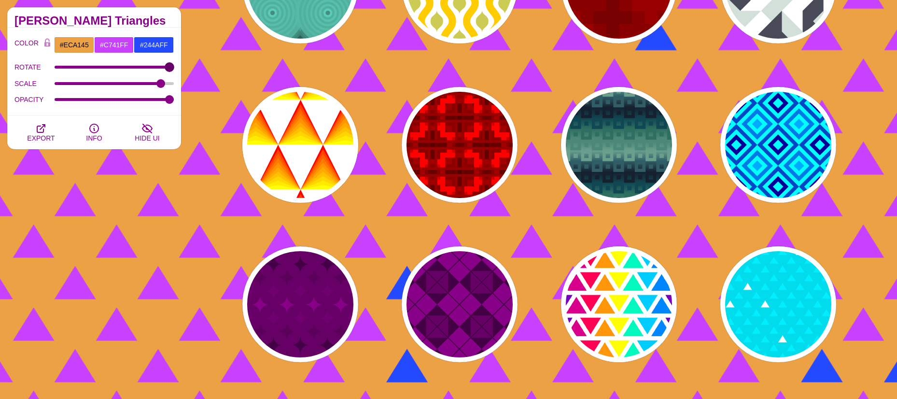
scroll to position [435, 0]
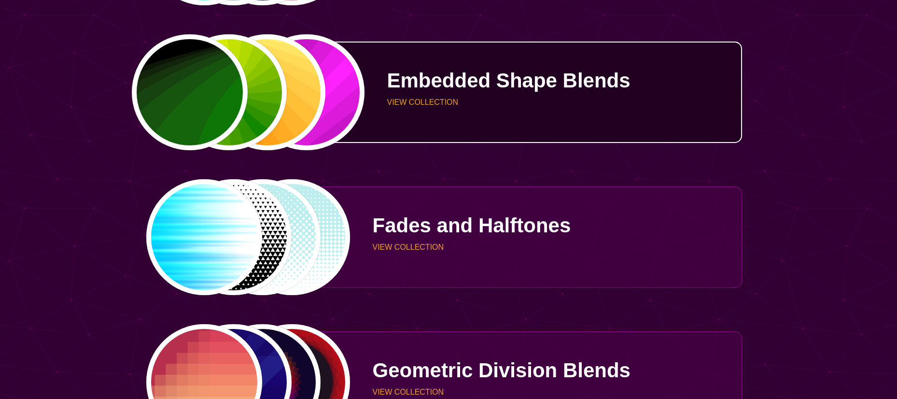
scroll to position [1642, 0]
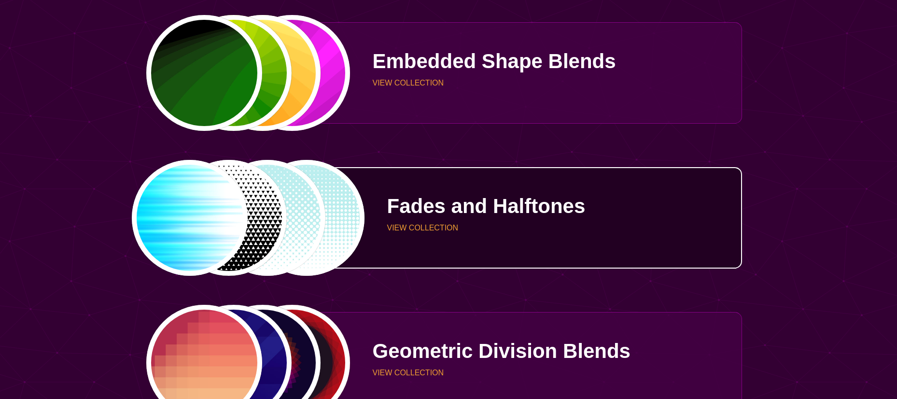
click at [206, 205] on div "PREVIEW PREVIEW PREVIEW PREVIEW" at bounding box center [248, 218] width 205 height 116
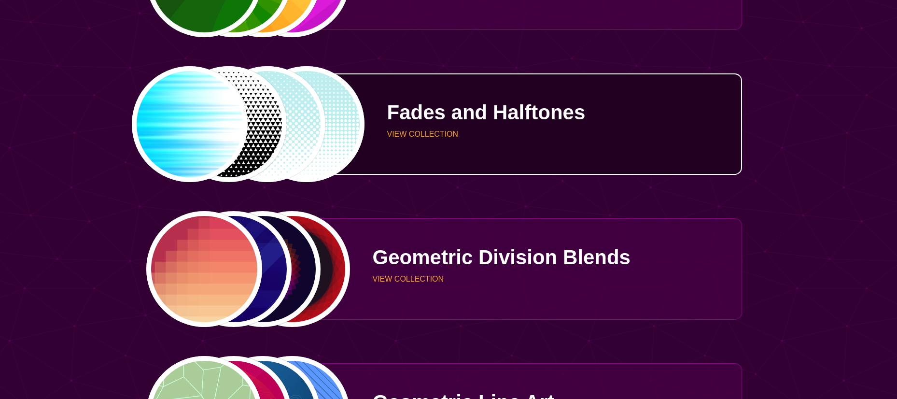
scroll to position [1835, 0]
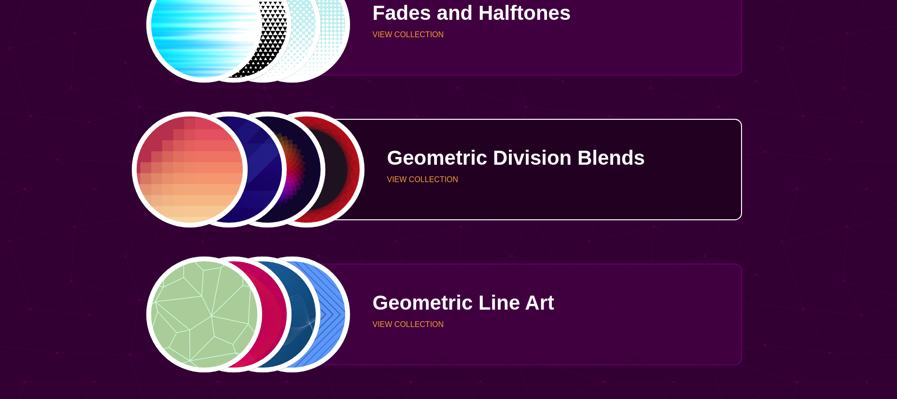
click at [211, 151] on div "PREVIEW PREVIEW PREVIEW PREVIEW" at bounding box center [248, 170] width 205 height 116
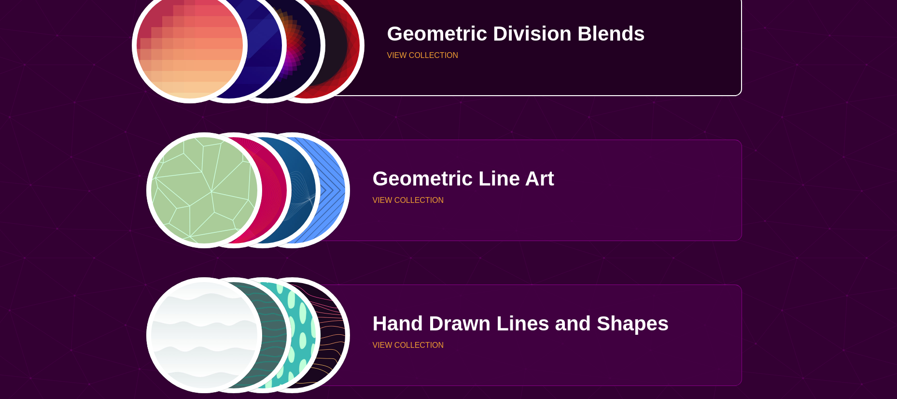
scroll to position [1980, 0]
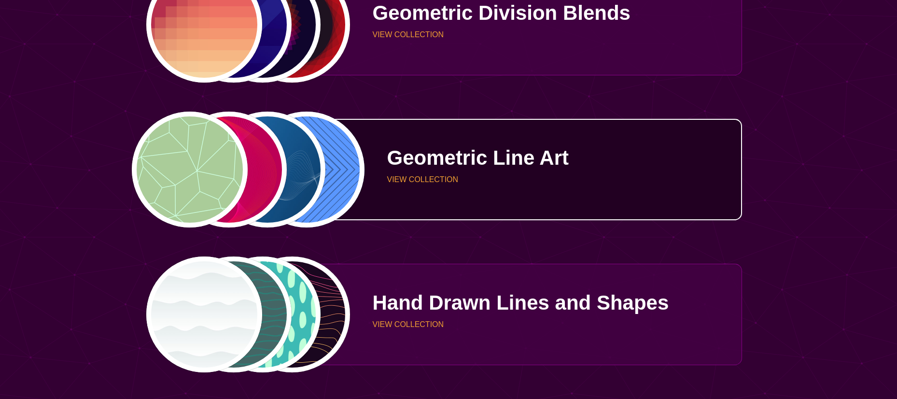
click at [239, 153] on div "PREVIEW PREVIEW PREVIEW PREVIEW" at bounding box center [248, 170] width 205 height 116
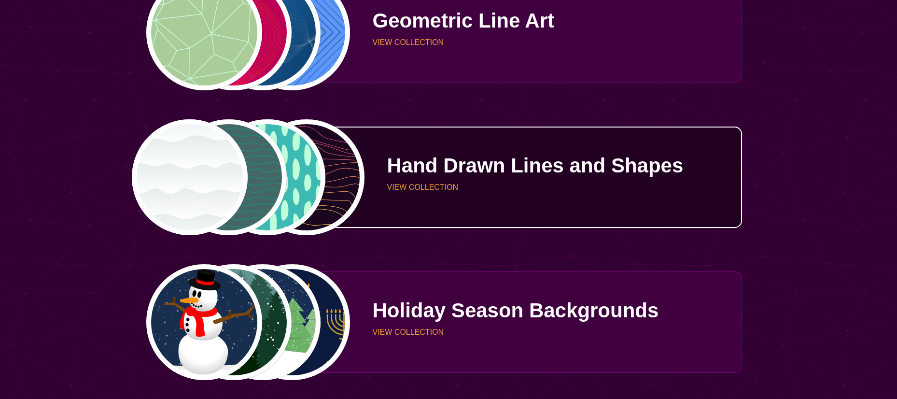
scroll to position [2125, 0]
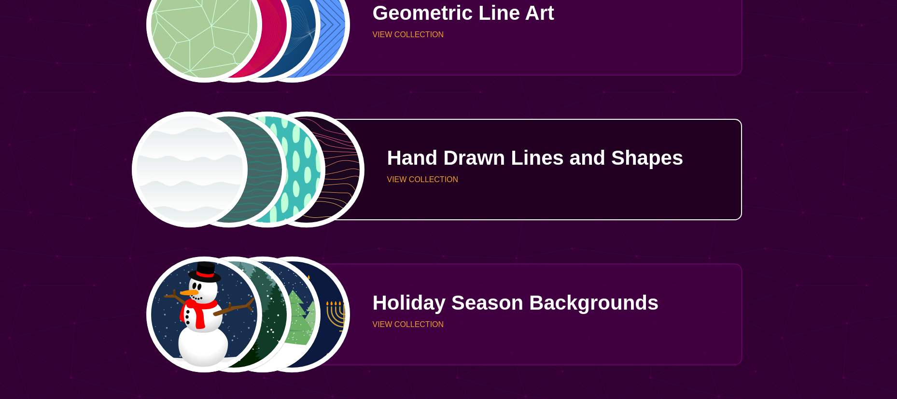
click at [243, 171] on div "PREVIEW PREVIEW PREVIEW PREVIEW" at bounding box center [248, 170] width 205 height 116
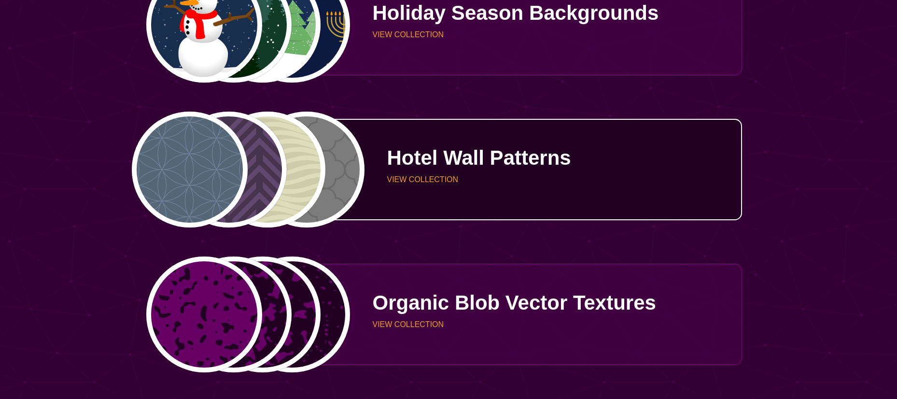
scroll to position [2463, 0]
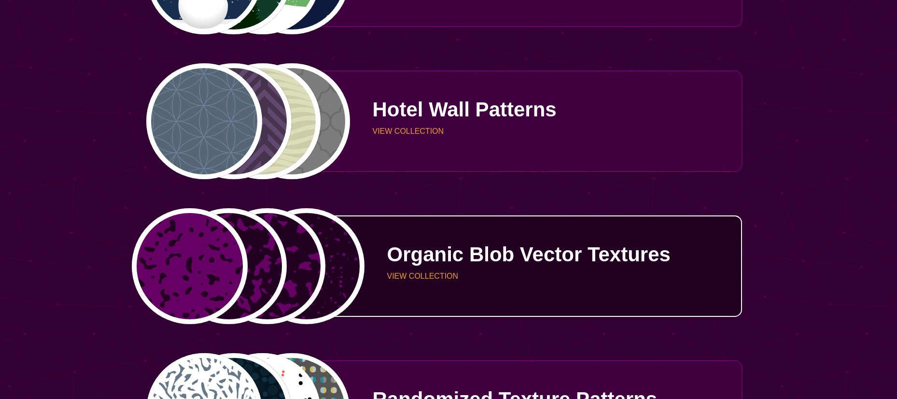
click at [556, 256] on p "Organic Blob Vector Textures" at bounding box center [561, 254] width 348 height 20
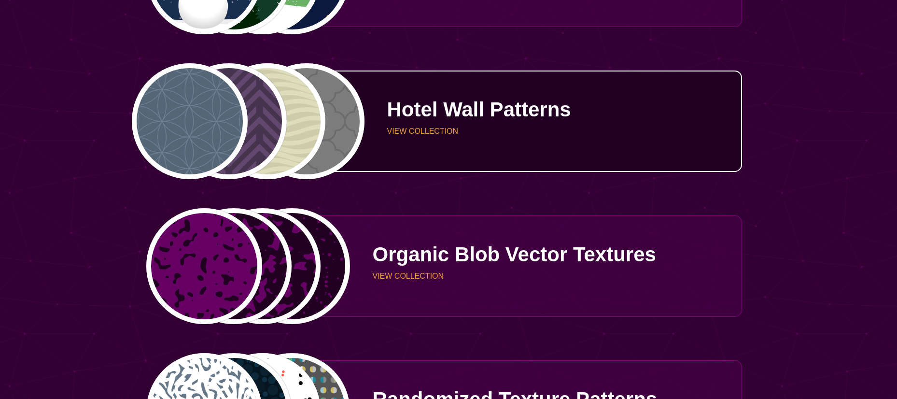
click at [424, 113] on p "Hotel Wall Patterns" at bounding box center [561, 109] width 348 height 20
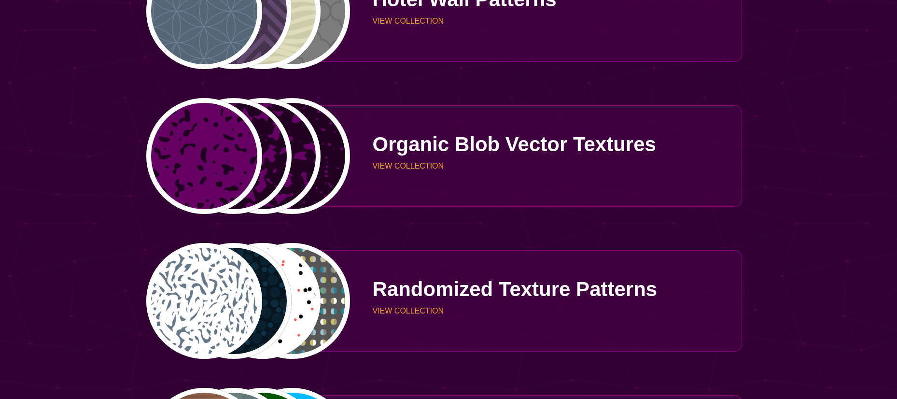
scroll to position [2608, 0]
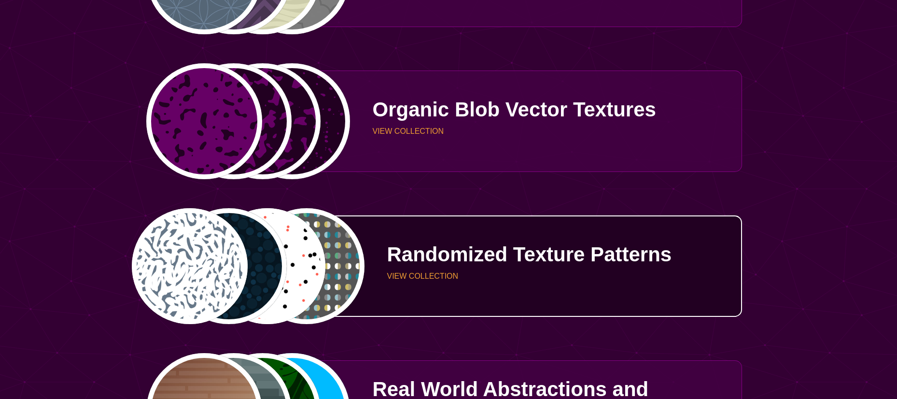
click at [462, 254] on p "Randomized Texture Patterns" at bounding box center [561, 254] width 348 height 20
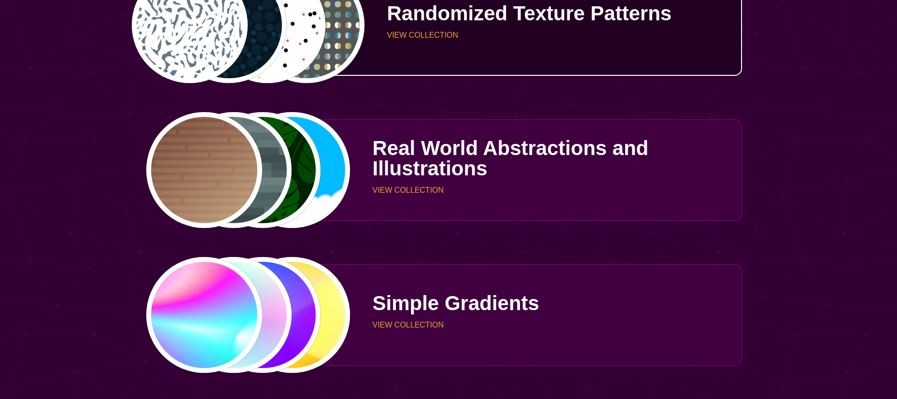
scroll to position [2849, 0]
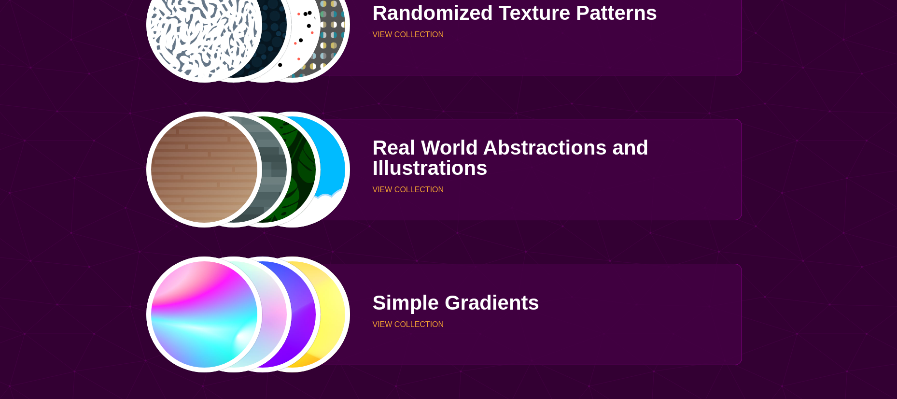
drag, startPoint x: 445, startPoint y: 299, endPoint x: 446, endPoint y: 258, distance: 41.6
click at [445, 300] on p "Simple Gradients" at bounding box center [547, 303] width 348 height 20
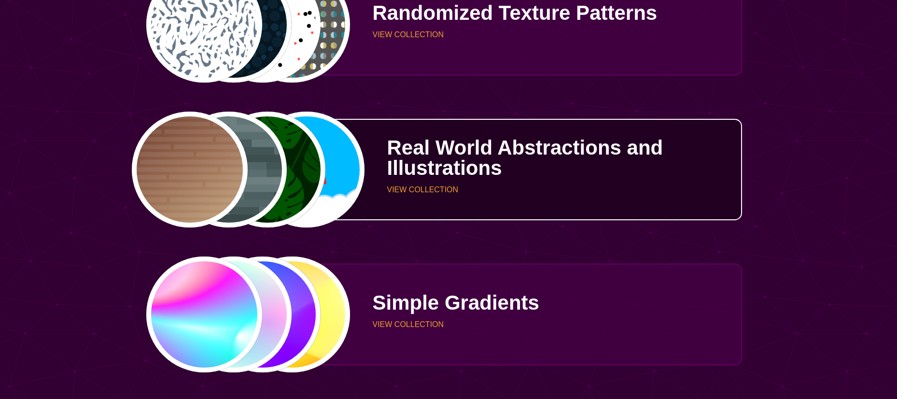
click at [440, 163] on p "Real World Abstractions and Illustrations" at bounding box center [561, 158] width 348 height 41
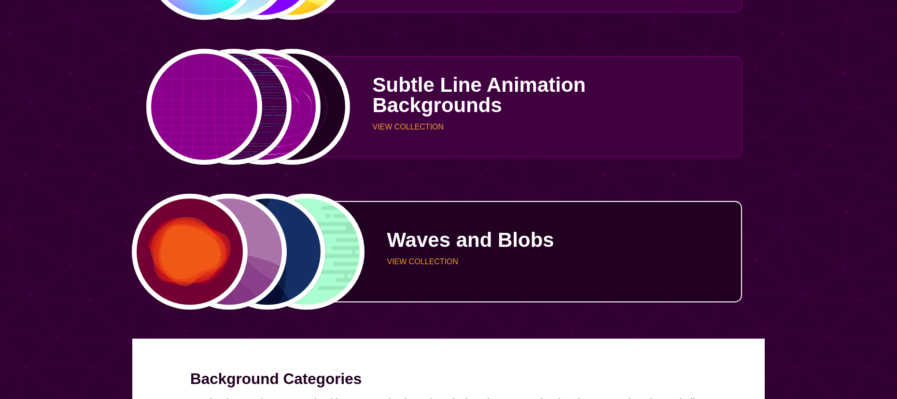
scroll to position [3187, 0]
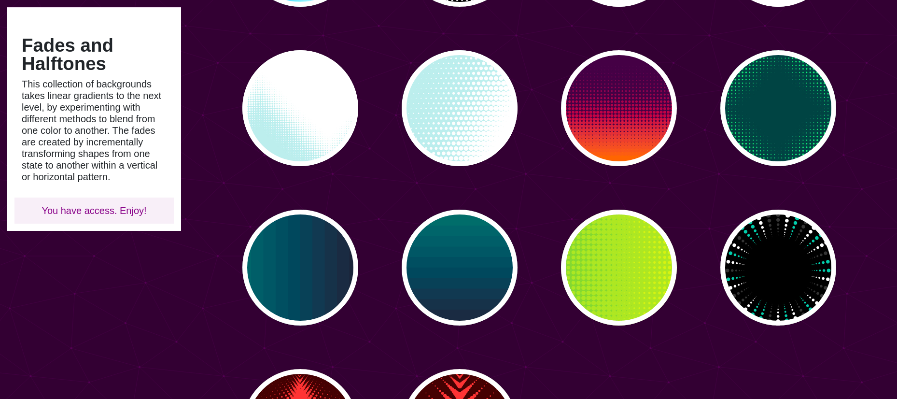
scroll to position [145, 0]
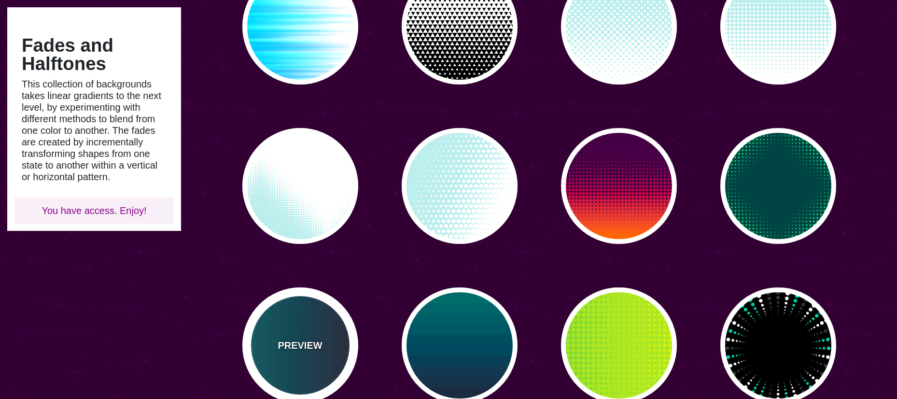
click at [288, 341] on p "PREVIEW" at bounding box center [300, 345] width 44 height 14
type input "#110011"
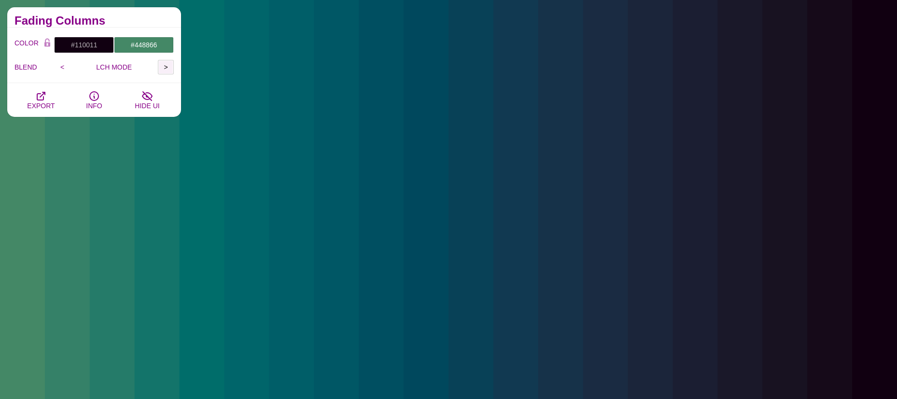
click at [165, 69] on input ">" at bounding box center [166, 67] width 16 height 14
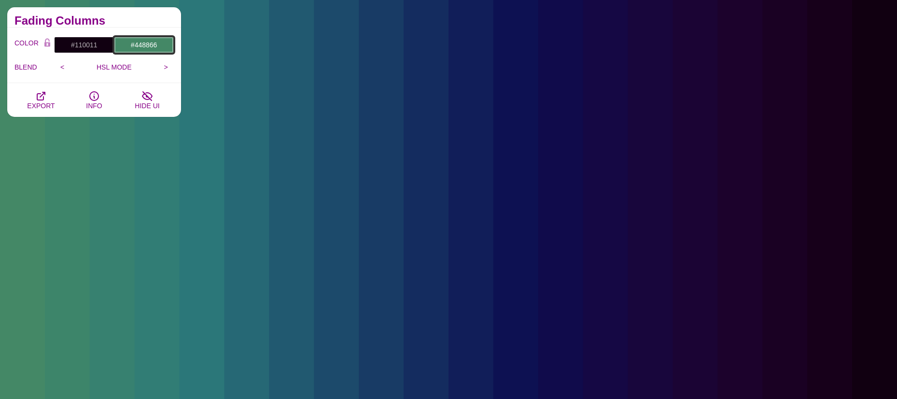
click at [154, 43] on input "#448866" at bounding box center [144, 45] width 60 height 16
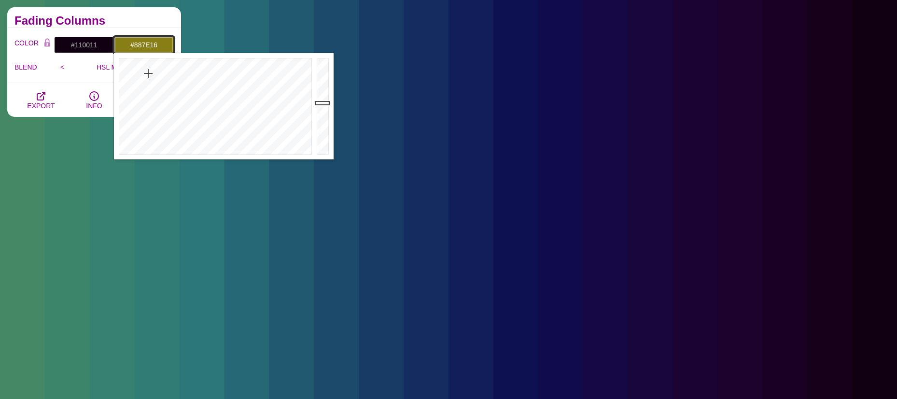
drag, startPoint x: 198, startPoint y: 100, endPoint x: 148, endPoint y: 73, distance: 56.8
click at [148, 73] on div at bounding box center [214, 106] width 200 height 106
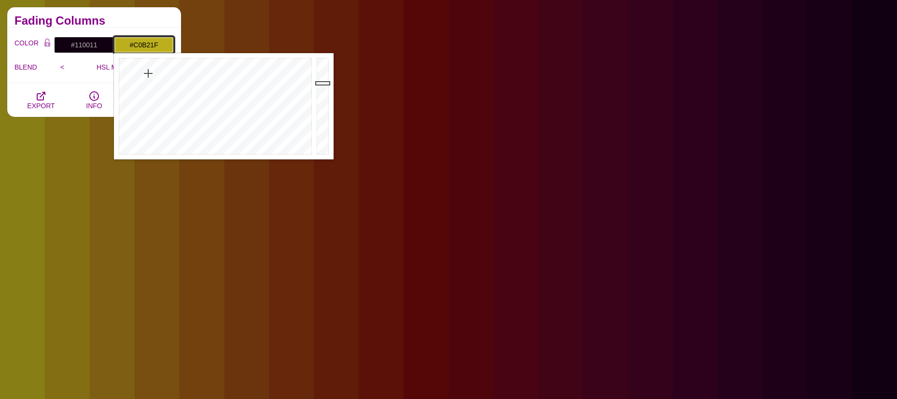
drag, startPoint x: 326, startPoint y: 96, endPoint x: 326, endPoint y: 82, distance: 14.0
click at [326, 82] on div at bounding box center [323, 106] width 19 height 106
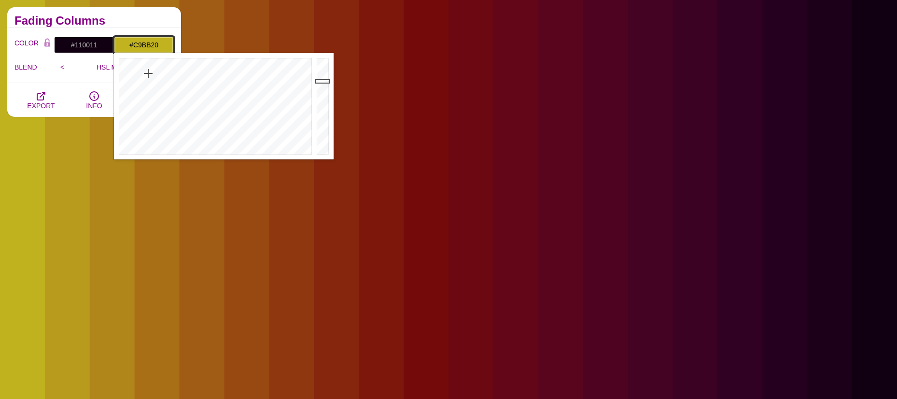
type input "#CABC21"
click at [326, 78] on div at bounding box center [323, 106] width 19 height 106
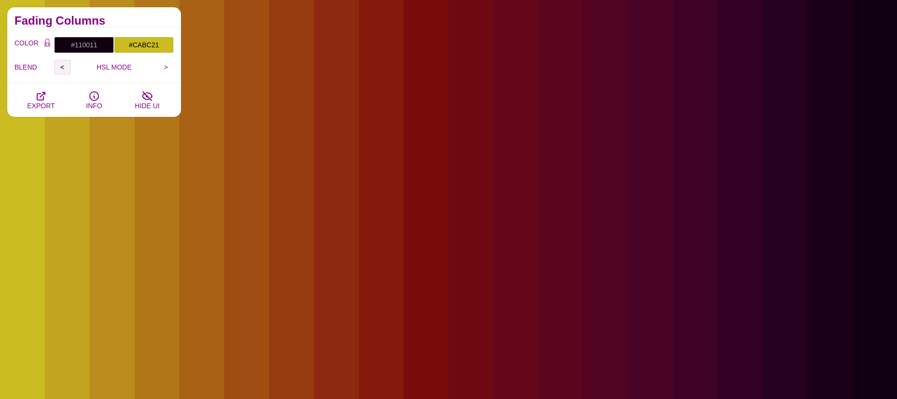
click at [64, 65] on input "<" at bounding box center [63, 67] width 16 height 14
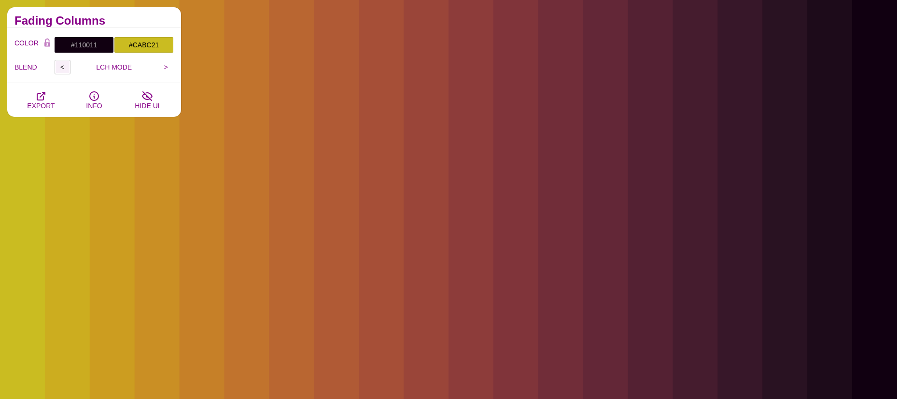
click at [64, 65] on input "<" at bounding box center [63, 67] width 16 height 14
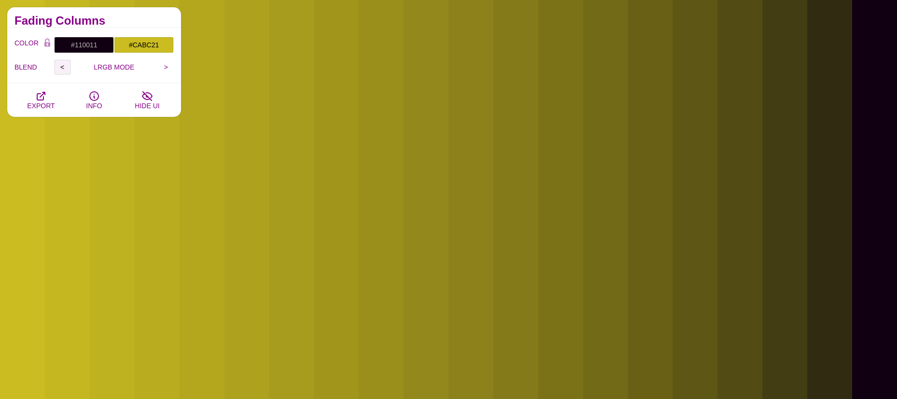
click at [64, 65] on input "<" at bounding box center [63, 67] width 16 height 14
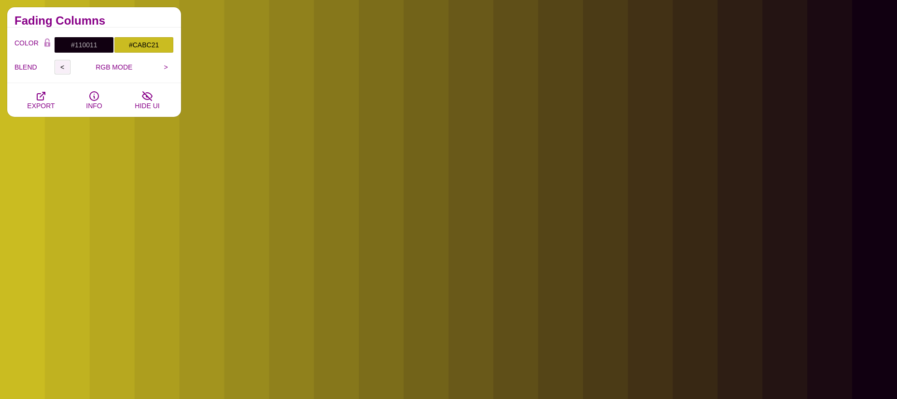
click at [64, 65] on input "<" at bounding box center [63, 67] width 16 height 14
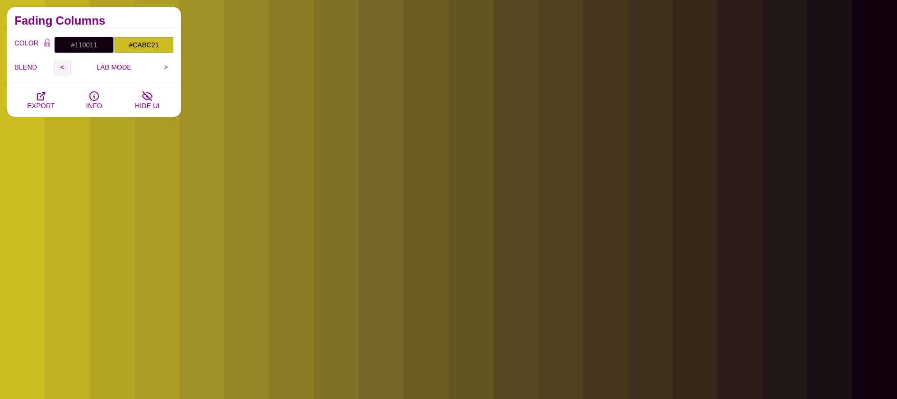
click at [64, 65] on input "<" at bounding box center [63, 67] width 16 height 14
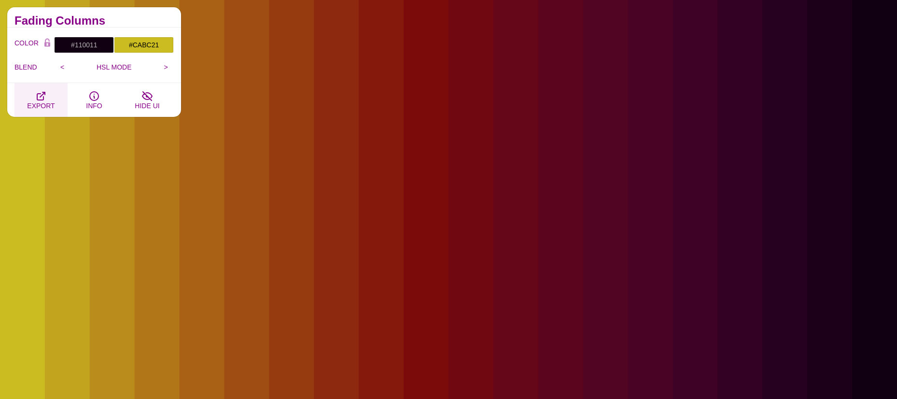
click at [38, 93] on icon "button" at bounding box center [41, 96] width 12 height 12
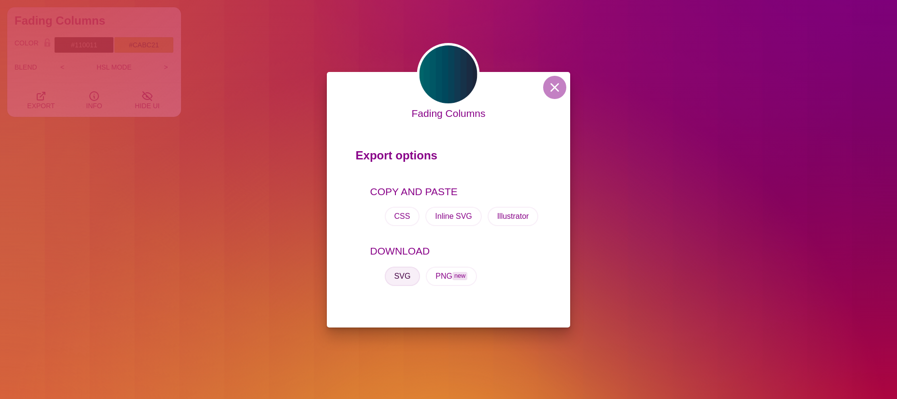
click at [396, 274] on button "SVG" at bounding box center [403, 276] width 36 height 19
click at [554, 83] on button at bounding box center [554, 87] width 23 height 23
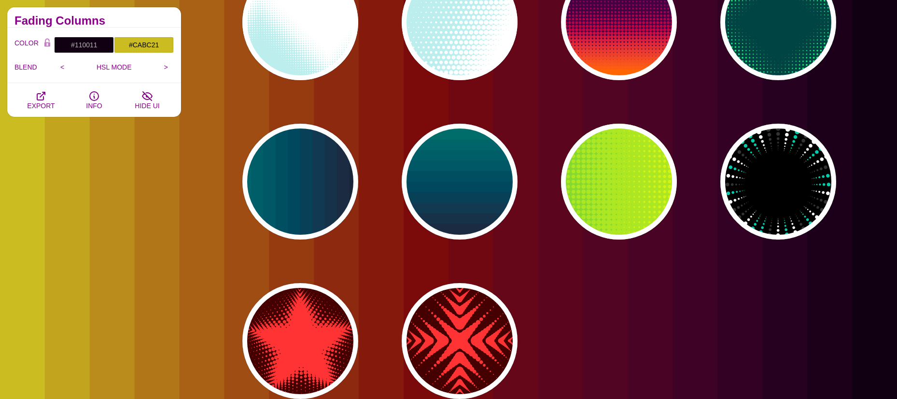
scroll to position [338, 0]
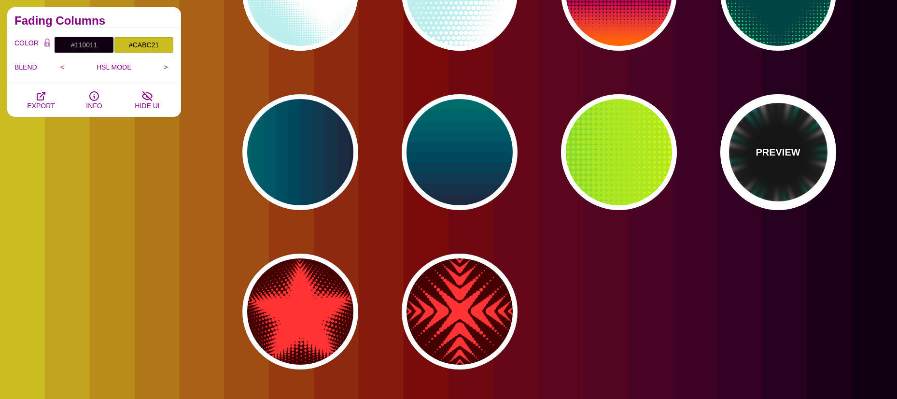
click at [774, 138] on div "PREVIEW" at bounding box center [779, 152] width 116 height 116
type input "#000000"
type input "#00CCAA"
type input "#FFFFFF"
type input "#333333"
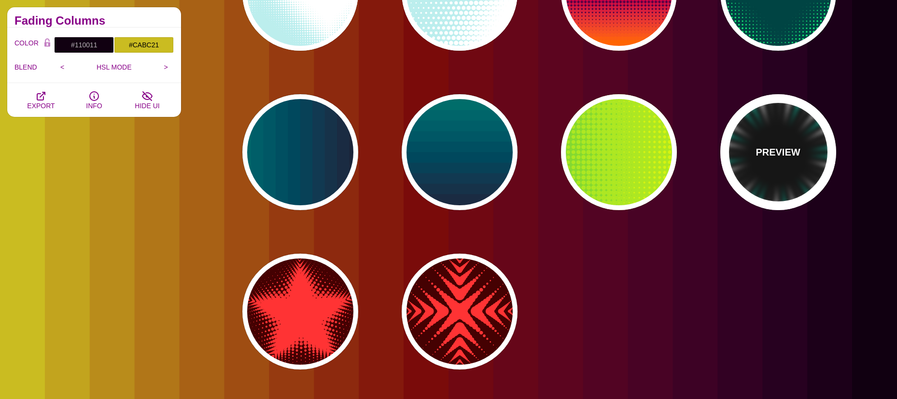
type input "0"
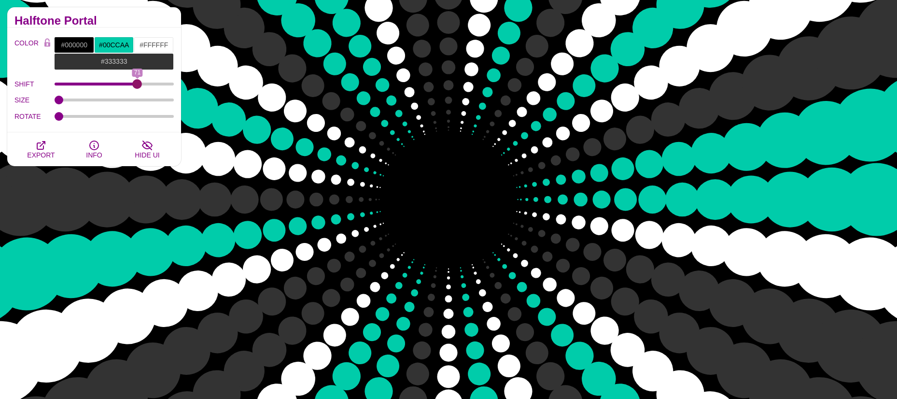
drag, startPoint x: 60, startPoint y: 84, endPoint x: 137, endPoint y: 89, distance: 77.5
type input "71"
click at [137, 86] on input "SHIFT" at bounding box center [115, 84] width 120 height 4
click at [118, 44] on input "#00CCAA" at bounding box center [114, 45] width 40 height 16
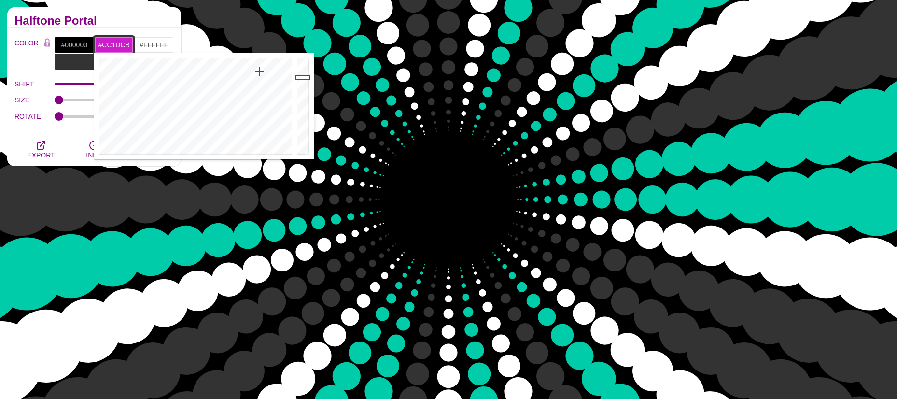
drag, startPoint x: 255, startPoint y: 76, endPoint x: 260, endPoint y: 71, distance: 6.5
click at [260, 71] on div at bounding box center [194, 106] width 200 height 106
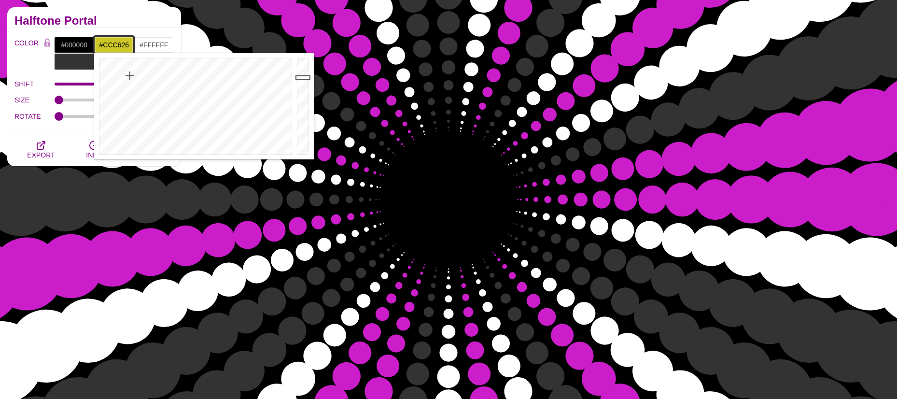
drag, startPoint x: 260, startPoint y: 72, endPoint x: 130, endPoint y: 76, distance: 130.0
click at [130, 76] on div at bounding box center [194, 106] width 200 height 106
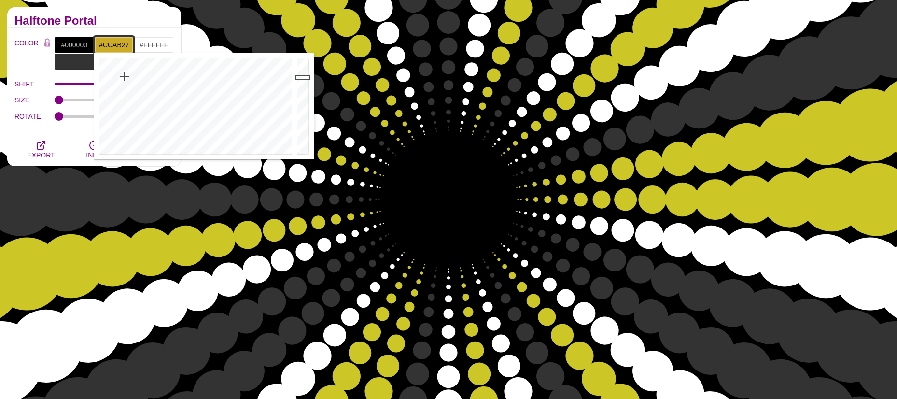
drag, startPoint x: 130, startPoint y: 76, endPoint x: 125, endPoint y: 76, distance: 5.3
click at [125, 76] on div at bounding box center [194, 106] width 200 height 106
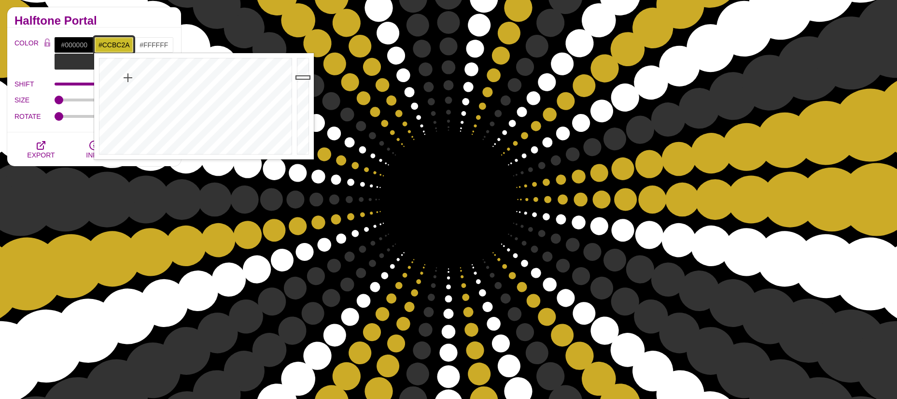
click at [128, 78] on div at bounding box center [194, 106] width 200 height 106
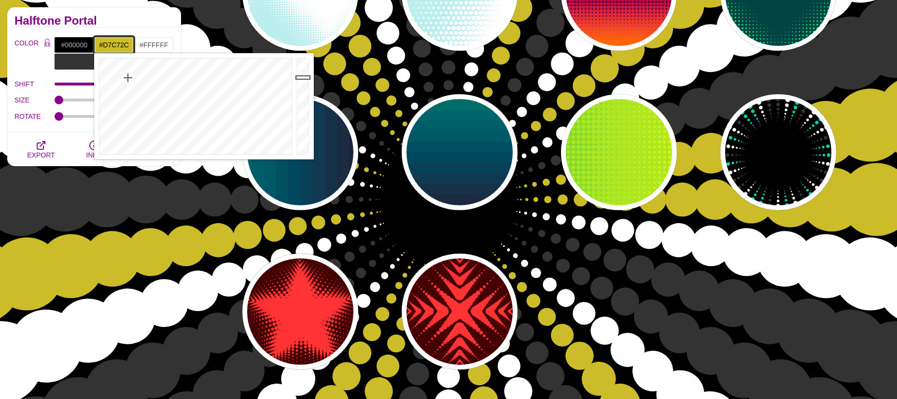
type input "#DAC92D"
click at [302, 72] on div at bounding box center [304, 106] width 19 height 106
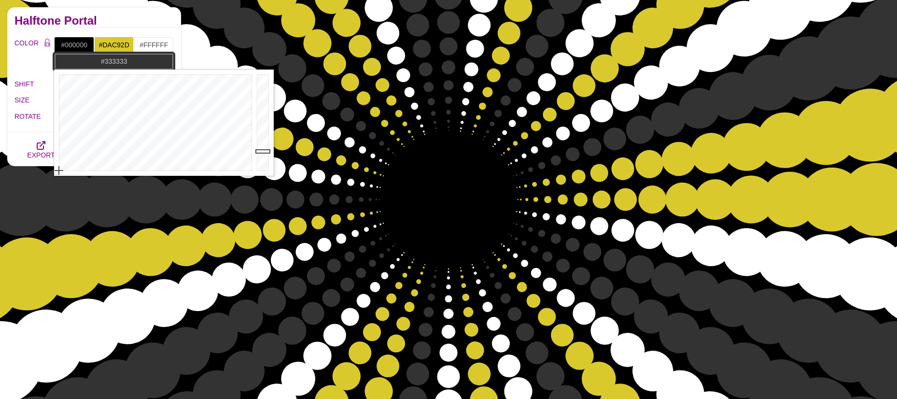
click at [77, 65] on input "#333333" at bounding box center [114, 61] width 120 height 16
drag, startPoint x: 95, startPoint y: 93, endPoint x: 89, endPoint y: 92, distance: 6.4
click at [89, 92] on div at bounding box center [154, 123] width 200 height 106
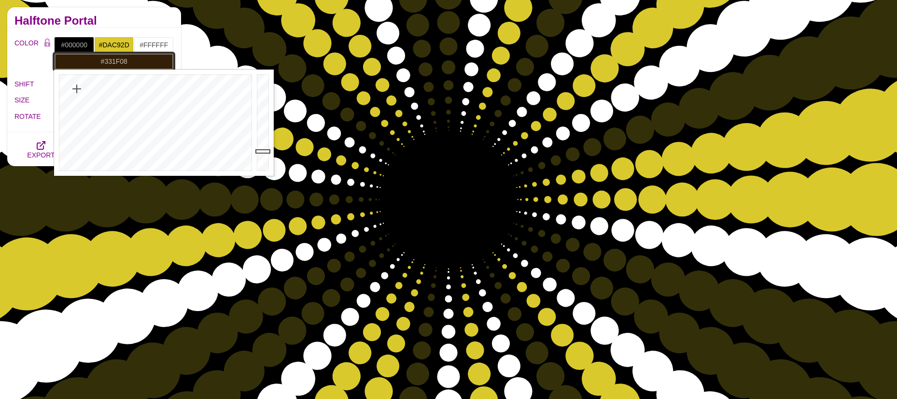
drag, startPoint x: 89, startPoint y: 92, endPoint x: 77, endPoint y: 89, distance: 12.5
click at [77, 89] on div at bounding box center [154, 123] width 200 height 106
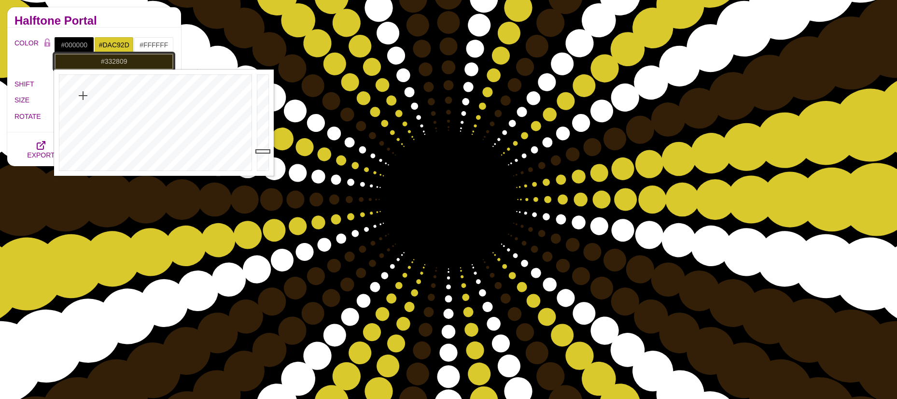
drag, startPoint x: 77, startPoint y: 88, endPoint x: 98, endPoint y: 99, distance: 23.8
click at [83, 93] on div at bounding box center [154, 123] width 200 height 106
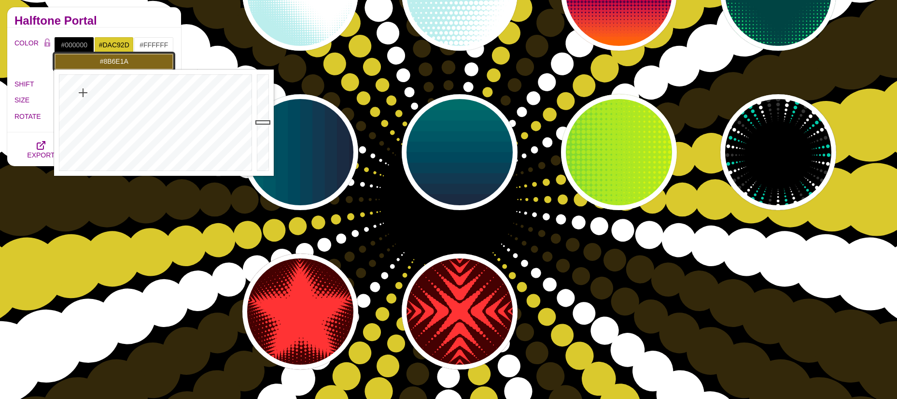
drag, startPoint x: 260, startPoint y: 150, endPoint x: 259, endPoint y: 118, distance: 31.4
click at [259, 118] on div at bounding box center [264, 123] width 19 height 106
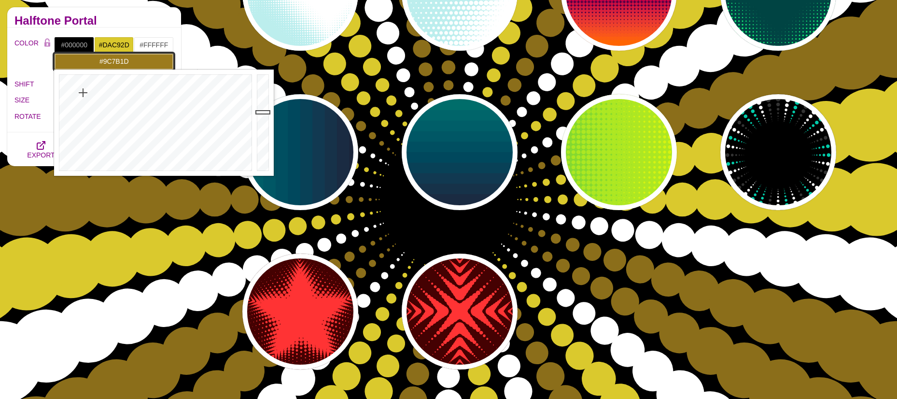
drag, startPoint x: 259, startPoint y: 118, endPoint x: 259, endPoint y: 112, distance: 6.3
click at [259, 112] on div at bounding box center [264, 123] width 19 height 106
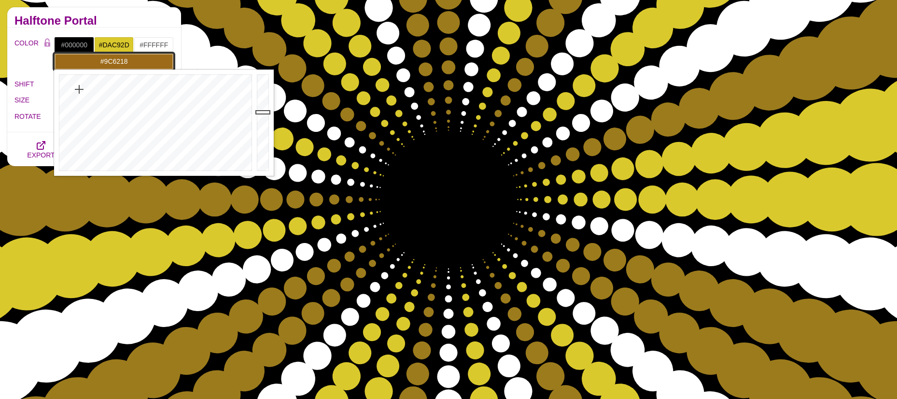
drag, startPoint x: 83, startPoint y: 93, endPoint x: 77, endPoint y: 89, distance: 7.0
click at [77, 89] on div at bounding box center [154, 123] width 200 height 106
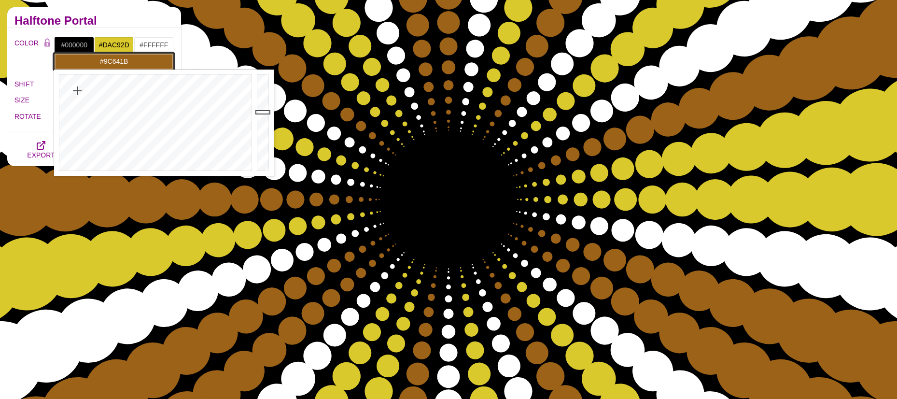
type input "#9C621B"
click at [77, 91] on div at bounding box center [154, 123] width 200 height 106
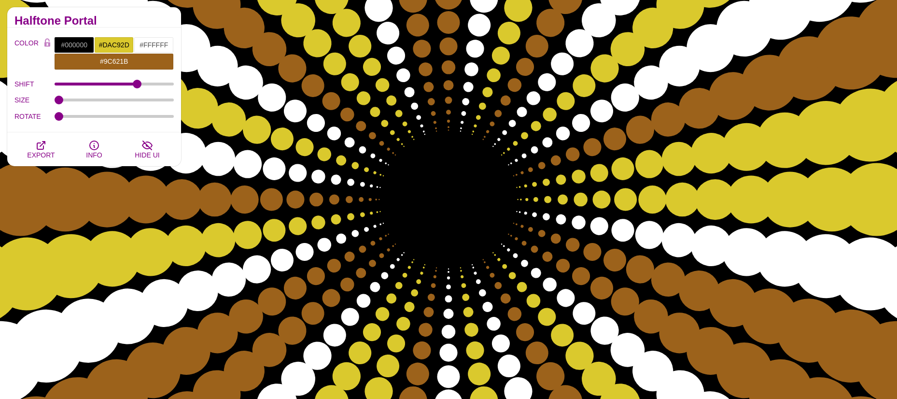
click at [110, 18] on h2 "Halftone Portal" at bounding box center [93, 21] width 159 height 8
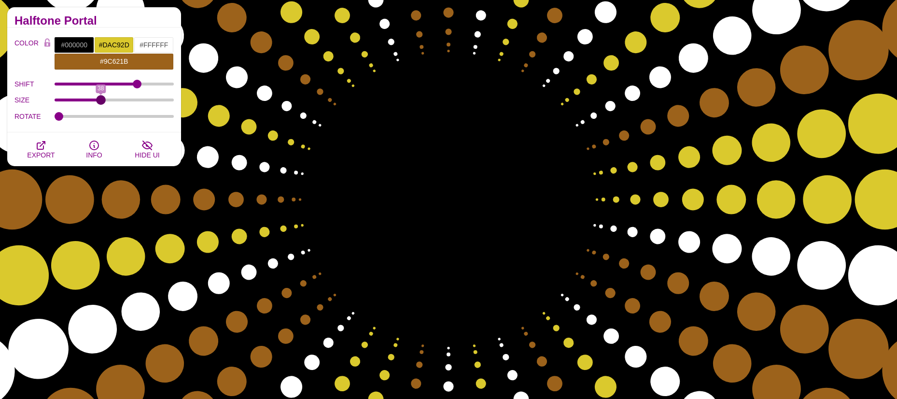
drag, startPoint x: 61, startPoint y: 101, endPoint x: 100, endPoint y: 103, distance: 39.7
type input "38"
click at [100, 102] on input "SIZE" at bounding box center [115, 100] width 120 height 4
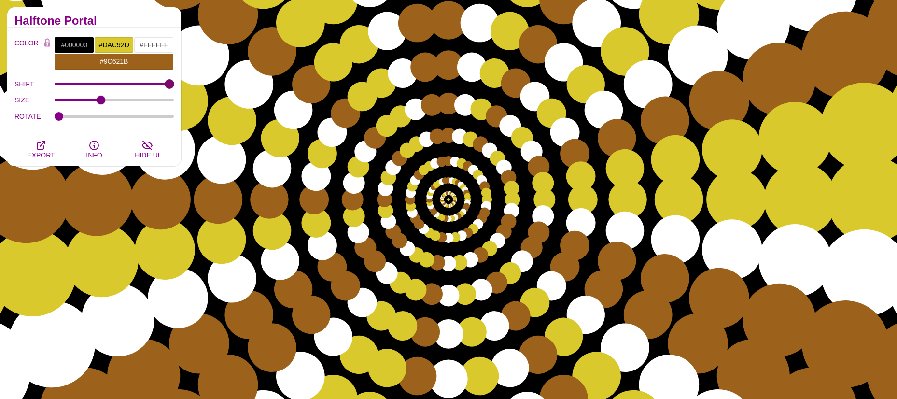
drag, startPoint x: 161, startPoint y: 84, endPoint x: 169, endPoint y: 85, distance: 8.3
type input "100"
click at [169, 85] on input "SHIFT" at bounding box center [115, 84] width 120 height 4
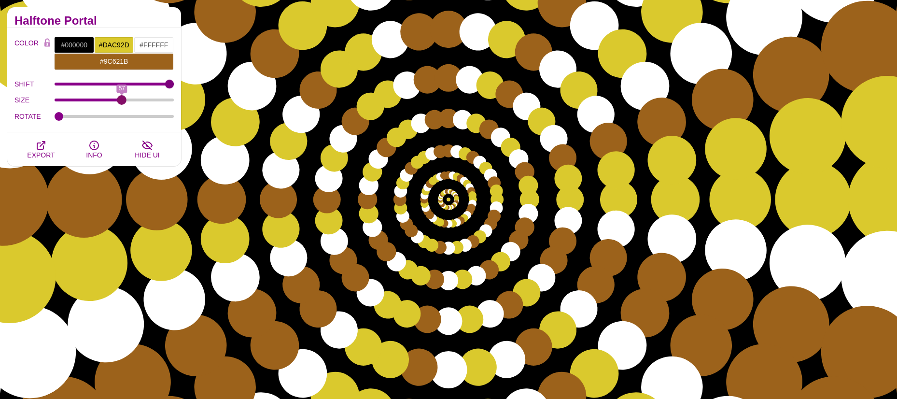
drag, startPoint x: 99, startPoint y: 99, endPoint x: 122, endPoint y: 106, distance: 23.2
type input "57"
click at [122, 102] on input "SIZE" at bounding box center [115, 100] width 120 height 4
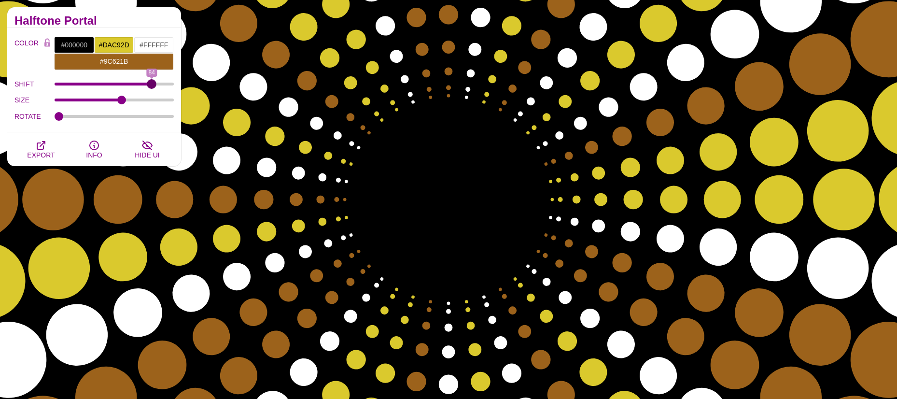
drag, startPoint x: 173, startPoint y: 84, endPoint x: 152, endPoint y: 84, distance: 21.7
type input "84"
click at [152, 84] on input "SHIFT" at bounding box center [115, 84] width 120 height 4
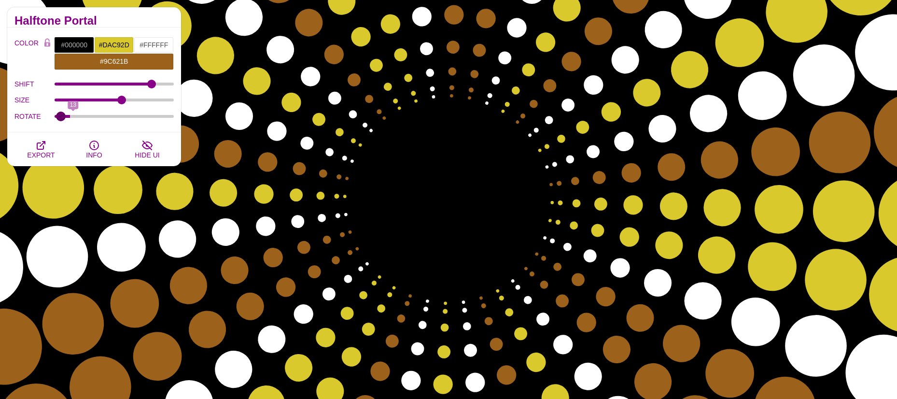
type input "0"
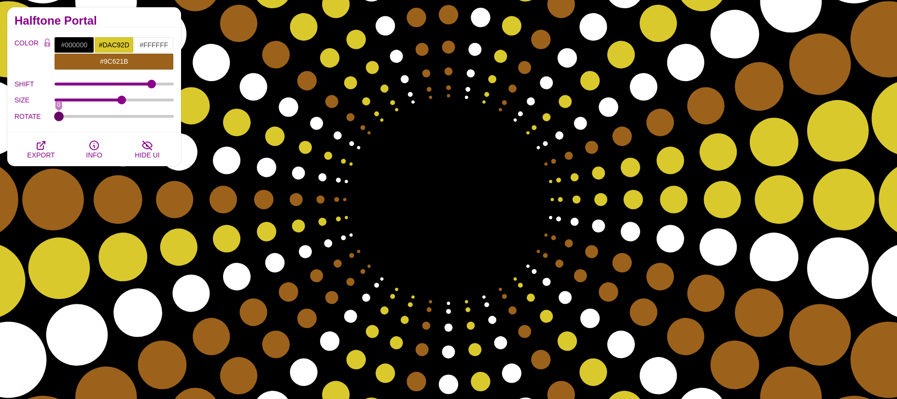
drag, startPoint x: 60, startPoint y: 116, endPoint x: 28, endPoint y: 112, distance: 32.2
click at [55, 114] on input "ROTATE" at bounding box center [115, 116] width 120 height 4
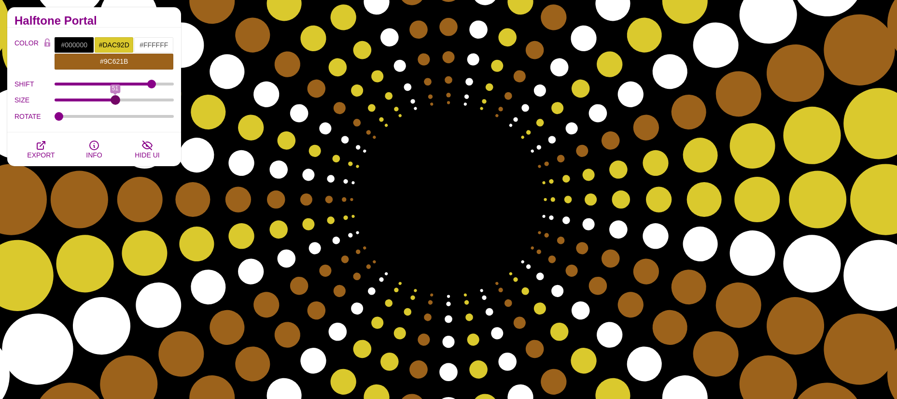
drag, startPoint x: 121, startPoint y: 100, endPoint x: 115, endPoint y: 103, distance: 6.5
type input "51"
click at [115, 102] on input "SIZE" at bounding box center [115, 100] width 120 height 4
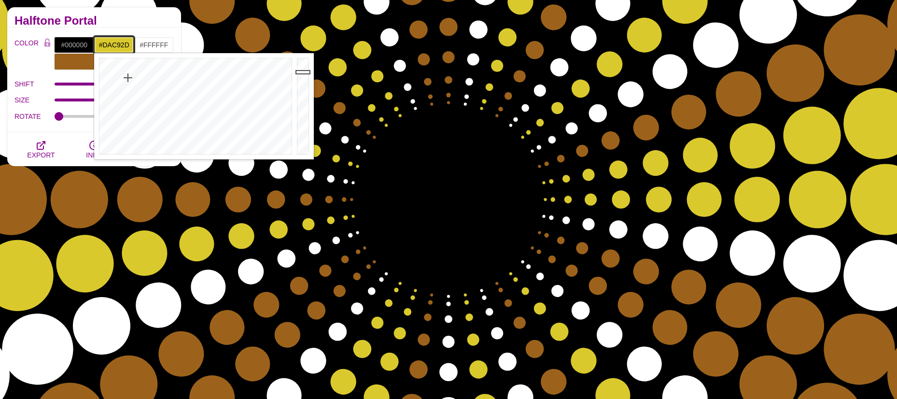
click at [111, 45] on input "#DAC92D" at bounding box center [114, 45] width 40 height 16
drag, startPoint x: 302, startPoint y: 74, endPoint x: 302, endPoint y: 66, distance: 8.2
click at [302, 66] on div at bounding box center [304, 106] width 19 height 106
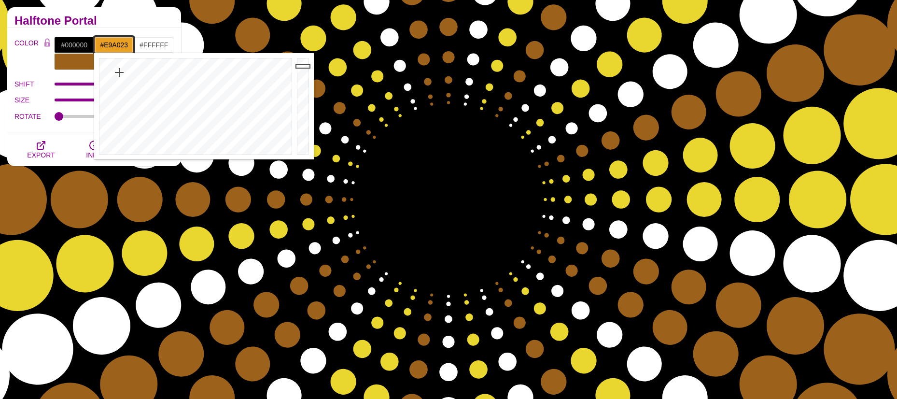
drag, startPoint x: 126, startPoint y: 75, endPoint x: 119, endPoint y: 72, distance: 7.4
click at [119, 72] on div at bounding box center [194, 106] width 200 height 106
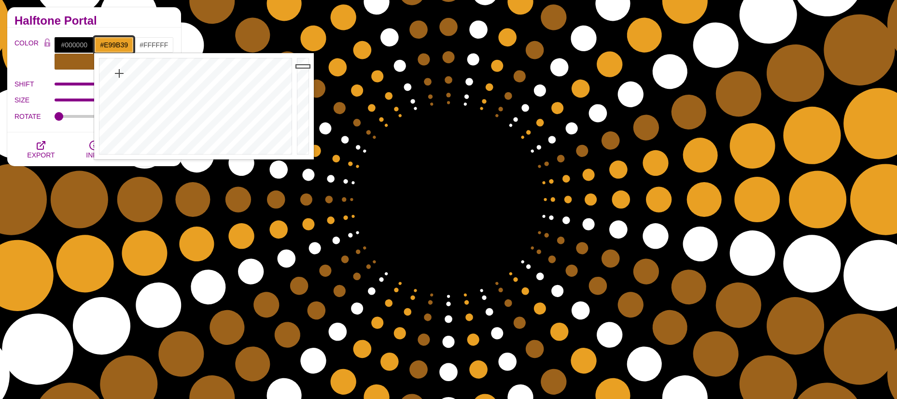
type input "#E99939"
drag, startPoint x: 119, startPoint y: 72, endPoint x: 116, endPoint y: 82, distance: 9.6
click at [116, 82] on div at bounding box center [194, 106] width 200 height 106
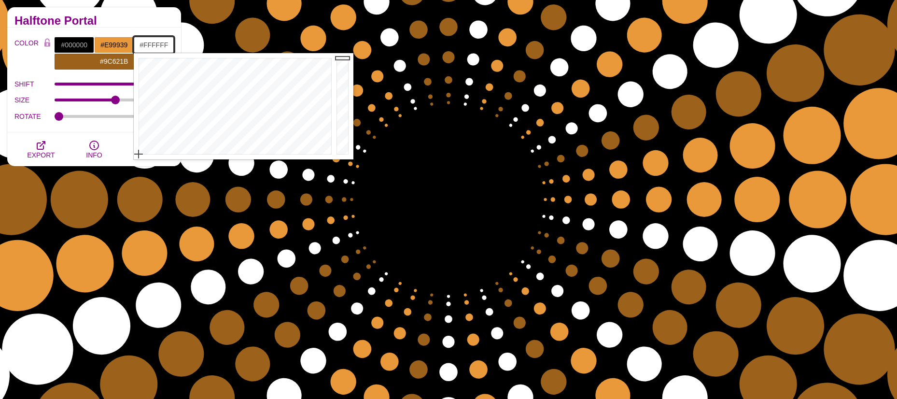
click at [157, 43] on input "#FFFFFF" at bounding box center [154, 45] width 40 height 16
drag, startPoint x: 159, startPoint y: 102, endPoint x: 151, endPoint y: 115, distance: 15.3
click at [151, 115] on div at bounding box center [234, 106] width 200 height 106
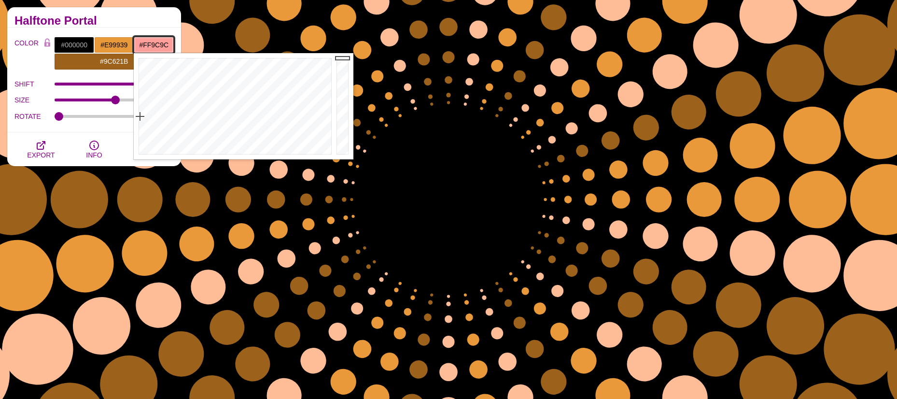
type input "#FF9E9E"
drag, startPoint x: 154, startPoint y: 113, endPoint x: 138, endPoint y: 117, distance: 16.7
click at [138, 117] on div at bounding box center [234, 106] width 200 height 106
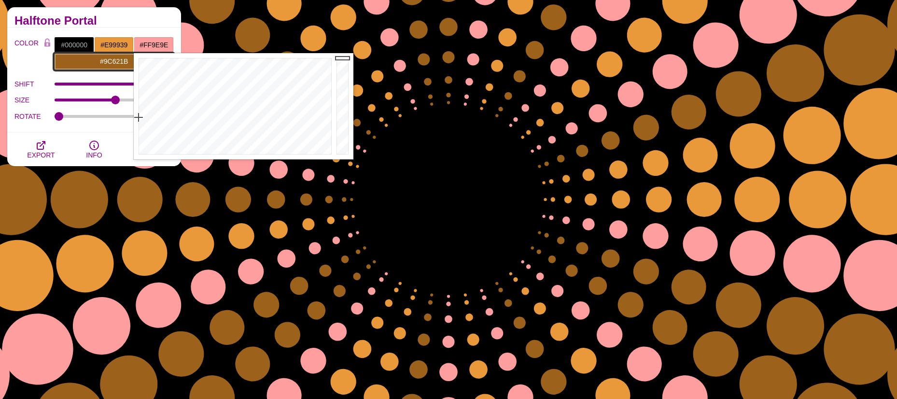
click at [102, 59] on input "#9C621B" at bounding box center [114, 61] width 120 height 16
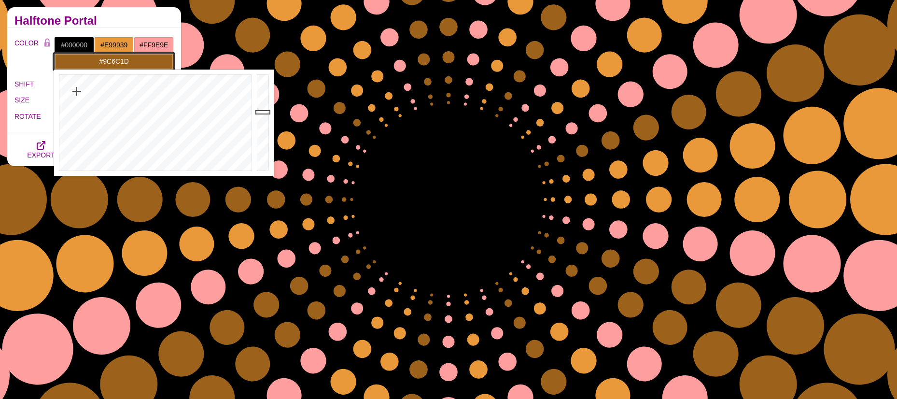
click at [79, 93] on div at bounding box center [154, 123] width 200 height 106
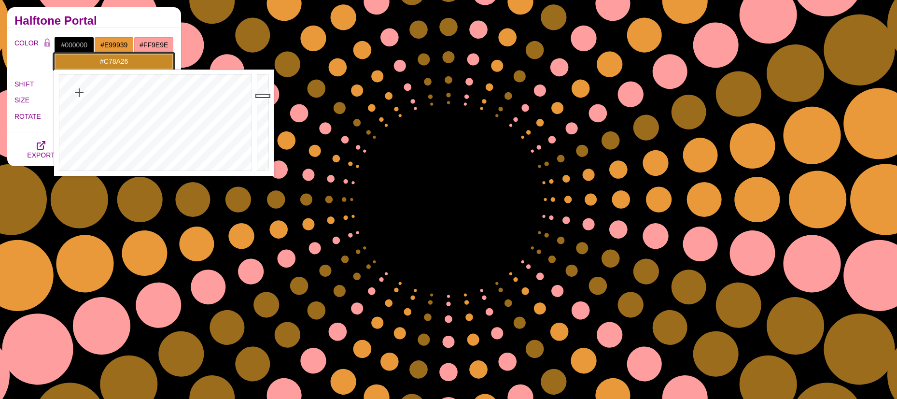
drag, startPoint x: 263, startPoint y: 110, endPoint x: 263, endPoint y: 96, distance: 14.5
click at [263, 96] on div at bounding box center [264, 123] width 19 height 106
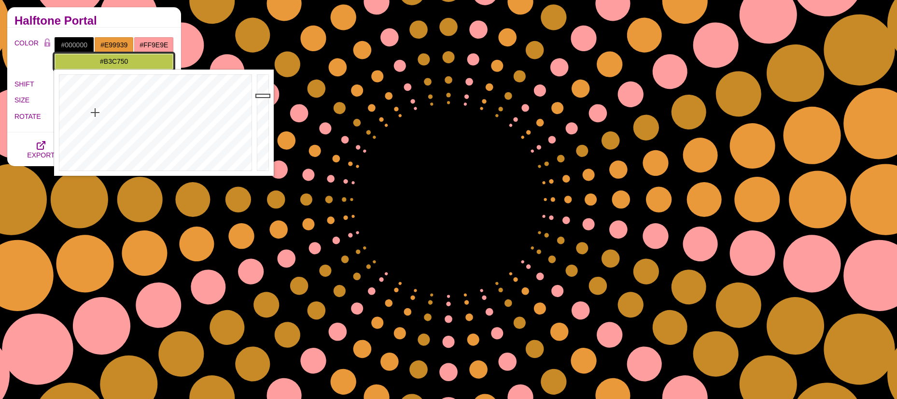
drag, startPoint x: 81, startPoint y: 99, endPoint x: 97, endPoint y: 113, distance: 20.5
click at [97, 113] on div at bounding box center [154, 123] width 200 height 106
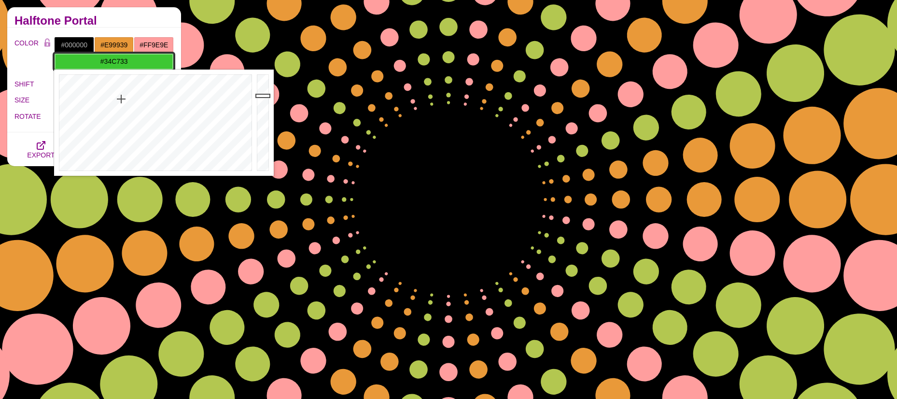
drag, startPoint x: 97, startPoint y: 113, endPoint x: 123, endPoint y: 99, distance: 30.0
click at [123, 99] on div at bounding box center [154, 123] width 200 height 106
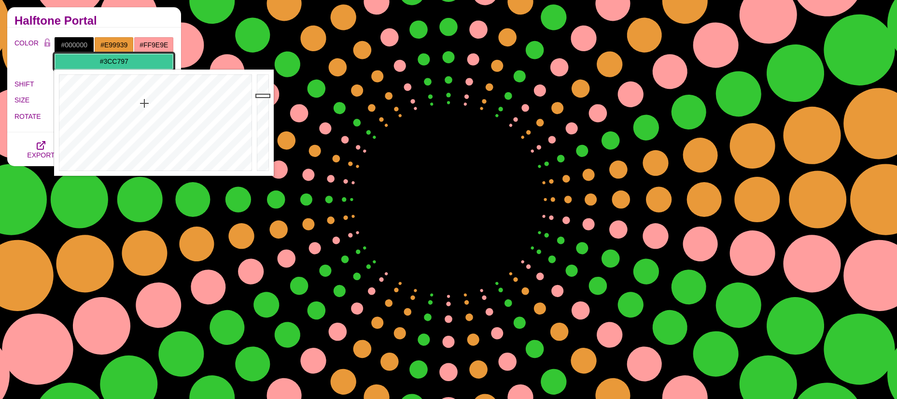
drag, startPoint x: 123, startPoint y: 99, endPoint x: 144, endPoint y: 103, distance: 21.7
click at [144, 103] on div at bounding box center [154, 123] width 200 height 106
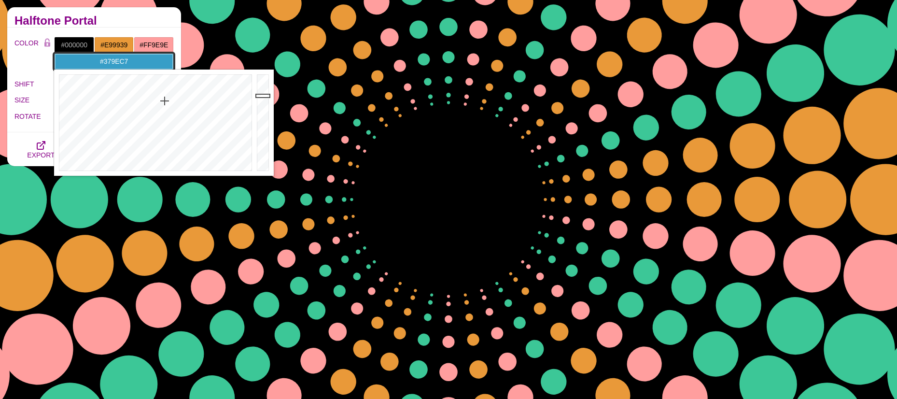
drag, startPoint x: 142, startPoint y: 103, endPoint x: 165, endPoint y: 101, distance: 22.3
click at [165, 101] on div at bounding box center [154, 123] width 200 height 106
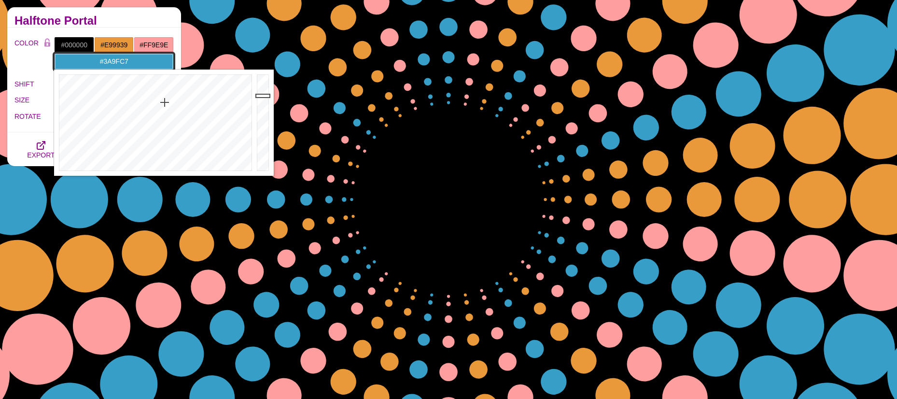
type input "#389EC7"
click at [165, 101] on div at bounding box center [154, 123] width 200 height 106
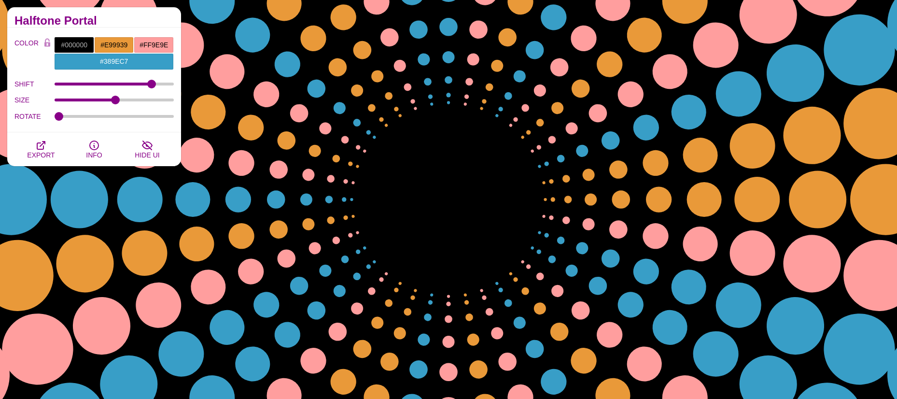
click at [126, 18] on h2 "Halftone Portal" at bounding box center [93, 21] width 159 height 8
click at [46, 148] on icon "button" at bounding box center [41, 146] width 12 height 12
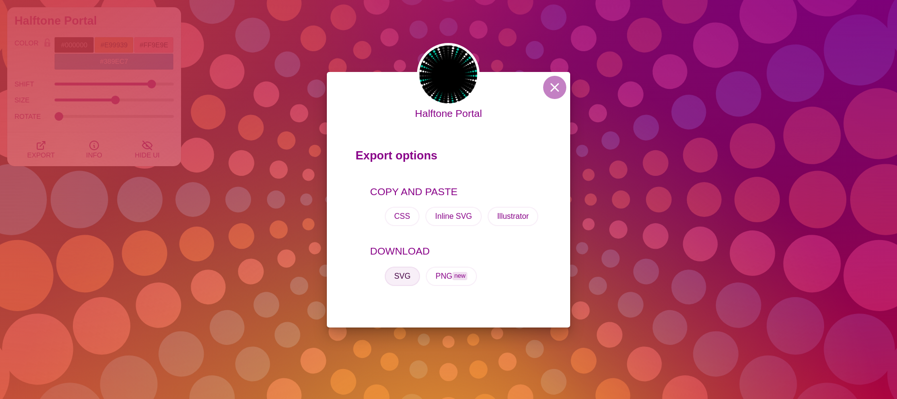
click at [403, 271] on button "SVG" at bounding box center [403, 276] width 36 height 19
click at [552, 85] on button at bounding box center [554, 87] width 23 height 23
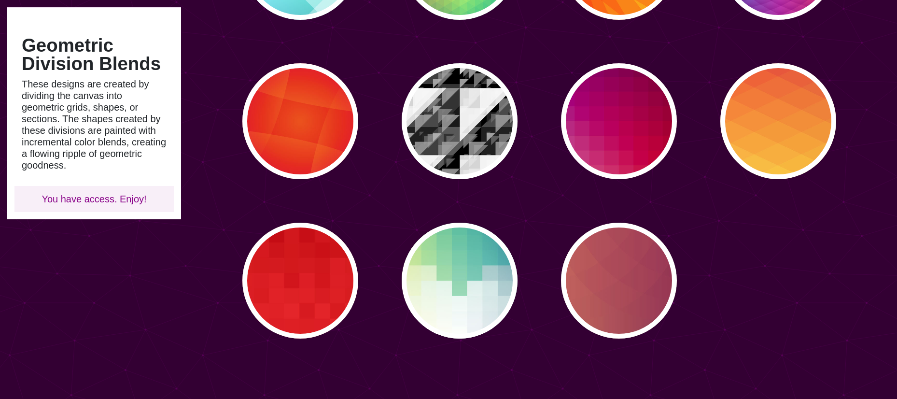
scroll to position [386, 0]
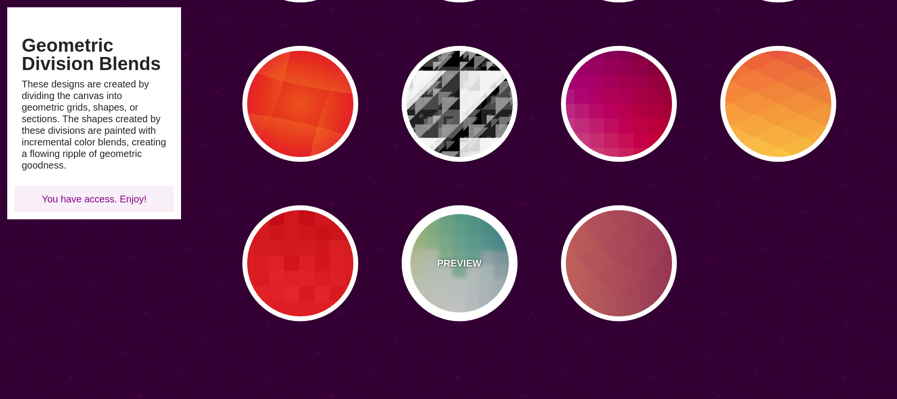
click at [459, 264] on p "PREVIEW" at bounding box center [459, 263] width 44 height 14
type input "#FFEE88"
type input "#2D7A94"
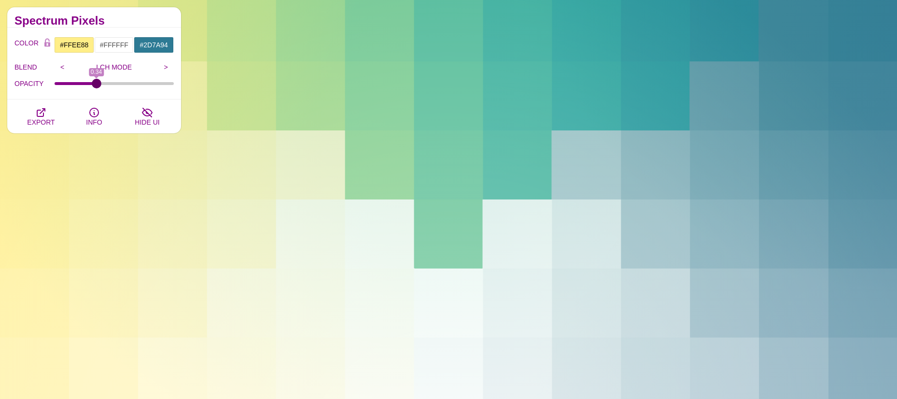
drag, startPoint x: 111, startPoint y: 82, endPoint x: 96, endPoint y: 83, distance: 15.0
type input "0.34"
click at [96, 83] on input "OPACITY" at bounding box center [115, 84] width 120 height 4
click at [167, 67] on input ">" at bounding box center [166, 67] width 16 height 14
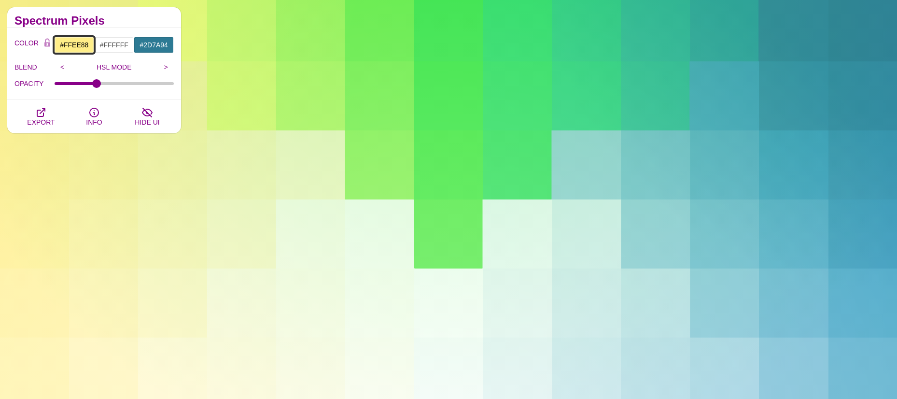
click at [80, 46] on input "#FFEE88" at bounding box center [74, 45] width 40 height 16
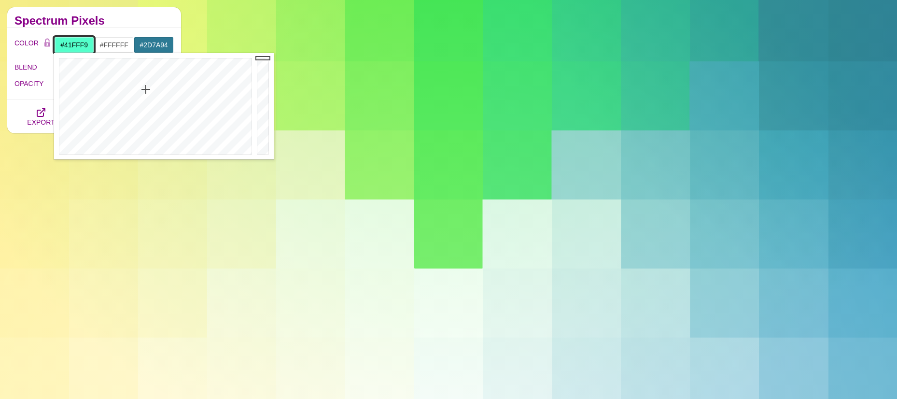
type input "#41FFFC"
drag, startPoint x: 146, startPoint y: 89, endPoint x: 155, endPoint y: 83, distance: 11.4
click at [155, 83] on div at bounding box center [154, 106] width 200 height 106
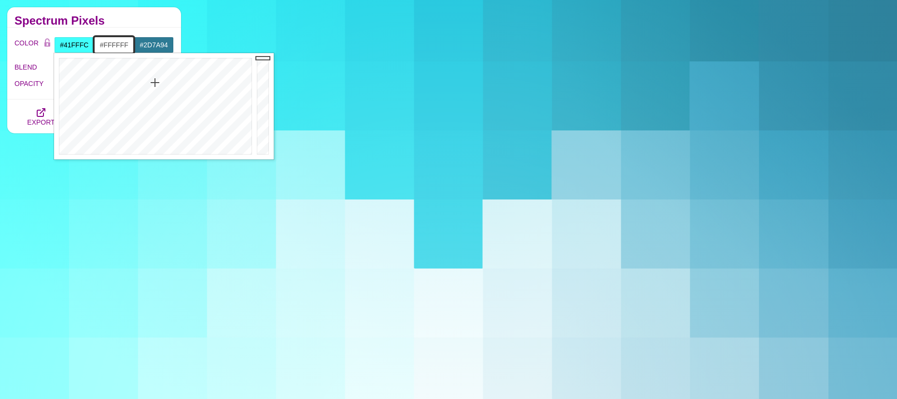
click at [114, 42] on input "#FFFFFF" at bounding box center [114, 45] width 40 height 16
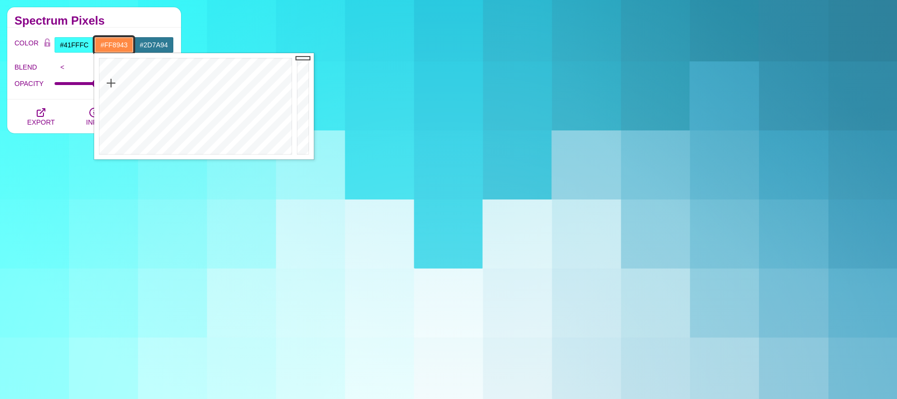
drag, startPoint x: 144, startPoint y: 82, endPoint x: 111, endPoint y: 83, distance: 33.3
click at [111, 83] on div at bounding box center [194, 106] width 200 height 106
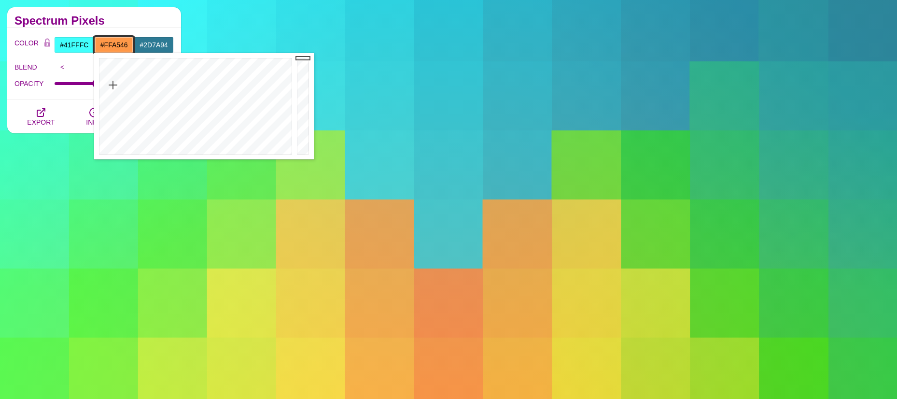
type input "#FFA445"
click at [115, 84] on div at bounding box center [194, 106] width 200 height 106
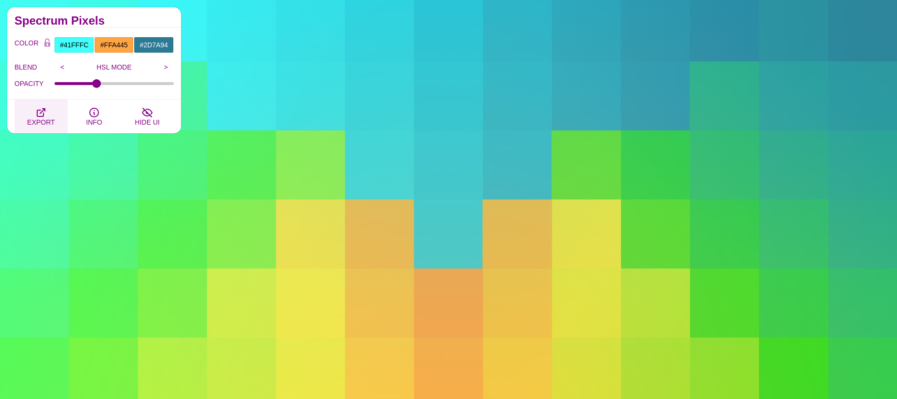
click at [41, 111] on icon "button" at bounding box center [41, 113] width 12 height 12
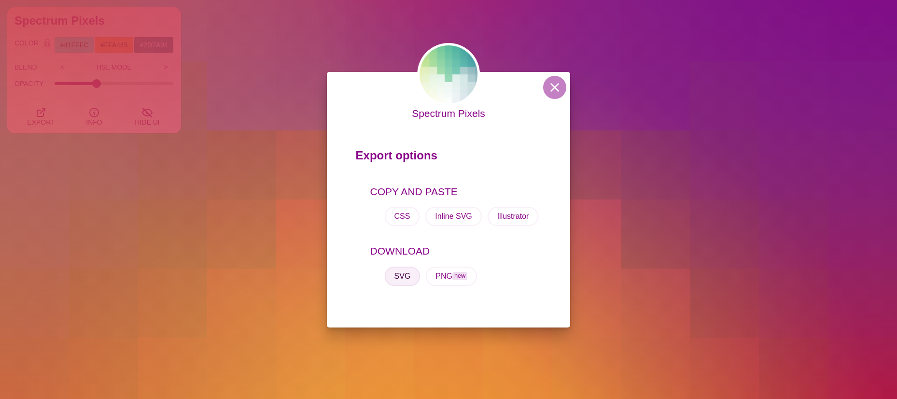
click at [400, 280] on button "SVG" at bounding box center [403, 276] width 36 height 19
click at [94, 85] on div "Spectrum Pixels Export options COPY AND PASTE CSS Inline SVG Illustrator DOWNLO…" at bounding box center [448, 199] width 897 height 399
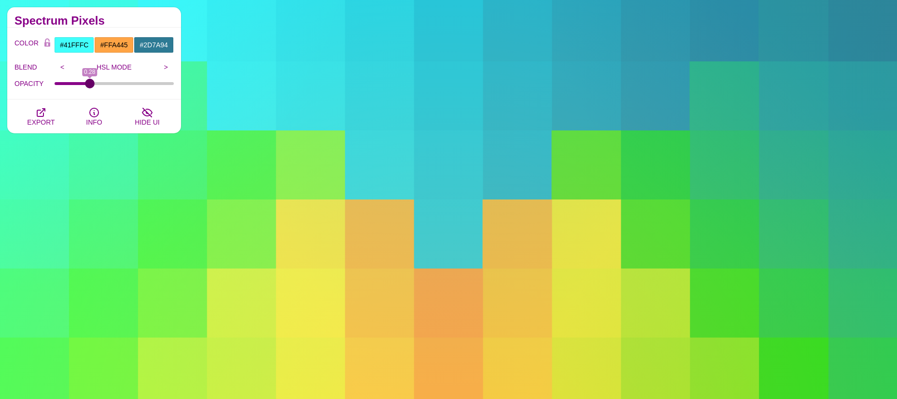
drag, startPoint x: 95, startPoint y: 85, endPoint x: 90, endPoint y: 85, distance: 5.3
click at [90, 85] on input "OPACITY" at bounding box center [115, 84] width 120 height 4
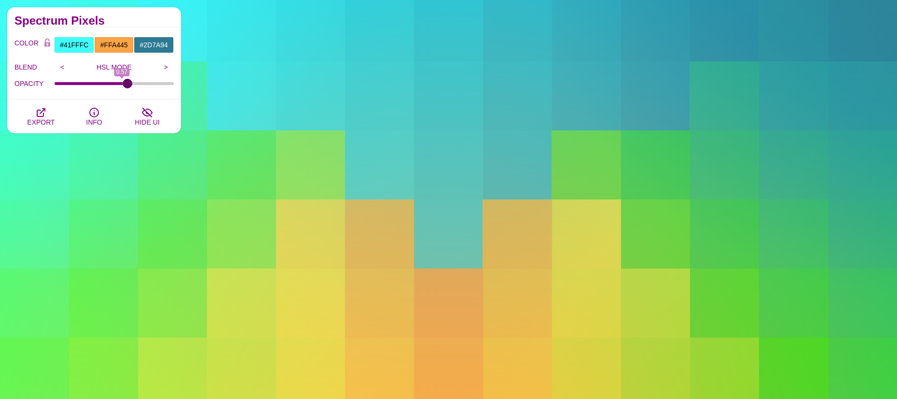
drag, startPoint x: 90, startPoint y: 82, endPoint x: 127, endPoint y: 85, distance: 36.8
click at [127, 85] on input "OPACITY" at bounding box center [115, 84] width 120 height 4
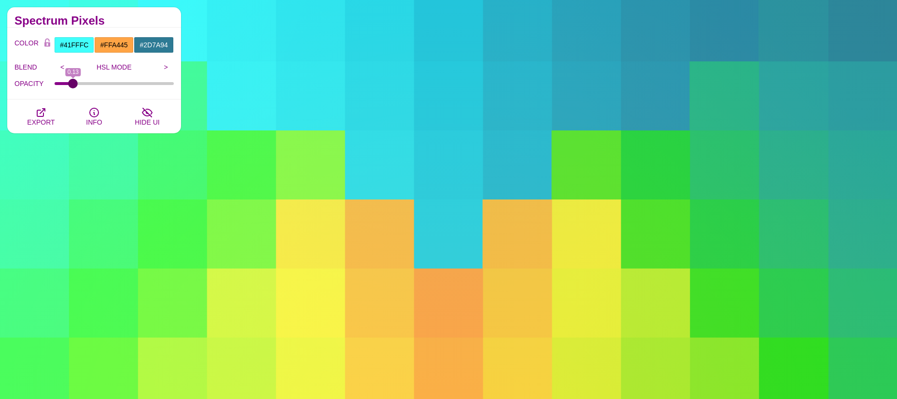
drag, startPoint x: 127, startPoint y: 85, endPoint x: 73, endPoint y: 85, distance: 53.6
type input "0.13"
click at [73, 85] on input "OPACITY" at bounding box center [115, 84] width 120 height 4
click at [164, 67] on input ">" at bounding box center [166, 67] width 16 height 14
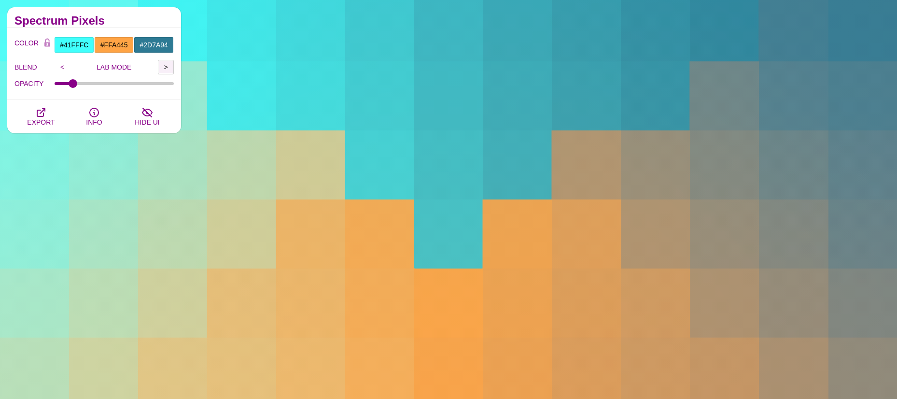
click at [164, 67] on input ">" at bounding box center [166, 67] width 16 height 14
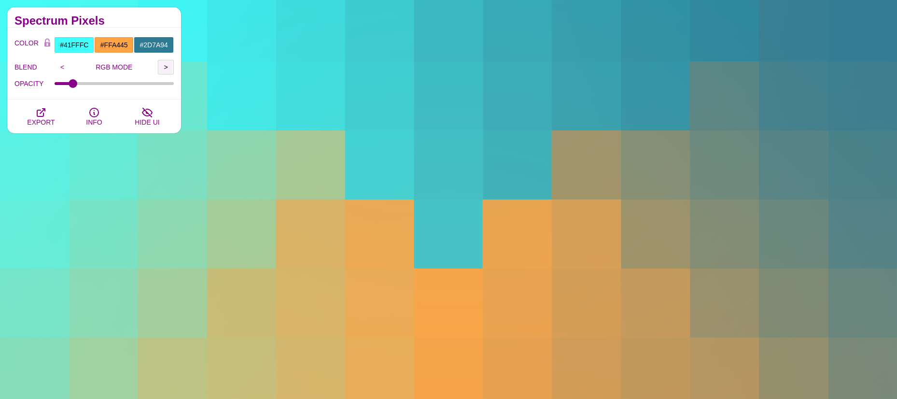
click at [164, 67] on input ">" at bounding box center [166, 67] width 16 height 14
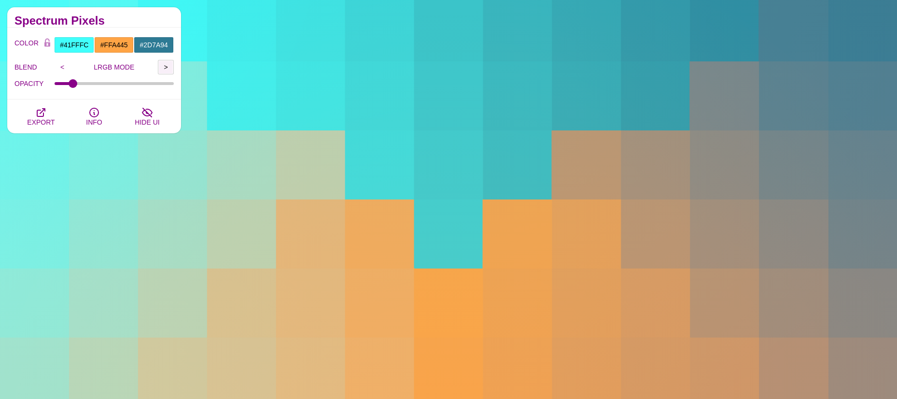
click at [164, 67] on input ">" at bounding box center [166, 67] width 16 height 14
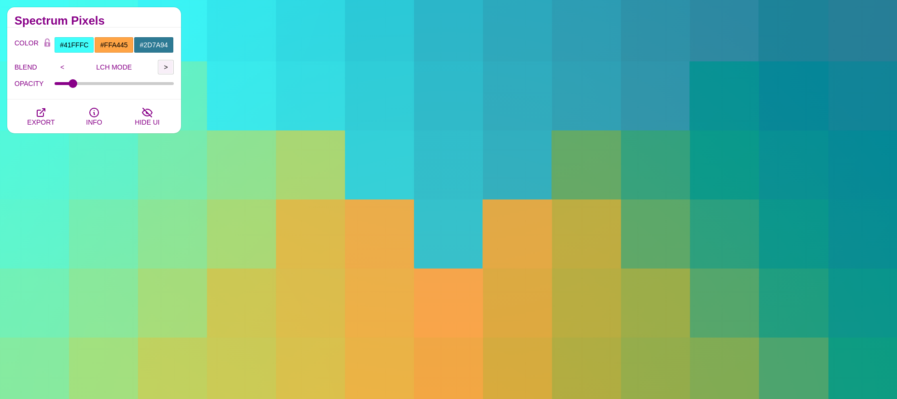
click at [164, 67] on input ">" at bounding box center [166, 67] width 16 height 14
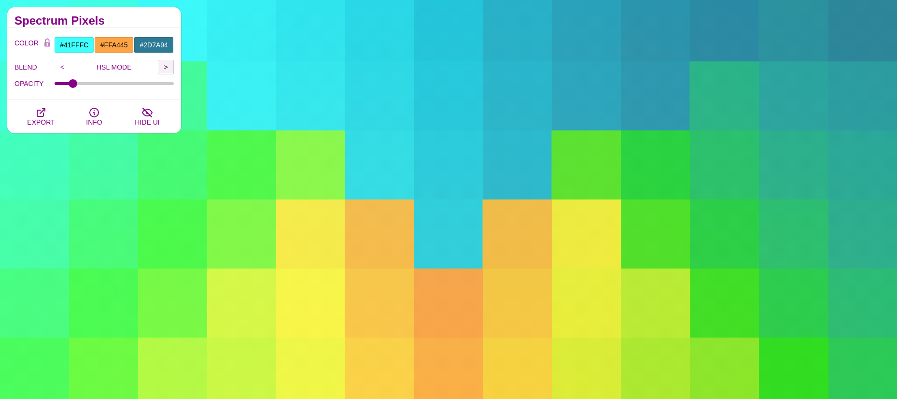
click at [164, 67] on input ">" at bounding box center [166, 67] width 16 height 14
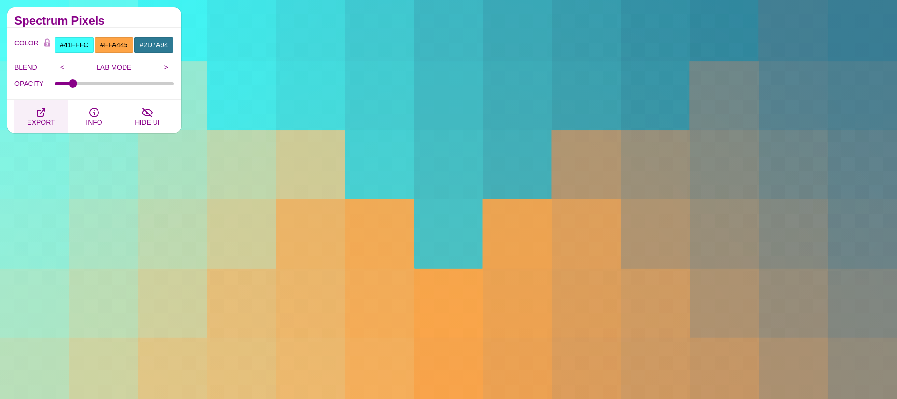
click at [42, 113] on icon "button" at bounding box center [41, 113] width 12 height 12
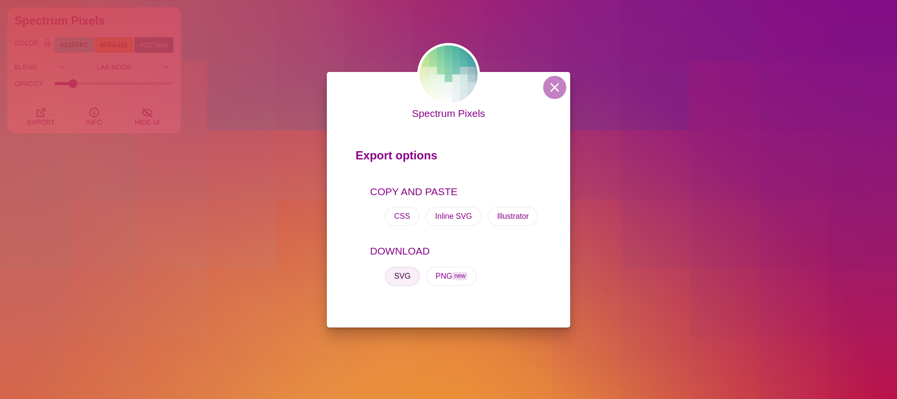
click at [402, 275] on button "SVG" at bounding box center [403, 276] width 36 height 19
click at [558, 87] on button at bounding box center [554, 87] width 23 height 23
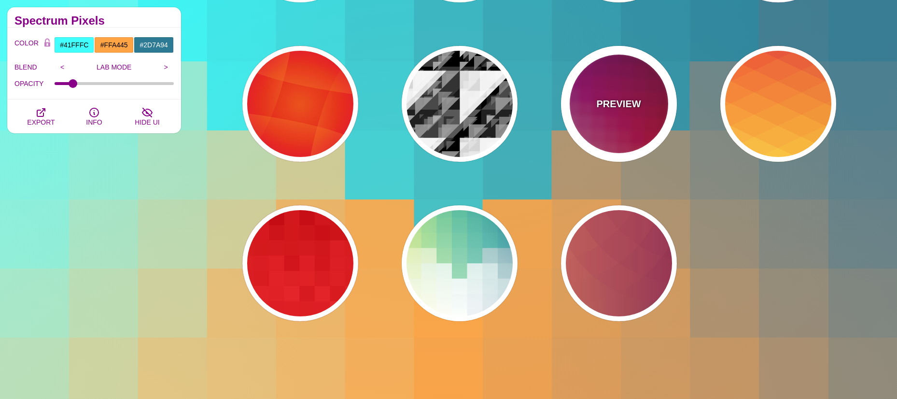
click at [623, 101] on p "PREVIEW" at bounding box center [618, 104] width 44 height 14
type input "#880077"
type input "#CC2222"
type input "0"
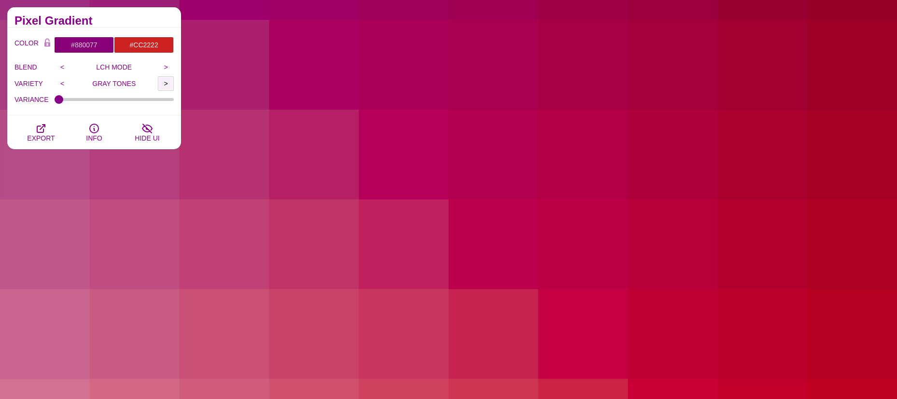
click at [163, 84] on input ">" at bounding box center [166, 83] width 16 height 14
type input "RED TONES"
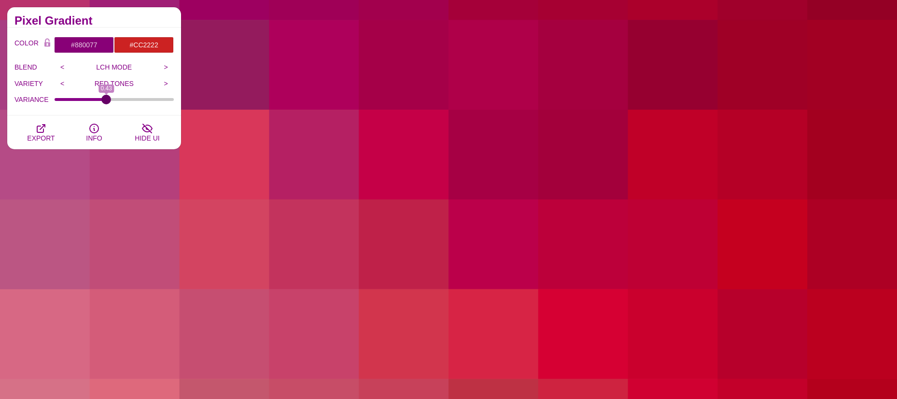
drag, startPoint x: 61, startPoint y: 100, endPoint x: 107, endPoint y: 104, distance: 45.6
type input "0.43"
click at [107, 101] on input "VARIANCE" at bounding box center [115, 100] width 120 height 4
click at [168, 67] on input ">" at bounding box center [166, 67] width 16 height 14
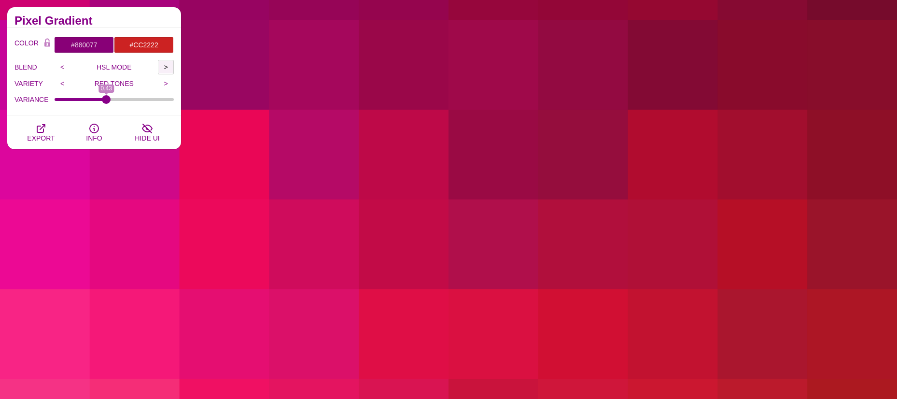
click at [168, 66] on input ">" at bounding box center [166, 67] width 16 height 14
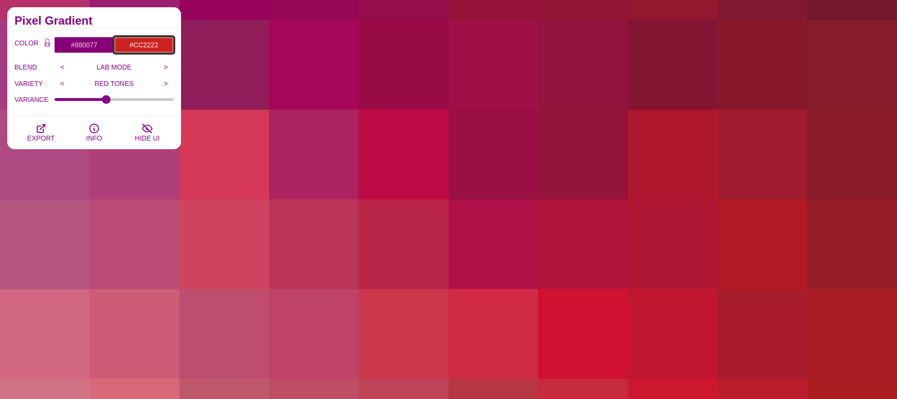
click at [142, 47] on input "#CC2222" at bounding box center [144, 45] width 60 height 16
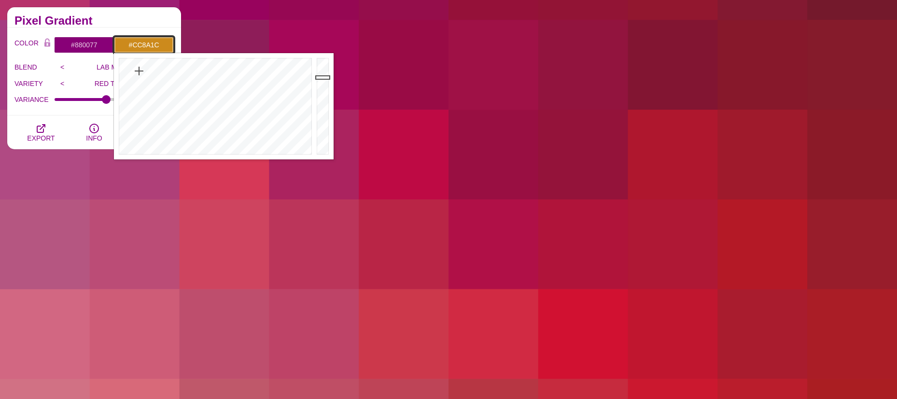
drag, startPoint x: 150, startPoint y: 79, endPoint x: 139, endPoint y: 71, distance: 13.5
click at [139, 71] on div at bounding box center [214, 106] width 200 height 106
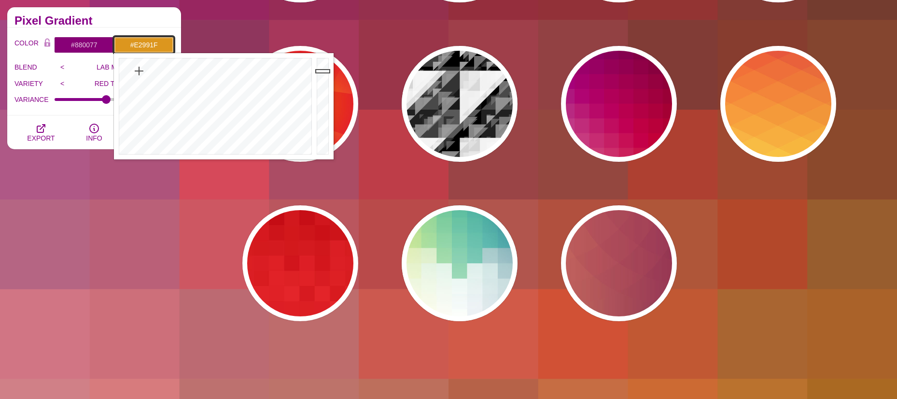
type input "#E39A1F"
drag, startPoint x: 320, startPoint y: 77, endPoint x: 321, endPoint y: 69, distance: 8.3
click at [321, 69] on div at bounding box center [323, 106] width 19 height 106
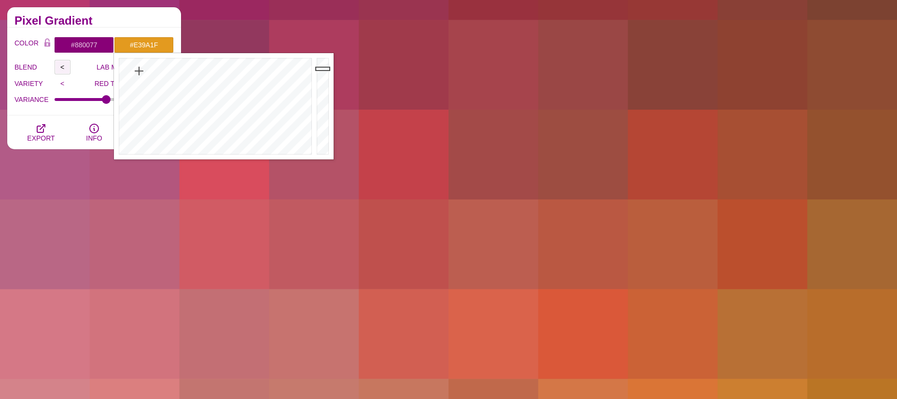
click at [61, 69] on input "<" at bounding box center [63, 67] width 16 height 14
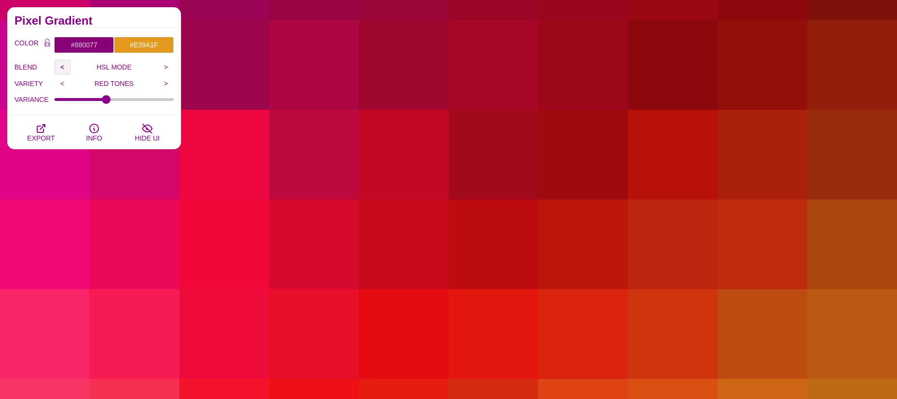
click at [61, 67] on input "<" at bounding box center [63, 67] width 16 height 14
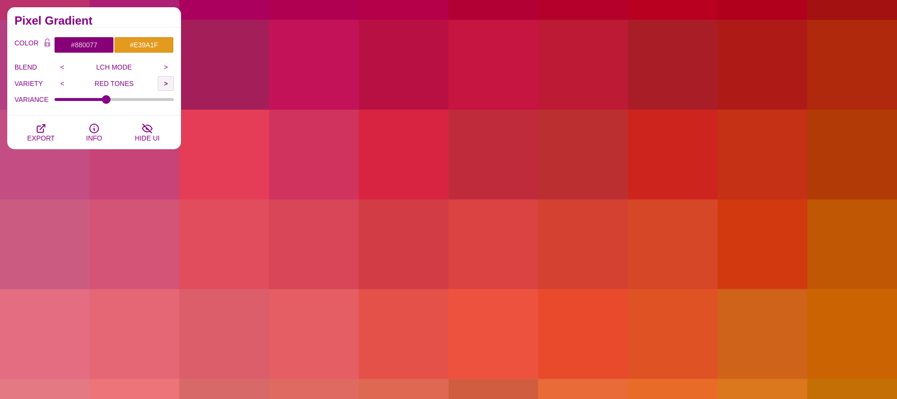
click at [165, 85] on input ">" at bounding box center [166, 83] width 16 height 14
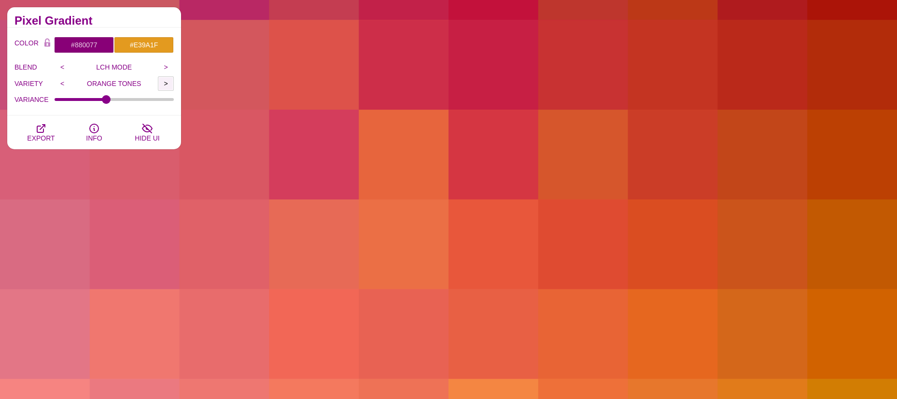
click at [165, 85] on input ">" at bounding box center [166, 83] width 16 height 14
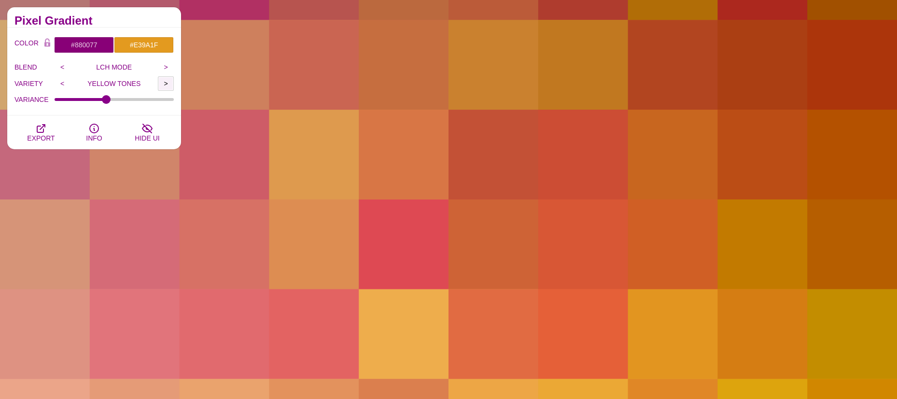
click at [165, 85] on input ">" at bounding box center [166, 83] width 16 height 14
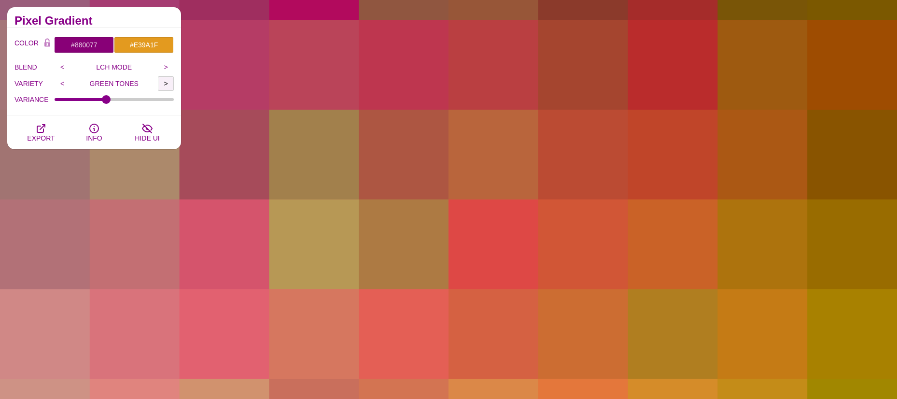
click at [165, 85] on input ">" at bounding box center [166, 83] width 16 height 14
type input "BLUE TONES"
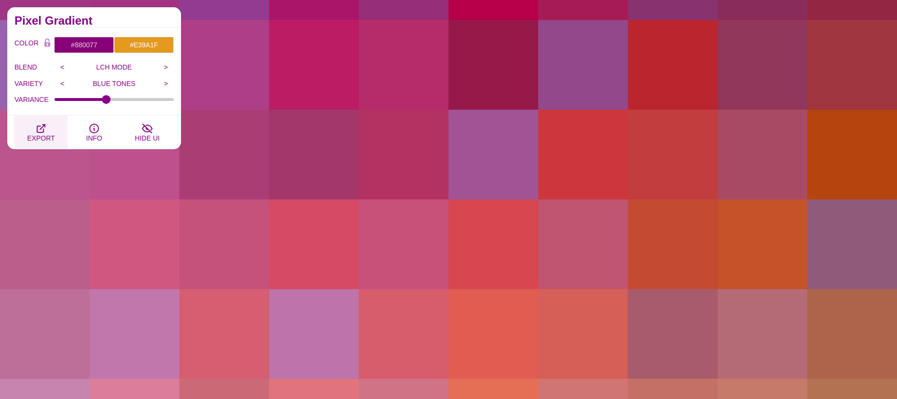
click at [41, 124] on icon "button" at bounding box center [41, 129] width 12 height 12
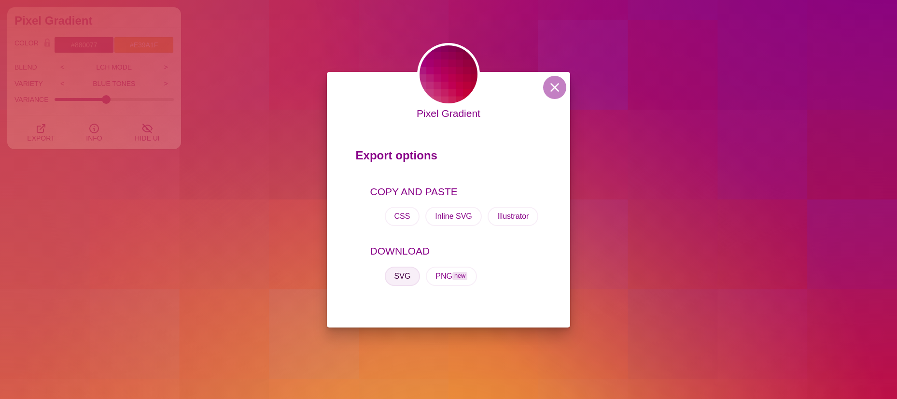
click at [402, 282] on button "SVG" at bounding box center [403, 276] width 36 height 19
click at [109, 100] on div "Pixel Gradient Export options COPY AND PASTE CSS Inline SVG Illustrator DOWNLOA…" at bounding box center [448, 199] width 897 height 399
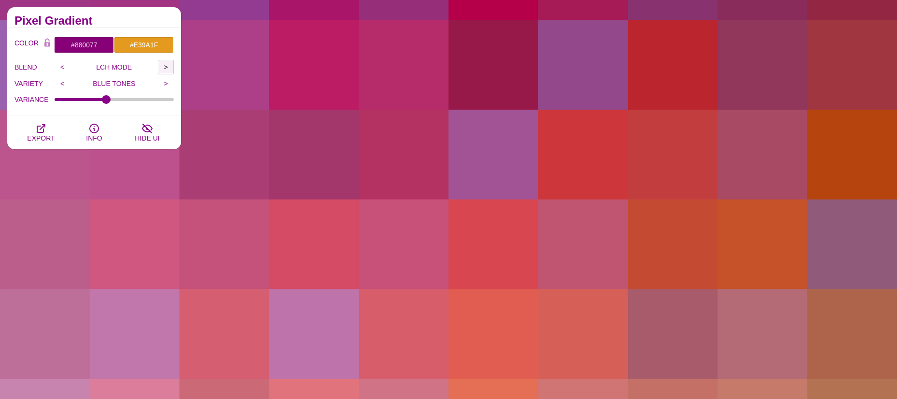
click at [162, 68] on input ">" at bounding box center [166, 67] width 16 height 14
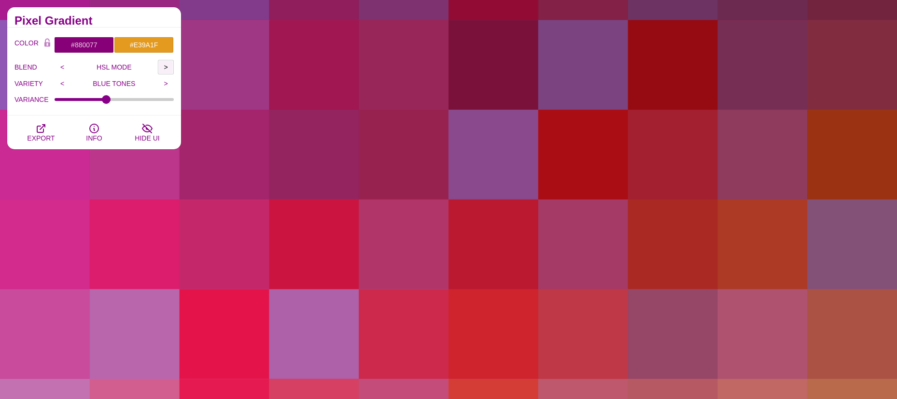
click at [162, 68] on input ">" at bounding box center [166, 67] width 16 height 14
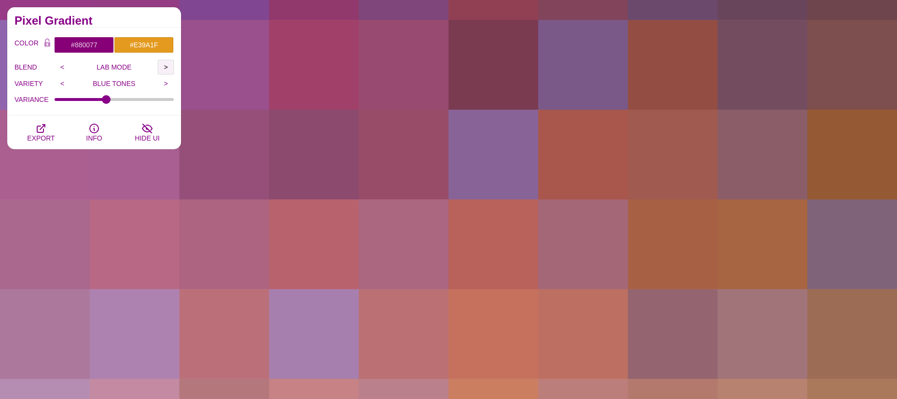
click at [162, 68] on input ">" at bounding box center [166, 67] width 16 height 14
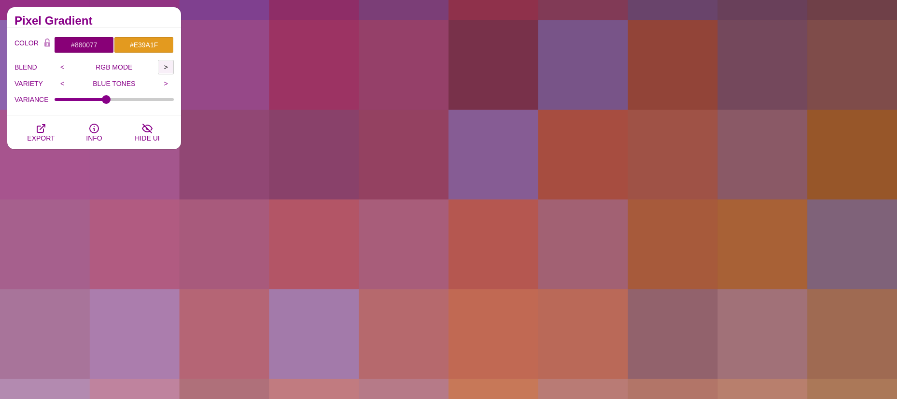
click at [162, 68] on input ">" at bounding box center [166, 67] width 16 height 14
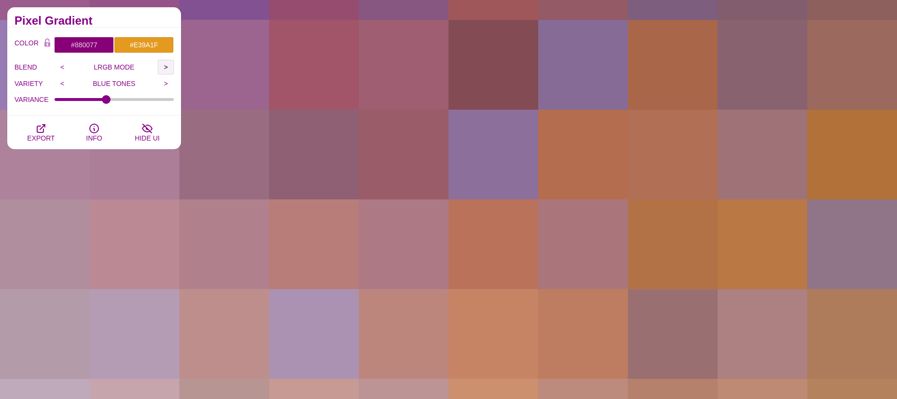
click at [162, 68] on input ">" at bounding box center [166, 67] width 16 height 14
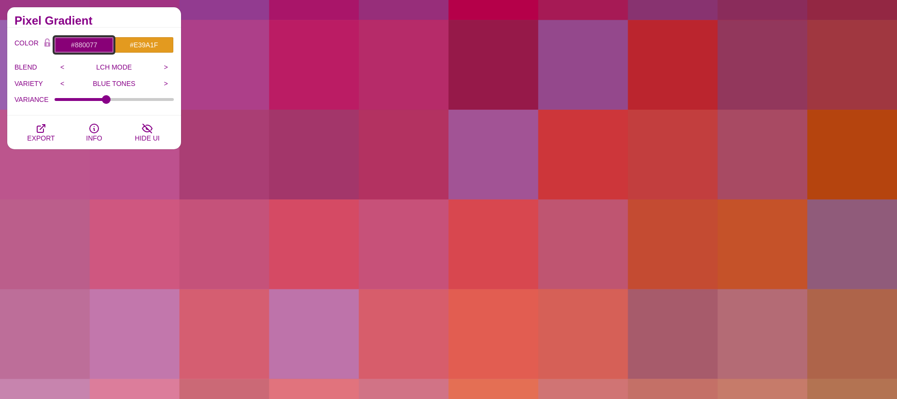
click at [95, 44] on input "#880077" at bounding box center [84, 45] width 60 height 16
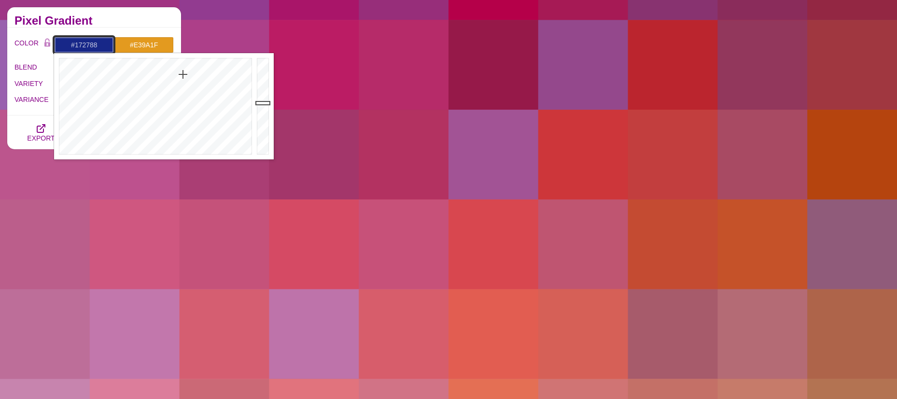
click at [183, 74] on div at bounding box center [154, 106] width 200 height 106
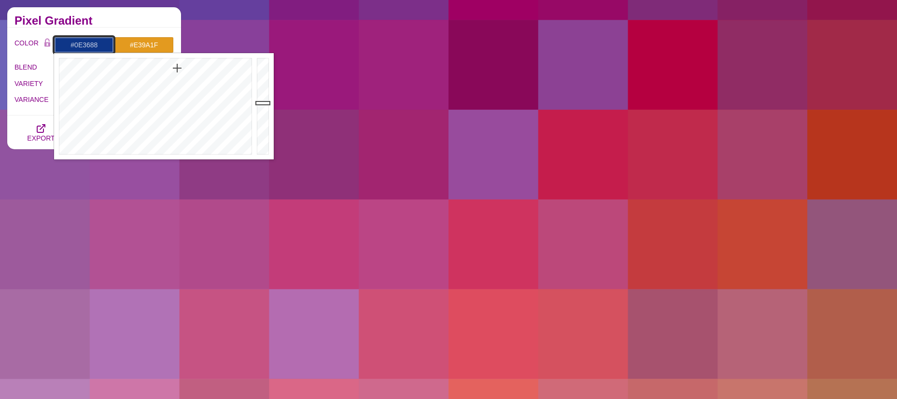
drag, startPoint x: 183, startPoint y: 74, endPoint x: 177, endPoint y: 68, distance: 8.5
click at [177, 68] on div at bounding box center [154, 106] width 200 height 106
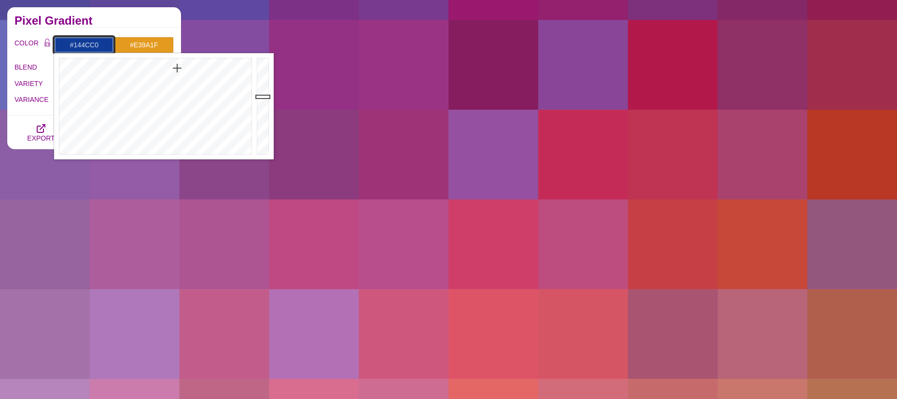
type input "#144CC1"
drag, startPoint x: 261, startPoint y: 97, endPoint x: 260, endPoint y: 81, distance: 15.5
click at [260, 81] on div at bounding box center [264, 106] width 19 height 106
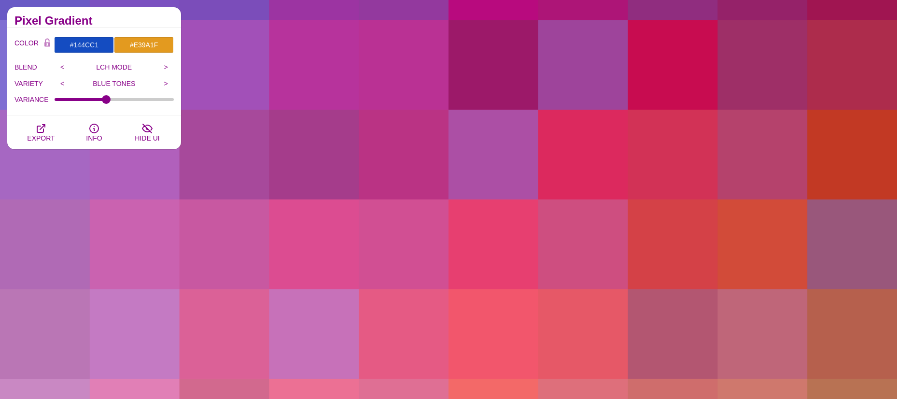
click at [143, 20] on h2 "Pixel Gradient" at bounding box center [93, 21] width 159 height 8
click at [171, 83] on input ">" at bounding box center [166, 83] width 16 height 14
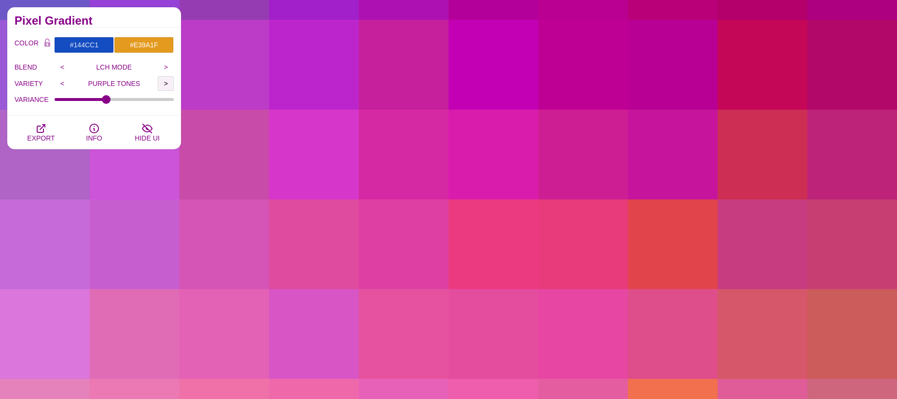
click at [171, 83] on input ">" at bounding box center [166, 83] width 16 height 14
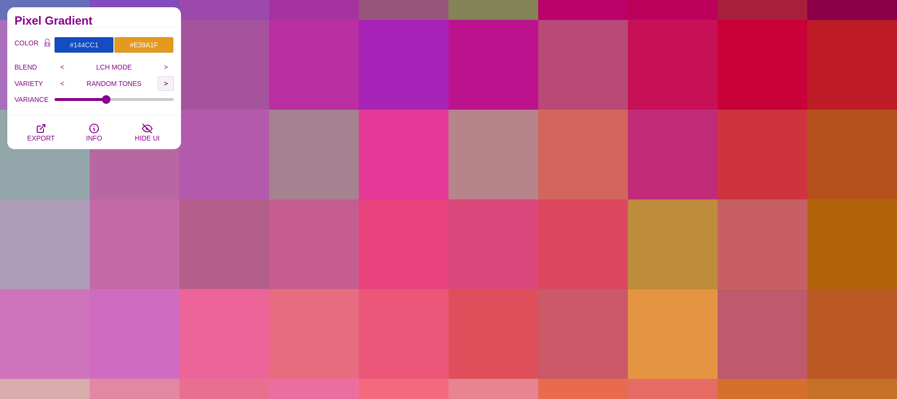
click at [171, 83] on input ">" at bounding box center [166, 83] width 16 height 14
type input "GRAY TONES"
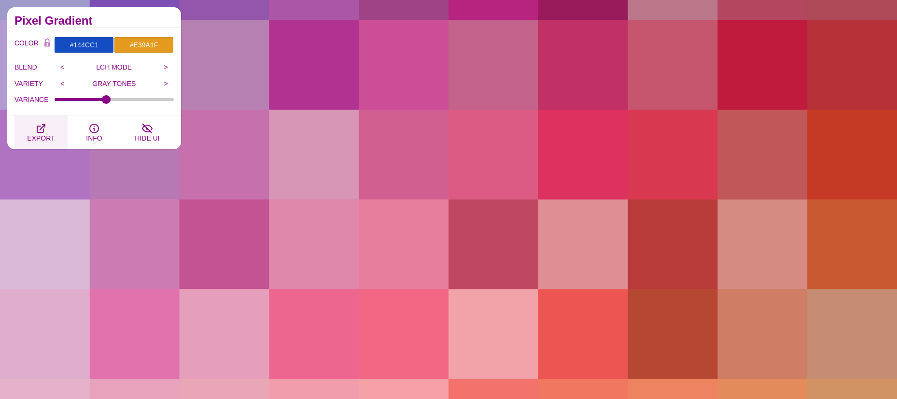
click at [51, 128] on button "EXPORT" at bounding box center [40, 132] width 53 height 34
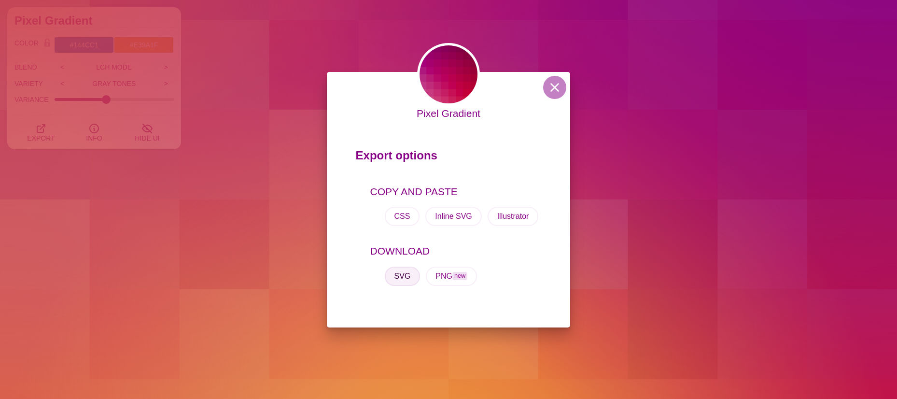
click at [408, 271] on button "SVG" at bounding box center [403, 276] width 36 height 19
click at [547, 85] on button at bounding box center [554, 87] width 23 height 23
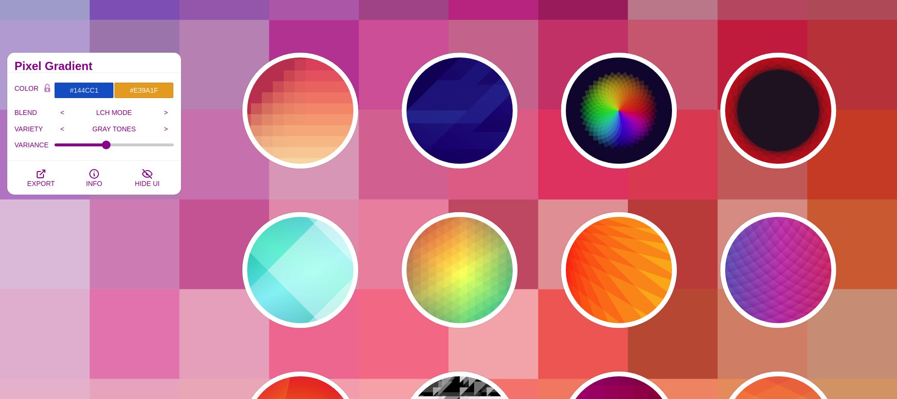
scroll to position [48, 0]
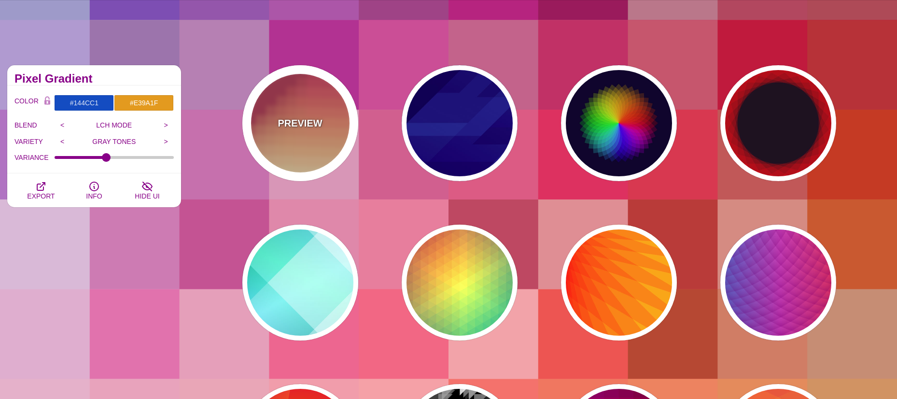
click at [283, 119] on p "PREVIEW" at bounding box center [300, 123] width 44 height 14
type input "#BA324B"
type input "#FF4567"
type input "#FFF5C7"
type input "#FFFFFF"
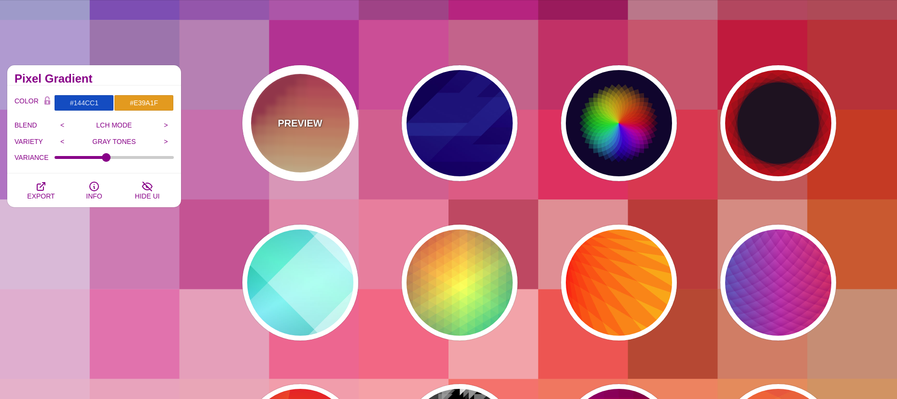
type input "0"
type input "0.3"
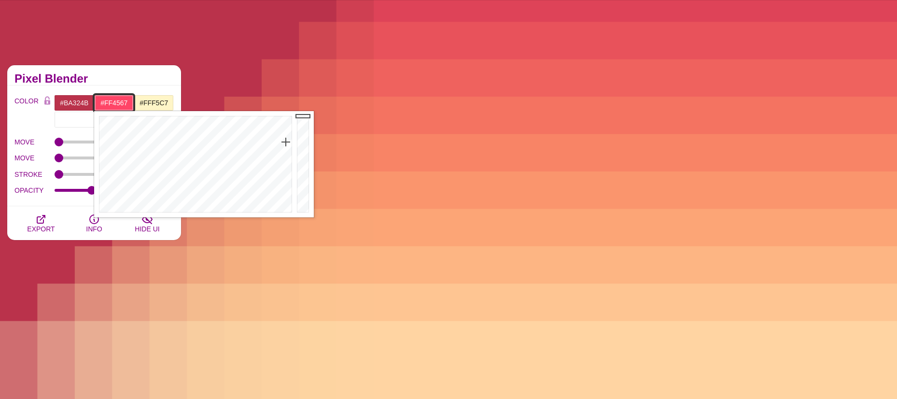
click at [115, 102] on input "#FF4567" at bounding box center [114, 103] width 40 height 16
type input "#299AFF"
drag, startPoint x: 188, startPoint y: 135, endPoint x: 211, endPoint y: 131, distance: 22.9
click at [211, 131] on div at bounding box center [194, 164] width 200 height 106
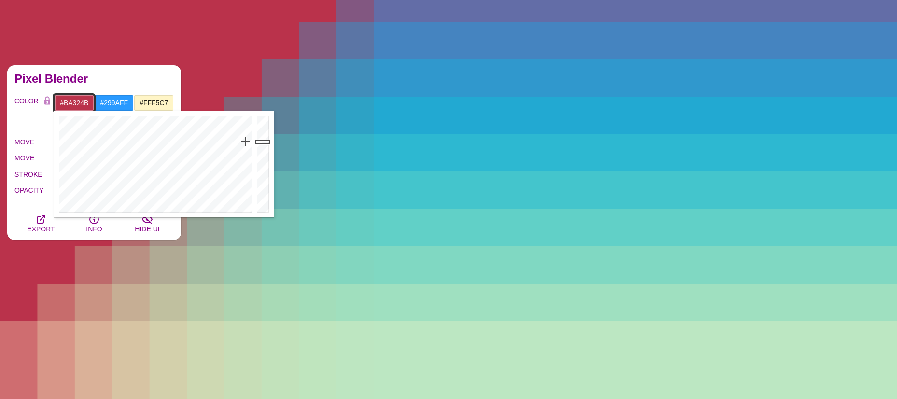
click at [72, 101] on input "#BA324B" at bounding box center [74, 103] width 40 height 16
drag, startPoint x: 237, startPoint y: 128, endPoint x: 240, endPoint y: 123, distance: 6.3
click at [240, 123] on div at bounding box center [154, 164] width 200 height 106
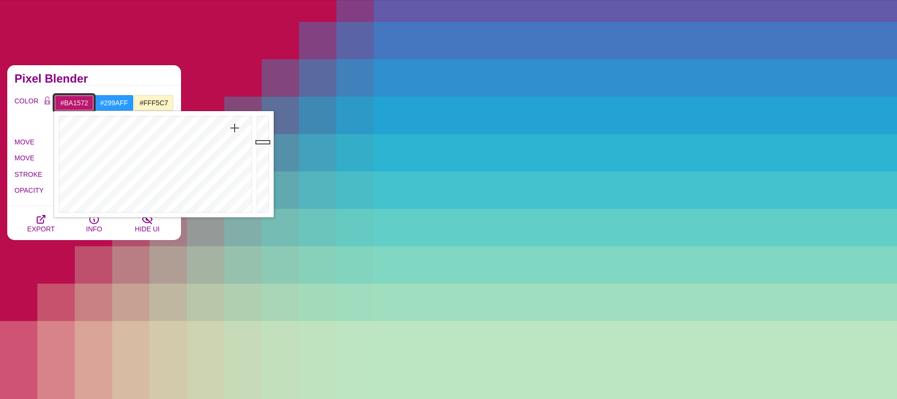
type input "#BA1474"
drag, startPoint x: 240, startPoint y: 123, endPoint x: 233, endPoint y: 126, distance: 7.6
click at [233, 126] on div at bounding box center [154, 164] width 200 height 106
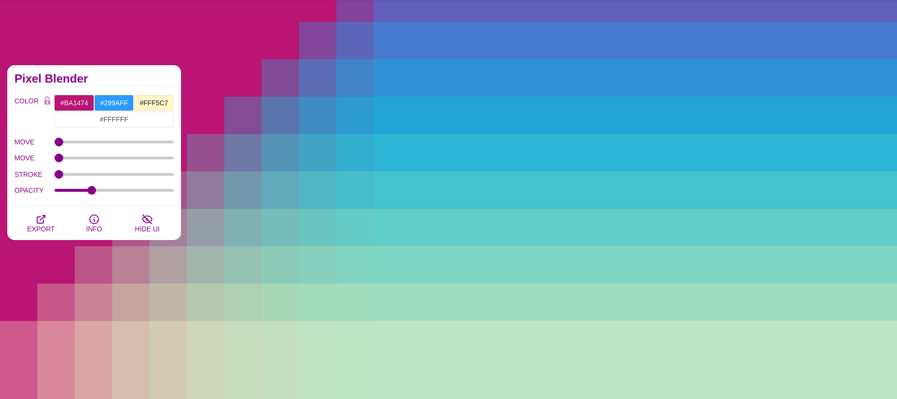
click at [23, 194] on label "OPACITY" at bounding box center [34, 190] width 40 height 13
click at [55, 192] on input "OPACITY" at bounding box center [115, 190] width 120 height 4
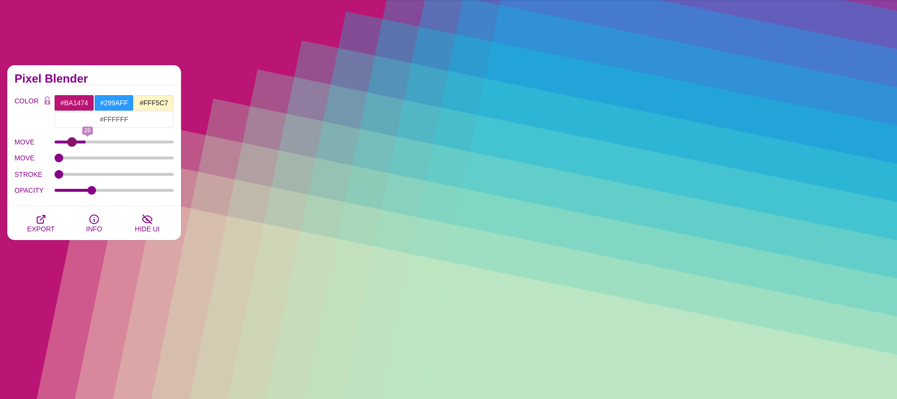
type input "0"
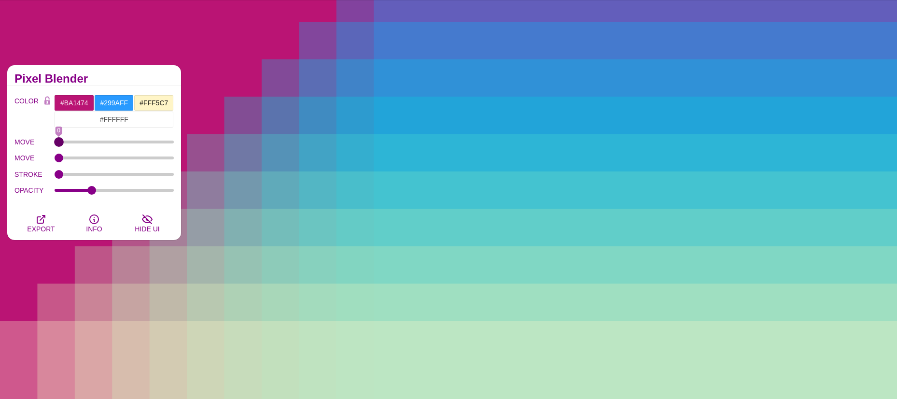
drag, startPoint x: 59, startPoint y: 141, endPoint x: 37, endPoint y: 140, distance: 22.7
click at [55, 140] on input "MOVE" at bounding box center [115, 142] width 120 height 4
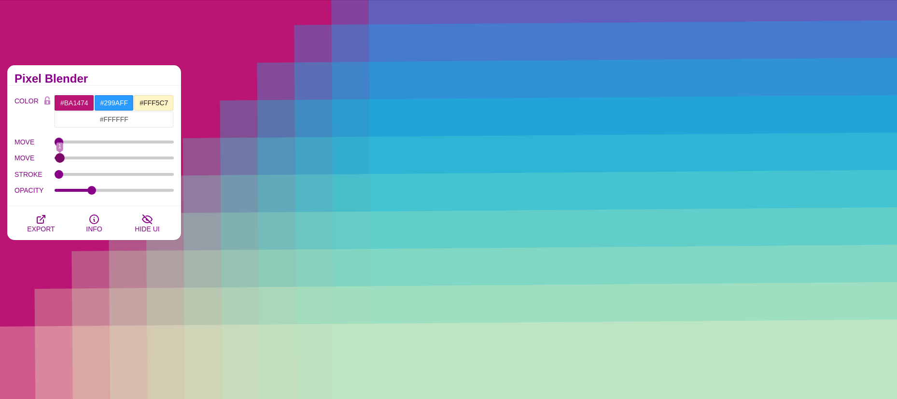
type input "0"
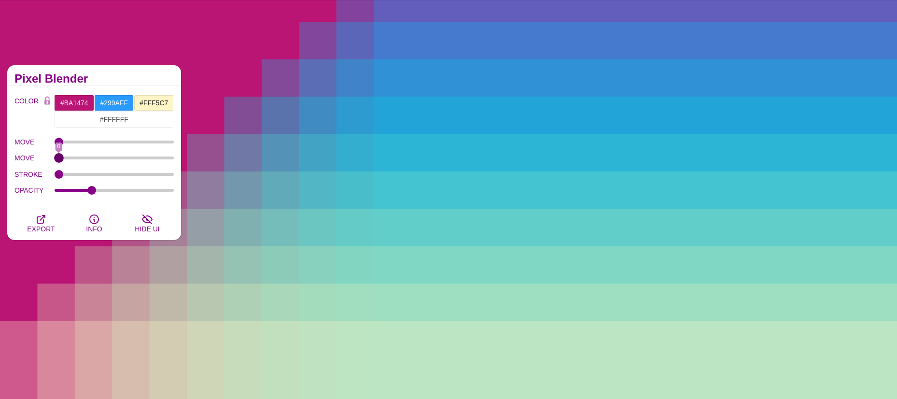
drag, startPoint x: 59, startPoint y: 157, endPoint x: 54, endPoint y: 170, distance: 13.6
click at [55, 156] on input "MOVE" at bounding box center [115, 158] width 120 height 4
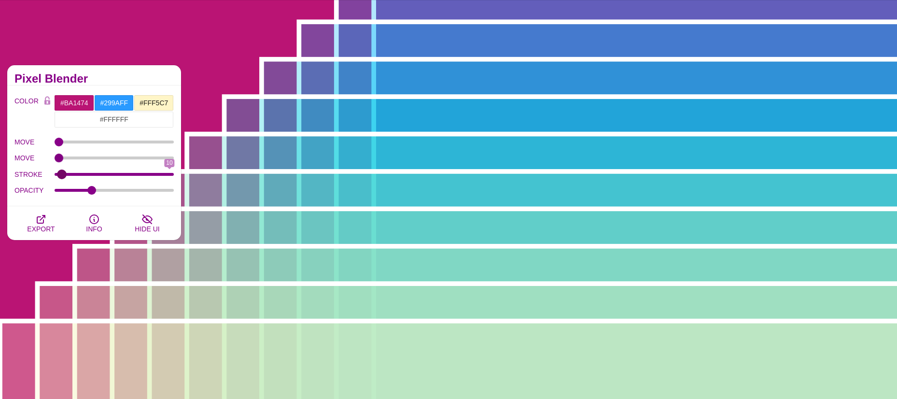
type input "0"
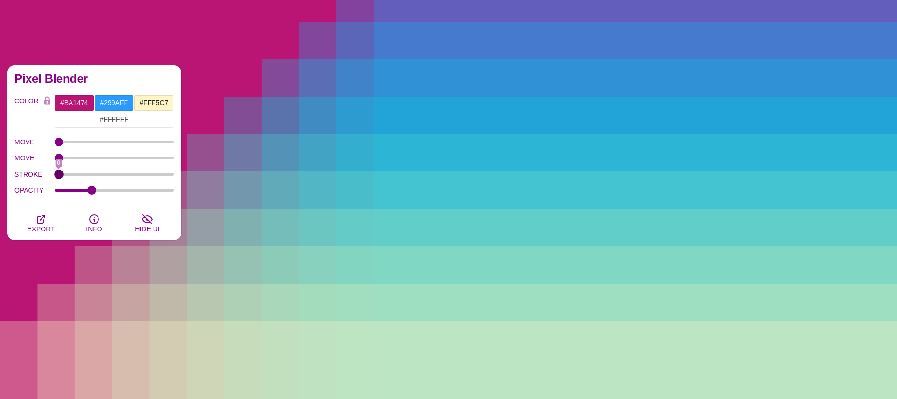
drag, startPoint x: 57, startPoint y: 175, endPoint x: 24, endPoint y: 174, distance: 33.8
click at [55, 174] on input "STROKE" at bounding box center [115, 174] width 120 height 4
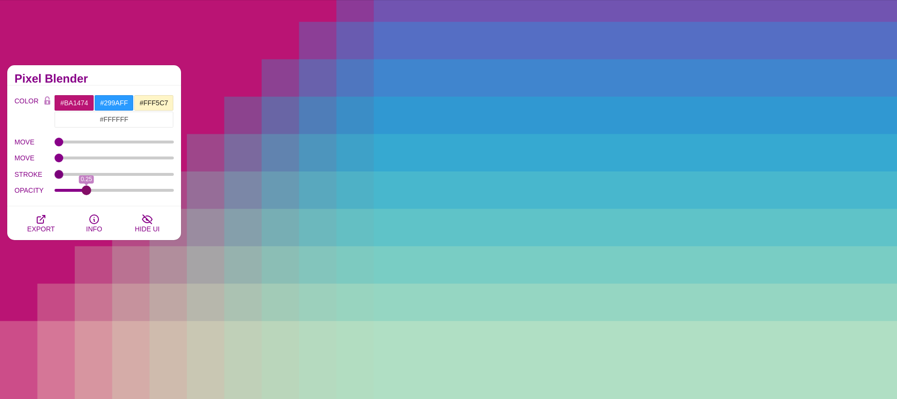
drag, startPoint x: 90, startPoint y: 189, endPoint x: 87, endPoint y: 194, distance: 5.9
type input "0.25"
click at [87, 192] on input "OPACITY" at bounding box center [115, 190] width 120 height 4
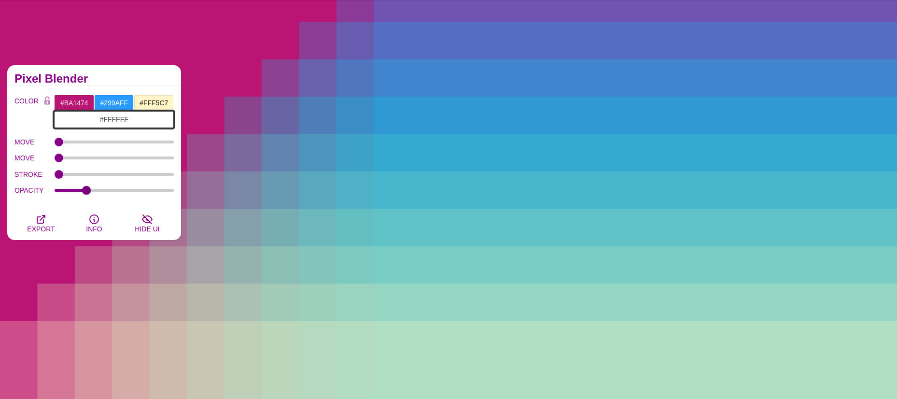
click at [143, 122] on input "#FFFFFF" at bounding box center [114, 119] width 120 height 16
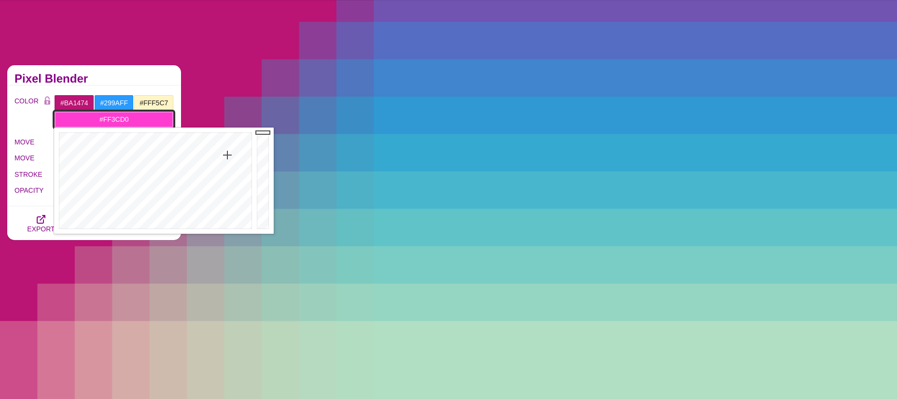
drag, startPoint x: 204, startPoint y: 154, endPoint x: 227, endPoint y: 155, distance: 23.7
click at [227, 155] on div at bounding box center [154, 180] width 200 height 106
drag, startPoint x: 227, startPoint y: 155, endPoint x: 118, endPoint y: 157, distance: 109.2
click at [118, 157] on div at bounding box center [154, 180] width 200 height 106
type input "#FFC723"
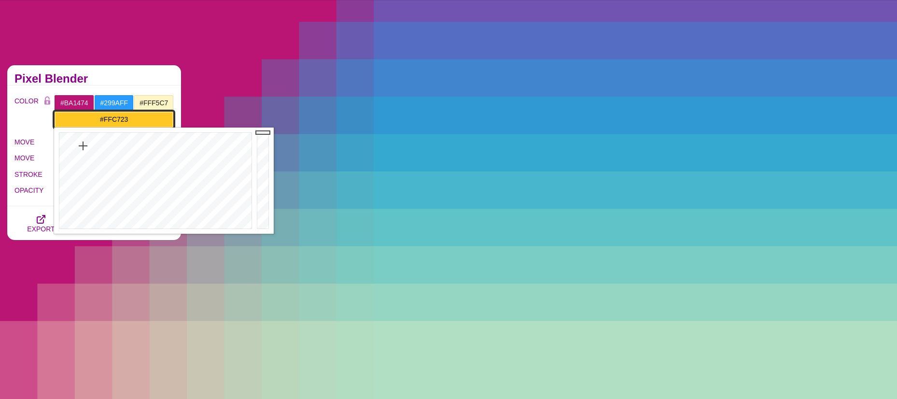
drag, startPoint x: 118, startPoint y: 157, endPoint x: 83, endPoint y: 146, distance: 37.0
click at [83, 146] on div at bounding box center [154, 180] width 200 height 106
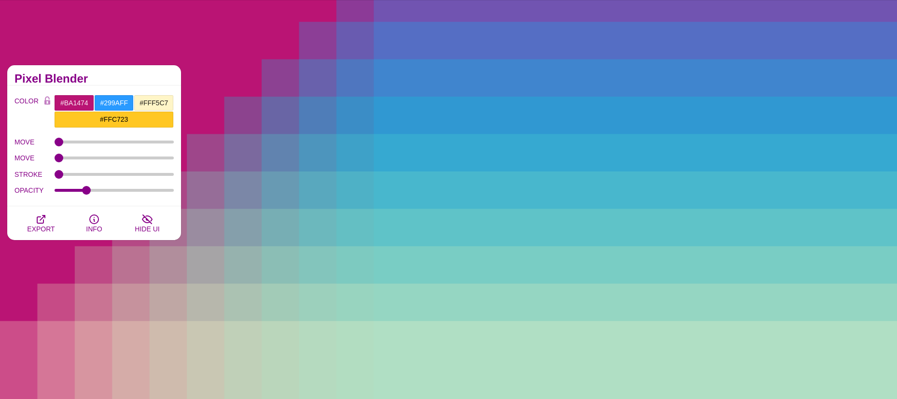
click at [125, 80] on h2 "Pixel Blender" at bounding box center [93, 79] width 159 height 8
type input "0.24"
click at [85, 192] on input "OPACITY" at bounding box center [115, 190] width 120 height 4
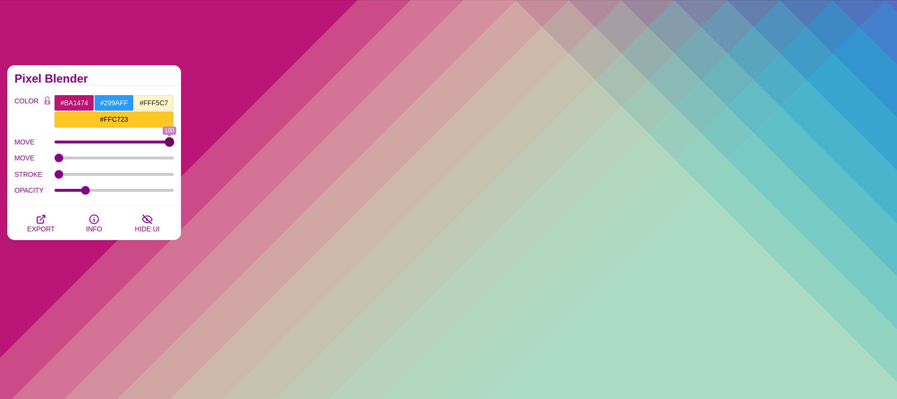
drag, startPoint x: 61, startPoint y: 142, endPoint x: 191, endPoint y: 151, distance: 130.2
type input "100"
click at [174, 144] on input "MOVE" at bounding box center [115, 142] width 120 height 4
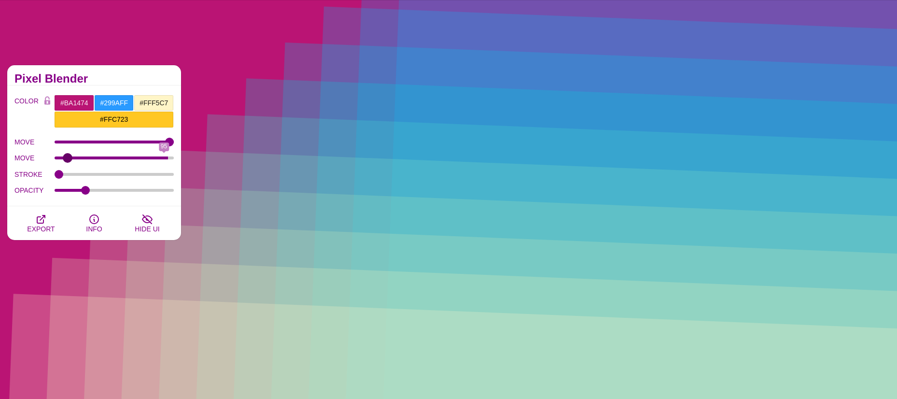
type input "0"
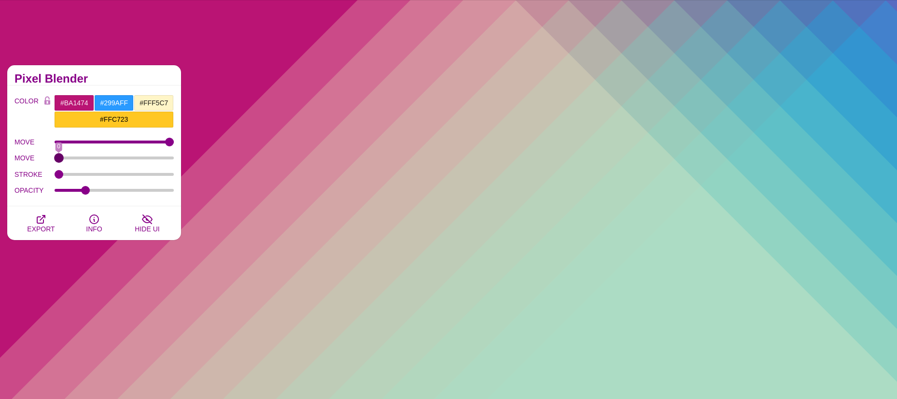
drag, startPoint x: 60, startPoint y: 159, endPoint x: -1, endPoint y: 154, distance: 62.0
click at [55, 156] on input "MOVE" at bounding box center [115, 158] width 120 height 4
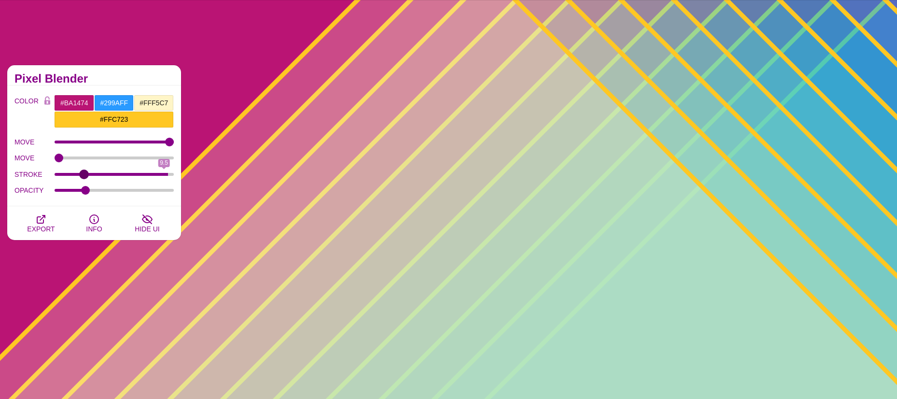
type input "0"
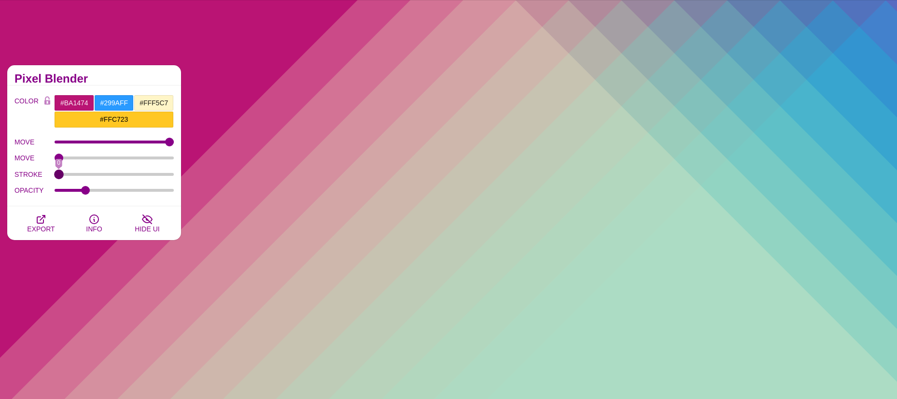
drag, startPoint x: 63, startPoint y: 175, endPoint x: -7, endPoint y: 182, distance: 70.4
click at [55, 176] on input "STROKE" at bounding box center [115, 174] width 120 height 4
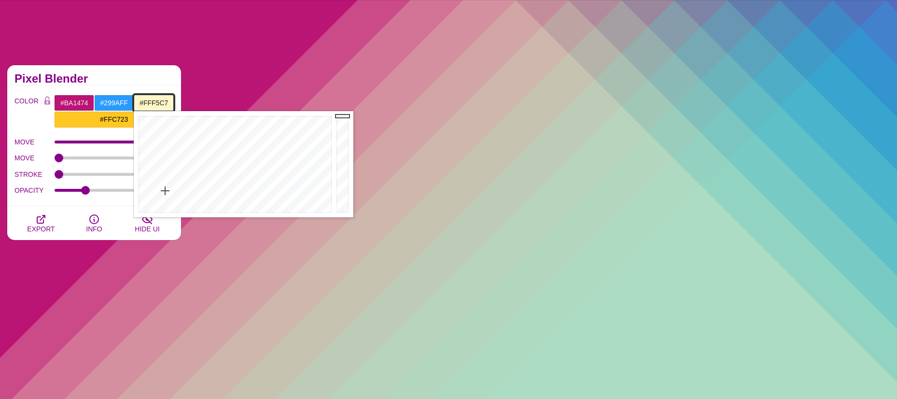
click at [149, 103] on input "#FFF5C7" at bounding box center [154, 103] width 40 height 16
drag, startPoint x: 214, startPoint y: 156, endPoint x: 208, endPoint y: 142, distance: 15.3
click at [208, 142] on div at bounding box center [234, 164] width 200 height 106
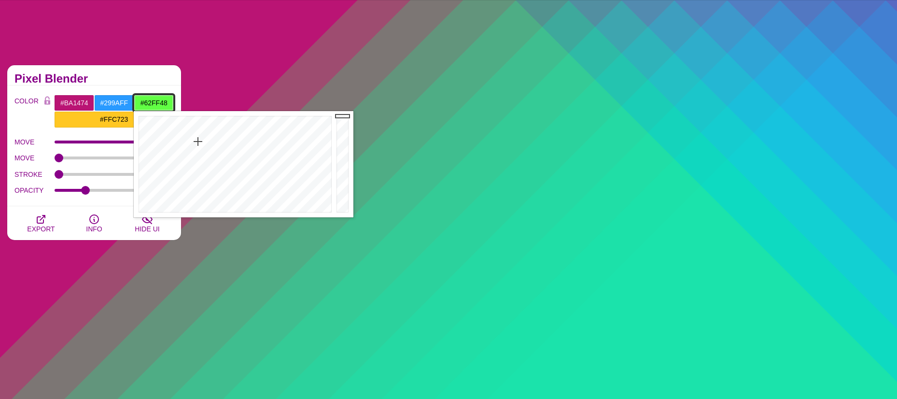
drag, startPoint x: 208, startPoint y: 143, endPoint x: 198, endPoint y: 143, distance: 9.2
click at [198, 143] on div at bounding box center [234, 164] width 200 height 106
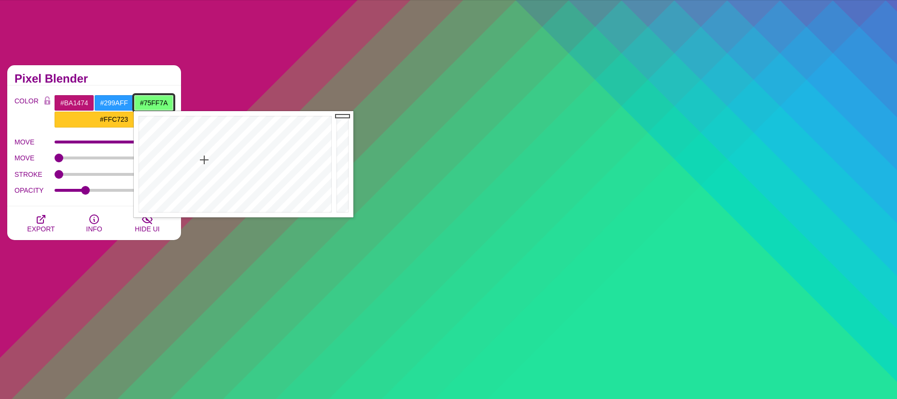
drag, startPoint x: 198, startPoint y: 143, endPoint x: 204, endPoint y: 160, distance: 17.9
click at [204, 160] on div at bounding box center [234, 164] width 200 height 106
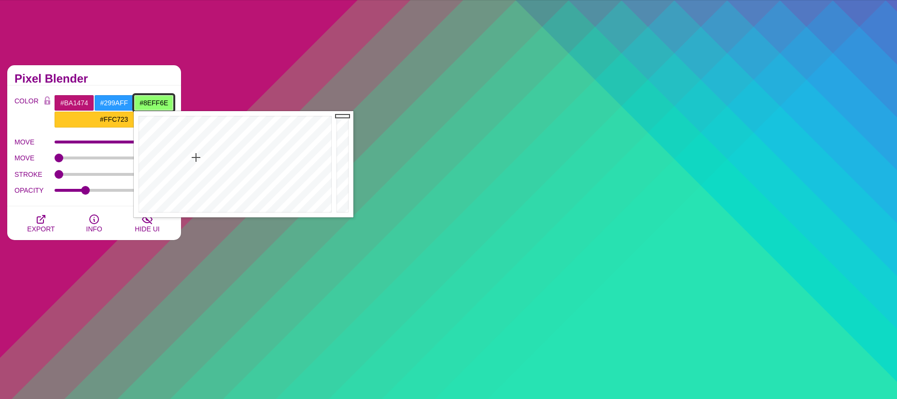
drag, startPoint x: 205, startPoint y: 159, endPoint x: 196, endPoint y: 157, distance: 9.3
click at [196, 157] on div at bounding box center [234, 164] width 200 height 106
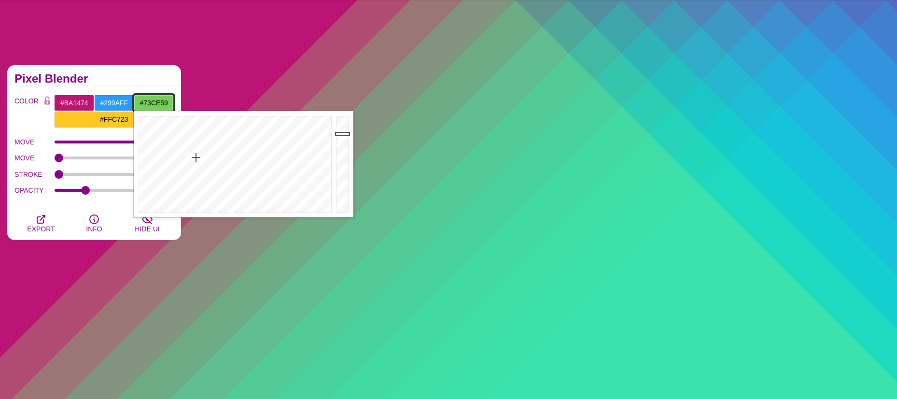
drag, startPoint x: 340, startPoint y: 117, endPoint x: 339, endPoint y: 134, distance: 17.4
click at [339, 134] on div at bounding box center [343, 164] width 19 height 106
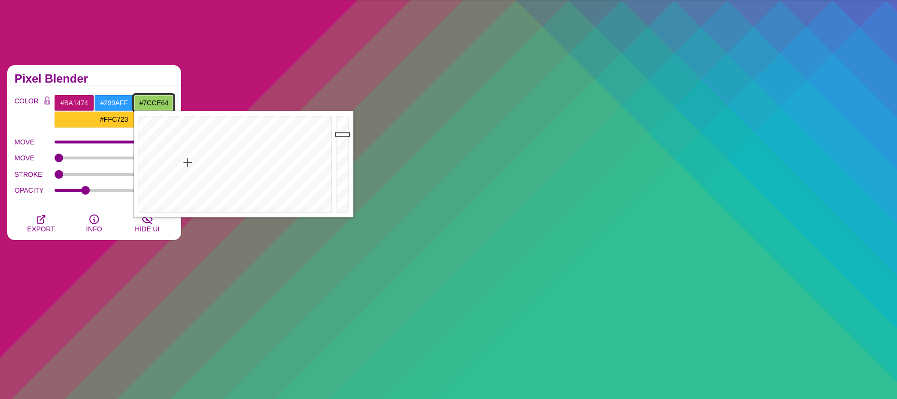
type input "#79CE64"
drag, startPoint x: 194, startPoint y: 157, endPoint x: 197, endPoint y: 162, distance: 6.1
click at [197, 162] on div at bounding box center [234, 164] width 200 height 106
click at [33, 111] on label "COLOR" at bounding box center [27, 111] width 26 height 33
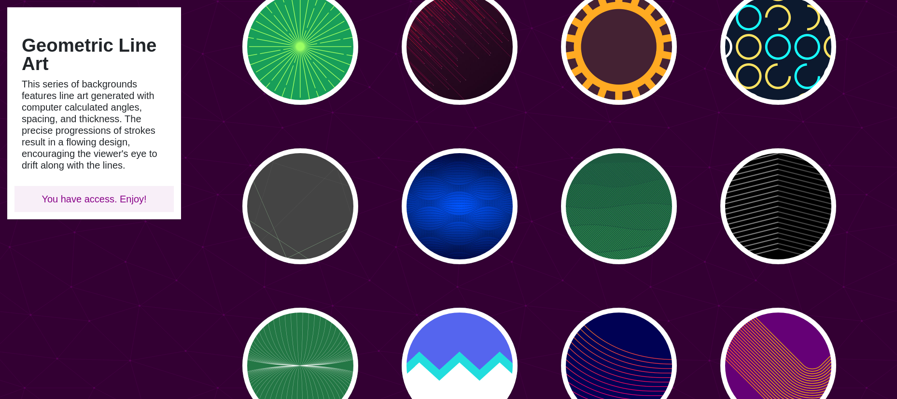
scroll to position [338, 0]
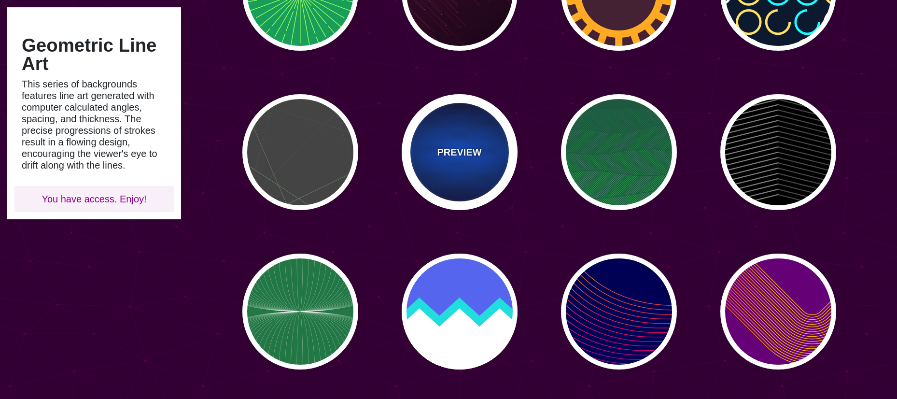
click at [451, 146] on p "PREVIEW" at bounding box center [459, 152] width 44 height 14
type input "#0055FF"
type input "#000033"
type input "#000000"
type input "0"
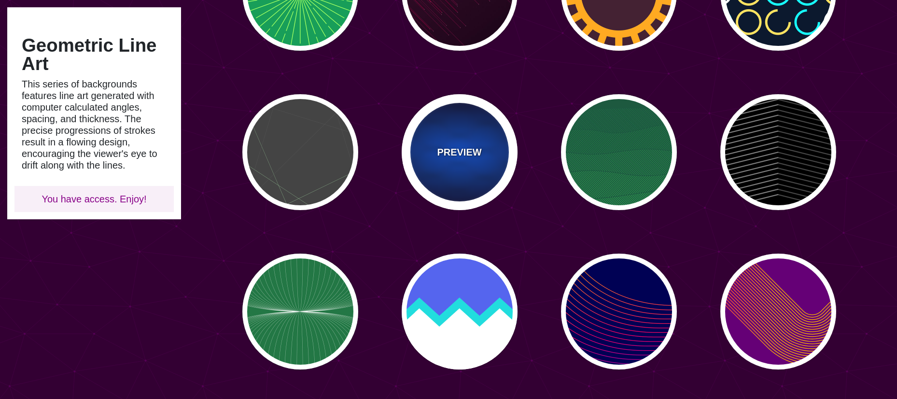
type input "0.25"
type input "15"
type input "50"
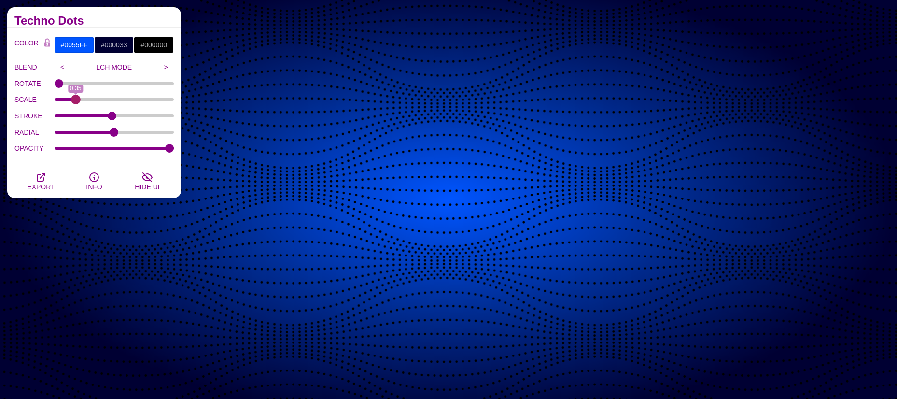
drag, startPoint x: 70, startPoint y: 100, endPoint x: 76, endPoint y: 99, distance: 6.1
type input "0.35"
click at [76, 99] on input "SCALE" at bounding box center [115, 100] width 120 height 4
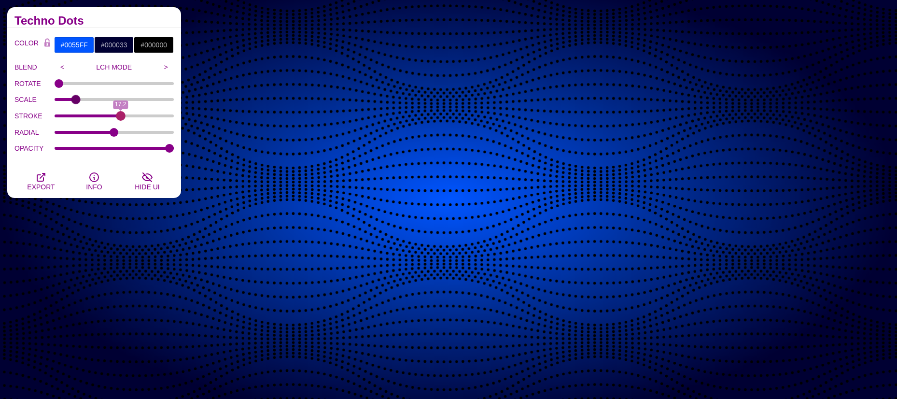
drag, startPoint x: 109, startPoint y: 113, endPoint x: 121, endPoint y: 113, distance: 11.6
type input "17.2"
click at [121, 114] on input "STROKE" at bounding box center [115, 116] width 120 height 4
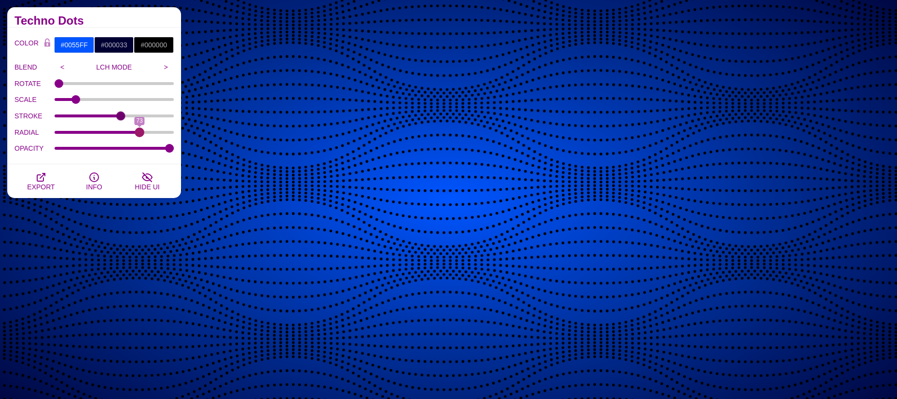
drag, startPoint x: 117, startPoint y: 133, endPoint x: 140, endPoint y: 140, distance: 23.7
type input "73"
click at [140, 134] on input "RADIAL" at bounding box center [115, 132] width 120 height 4
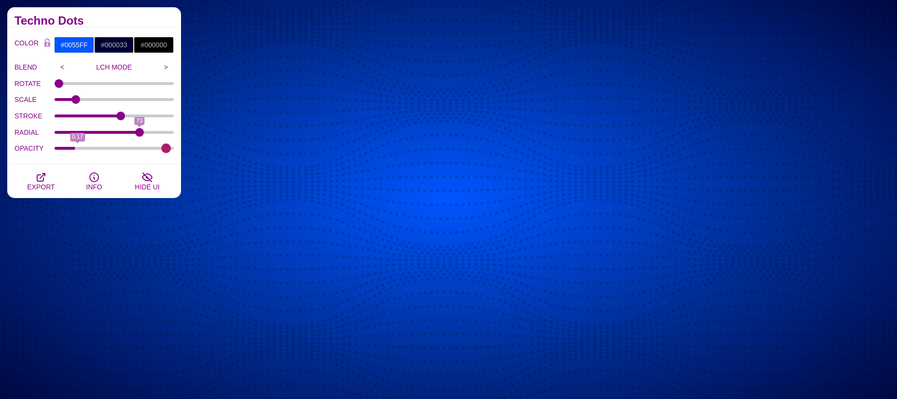
type input "1"
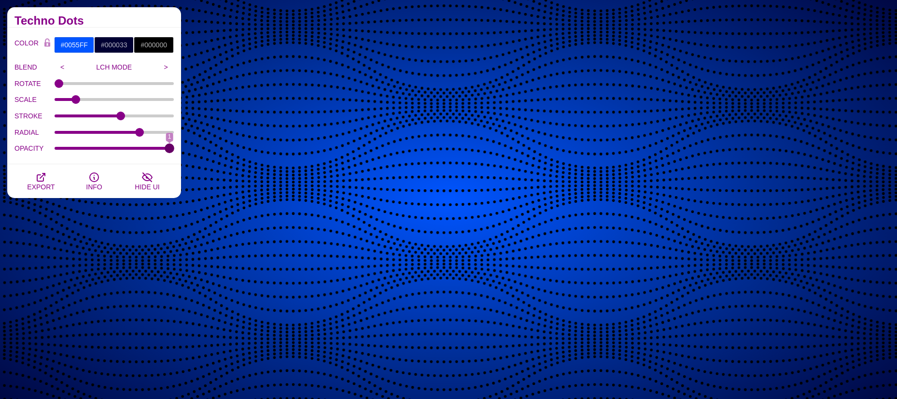
drag, startPoint x: 170, startPoint y: 149, endPoint x: 205, endPoint y: 150, distance: 35.7
click at [174, 150] on input "OPACITY" at bounding box center [115, 148] width 120 height 4
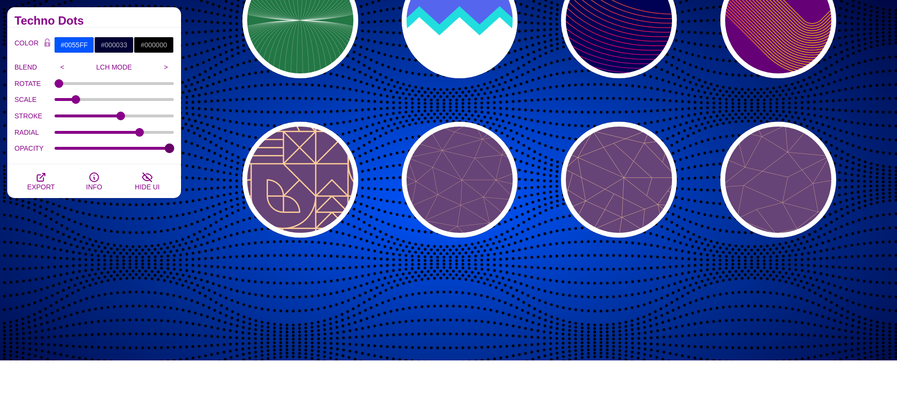
scroll to position [580, 0]
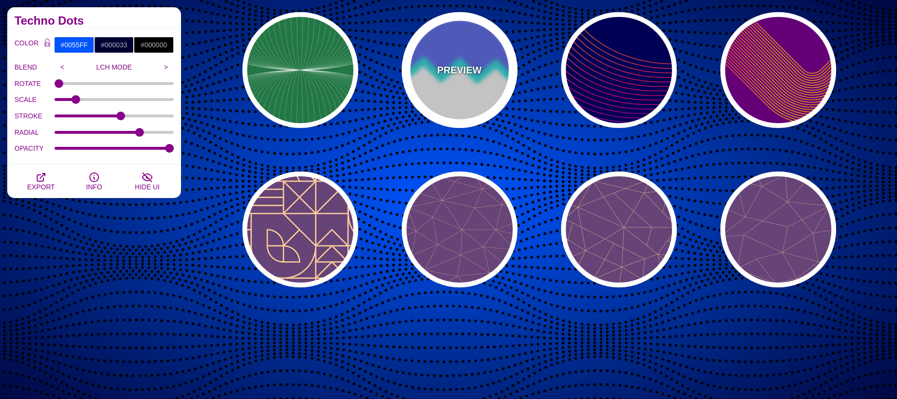
click at [445, 57] on div "PREVIEW" at bounding box center [460, 70] width 116 height 116
type input "#FFFFFF"
type input "#5566EE"
type input "#22DDDD"
type input "300"
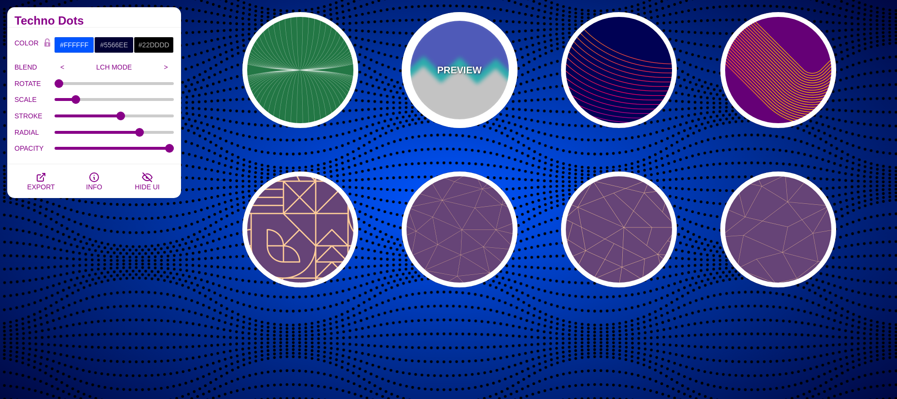
type input "10"
type input "1"
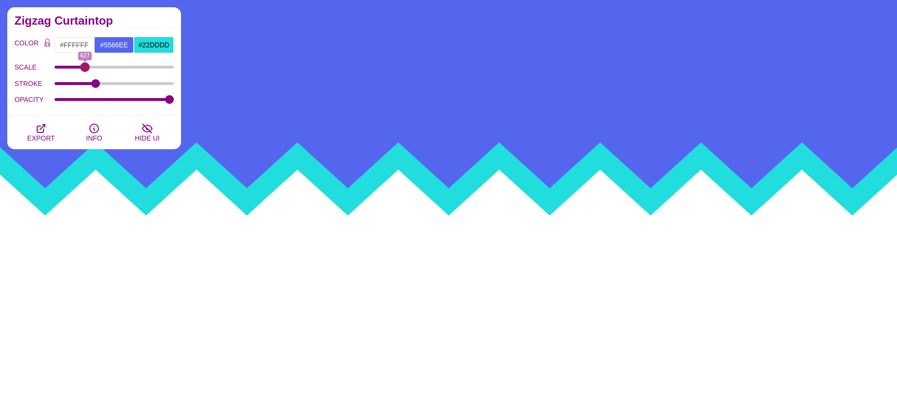
drag, startPoint x: 66, startPoint y: 68, endPoint x: 85, endPoint y: 69, distance: 18.9
type input "627"
click at [85, 69] on input "SCALE" at bounding box center [115, 67] width 120 height 4
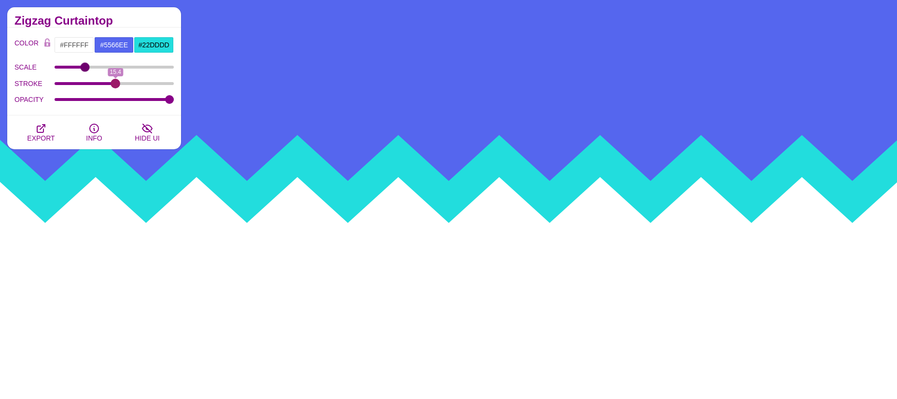
drag, startPoint x: 96, startPoint y: 84, endPoint x: 115, endPoint y: 80, distance: 20.3
type input "15.4"
click at [115, 82] on input "STROKE" at bounding box center [115, 84] width 120 height 4
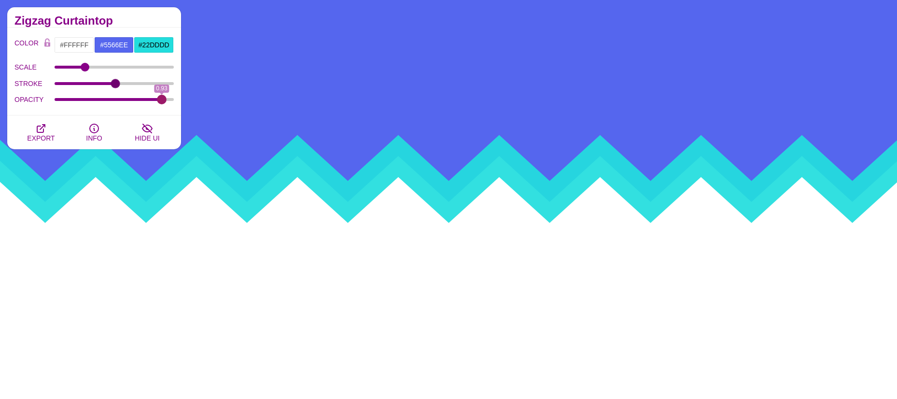
drag, startPoint x: 168, startPoint y: 99, endPoint x: 161, endPoint y: 97, distance: 6.7
type input "0.93"
click at [161, 98] on input "OPACITY" at bounding box center [115, 100] width 120 height 4
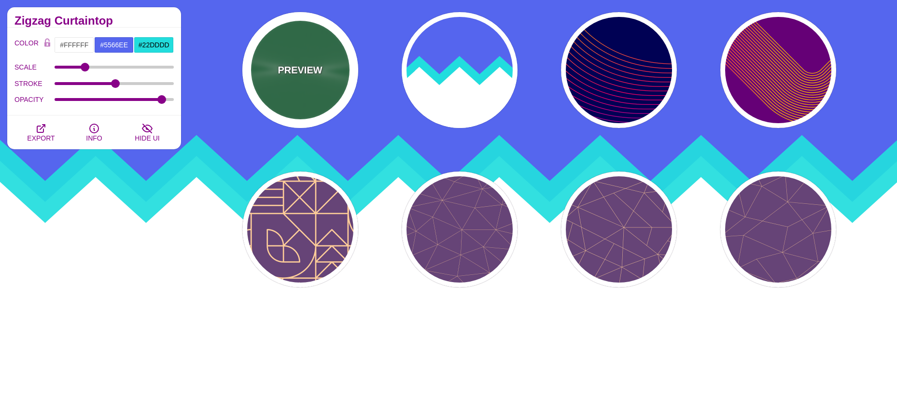
drag, startPoint x: 307, startPoint y: 71, endPoint x: 262, endPoint y: 68, distance: 45.1
click at [308, 72] on p "PREVIEW" at bounding box center [300, 70] width 44 height 14
type input "#227744"
type input "#DDFFCC"
type input "#FFFFFF"
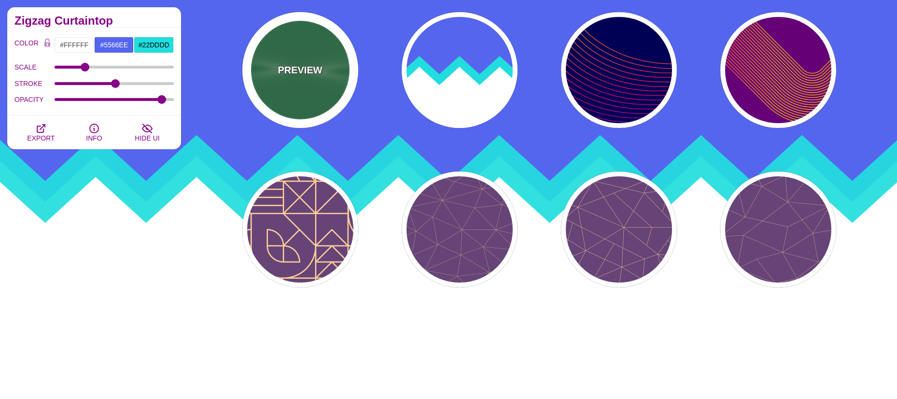
type input "0"
type input "1"
type input "0"
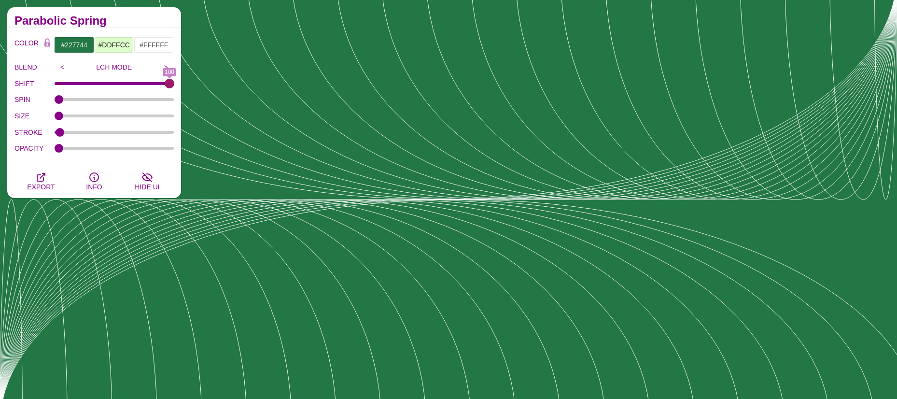
drag, startPoint x: 61, startPoint y: 84, endPoint x: 248, endPoint y: 104, distance: 188.0
type input "100"
click at [174, 85] on input "SHIFT" at bounding box center [115, 84] width 120 height 4
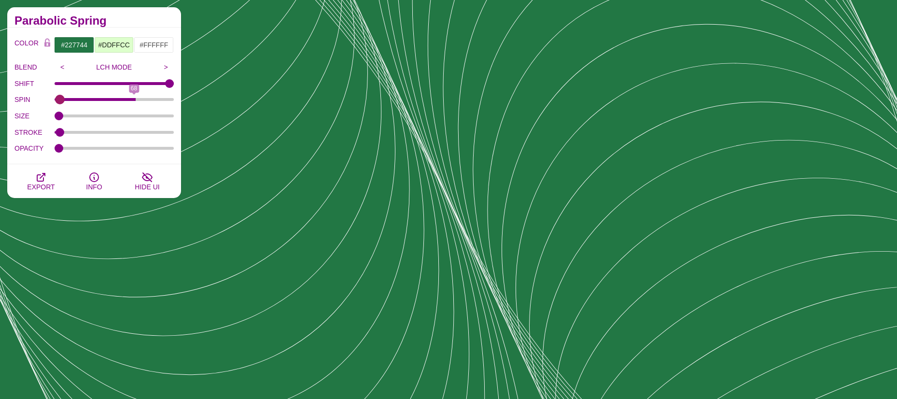
type input "0"
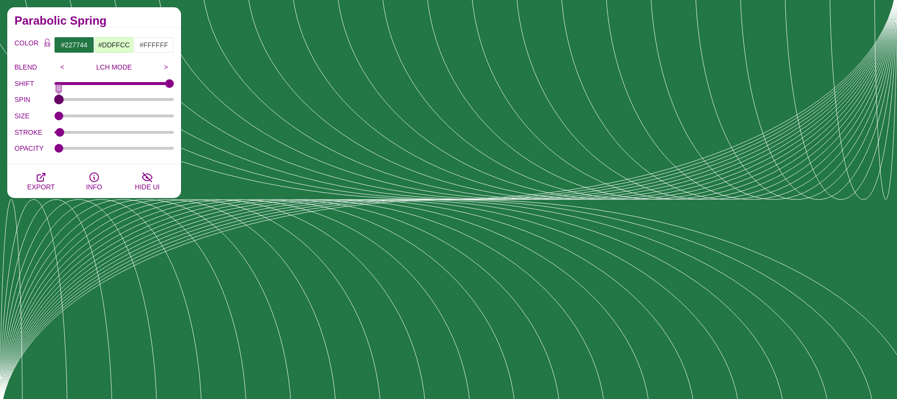
drag, startPoint x: 60, startPoint y: 100, endPoint x: 80, endPoint y: 125, distance: 31.6
click at [55, 101] on input "SPIN" at bounding box center [115, 100] width 120 height 4
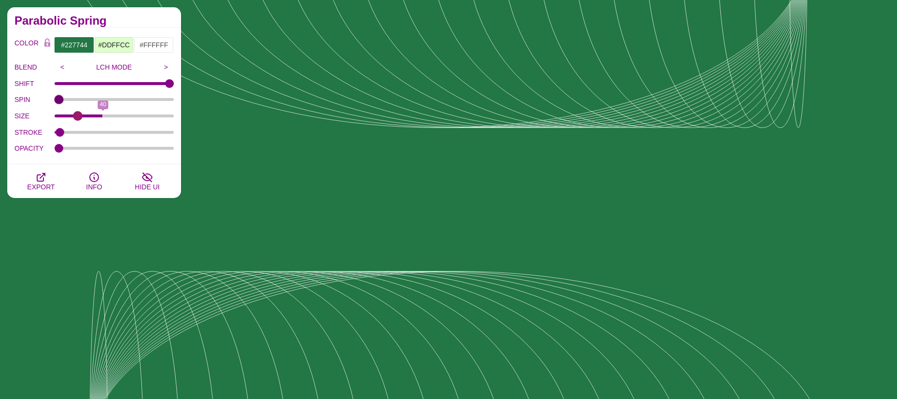
type input "0"
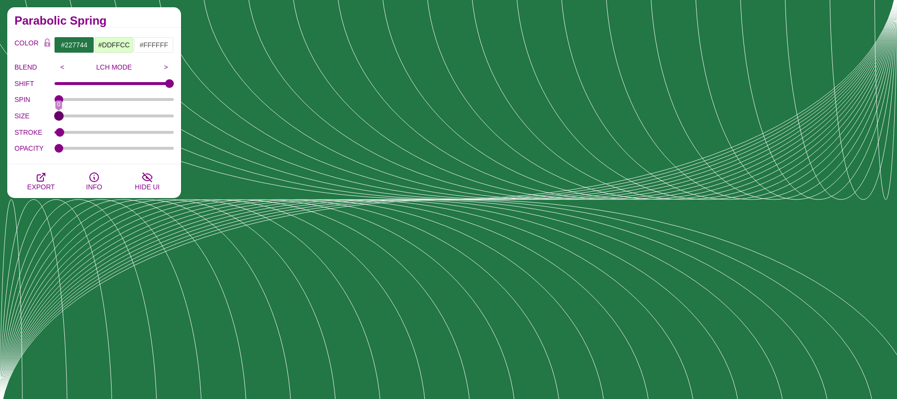
drag, startPoint x: 64, startPoint y: 116, endPoint x: 40, endPoint y: 111, distance: 24.3
click at [55, 114] on input "SIZE" at bounding box center [115, 116] width 120 height 4
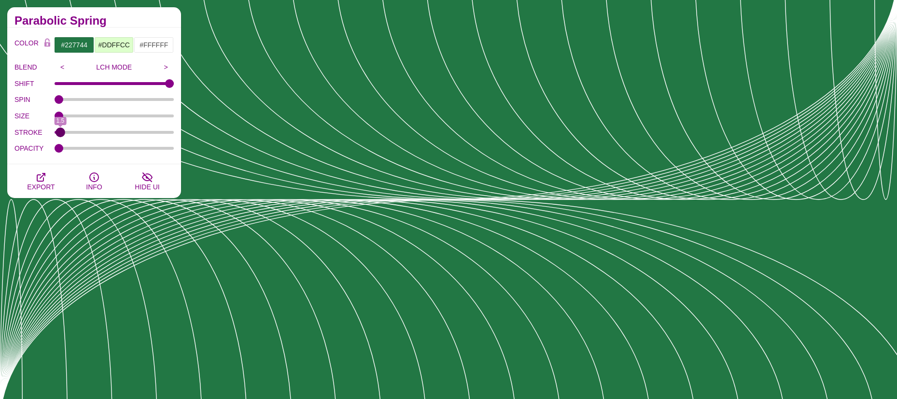
type input "1.5"
click at [60, 132] on input "STROKE" at bounding box center [115, 132] width 120 height 4
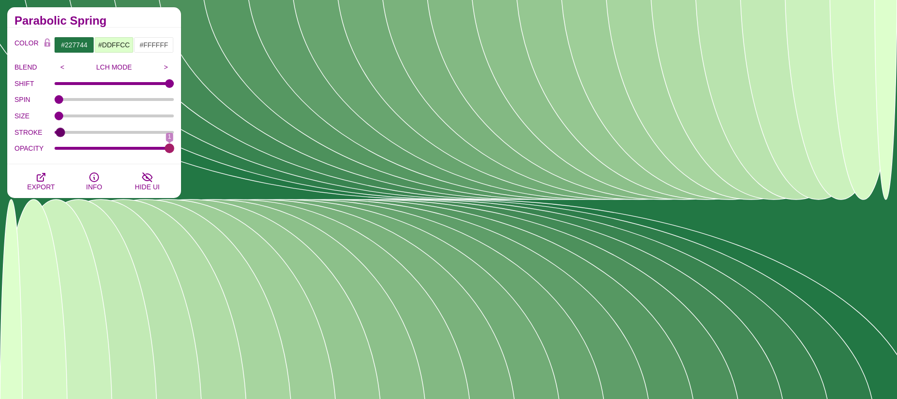
drag, startPoint x: 62, startPoint y: 149, endPoint x: 190, endPoint y: 149, distance: 128.0
type input "1"
click at [174, 149] on input "OPACITY" at bounding box center [115, 148] width 120 height 4
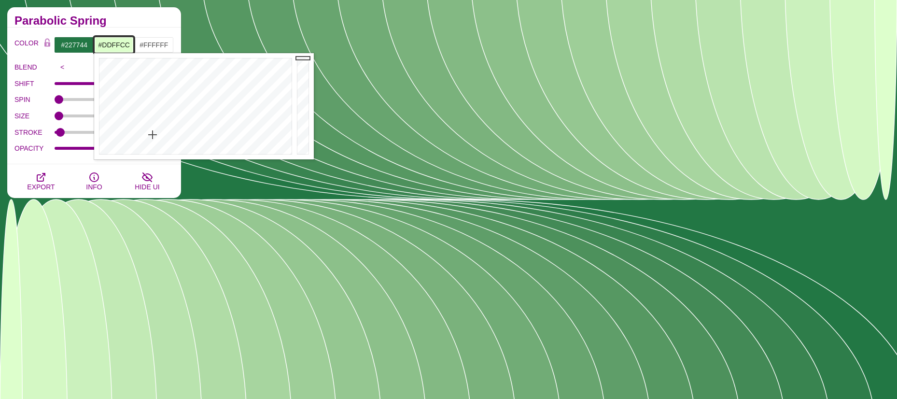
click at [116, 42] on input "#DDFFCC" at bounding box center [114, 45] width 40 height 16
type input "#5AE5FF"
drag, startPoint x: 203, startPoint y: 99, endPoint x: 200, endPoint y: 92, distance: 8.3
click at [200, 92] on div at bounding box center [194, 106] width 200 height 106
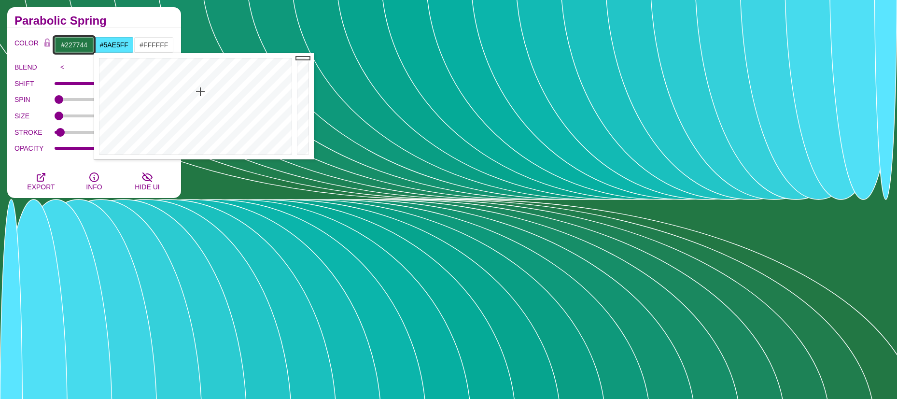
click at [75, 43] on input "#227744" at bounding box center [74, 45] width 40 height 16
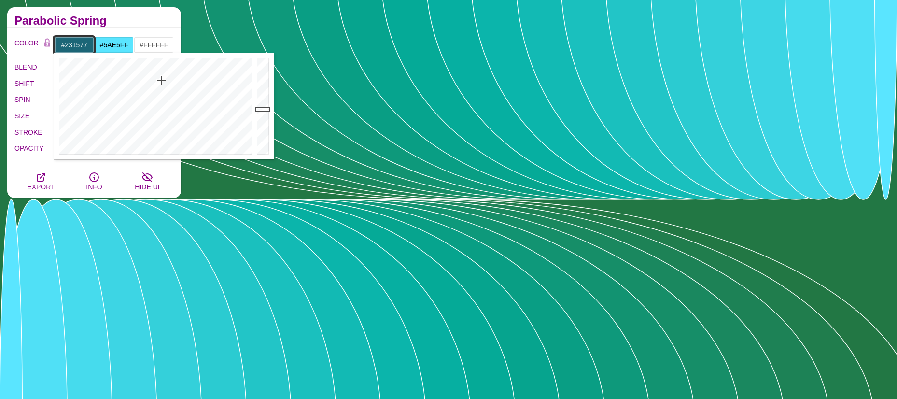
type input "#241577"
drag, startPoint x: 149, startPoint y: 82, endPoint x: 193, endPoint y: 75, distance: 44.0
click at [193, 75] on div at bounding box center [154, 106] width 200 height 106
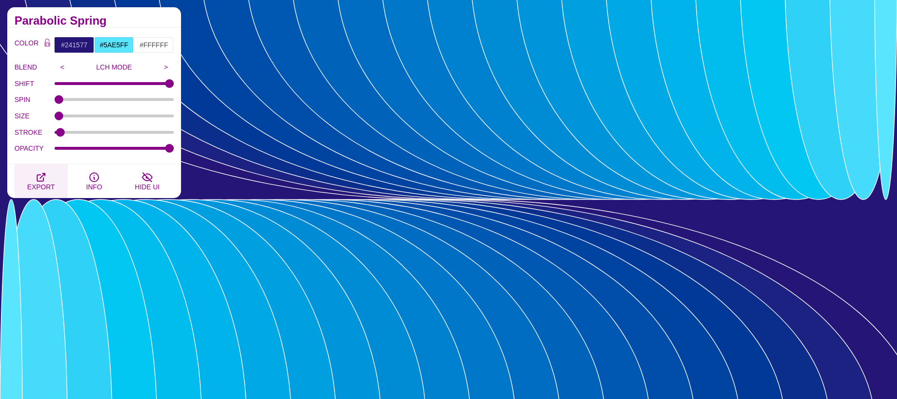
click at [33, 175] on button "EXPORT" at bounding box center [40, 181] width 53 height 34
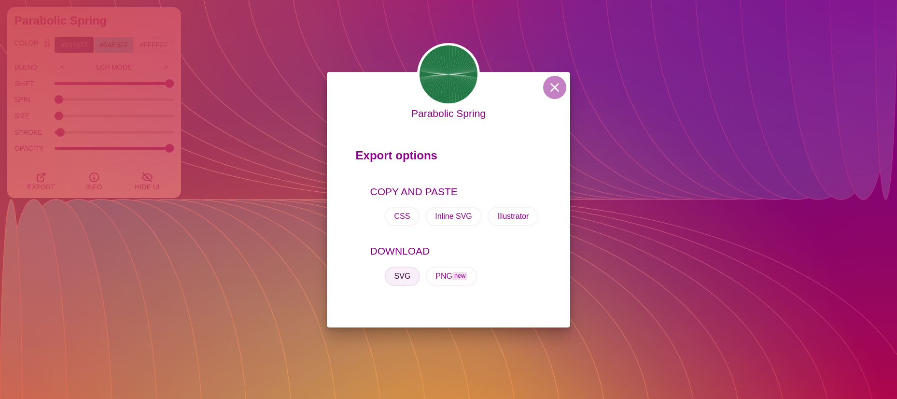
click at [399, 272] on button "SVG" at bounding box center [403, 276] width 36 height 19
click at [557, 86] on button at bounding box center [554, 87] width 23 height 23
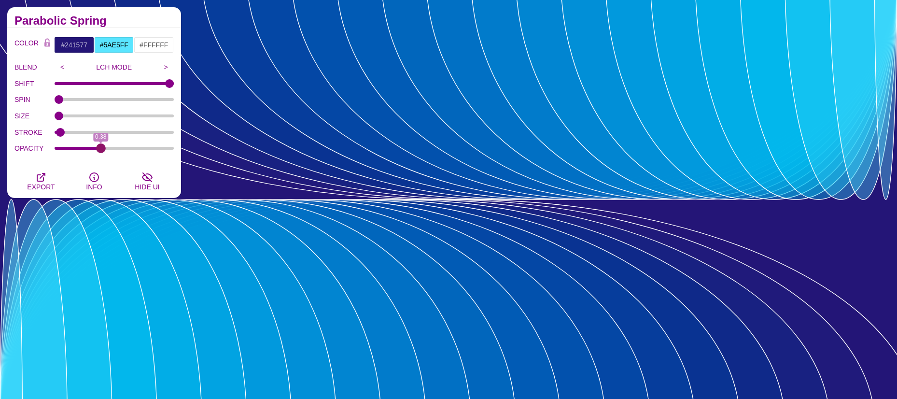
drag, startPoint x: 168, startPoint y: 148, endPoint x: 100, endPoint y: 154, distance: 67.8
type input "0.38"
click at [100, 150] on input "OPACITY" at bounding box center [115, 148] width 120 height 4
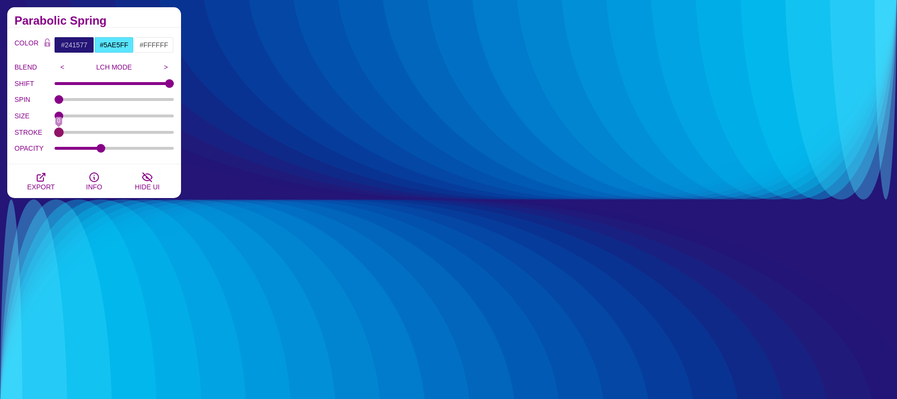
drag, startPoint x: 59, startPoint y: 130, endPoint x: -7, endPoint y: 127, distance: 66.7
type input "0"
click at [55, 130] on input "STROKE" at bounding box center [115, 132] width 120 height 4
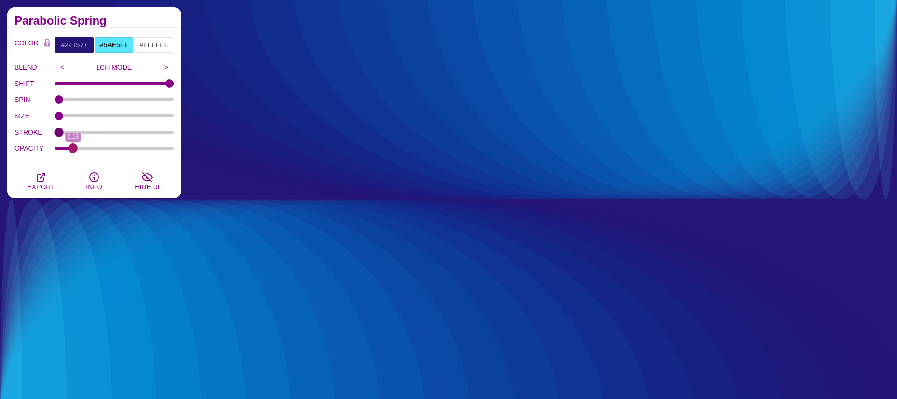
drag, startPoint x: 99, startPoint y: 146, endPoint x: 73, endPoint y: 140, distance: 26.7
type input "0.13"
click at [73, 146] on input "OPACITY" at bounding box center [115, 148] width 120 height 4
drag, startPoint x: 62, startPoint y: 120, endPoint x: 160, endPoint y: 128, distance: 98.9
click at [160, 128] on div "COLOR #241577 #5AE5FF #FFFFFF #444444 #555555 #666666 #777777 #888888 #999999 B…" at bounding box center [93, 97] width 159 height 120
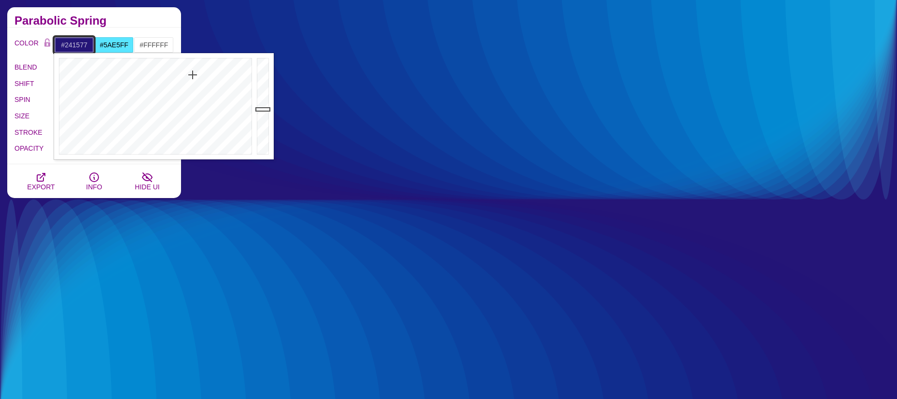
click at [58, 44] on input "#241577" at bounding box center [74, 45] width 40 height 16
drag, startPoint x: 196, startPoint y: 75, endPoint x: 226, endPoint y: 78, distance: 30.1
click at [226, 78] on div at bounding box center [154, 106] width 200 height 106
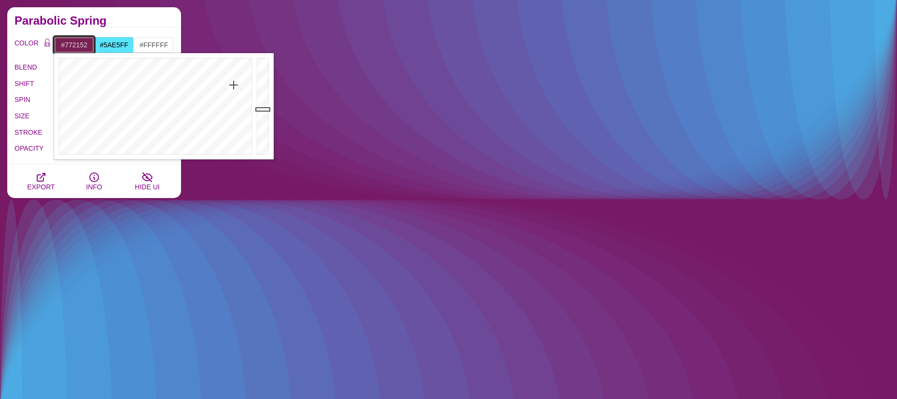
drag, startPoint x: 227, startPoint y: 78, endPoint x: 234, endPoint y: 85, distance: 9.6
click at [234, 85] on div at bounding box center [154, 106] width 200 height 106
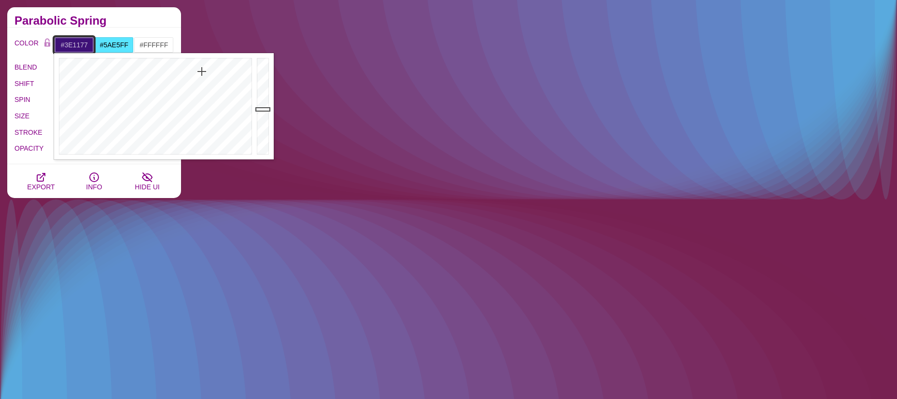
drag, startPoint x: 234, startPoint y: 85, endPoint x: 202, endPoint y: 71, distance: 34.6
click at [202, 71] on div at bounding box center [154, 106] width 200 height 106
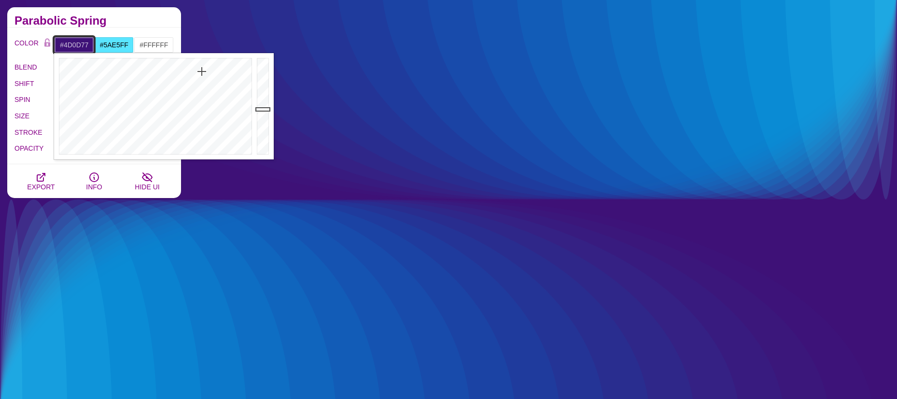
type input "#4F0D77"
drag, startPoint x: 202, startPoint y: 71, endPoint x: 208, endPoint y: 68, distance: 6.7
click at [208, 68] on div at bounding box center [154, 106] width 200 height 106
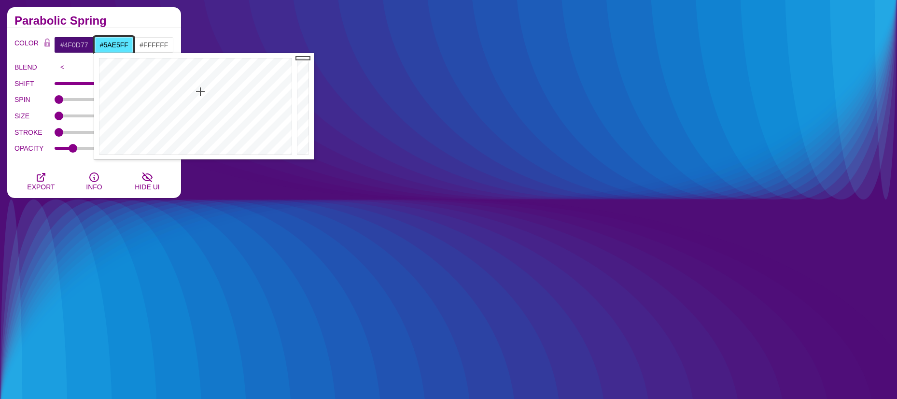
click at [103, 44] on input "#5AE5FF" at bounding box center [114, 45] width 40 height 16
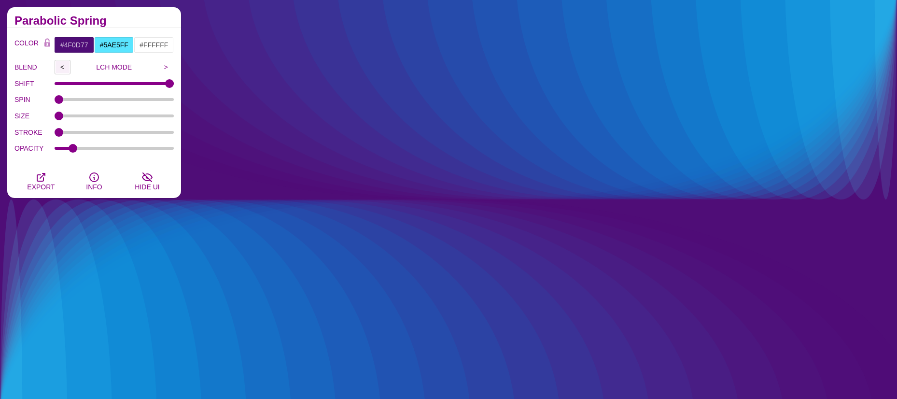
click at [61, 67] on input "<" at bounding box center [63, 67] width 16 height 14
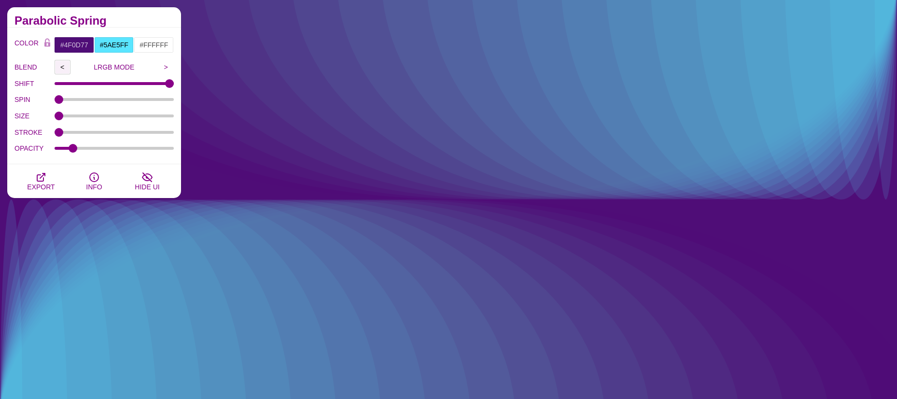
click at [61, 67] on input "<" at bounding box center [63, 67] width 16 height 14
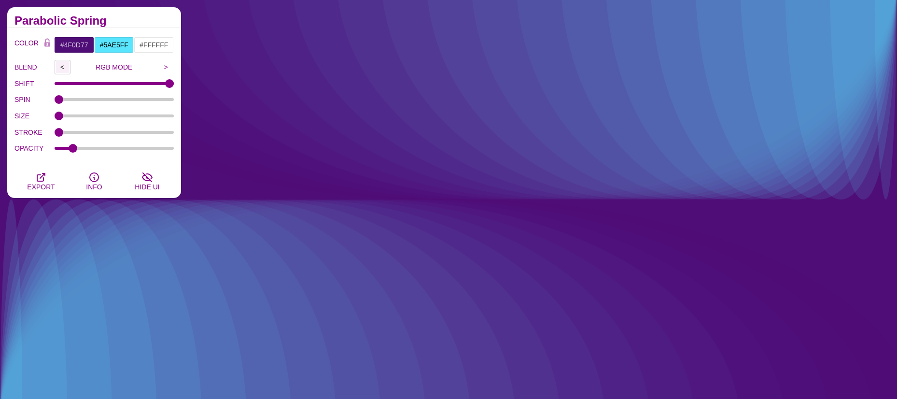
click at [61, 67] on input "<" at bounding box center [63, 67] width 16 height 14
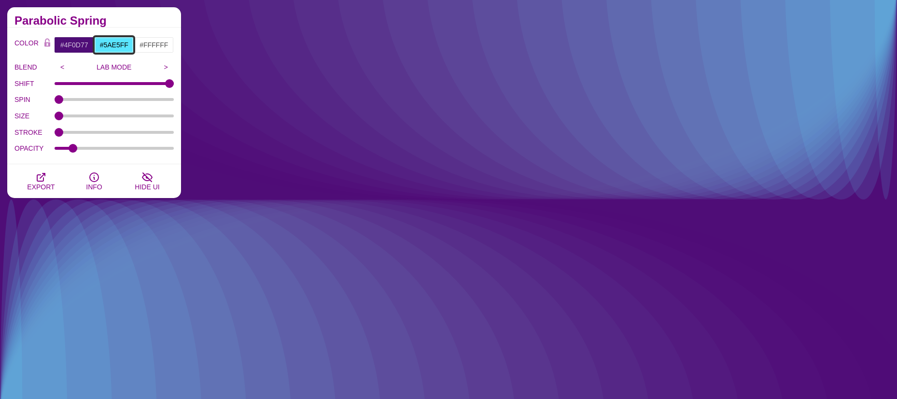
click at [116, 37] on input "#5AE5FF" at bounding box center [114, 45] width 40 height 16
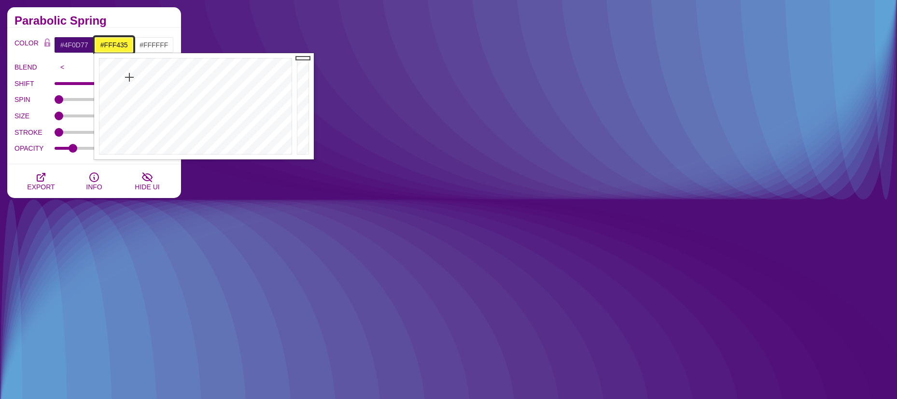
drag, startPoint x: 133, startPoint y: 91, endPoint x: 129, endPoint y: 78, distance: 13.5
click at [129, 78] on div at bounding box center [194, 106] width 200 height 106
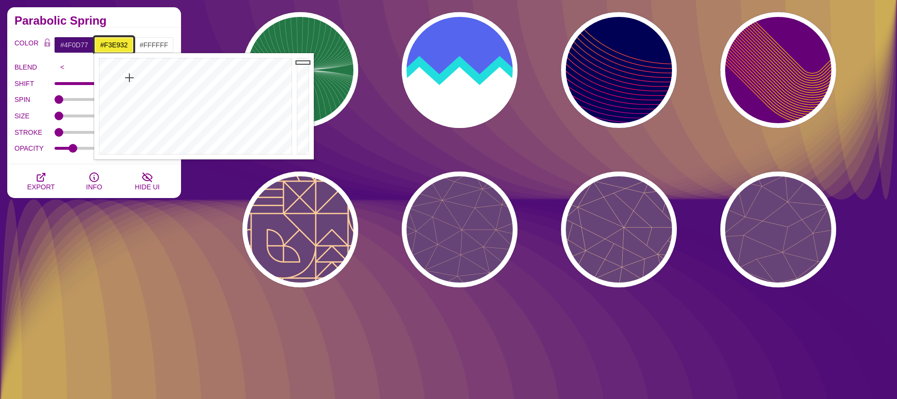
click at [302, 62] on div at bounding box center [304, 106] width 19 height 106
drag, startPoint x: 129, startPoint y: 78, endPoint x: 127, endPoint y: 70, distance: 8.0
click at [127, 70] on div at bounding box center [194, 106] width 200 height 106
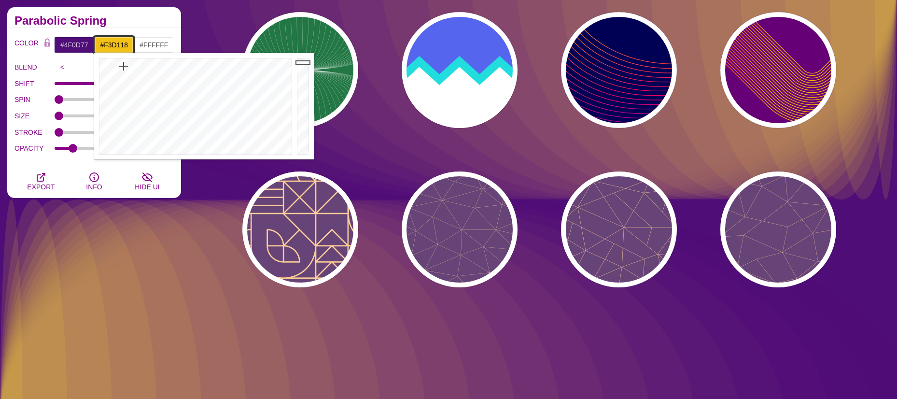
type input "#F3D11A"
click at [126, 68] on div at bounding box center [194, 106] width 200 height 106
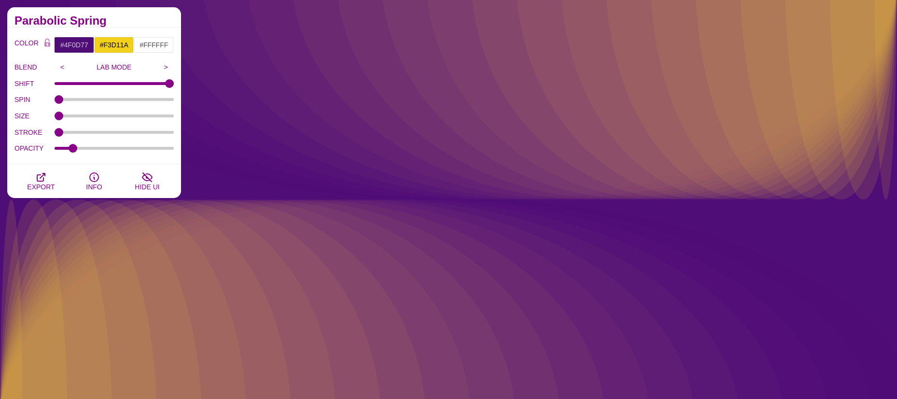
click at [139, 20] on h2 "Parabolic Spring" at bounding box center [93, 21] width 159 height 8
click at [163, 68] on input ">" at bounding box center [166, 67] width 16 height 14
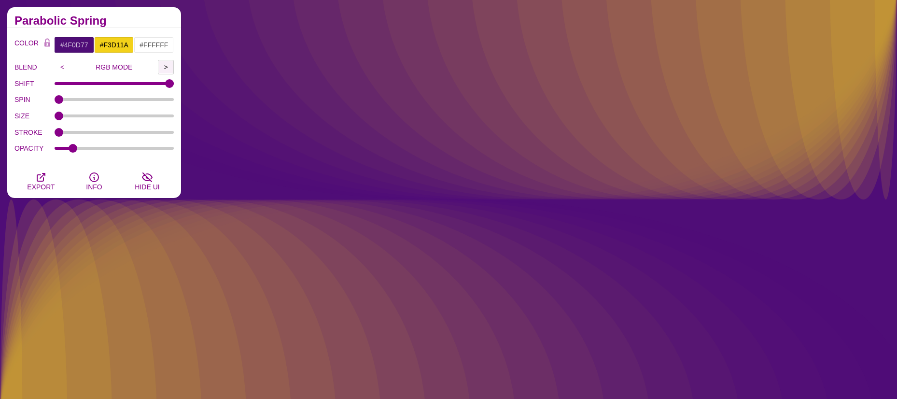
click at [163, 68] on input ">" at bounding box center [166, 67] width 16 height 14
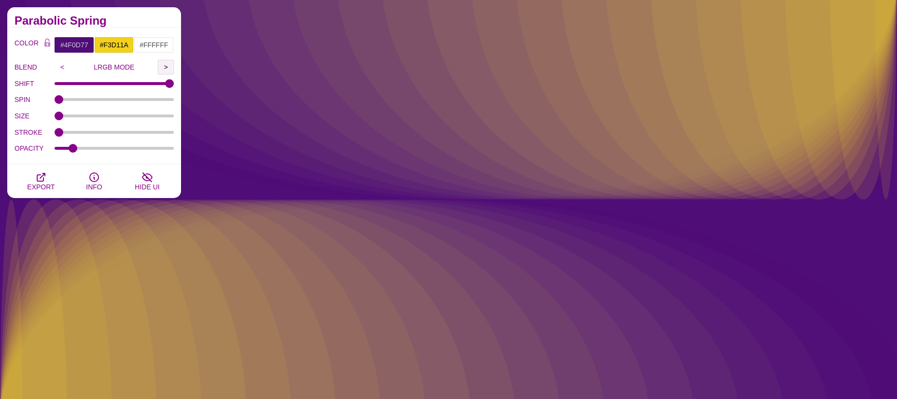
click at [163, 68] on input ">" at bounding box center [166, 67] width 16 height 14
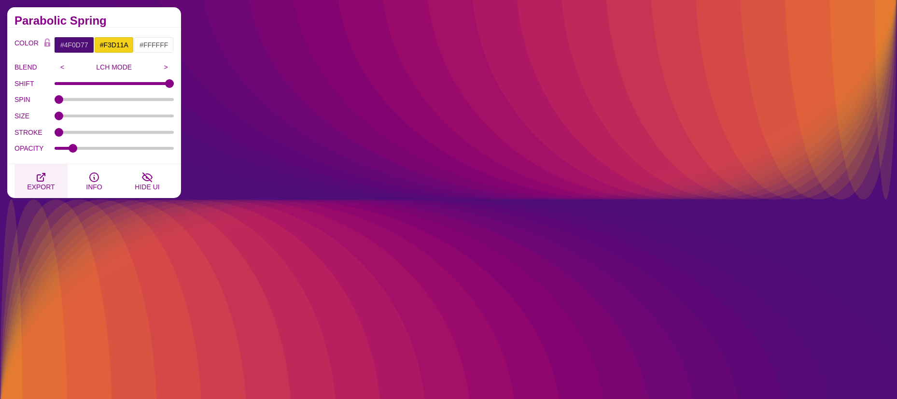
click at [32, 177] on button "EXPORT" at bounding box center [40, 181] width 53 height 34
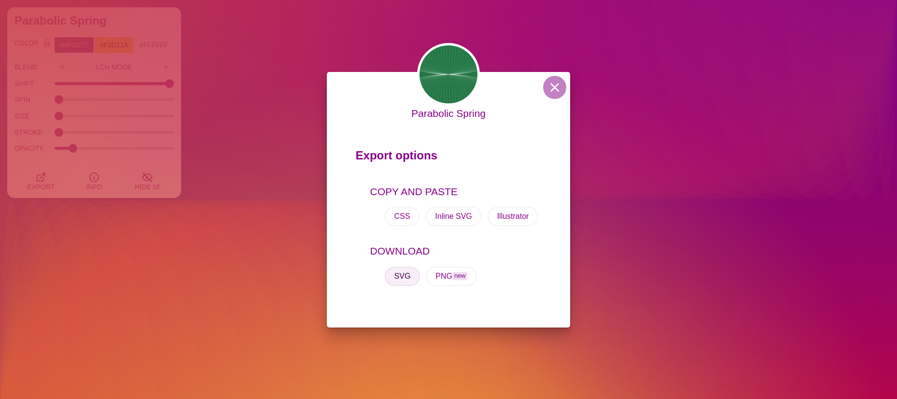
click at [401, 272] on button "SVG" at bounding box center [403, 276] width 36 height 19
click at [559, 90] on button at bounding box center [554, 87] width 23 height 23
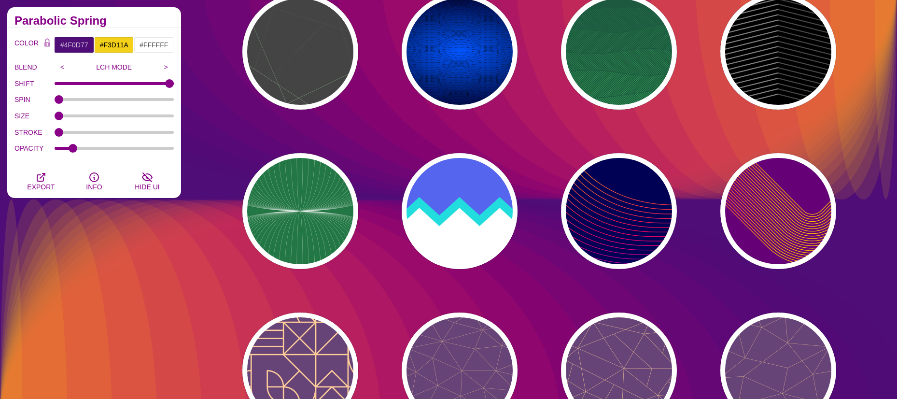
scroll to position [435, 0]
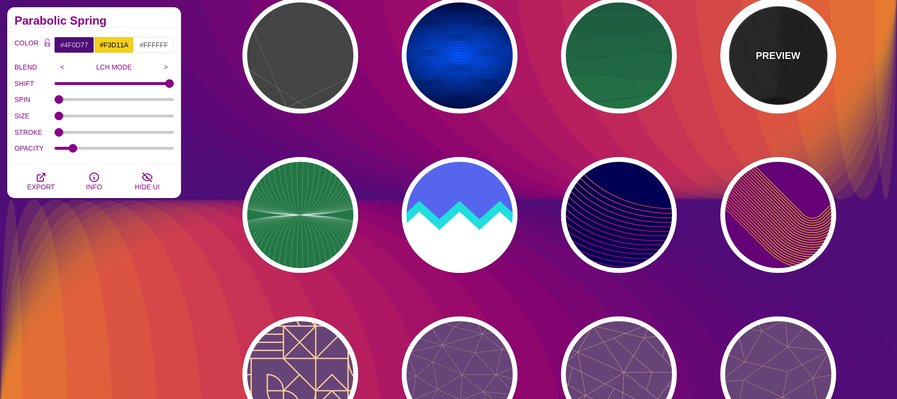
click at [787, 52] on p "PREVIEW" at bounding box center [778, 55] width 44 height 14
type input "#000000"
type input "#333333"
type input "#666666"
type input "0"
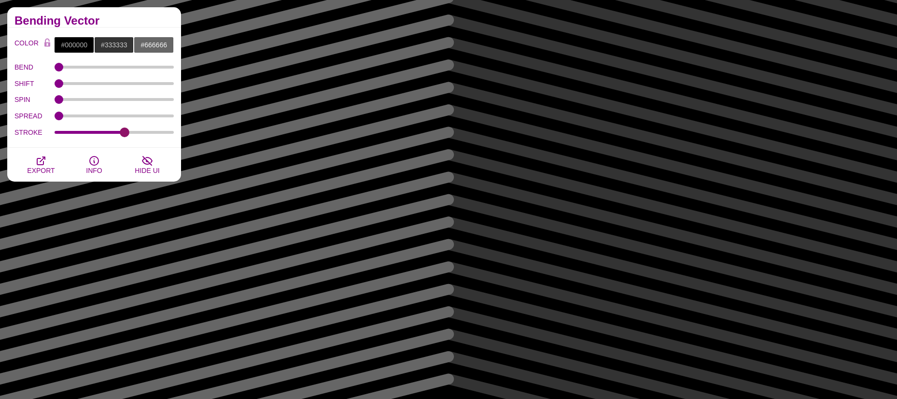
drag, startPoint x: 85, startPoint y: 131, endPoint x: 125, endPoint y: 134, distance: 40.2
type input "24.2"
click at [125, 134] on input "STROKE" at bounding box center [115, 132] width 120 height 4
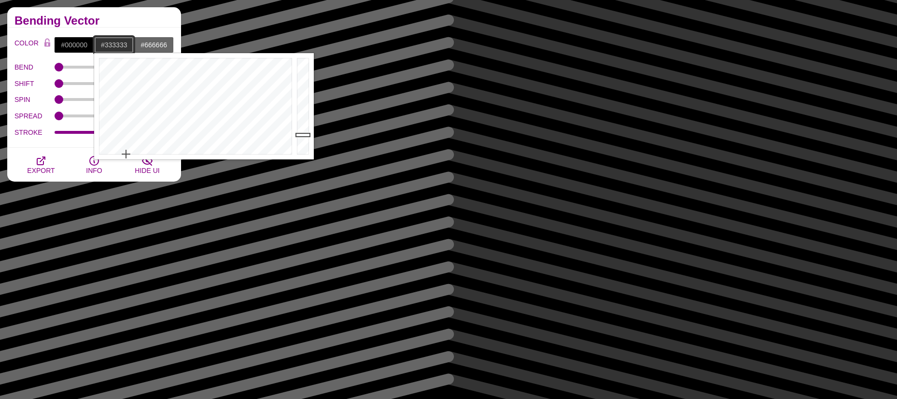
click at [109, 43] on input "#333333" at bounding box center [114, 45] width 40 height 16
drag, startPoint x: 132, startPoint y: 89, endPoint x: 205, endPoint y: 83, distance: 73.2
click at [205, 83] on div at bounding box center [194, 106] width 200 height 106
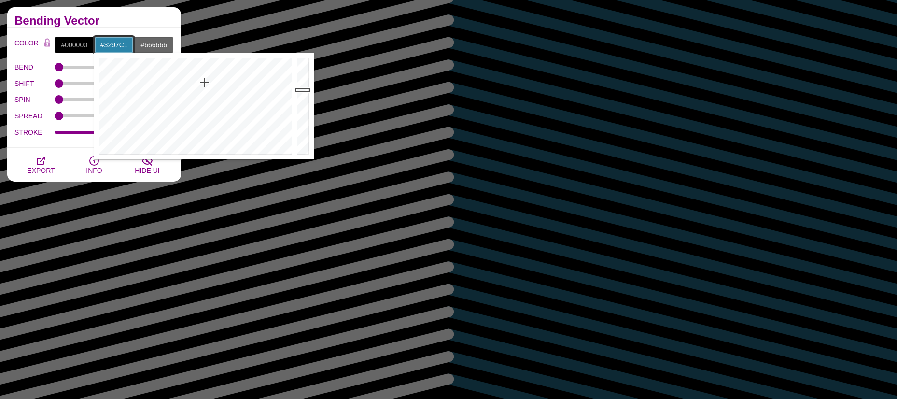
type input "#339AC5"
drag, startPoint x: 303, startPoint y: 134, endPoint x: 306, endPoint y: 80, distance: 54.6
click at [306, 80] on div at bounding box center [304, 106] width 19 height 106
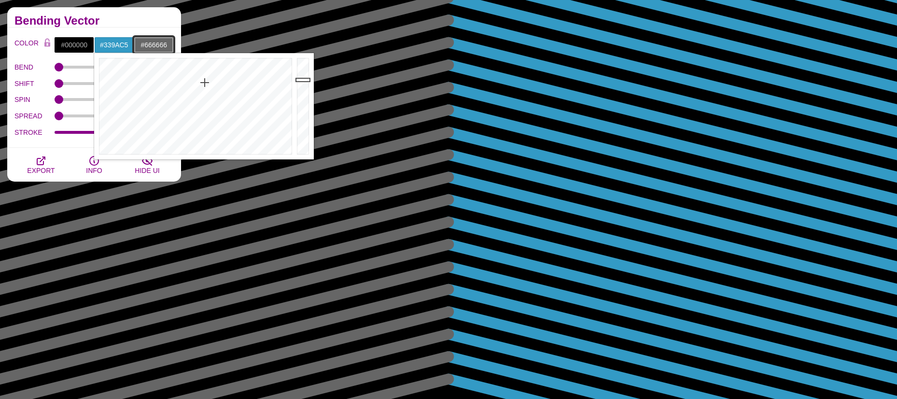
click at [155, 45] on input "#666666" at bounding box center [154, 45] width 40 height 16
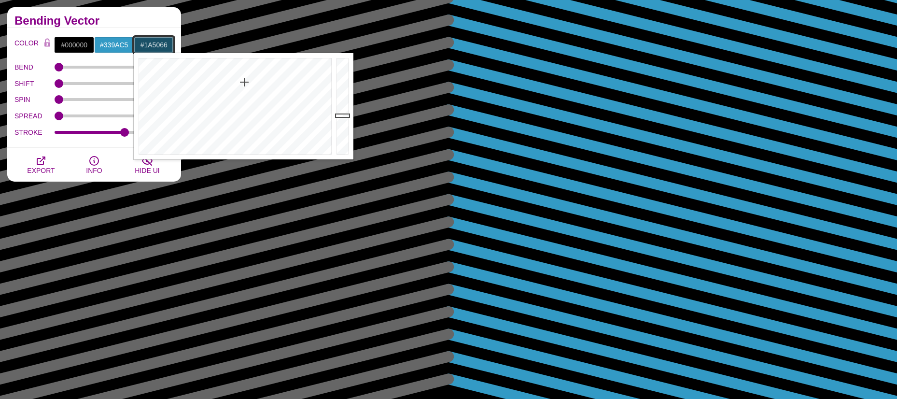
drag, startPoint x: 235, startPoint y: 104, endPoint x: 244, endPoint y: 82, distance: 23.6
click at [244, 82] on div at bounding box center [234, 106] width 200 height 106
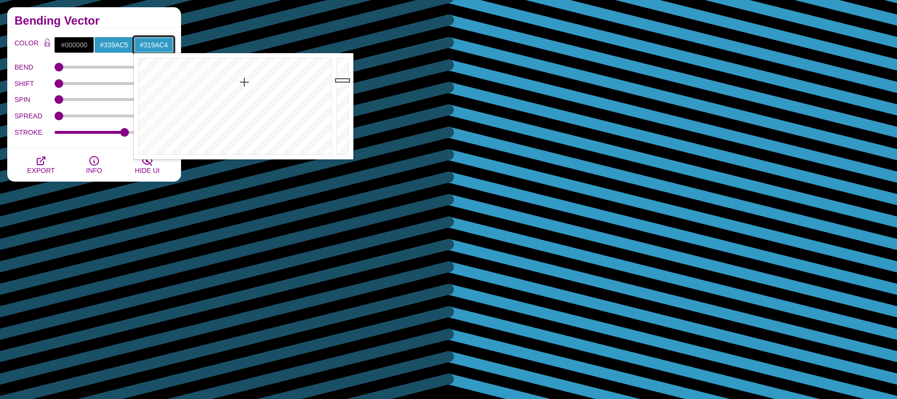
drag, startPoint x: 340, startPoint y: 114, endPoint x: 340, endPoint y: 80, distance: 34.3
click at [340, 80] on div at bounding box center [343, 106] width 19 height 106
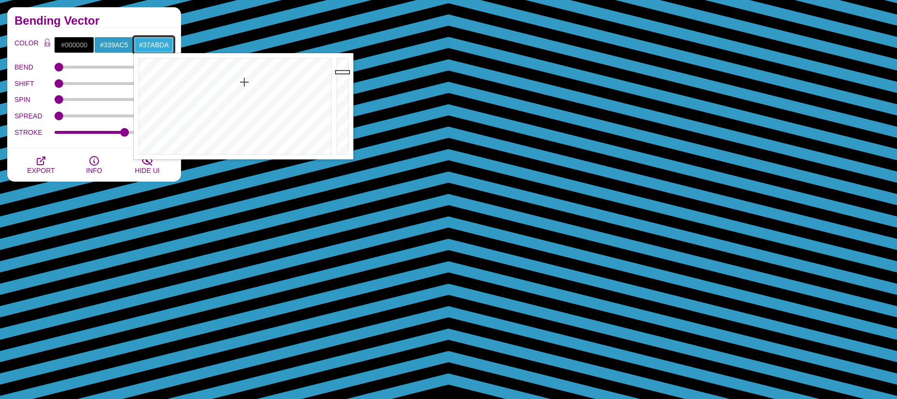
drag, startPoint x: 340, startPoint y: 80, endPoint x: 340, endPoint y: 72, distance: 8.2
click at [340, 72] on div at bounding box center [343, 106] width 19 height 106
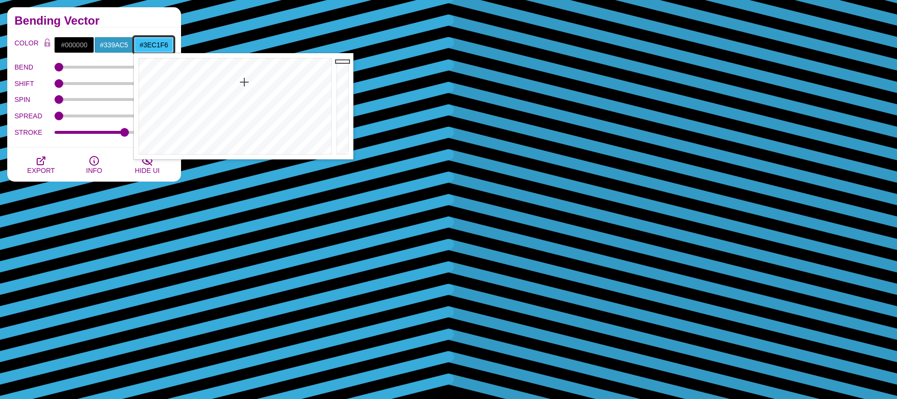
drag, startPoint x: 341, startPoint y: 71, endPoint x: 343, endPoint y: 61, distance: 10.2
click at [343, 61] on div at bounding box center [343, 106] width 19 height 106
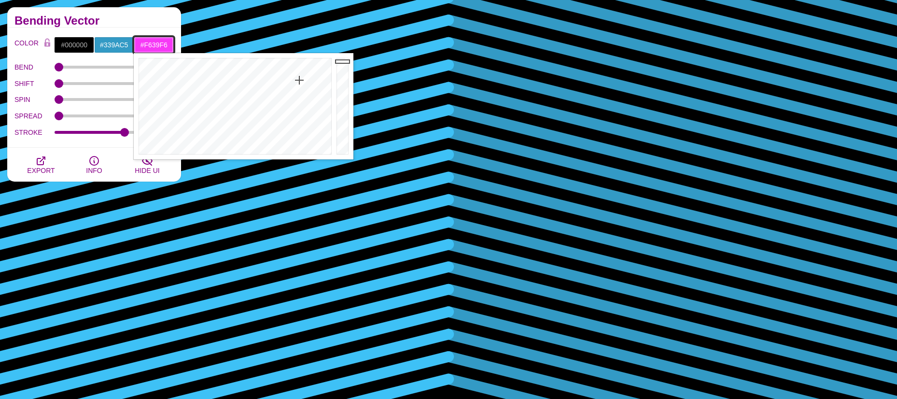
drag, startPoint x: 289, startPoint y: 86, endPoint x: 299, endPoint y: 80, distance: 11.9
click at [299, 80] on div at bounding box center [234, 106] width 200 height 106
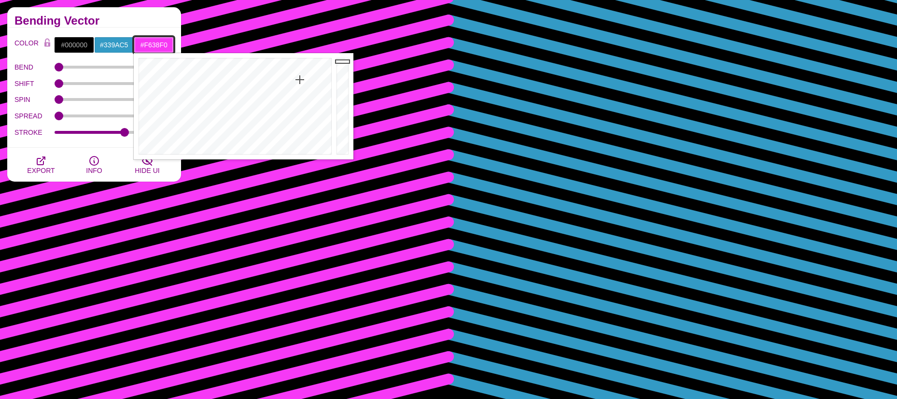
type input "#F638ED"
click at [301, 80] on div at bounding box center [234, 106] width 200 height 106
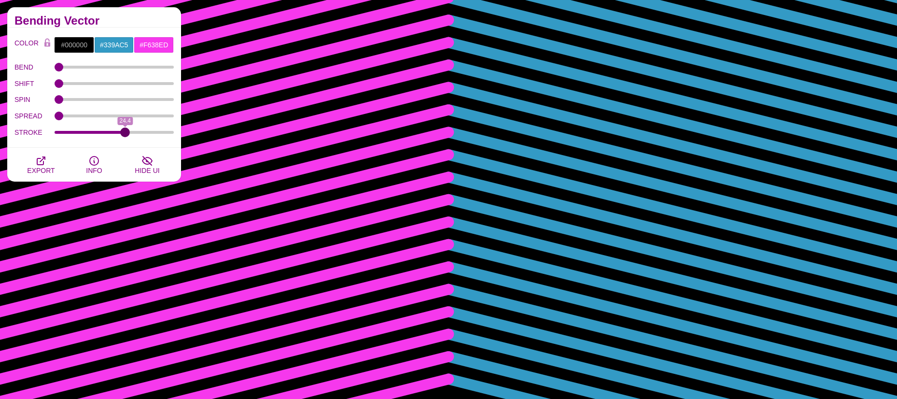
type input "24.4"
click at [125, 133] on input "STROKE" at bounding box center [115, 132] width 120 height 4
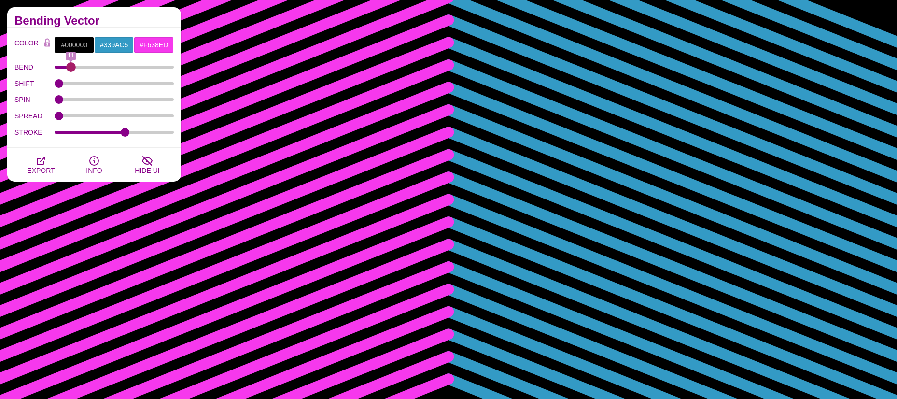
drag, startPoint x: 60, startPoint y: 69, endPoint x: 71, endPoint y: 71, distance: 11.3
type input "11"
click at [71, 69] on input "BEND" at bounding box center [115, 67] width 120 height 4
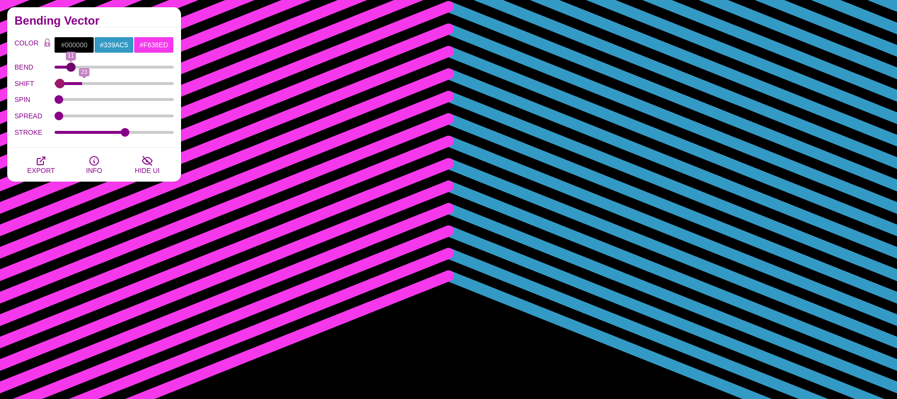
type input "0"
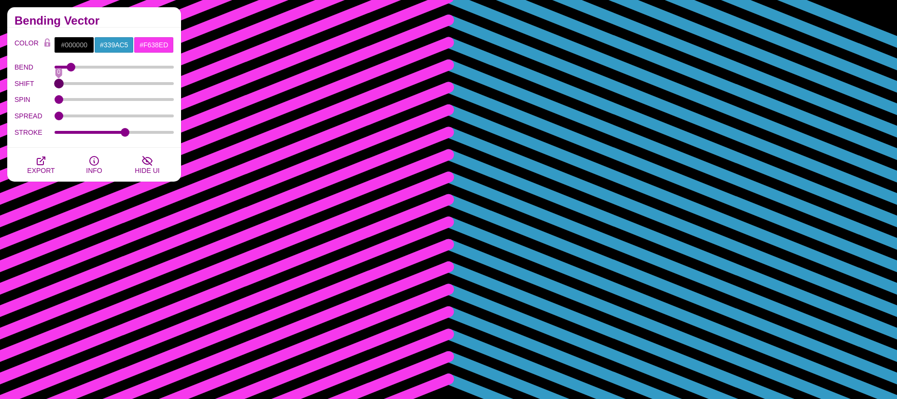
drag, startPoint x: 60, startPoint y: 82, endPoint x: 46, endPoint y: 81, distance: 13.6
click at [55, 82] on input "SHIFT" at bounding box center [115, 84] width 120 height 4
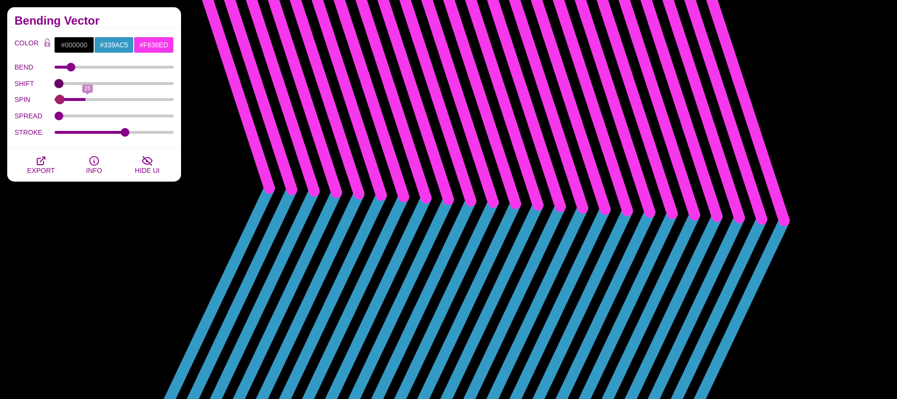
type input "0"
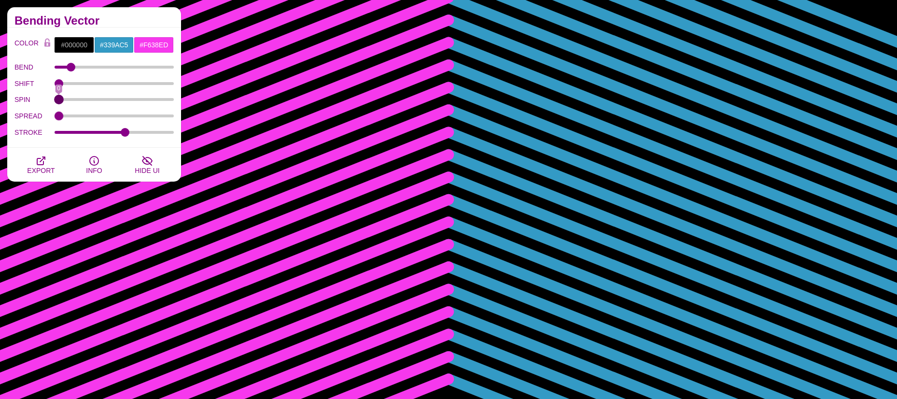
drag, startPoint x: 60, startPoint y: 99, endPoint x: 55, endPoint y: 116, distance: 17.1
click at [55, 100] on input "SPIN" at bounding box center [115, 100] width 120 height 4
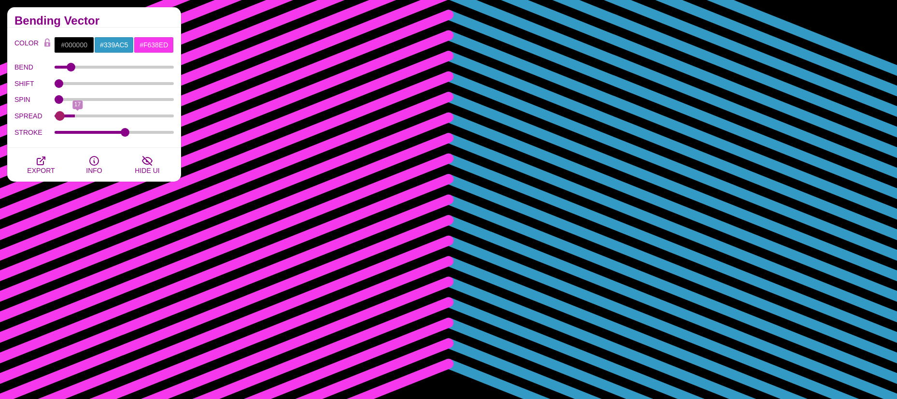
type input "0"
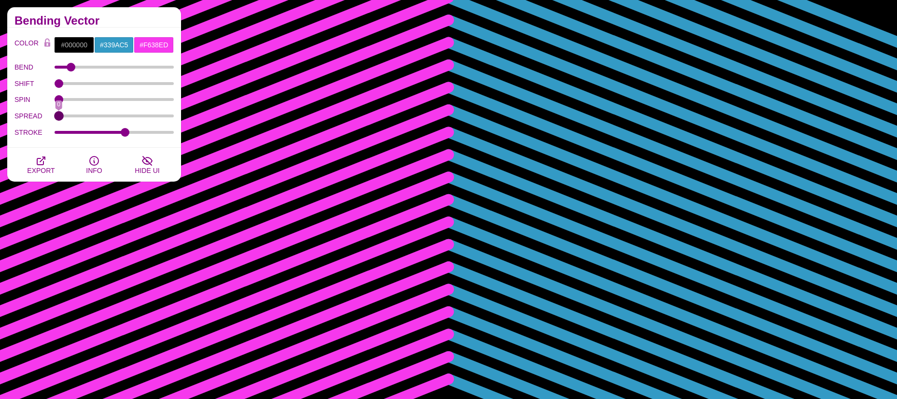
drag, startPoint x: 59, startPoint y: 116, endPoint x: 26, endPoint y: 108, distance: 34.3
click at [55, 114] on input "SPREAD" at bounding box center [115, 116] width 120 height 4
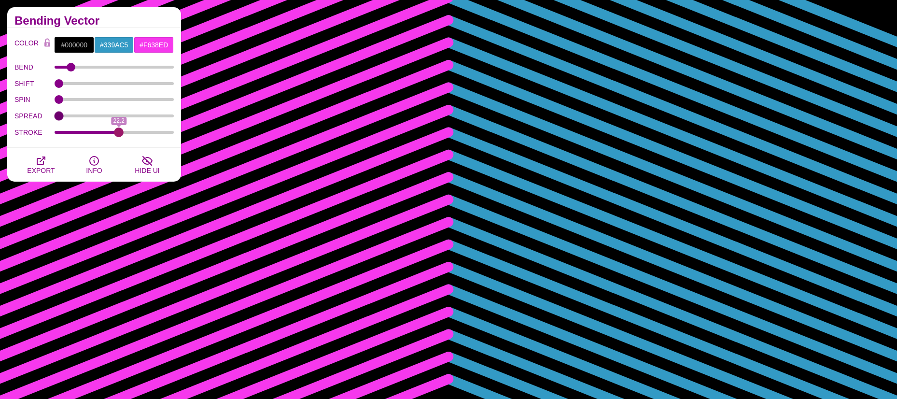
type input "22.2"
click at [119, 132] on input "STROKE" at bounding box center [115, 132] width 120 height 4
click at [47, 167] on span "EXPORT" at bounding box center [41, 171] width 28 height 8
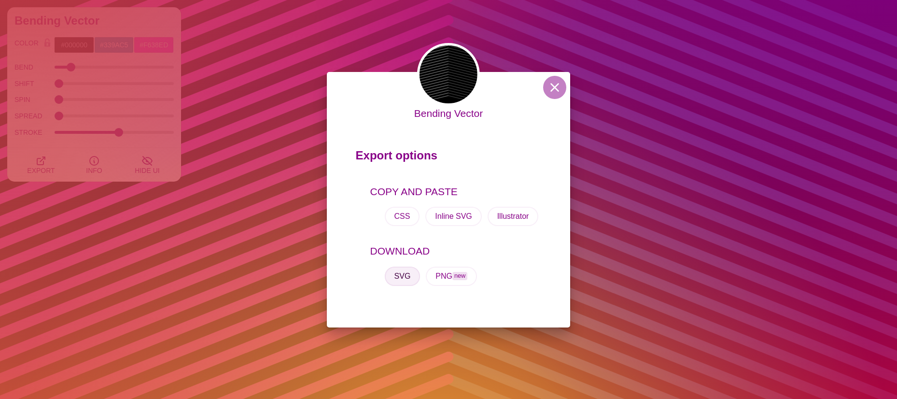
click at [407, 279] on button "SVG" at bounding box center [403, 276] width 36 height 19
drag, startPoint x: 549, startPoint y: 85, endPoint x: 550, endPoint y: 3, distance: 82.1
click at [549, 85] on button at bounding box center [554, 87] width 23 height 23
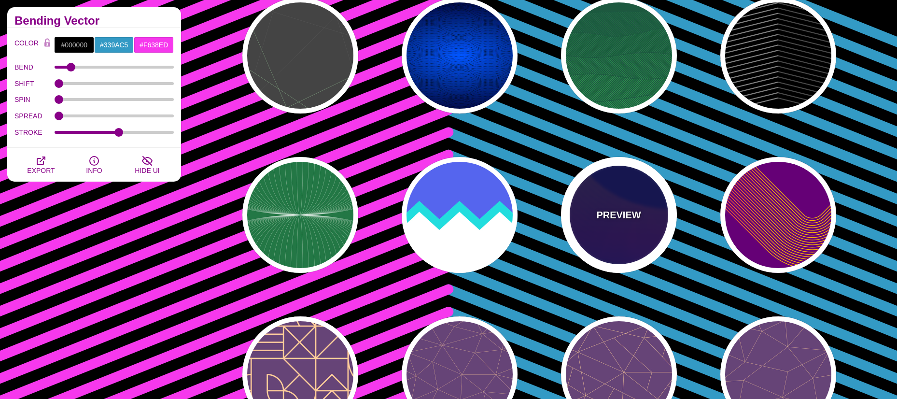
click at [608, 215] on p "PREVIEW" at bounding box center [618, 215] width 44 height 14
type input "#000055"
type input "#FFBB00"
type input "#0000FF"
type input "0"
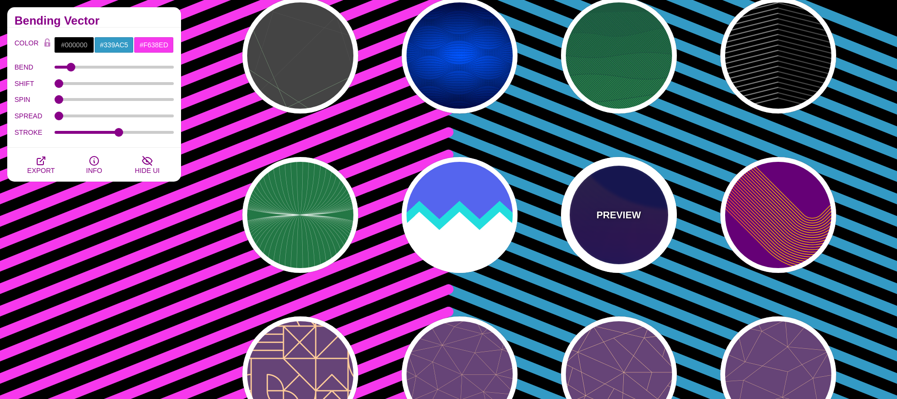
type input "1"
type input "4"
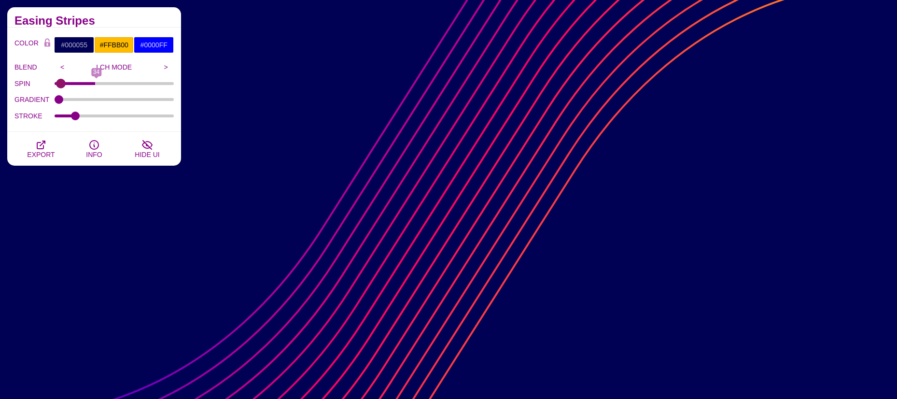
type input "0"
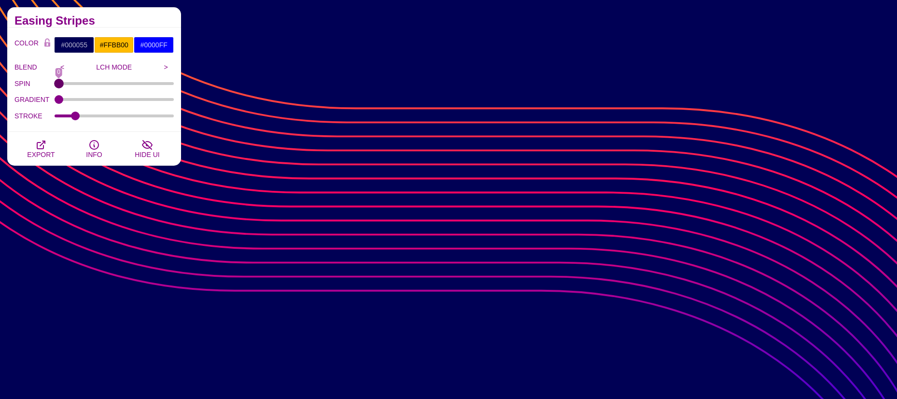
drag, startPoint x: 60, startPoint y: 81, endPoint x: 27, endPoint y: 81, distance: 33.3
click at [55, 82] on input "SPIN" at bounding box center [115, 84] width 120 height 4
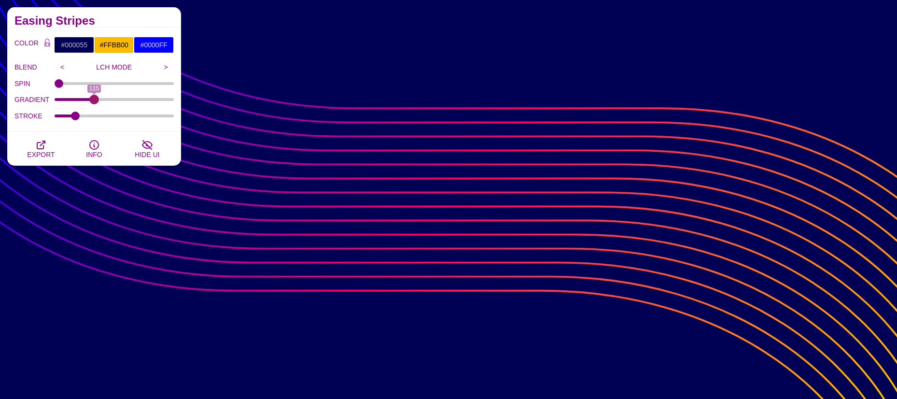
drag, startPoint x: 59, startPoint y: 99, endPoint x: 94, endPoint y: 100, distance: 35.3
type input "115"
click at [94, 100] on input "GRADIENT" at bounding box center [115, 100] width 120 height 4
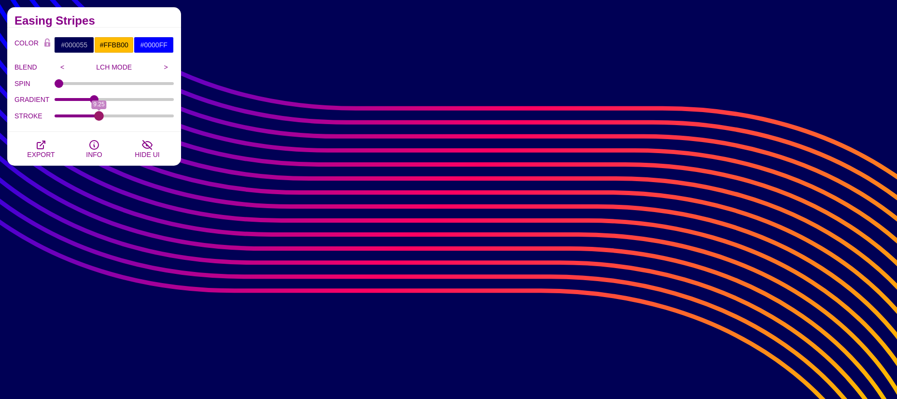
drag, startPoint x: 77, startPoint y: 116, endPoint x: 99, endPoint y: 114, distance: 22.3
type input "9.25"
click at [99, 114] on input "STROKE" at bounding box center [115, 116] width 120 height 4
click at [164, 68] on input ">" at bounding box center [166, 67] width 16 height 14
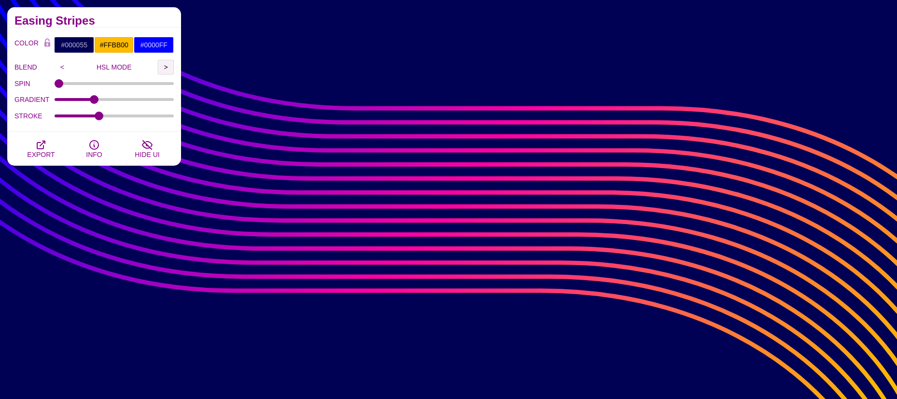
click at [164, 68] on input ">" at bounding box center [166, 67] width 16 height 14
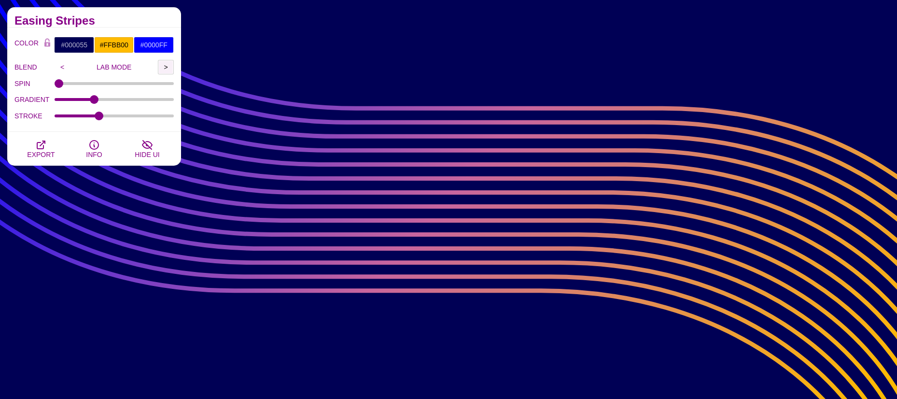
click at [164, 68] on input ">" at bounding box center [166, 67] width 16 height 14
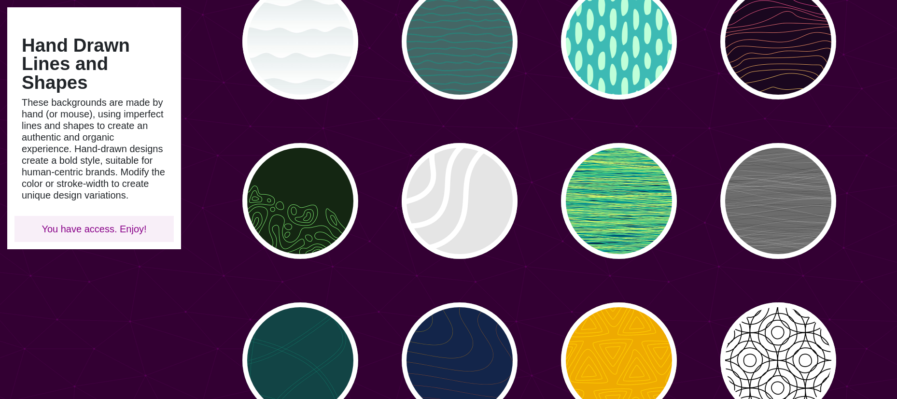
scroll to position [97, 0]
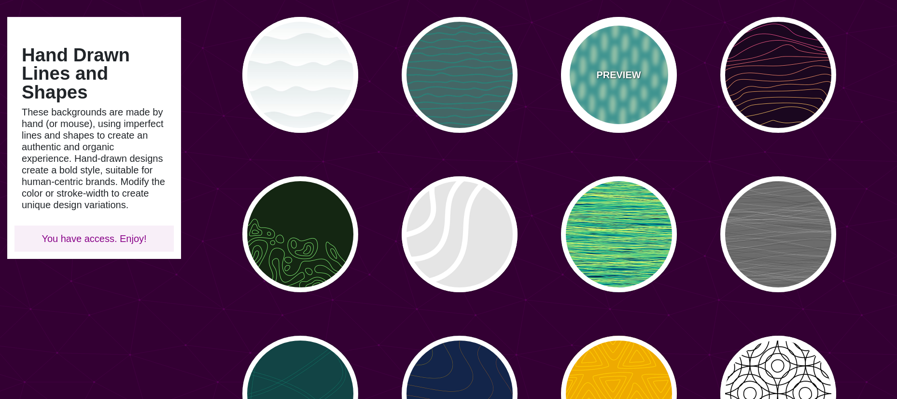
click at [625, 65] on div "PREVIEW" at bounding box center [619, 75] width 116 height 116
type input "#3DBAB4"
type input "#BFFFD9"
type input "0"
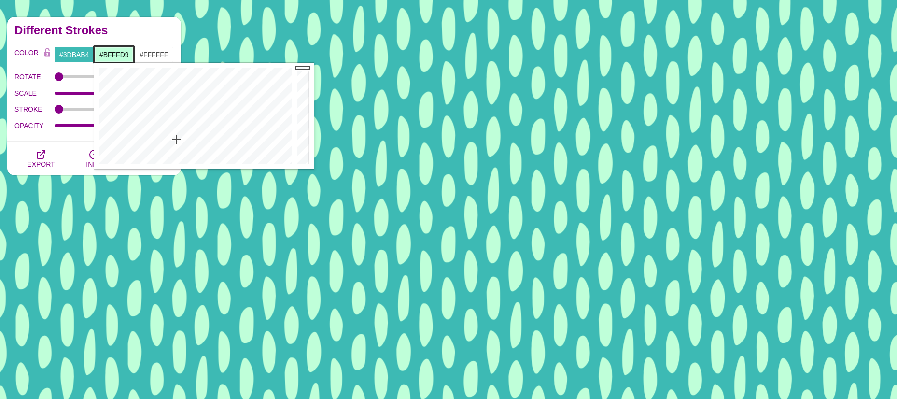
click at [116, 55] on input "#BFFFD9" at bounding box center [114, 54] width 40 height 16
drag, startPoint x: 143, startPoint y: 114, endPoint x: 127, endPoint y: 84, distance: 34.3
click at [127, 83] on div at bounding box center [194, 116] width 200 height 106
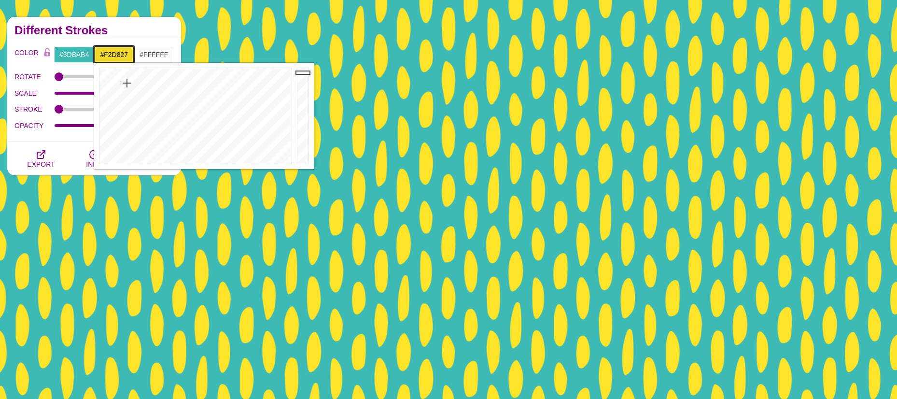
drag, startPoint x: 305, startPoint y: 67, endPoint x: 305, endPoint y: 72, distance: 5.3
click at [305, 72] on div at bounding box center [304, 116] width 19 height 106
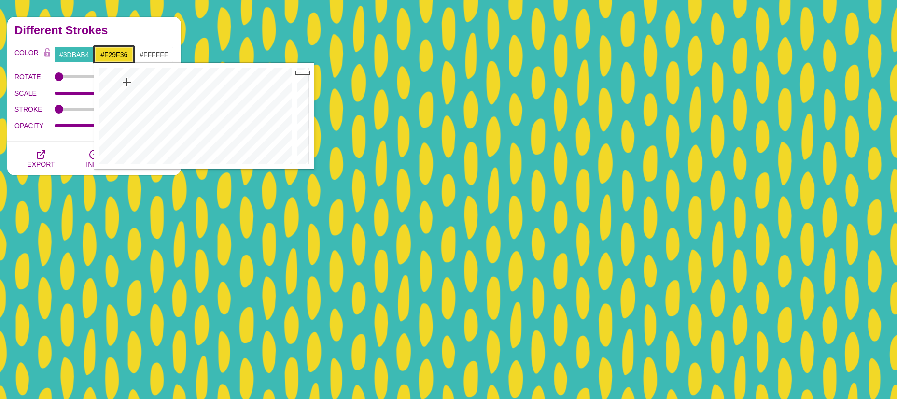
type input "#F29937"
drag, startPoint x: 127, startPoint y: 82, endPoint x: 116, endPoint y: 89, distance: 13.3
click at [116, 89] on div at bounding box center [194, 116] width 200 height 106
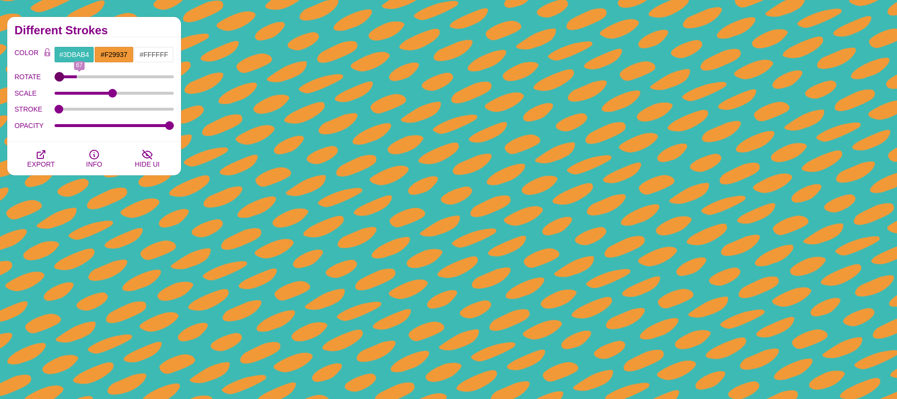
type input "0"
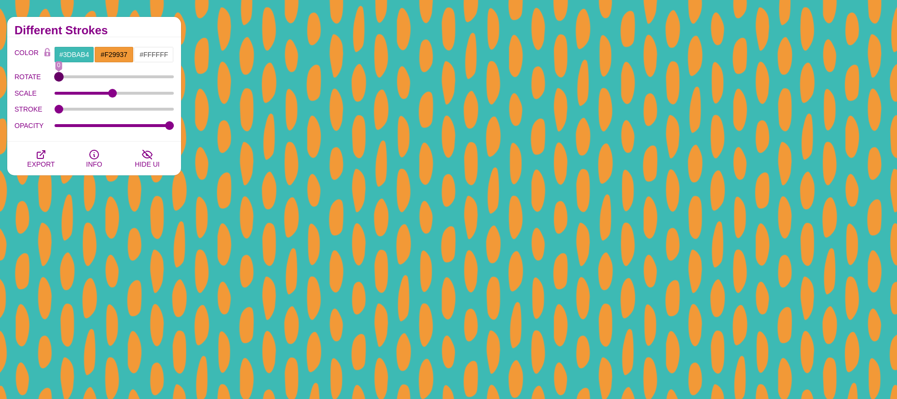
drag, startPoint x: 61, startPoint y: 76, endPoint x: 48, endPoint y: 76, distance: 13.0
click at [55, 76] on input "ROTATE" at bounding box center [115, 77] width 120 height 4
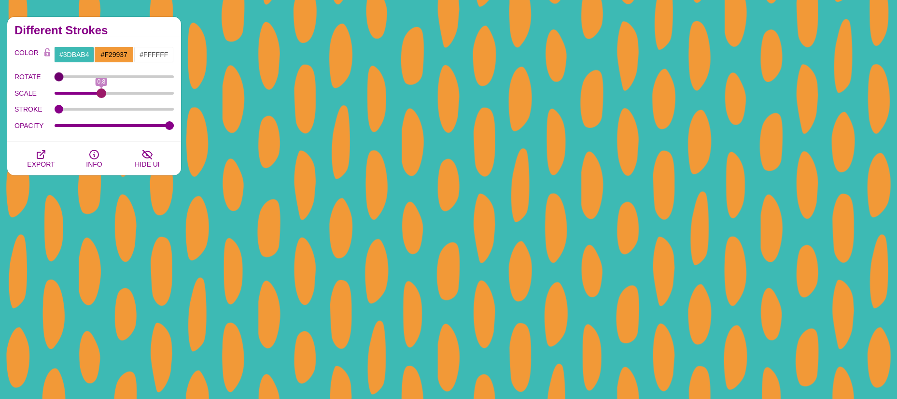
drag, startPoint x: 113, startPoint y: 95, endPoint x: 100, endPoint y: 92, distance: 12.3
type input "0.8"
click at [100, 92] on input "SCALE" at bounding box center [115, 93] width 120 height 4
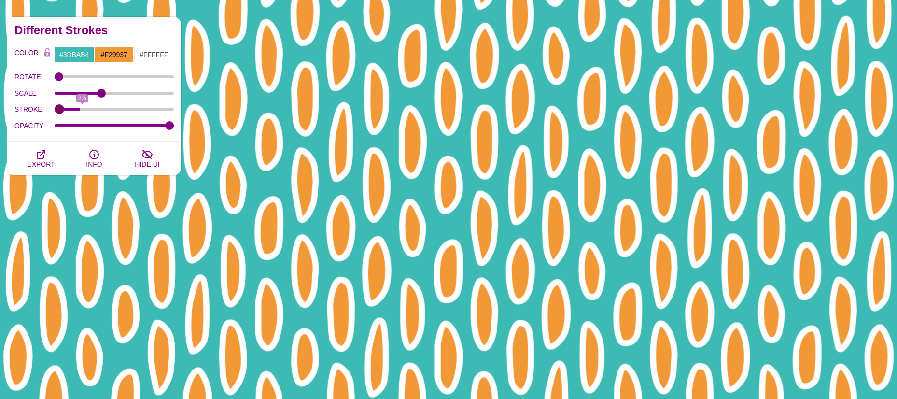
type input "0"
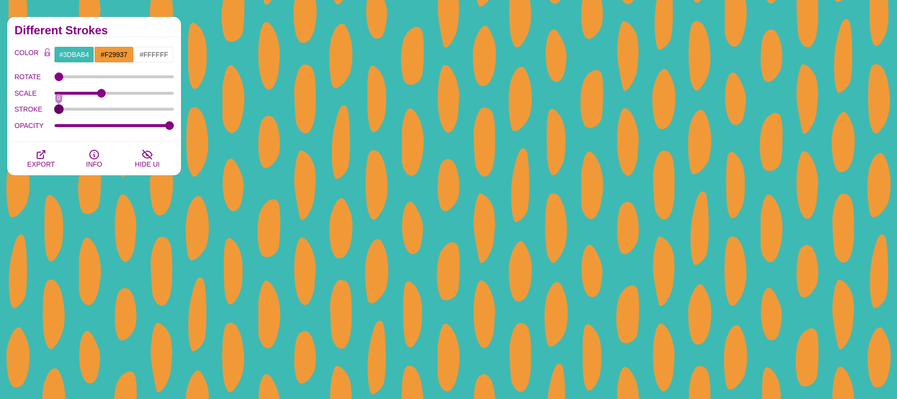
drag, startPoint x: 61, startPoint y: 110, endPoint x: 12, endPoint y: 101, distance: 49.9
click at [55, 107] on input "STROKE" at bounding box center [115, 109] width 120 height 4
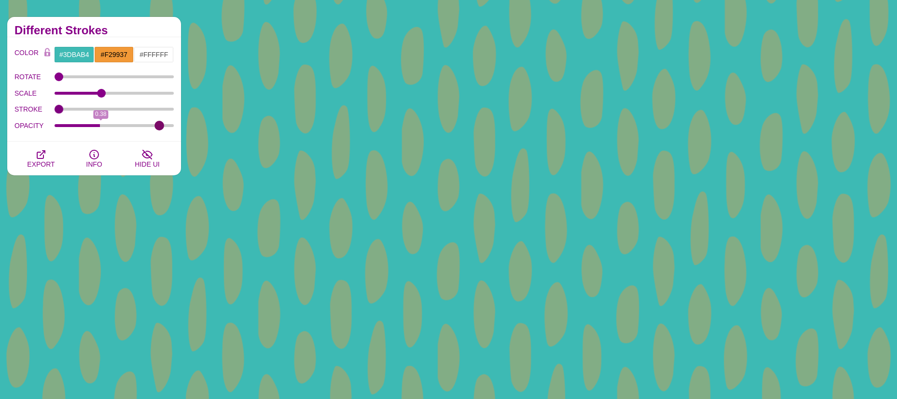
type input "1"
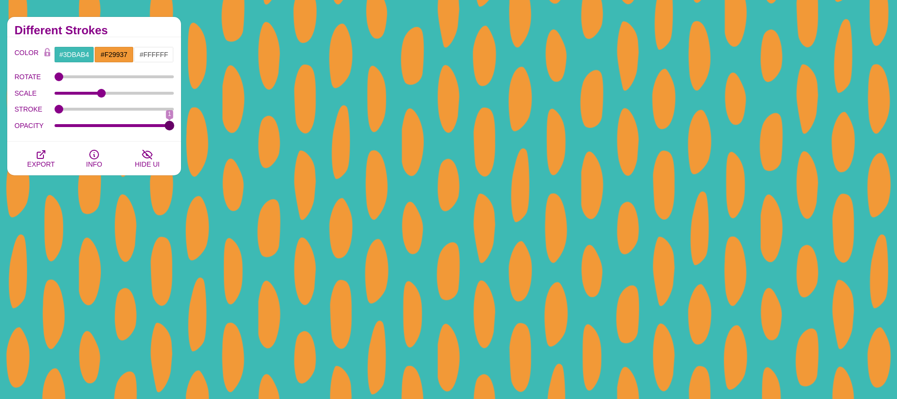
drag, startPoint x: 167, startPoint y: 126, endPoint x: 184, endPoint y: 129, distance: 17.7
click at [174, 127] on input "OPACITY" at bounding box center [115, 126] width 120 height 4
click at [37, 156] on icon "button" at bounding box center [41, 155] width 8 height 8
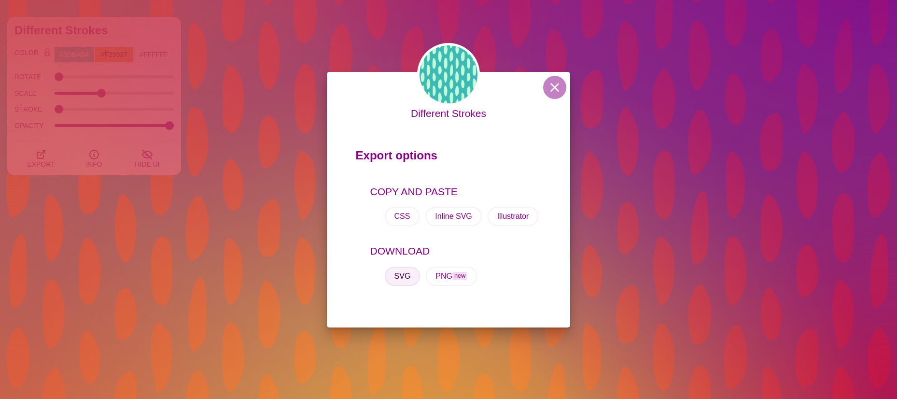
click at [398, 275] on button "SVG" at bounding box center [403, 276] width 36 height 19
click at [557, 86] on button at bounding box center [554, 87] width 23 height 23
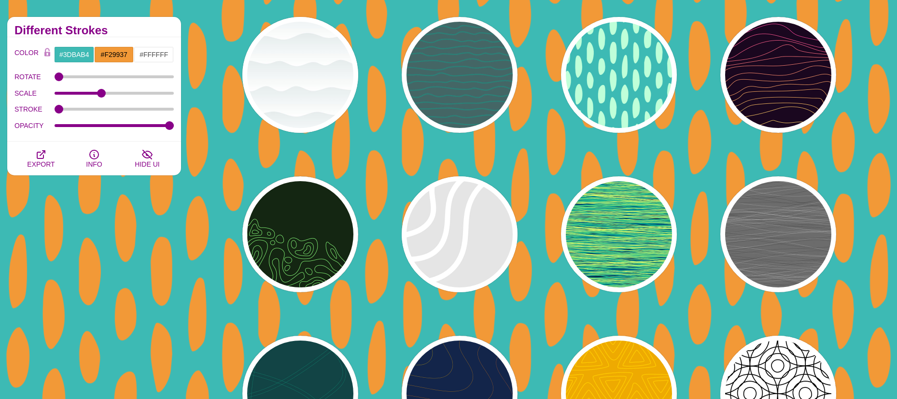
scroll to position [0, 0]
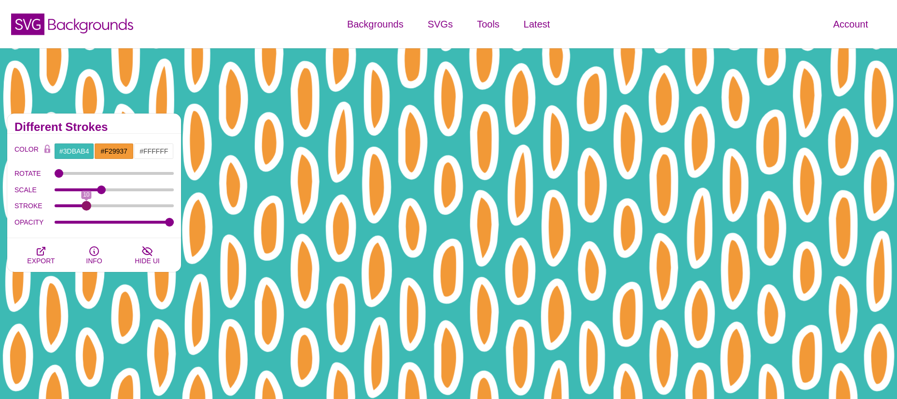
drag, startPoint x: 61, startPoint y: 205, endPoint x: 86, endPoint y: 207, distance: 25.2
type input "10"
click at [86, 207] on input "STROKE" at bounding box center [115, 206] width 120 height 4
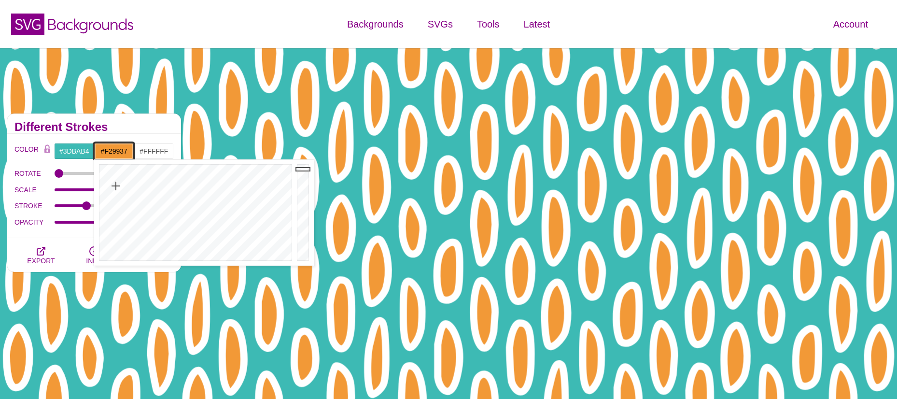
click at [101, 147] on input "#F29937" at bounding box center [114, 151] width 40 height 16
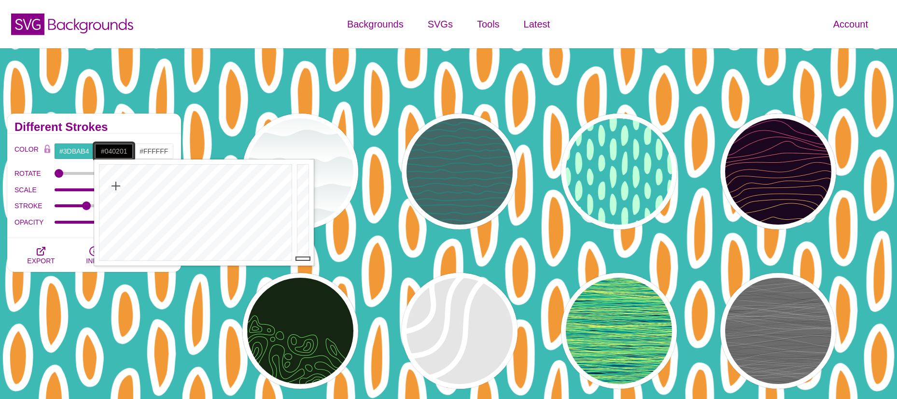
type input "#000000"
drag, startPoint x: 303, startPoint y: 169, endPoint x: 301, endPoint y: 271, distance: 102.4
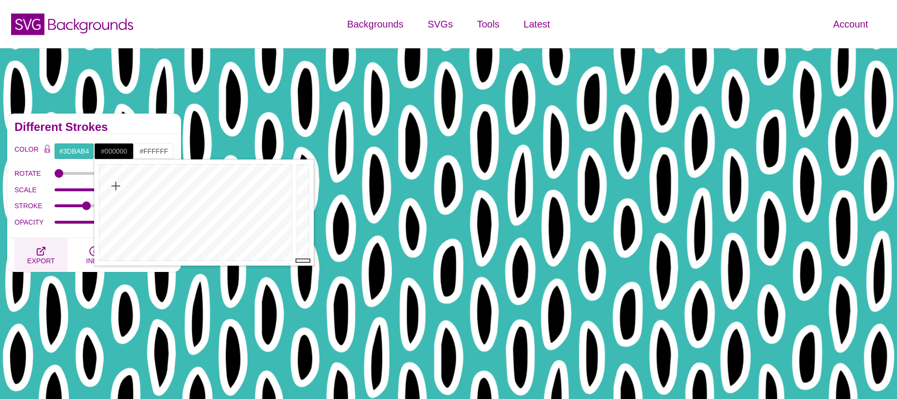
click at [34, 248] on button "EXPORT" at bounding box center [40, 255] width 53 height 34
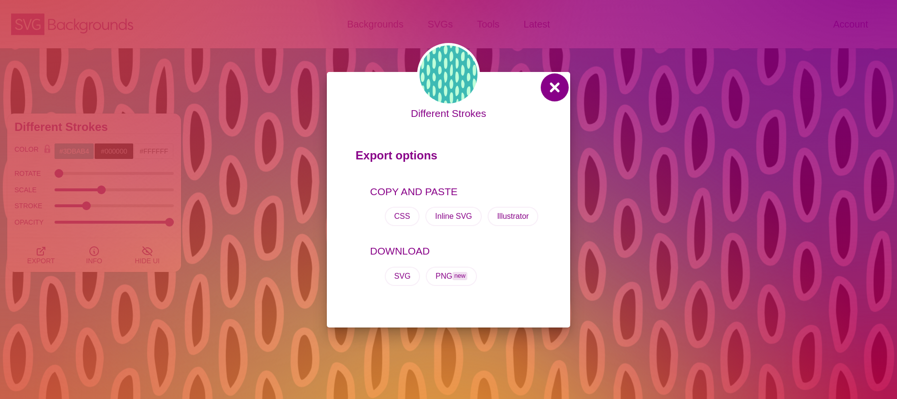
click at [551, 84] on button at bounding box center [554, 87] width 23 height 23
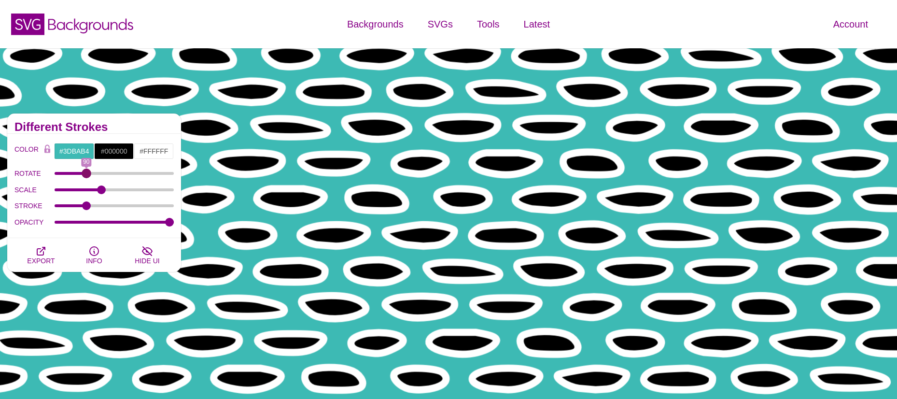
drag, startPoint x: 57, startPoint y: 173, endPoint x: 86, endPoint y: 173, distance: 29.9
type input "90"
click at [86, 173] on input "ROTATE" at bounding box center [115, 173] width 120 height 4
click at [40, 250] on icon "button" at bounding box center [41, 251] width 12 height 12
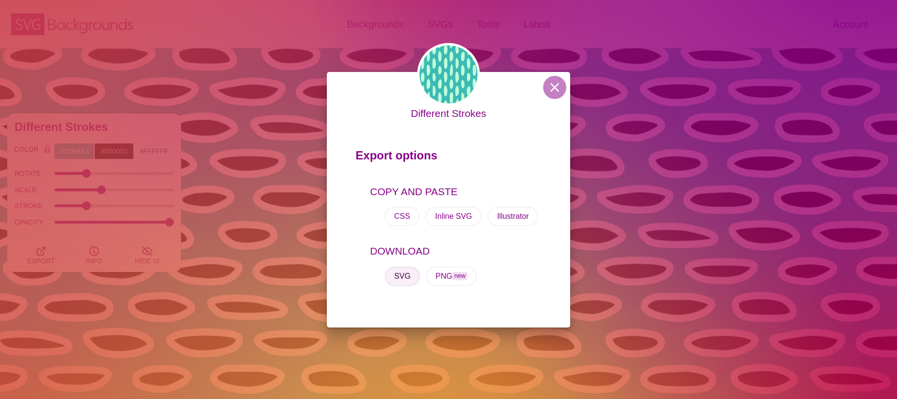
click at [403, 276] on button "SVG" at bounding box center [403, 276] width 36 height 19
click at [555, 86] on button at bounding box center [554, 87] width 23 height 23
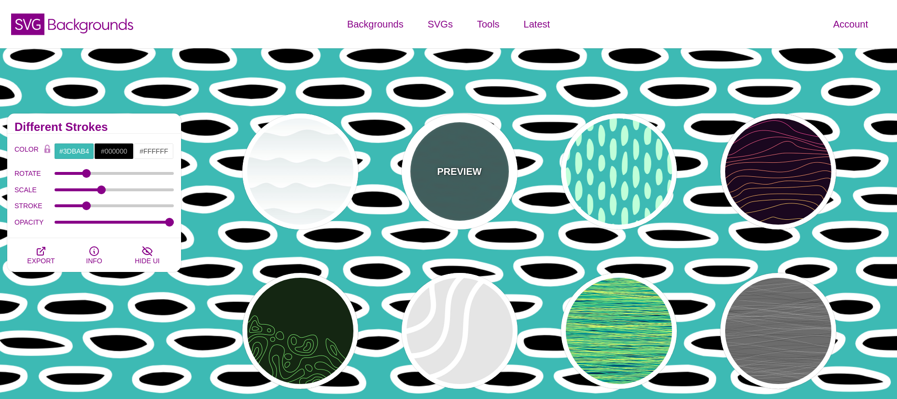
click at [479, 158] on div "PREVIEW" at bounding box center [460, 171] width 116 height 116
type input "#446666"
type input "#119988"
type input "0"
type input "1"
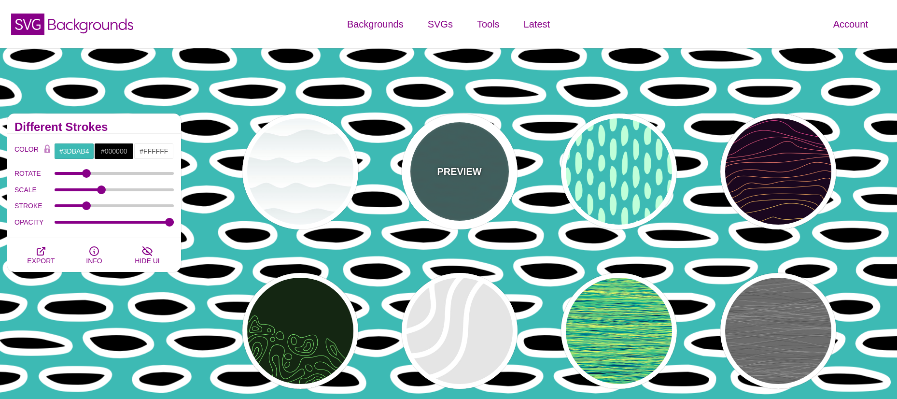
type input "5"
type input "0.1"
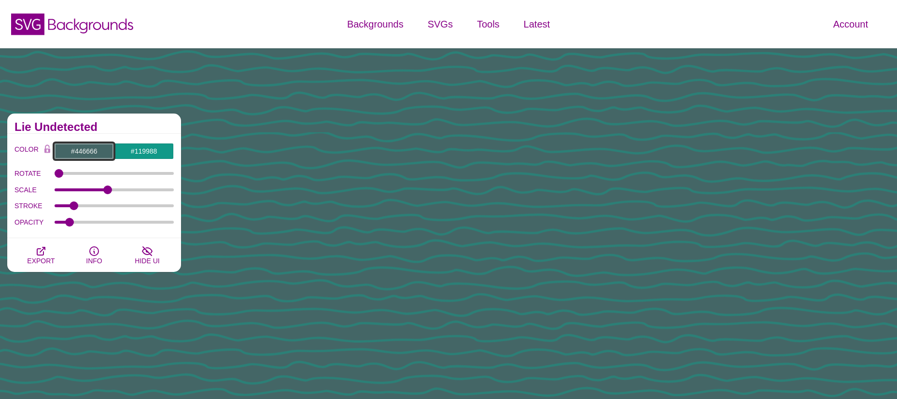
click at [94, 148] on input "#446666" at bounding box center [84, 151] width 60 height 16
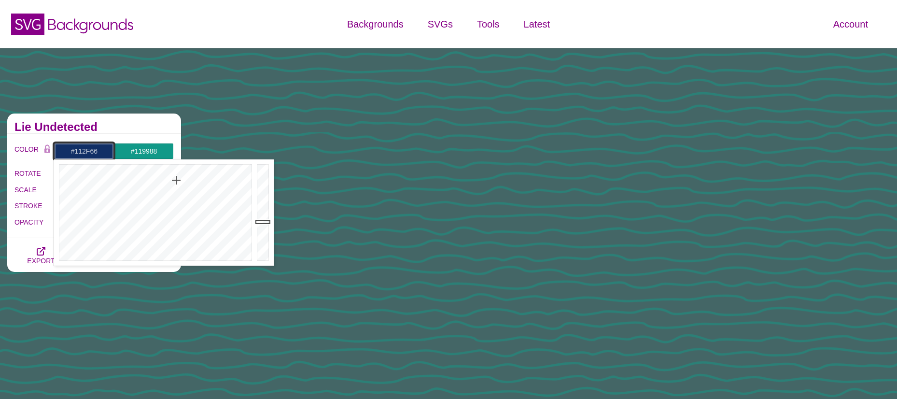
drag, startPoint x: 150, startPoint y: 209, endPoint x: 176, endPoint y: 180, distance: 38.6
click at [176, 180] on div at bounding box center [154, 212] width 200 height 106
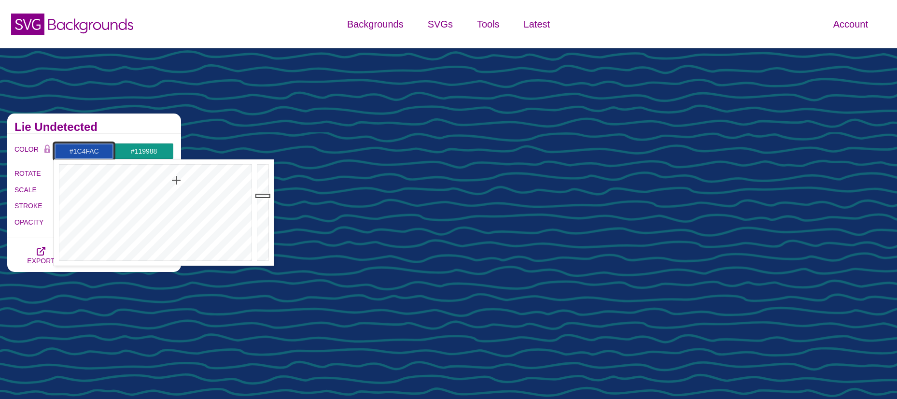
drag, startPoint x: 263, startPoint y: 218, endPoint x: 262, endPoint y: 196, distance: 22.7
click at [262, 196] on div at bounding box center [264, 212] width 19 height 106
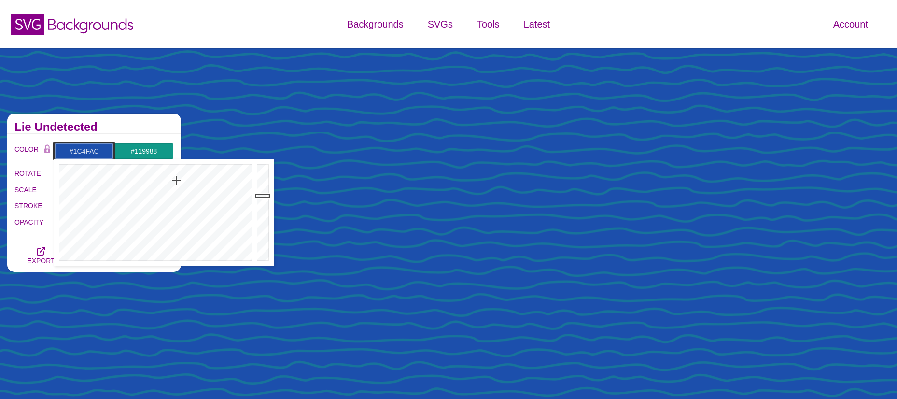
type input "#1C4DA7"
click at [262, 198] on div at bounding box center [264, 212] width 19 height 106
click at [149, 148] on input "#119988" at bounding box center [144, 151] width 60 height 16
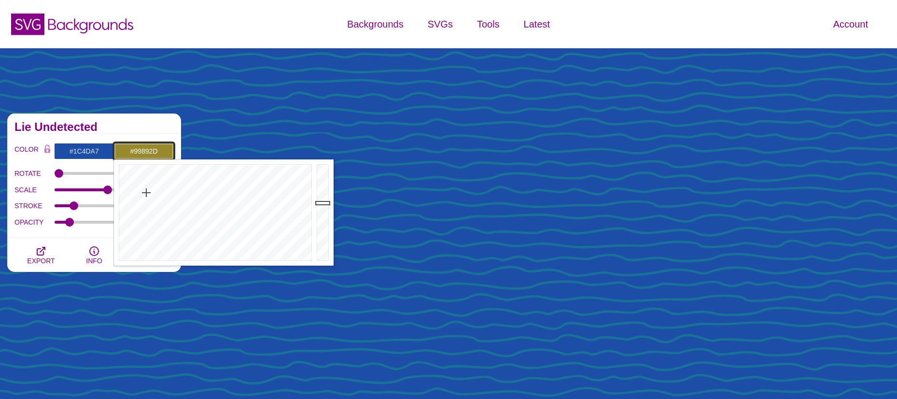
click at [146, 193] on div at bounding box center [214, 212] width 200 height 106
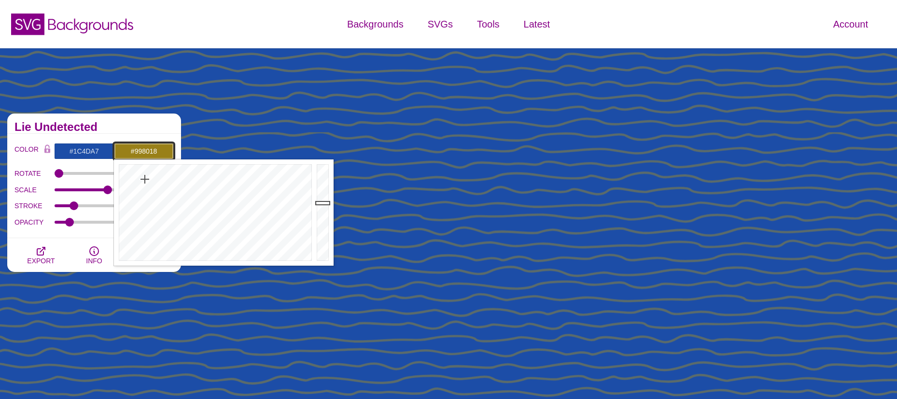
drag, startPoint x: 148, startPoint y: 193, endPoint x: 145, endPoint y: 179, distance: 13.9
click at [145, 179] on div at bounding box center [214, 212] width 200 height 106
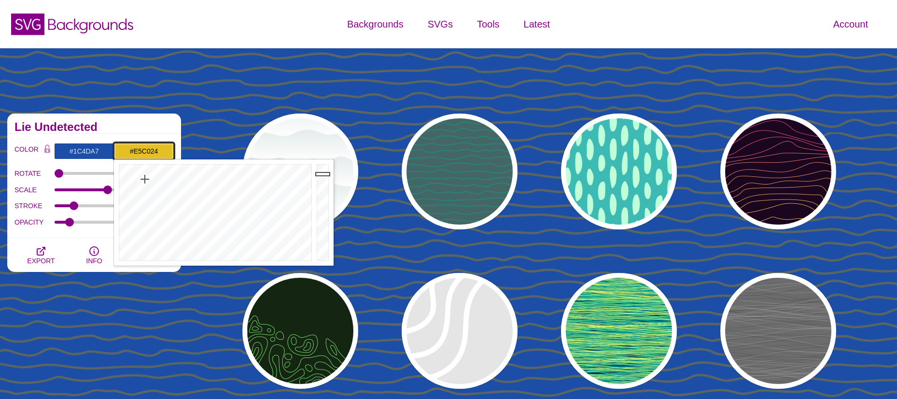
drag, startPoint x: 319, startPoint y: 201, endPoint x: 320, endPoint y: 174, distance: 27.5
click at [320, 174] on div at bounding box center [323, 212] width 19 height 106
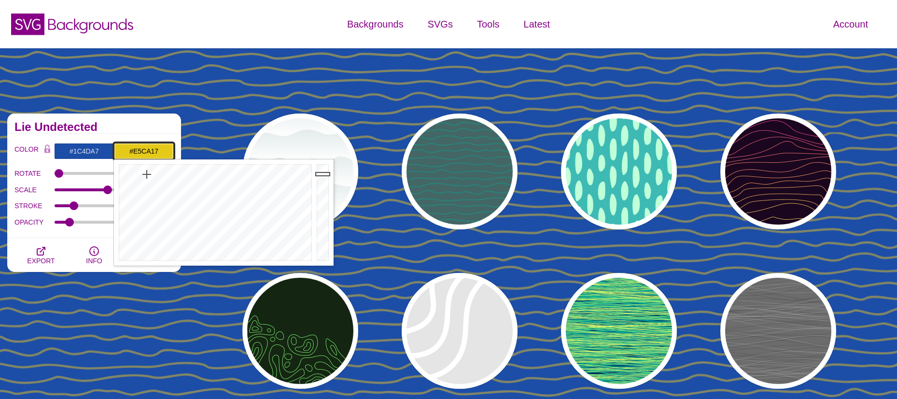
click at [147, 174] on div at bounding box center [214, 212] width 200 height 106
type input "#E5B91C"
click at [144, 176] on div at bounding box center [214, 212] width 200 height 106
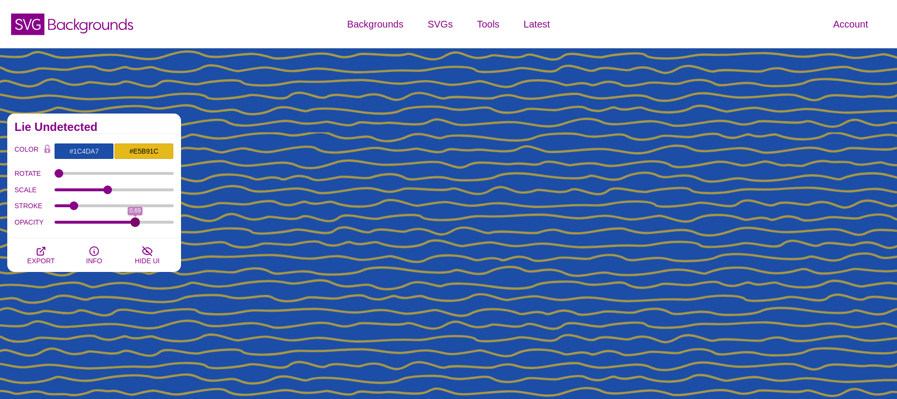
drag, startPoint x: 69, startPoint y: 222, endPoint x: 135, endPoint y: 225, distance: 66.2
type input "0.69"
click at [135, 224] on input "OPACITY" at bounding box center [115, 222] width 120 height 4
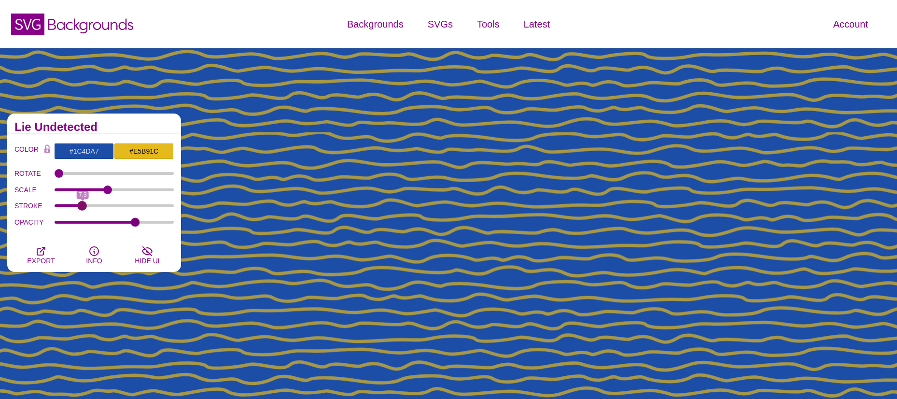
drag, startPoint x: 73, startPoint y: 206, endPoint x: 82, endPoint y: 204, distance: 9.5
type input "7.1"
click at [82, 204] on input "STROKE" at bounding box center [115, 206] width 120 height 4
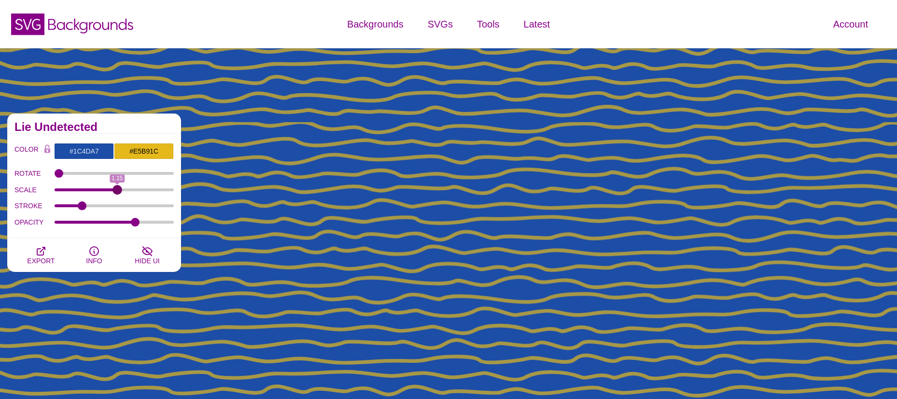
drag, startPoint x: 104, startPoint y: 190, endPoint x: 117, endPoint y: 189, distance: 12.6
type input "1.15"
click at [117, 189] on input "SCALE" at bounding box center [115, 190] width 120 height 4
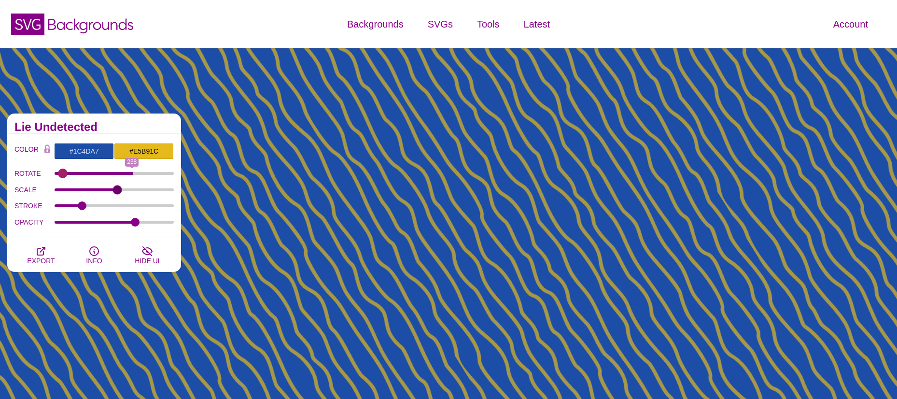
type input "0"
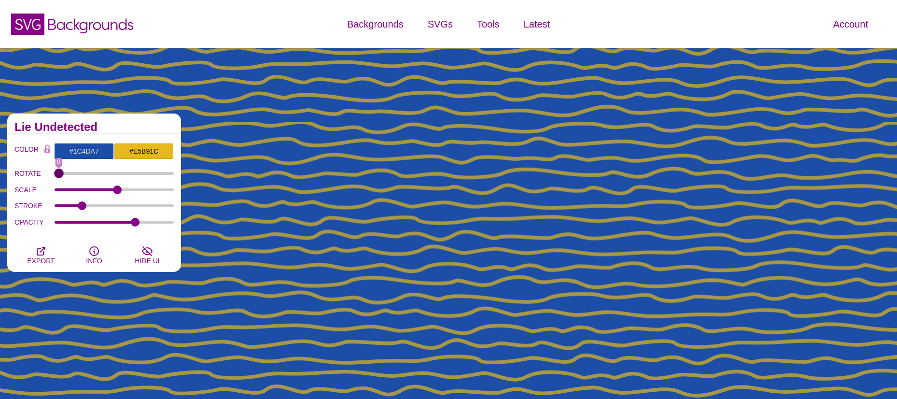
drag, startPoint x: 57, startPoint y: 172, endPoint x: 36, endPoint y: 171, distance: 21.7
click at [55, 171] on input "ROTATE" at bounding box center [115, 173] width 120 height 4
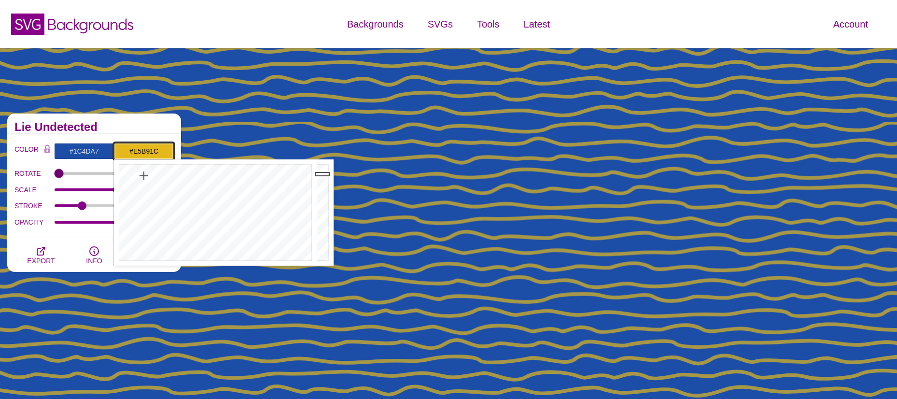
click at [139, 150] on input "#E5B91C" at bounding box center [144, 151] width 60 height 16
drag, startPoint x: 143, startPoint y: 177, endPoint x: 148, endPoint y: 174, distance: 5.4
click at [148, 174] on div at bounding box center [214, 212] width 200 height 106
drag, startPoint x: 182, startPoint y: 180, endPoint x: 220, endPoint y: 182, distance: 38.7
click at [220, 182] on div at bounding box center [214, 212] width 200 height 106
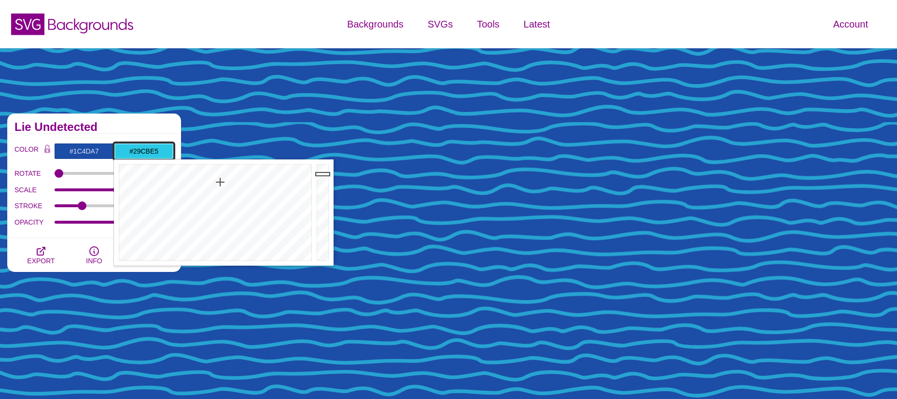
type input "#27D1E5"
click at [219, 181] on div at bounding box center [214, 212] width 200 height 106
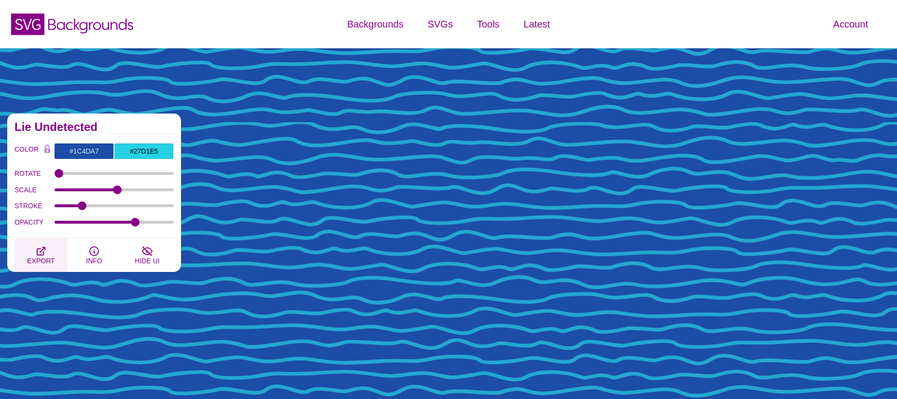
click at [29, 255] on button "EXPORT" at bounding box center [40, 255] width 53 height 34
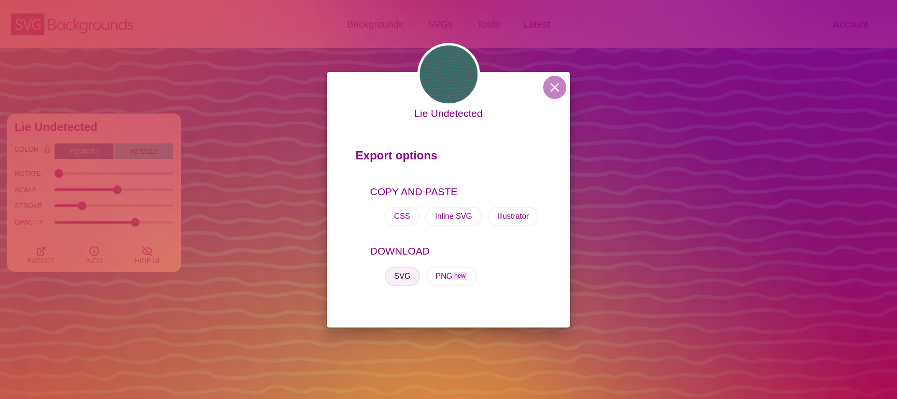
click at [404, 271] on button "SVG" at bounding box center [403, 276] width 36 height 19
drag, startPoint x: 552, startPoint y: 85, endPoint x: 556, endPoint y: 81, distance: 5.1
click at [552, 85] on button at bounding box center [554, 87] width 23 height 23
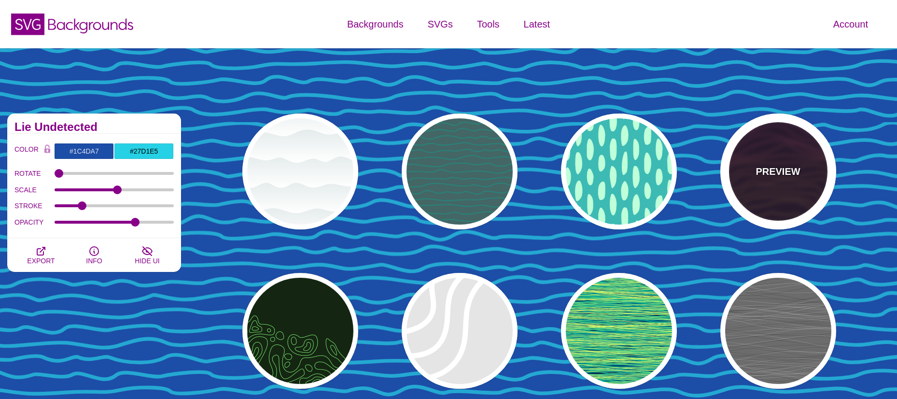
click at [784, 152] on div "PREVIEW" at bounding box center [779, 171] width 116 height 116
type input "#1A071F"
type input "#F5FF9C"
type input "#CA42FF"
type input "0"
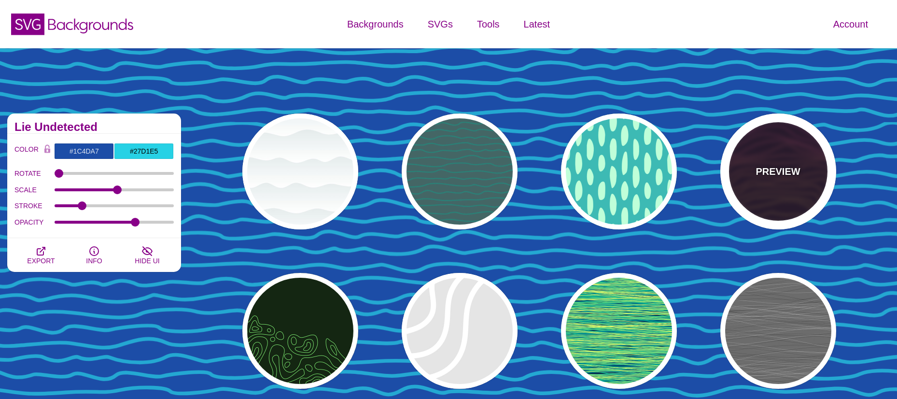
type input "4"
type input "1"
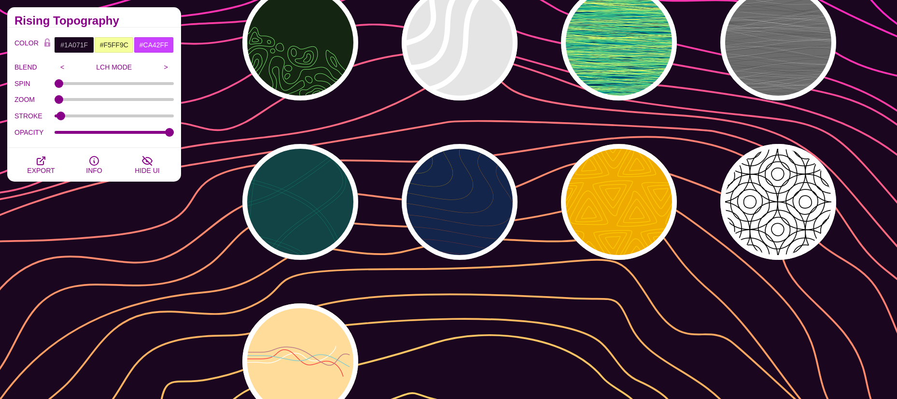
scroll to position [290, 0]
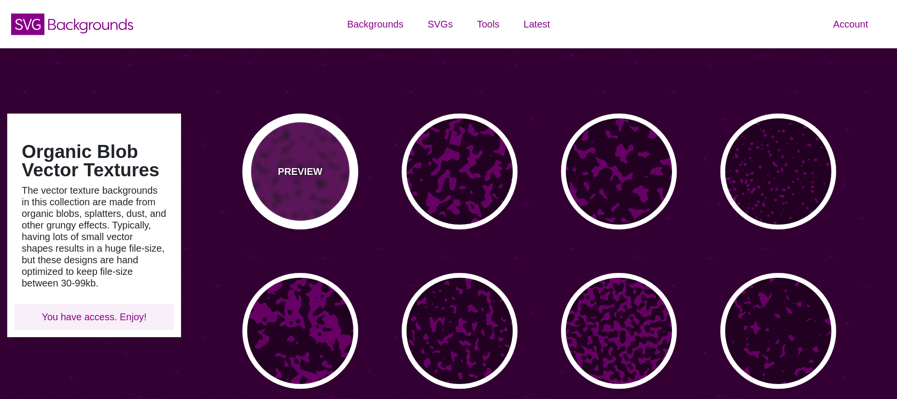
click at [291, 171] on p "PREVIEW" at bounding box center [300, 171] width 44 height 14
type input "#660066"
type input "#220022"
type input "0"
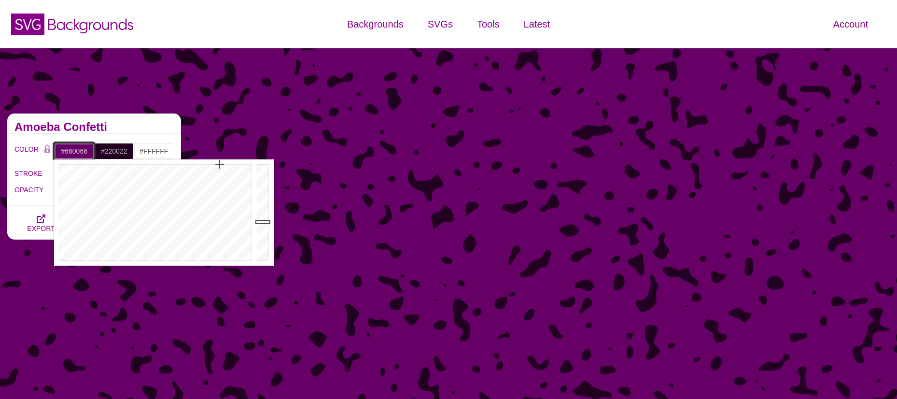
click at [66, 152] on input "#660066" at bounding box center [74, 151] width 40 height 16
click at [225, 183] on div at bounding box center [154, 212] width 200 height 106
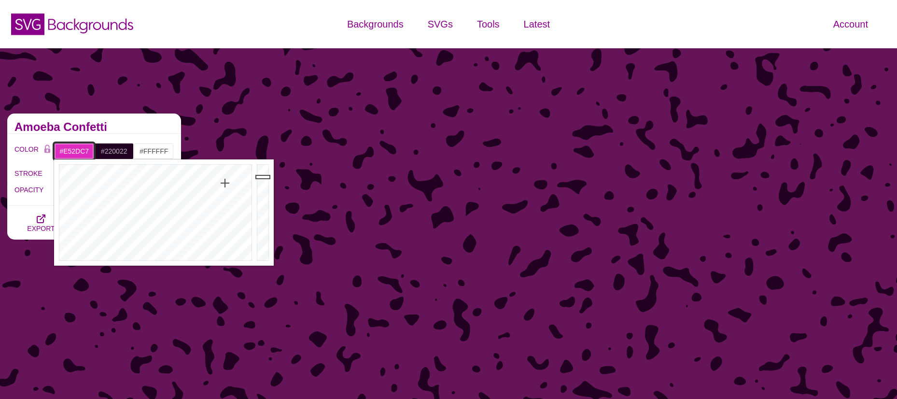
type input "#E72DC8"
drag, startPoint x: 258, startPoint y: 178, endPoint x: 259, endPoint y: 173, distance: 4.9
click at [259, 173] on div at bounding box center [264, 212] width 19 height 106
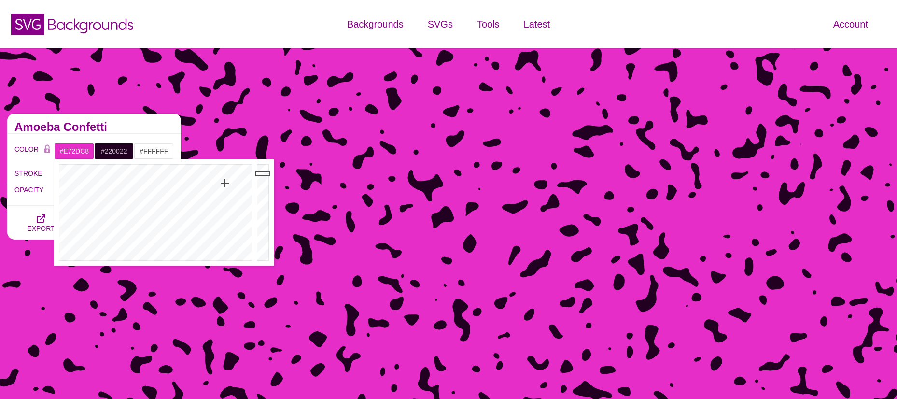
click at [133, 127] on h2 "Amoeba Confetti" at bounding box center [93, 127] width 159 height 8
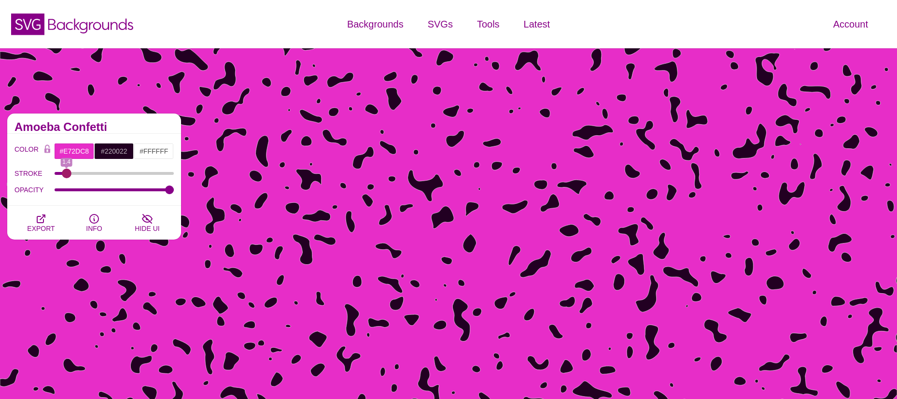
type input "0"
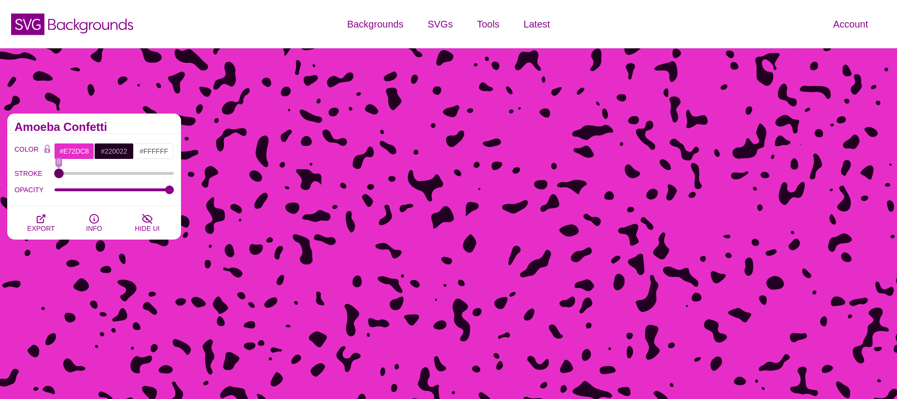
drag, startPoint x: 60, startPoint y: 174, endPoint x: 27, endPoint y: 170, distance: 34.0
click at [55, 171] on input "STROKE" at bounding box center [115, 173] width 120 height 4
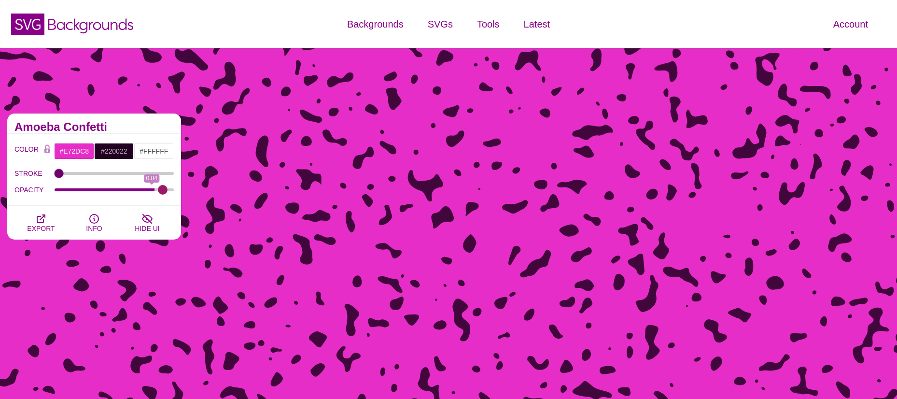
type input "1"
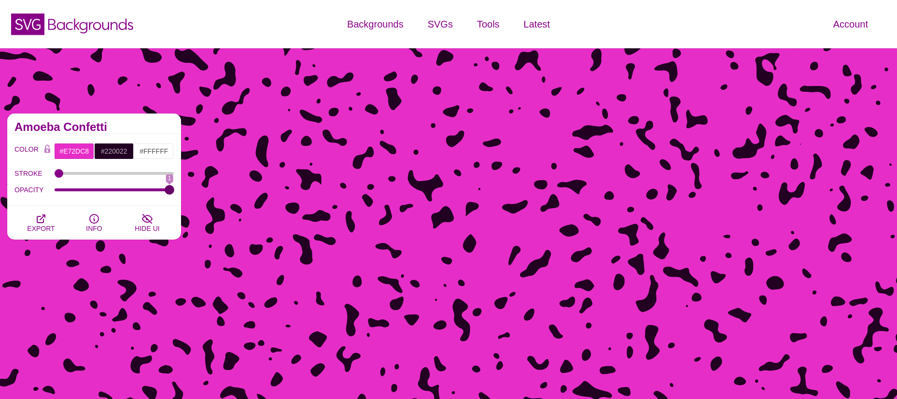
drag, startPoint x: 167, startPoint y: 189, endPoint x: 178, endPoint y: 191, distance: 11.7
click at [174, 191] on input "OPACITY" at bounding box center [115, 190] width 120 height 4
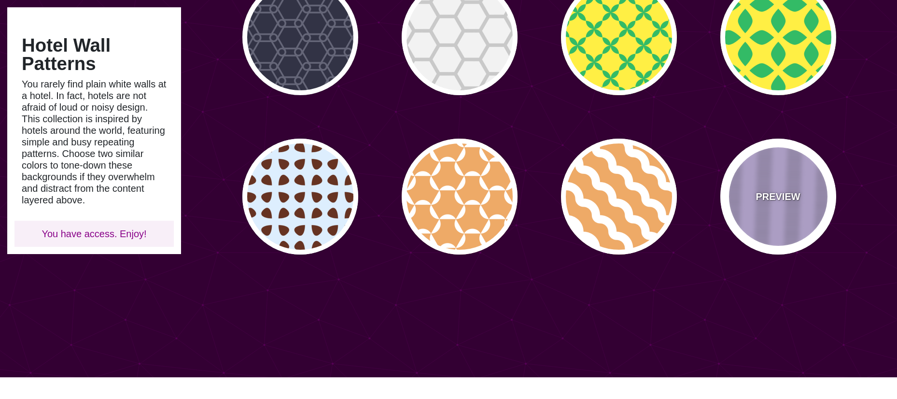
scroll to position [580, 0]
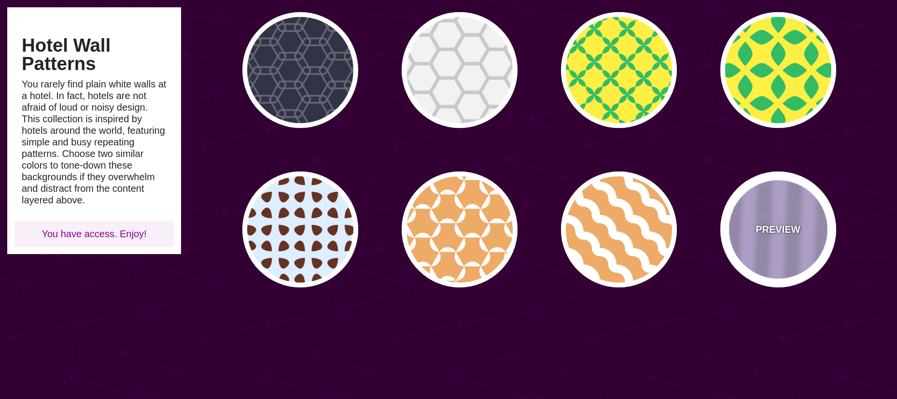
click at [775, 236] on p "PREVIEW" at bounding box center [778, 229] width 44 height 14
type input "#DBC7FF"
type input "#988AB1"
type input "0"
type input "5"
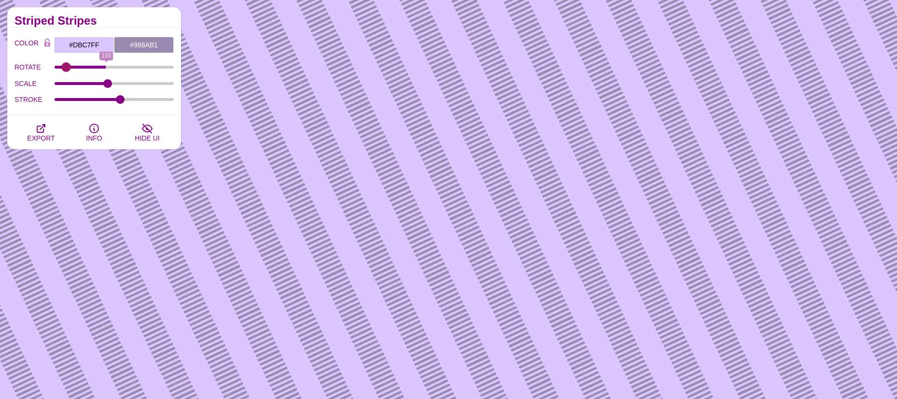
type input "0"
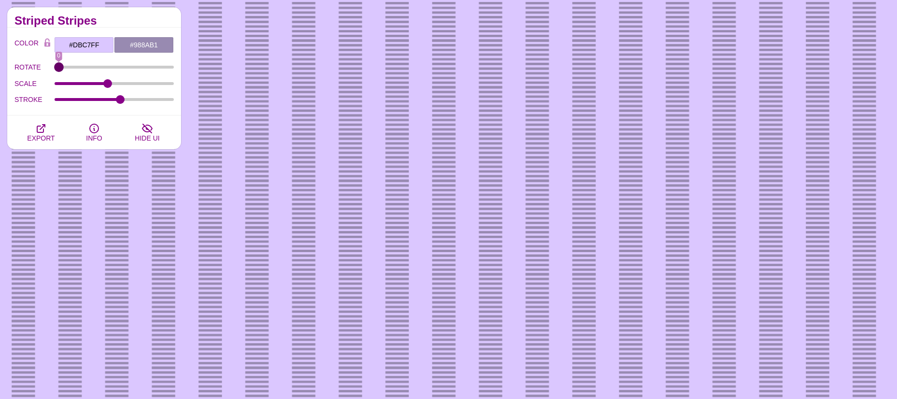
drag, startPoint x: 62, startPoint y: 66, endPoint x: 50, endPoint y: 68, distance: 12.3
click at [55, 68] on input "ROTATE" at bounding box center [115, 67] width 120 height 4
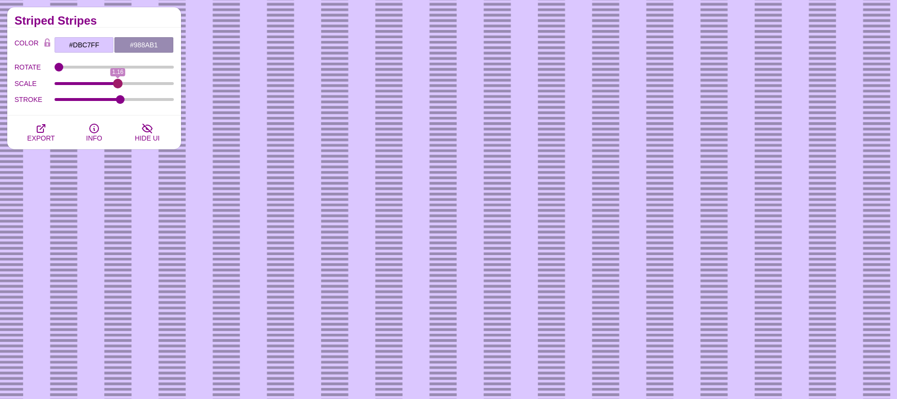
drag, startPoint x: 106, startPoint y: 84, endPoint x: 117, endPoint y: 79, distance: 12.4
type input "1.16"
click at [117, 82] on input "SCALE" at bounding box center [115, 84] width 120 height 4
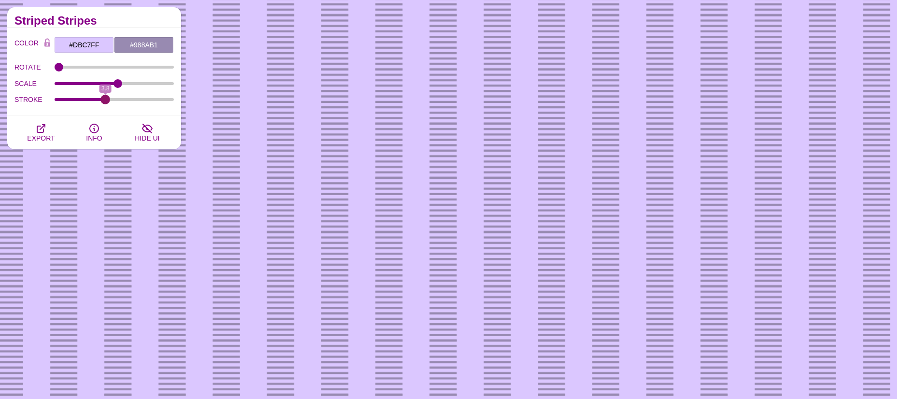
drag, startPoint x: 118, startPoint y: 99, endPoint x: 106, endPoint y: 91, distance: 14.3
type input "3.8"
click at [106, 98] on input "STROKE" at bounding box center [115, 100] width 120 height 4
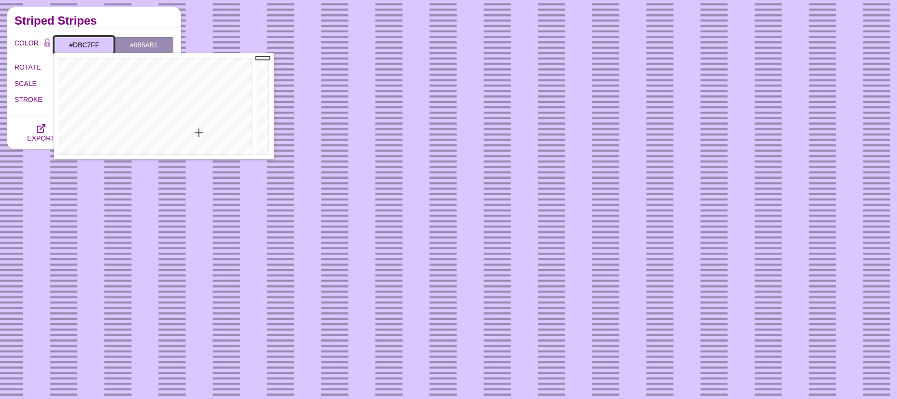
click at [87, 46] on input "#DBC7FF" at bounding box center [84, 45] width 60 height 16
drag, startPoint x: 178, startPoint y: 93, endPoint x: 164, endPoint y: 87, distance: 15.2
click at [164, 87] on div at bounding box center [154, 106] width 200 height 106
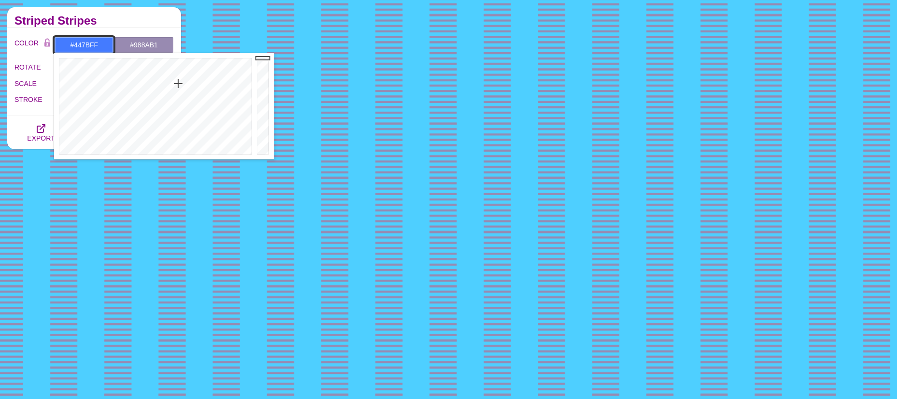
drag, startPoint x: 164, startPoint y: 87, endPoint x: 178, endPoint y: 84, distance: 14.5
click at [178, 84] on div at bounding box center [154, 106] width 200 height 106
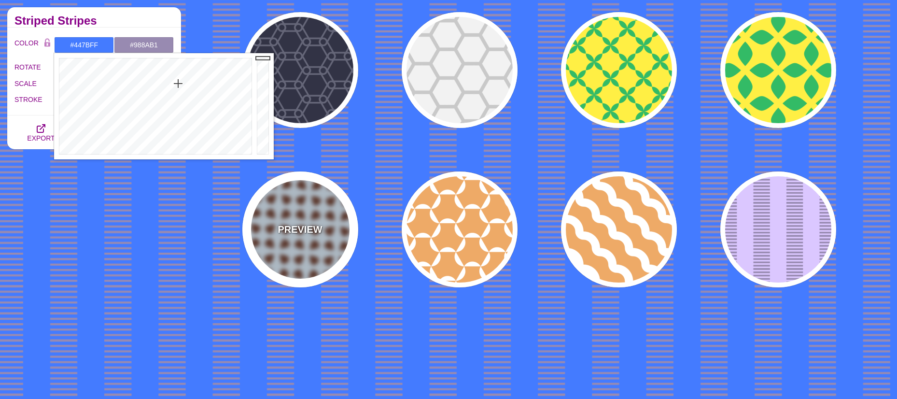
click at [303, 224] on p "PREVIEW" at bounding box center [300, 229] width 44 height 14
type input "#DDEEFF"
type input "#663322"
type input "1"
type input "0"
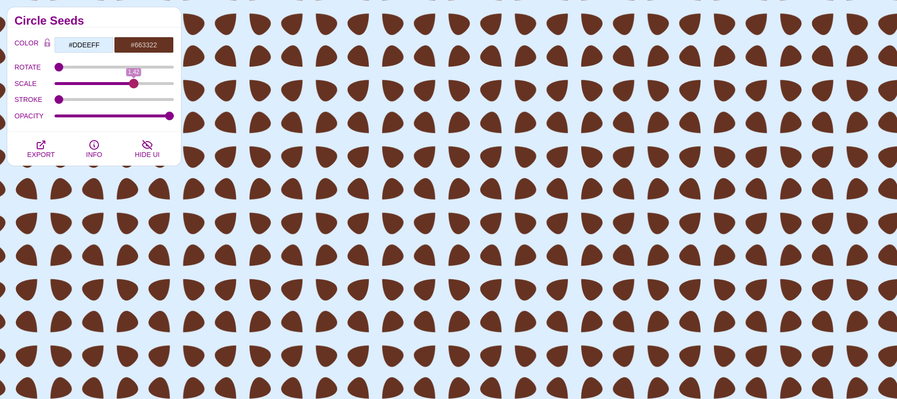
drag, startPoint x: 105, startPoint y: 81, endPoint x: 126, endPoint y: 86, distance: 21.4
type input "1.42"
click at [134, 85] on input "SCALE" at bounding box center [115, 84] width 120 height 4
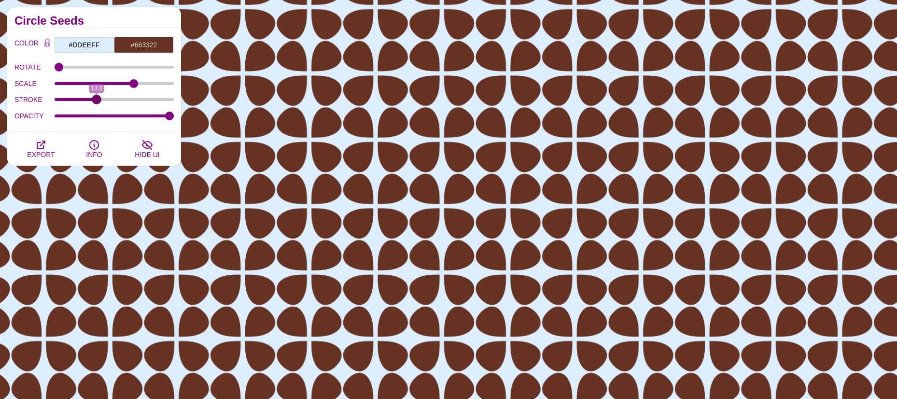
drag, startPoint x: 60, startPoint y: 100, endPoint x: 97, endPoint y: 107, distance: 37.3
type input "13.3"
click at [97, 101] on input "STROKE" at bounding box center [115, 100] width 120 height 4
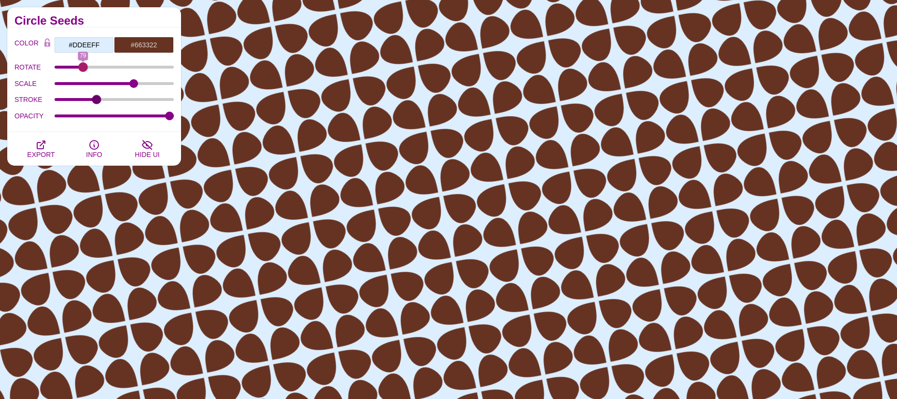
drag, startPoint x: 60, startPoint y: 66, endPoint x: 83, endPoint y: 67, distance: 23.2
type input "79"
click at [83, 67] on input "ROTATE" at bounding box center [115, 67] width 120 height 4
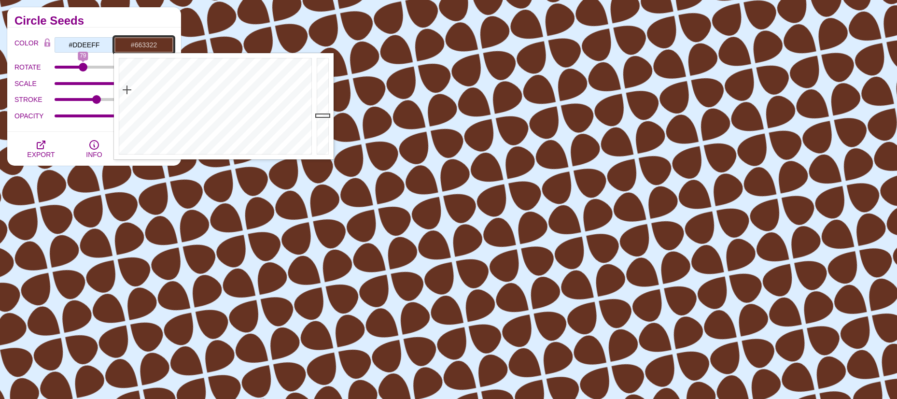
click at [146, 46] on input "#663322" at bounding box center [144, 45] width 60 height 16
drag, startPoint x: 238, startPoint y: 92, endPoint x: 236, endPoint y: 84, distance: 8.1
click at [236, 84] on div at bounding box center [214, 106] width 200 height 106
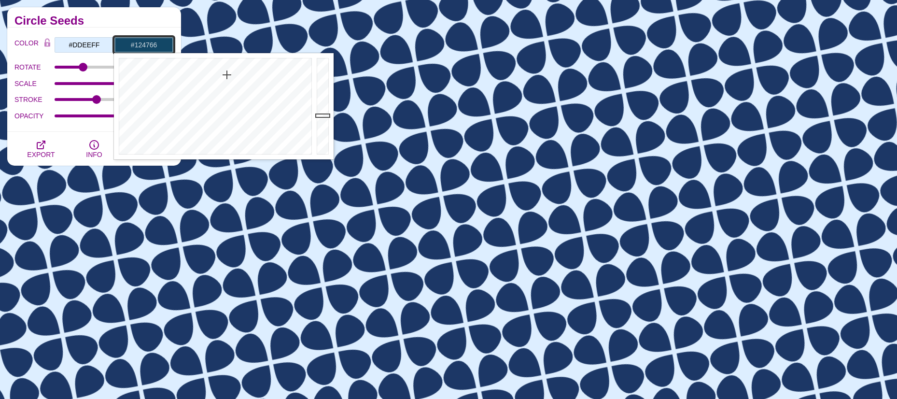
drag, startPoint x: 236, startPoint y: 84, endPoint x: 227, endPoint y: 75, distance: 12.6
click at [227, 75] on div at bounding box center [214, 106] width 200 height 106
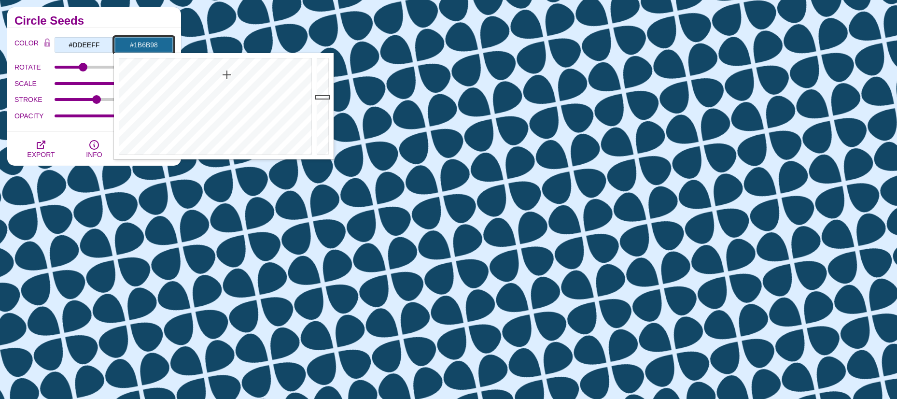
type input "#1B6C9B"
drag, startPoint x: 323, startPoint y: 113, endPoint x: 323, endPoint y: 96, distance: 17.9
click at [323, 96] on div at bounding box center [323, 106] width 19 height 106
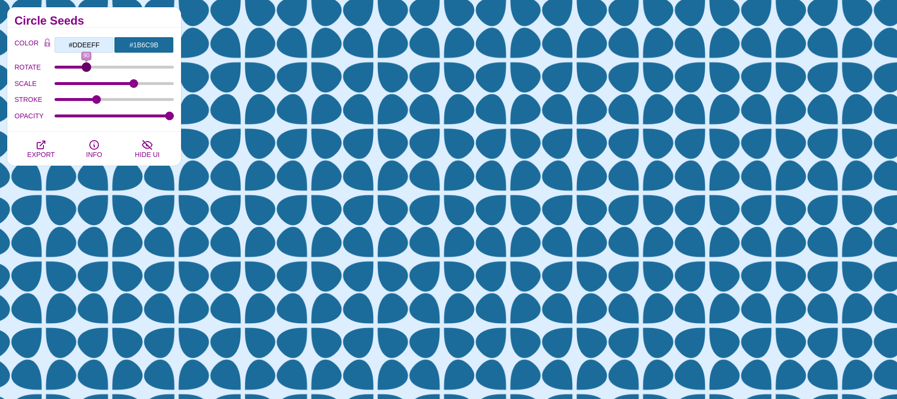
type input "90"
click at [86, 67] on input "ROTATE" at bounding box center [115, 67] width 120 height 4
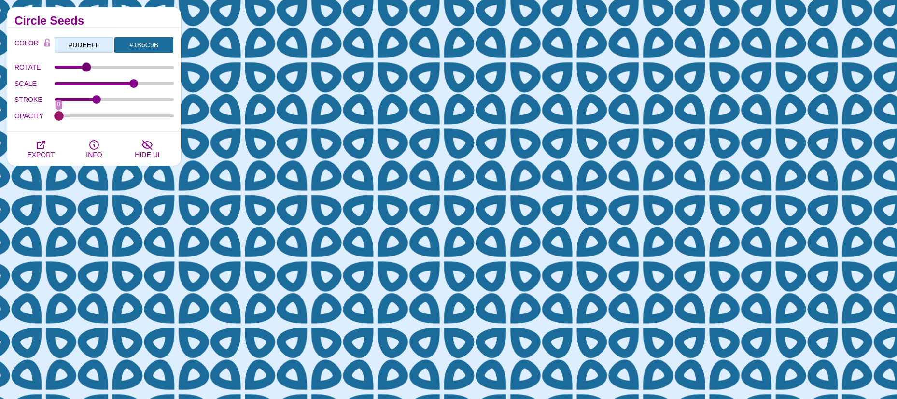
drag, startPoint x: 167, startPoint y: 115, endPoint x: -7, endPoint y: 98, distance: 175.2
type input "0"
click at [55, 114] on input "OPACITY" at bounding box center [115, 116] width 120 height 4
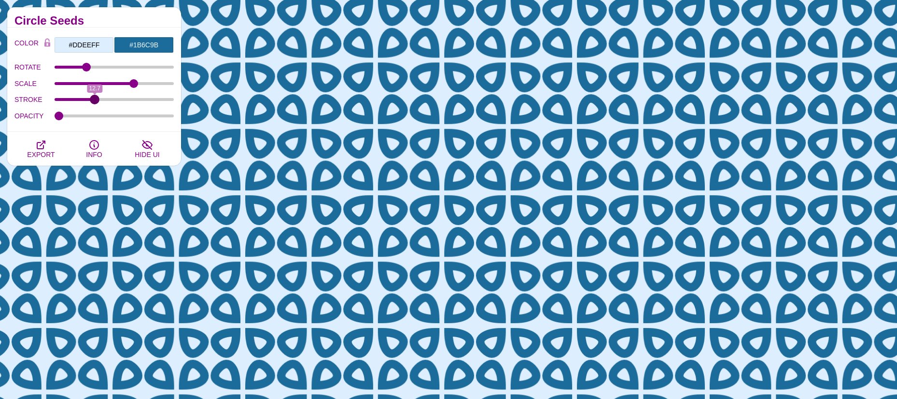
type input "12.7"
click at [95, 101] on input "STROKE" at bounding box center [115, 100] width 120 height 4
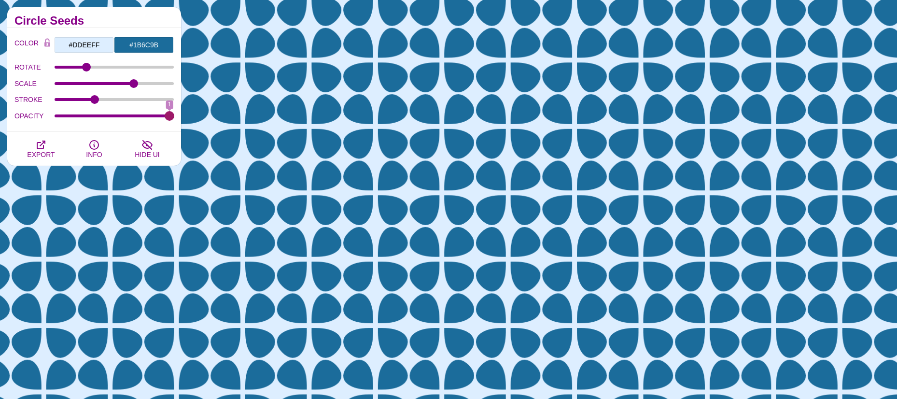
drag, startPoint x: 59, startPoint y: 117, endPoint x: 186, endPoint y: 118, distance: 127.0
type input "1"
click at [174, 118] on input "OPACITY" at bounding box center [115, 116] width 120 height 4
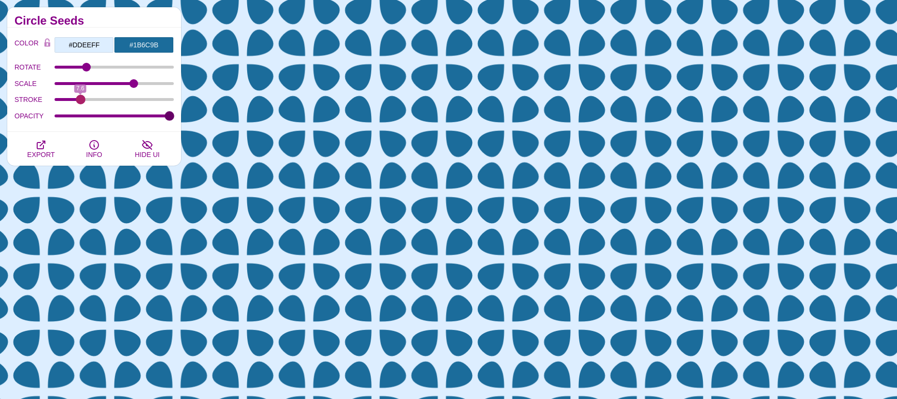
drag, startPoint x: 91, startPoint y: 99, endPoint x: 81, endPoint y: 99, distance: 10.7
type input "7.7"
click at [81, 99] on input "STROKE" at bounding box center [115, 100] width 120 height 4
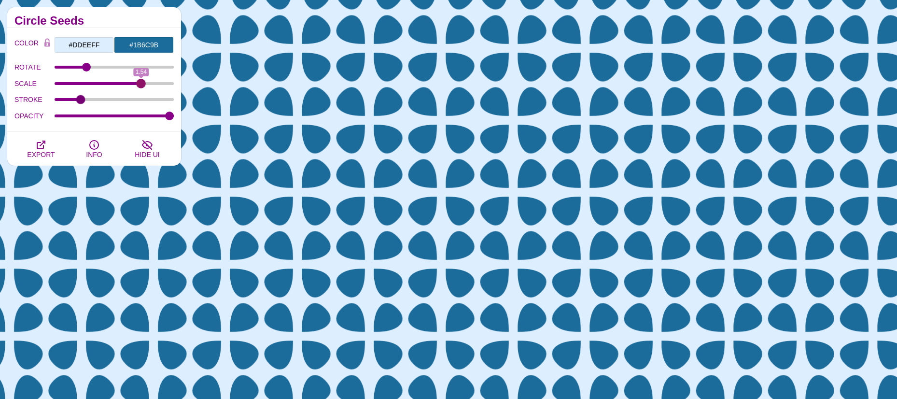
drag, startPoint x: 131, startPoint y: 85, endPoint x: 141, endPoint y: 85, distance: 9.7
type input "1.54"
click at [141, 85] on input "SCALE" at bounding box center [115, 84] width 120 height 4
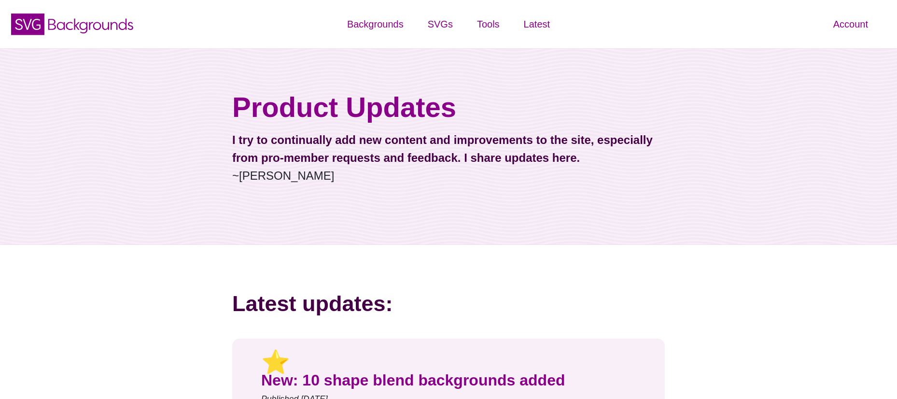
scroll to position [338, 0]
